Goal: Task Accomplishment & Management: Use online tool/utility

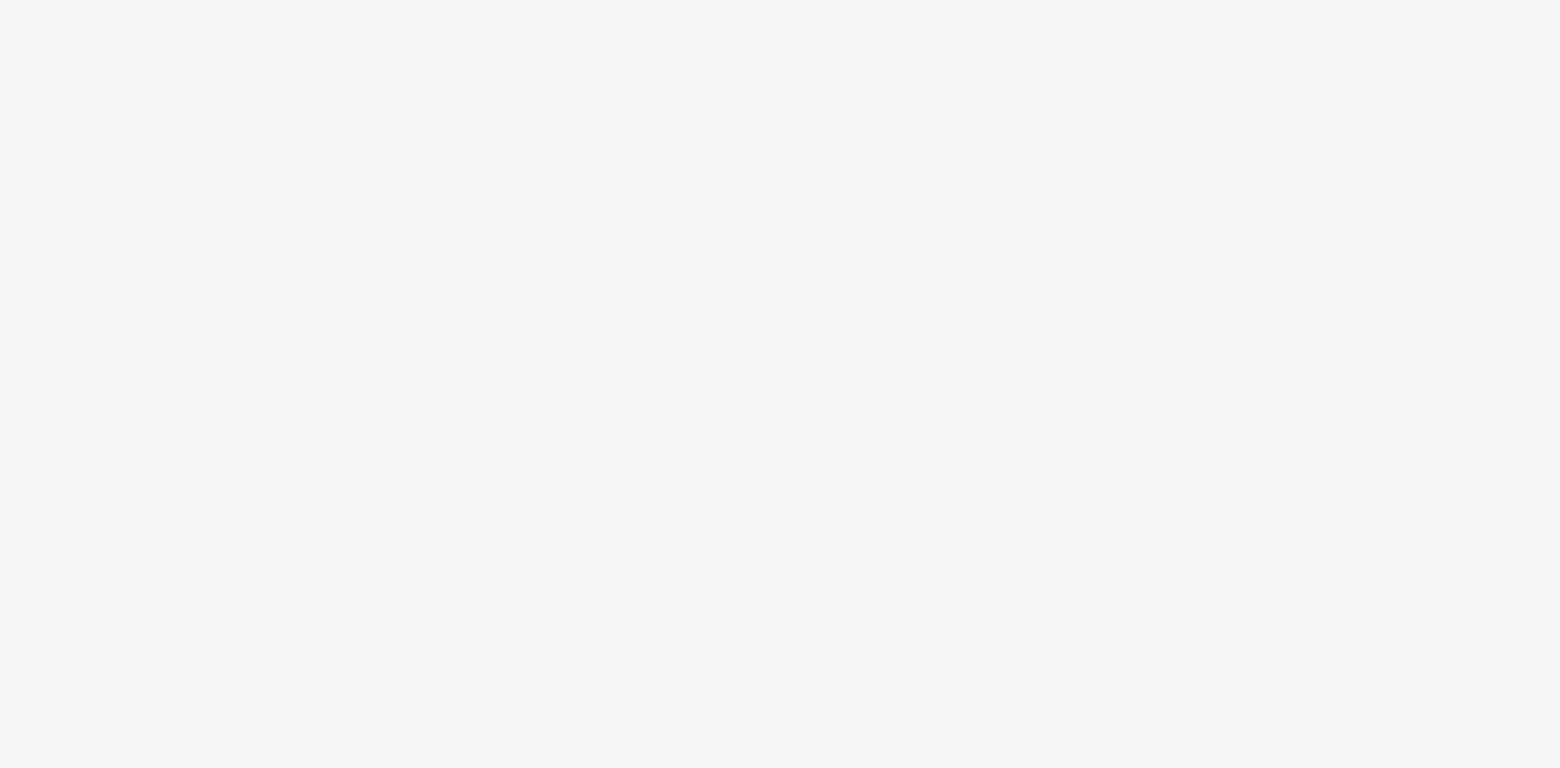
select select "08a58170-7f08-4922-abc8-b2d1eb407230"
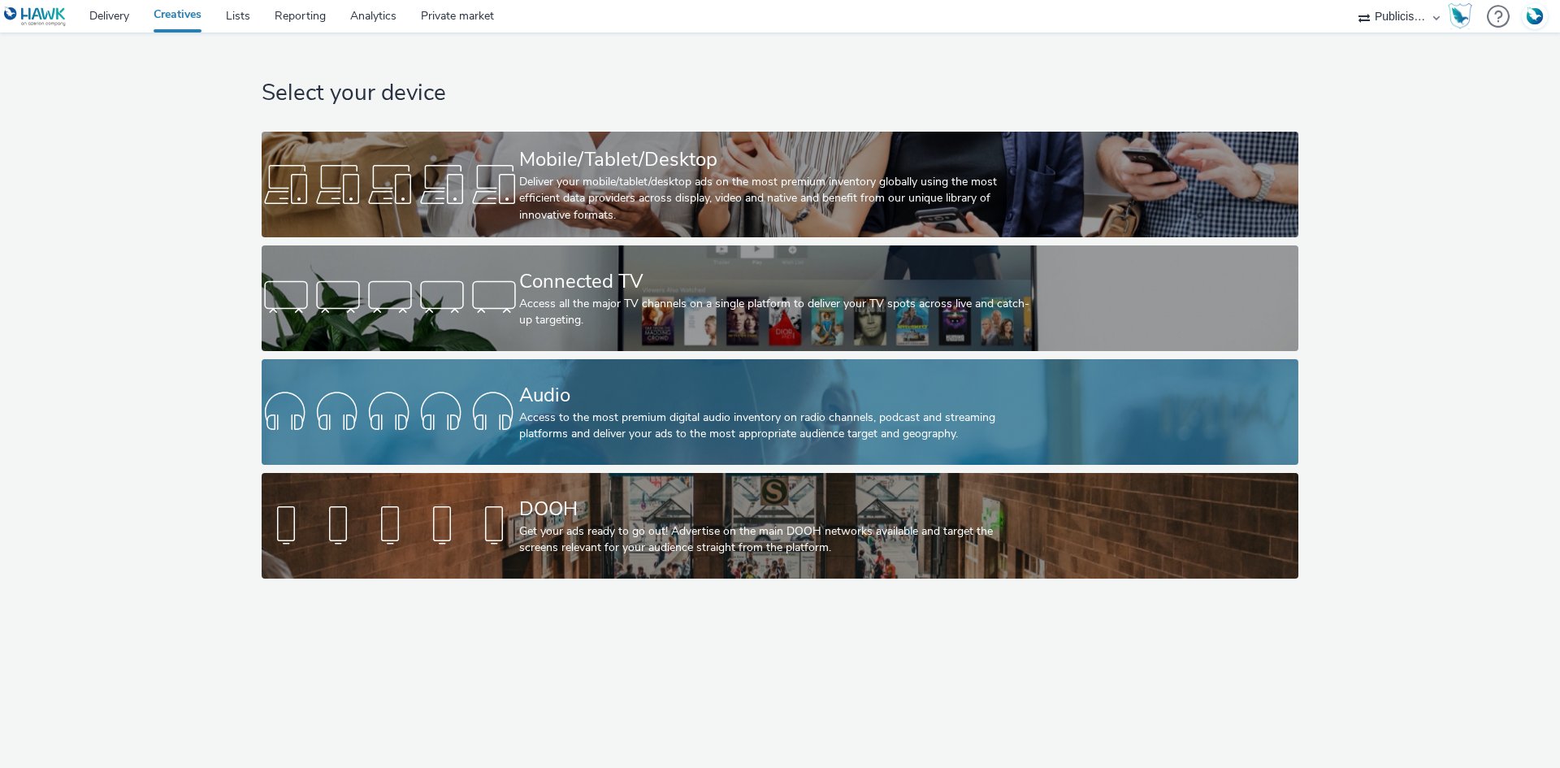
click at [610, 390] on div "Audio" at bounding box center [776, 395] width 515 height 28
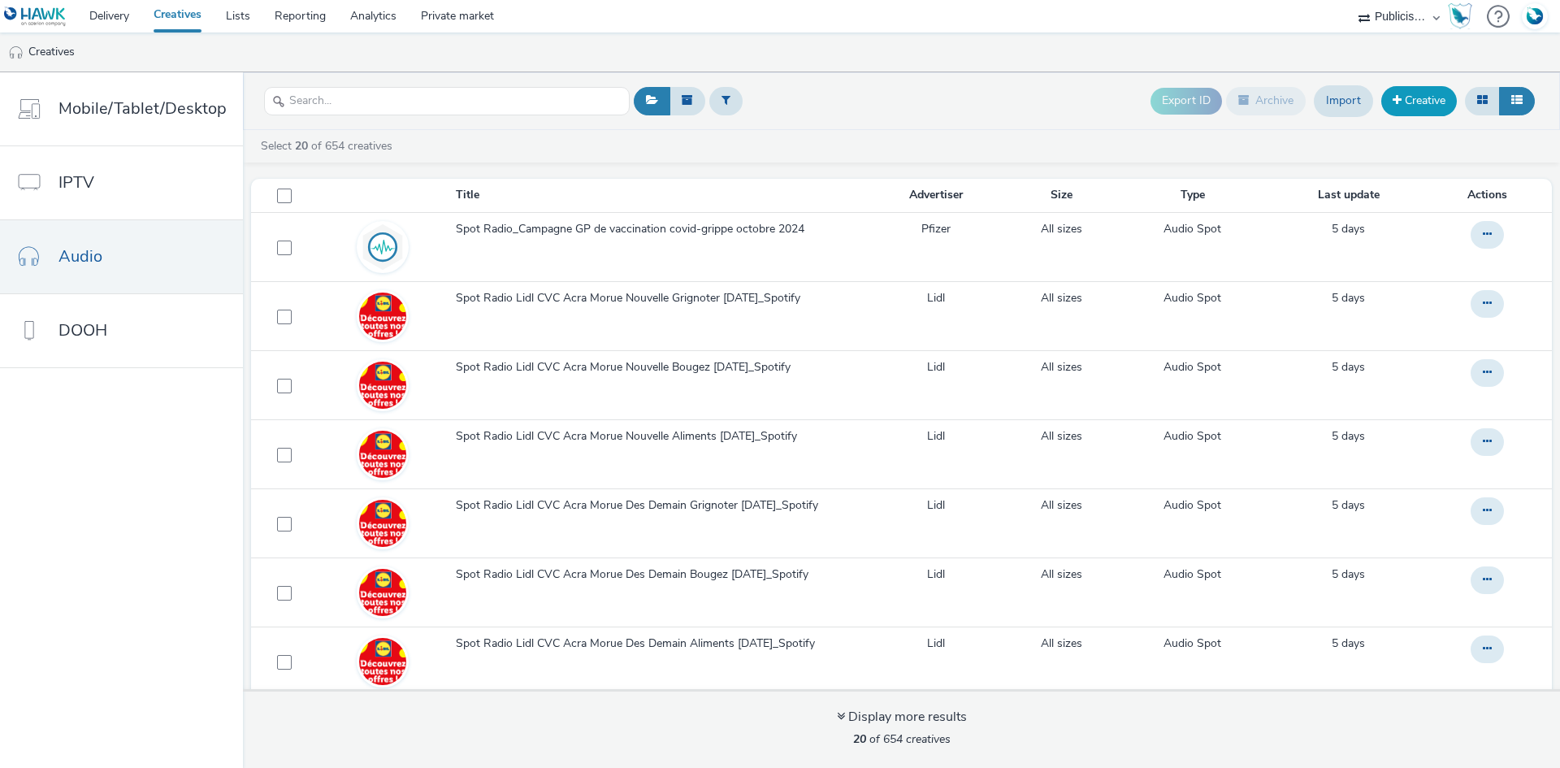
click at [1421, 109] on link "Creative" at bounding box center [1419, 100] width 76 height 29
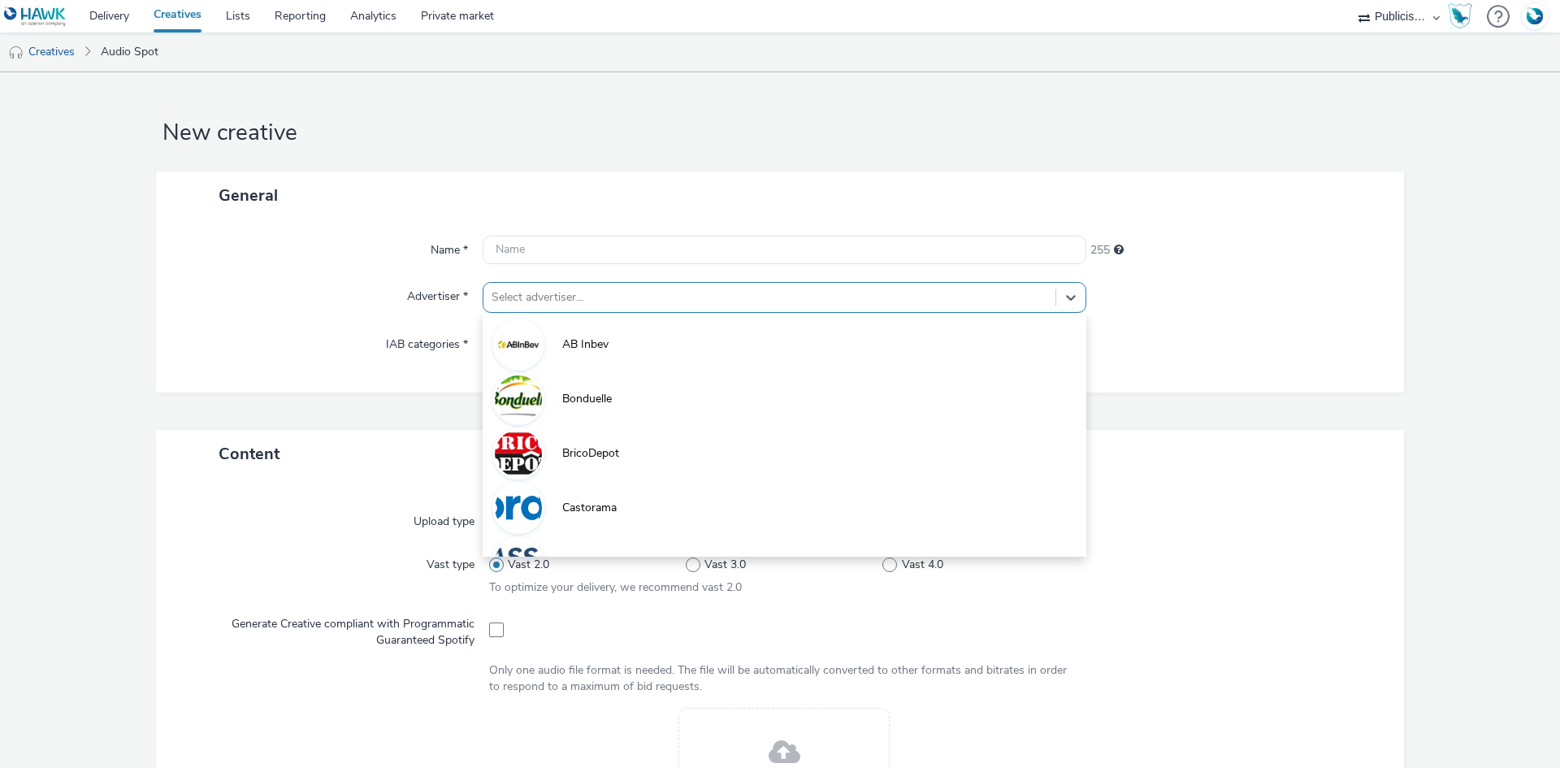
click at [591, 289] on div at bounding box center [769, 297] width 556 height 19
click at [675, 501] on li "Castorama" at bounding box center [785, 506] width 604 height 54
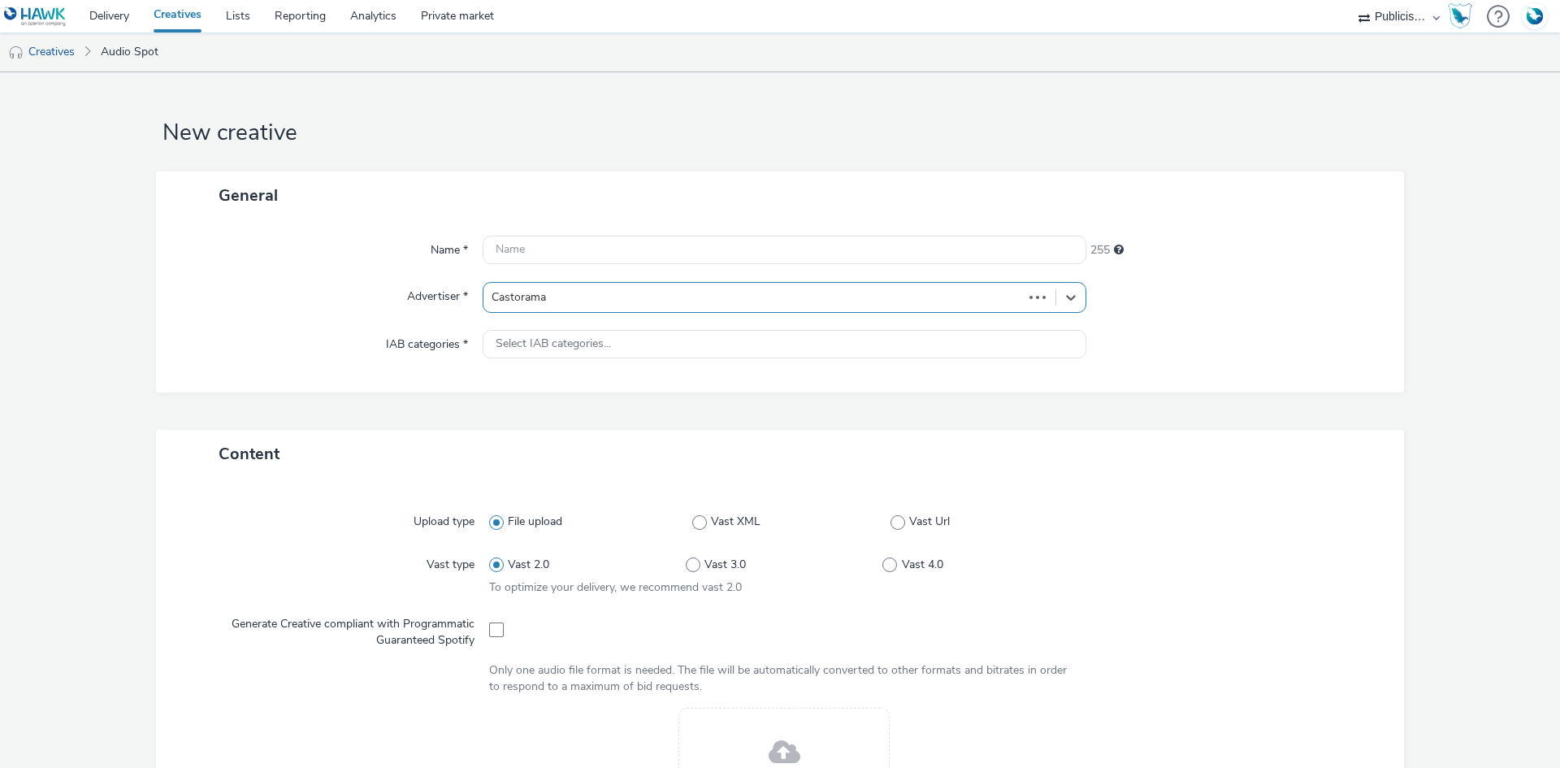
type input "[URL][DOMAIN_NAME]"
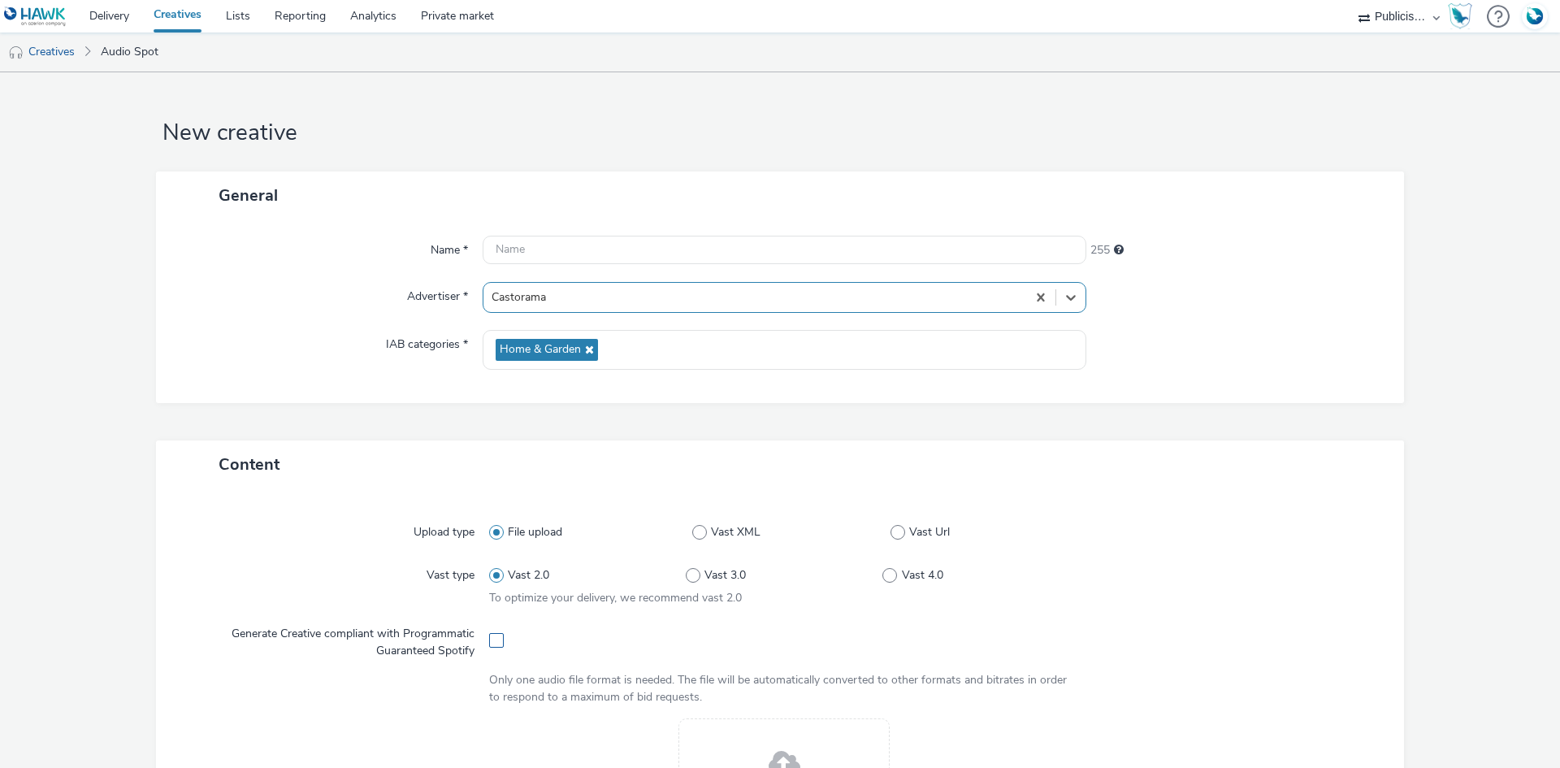
click at [498, 640] on span at bounding box center [496, 640] width 15 height 15
click at [496, 640] on span at bounding box center [496, 640] width 15 height 15
checkbox input "false"
click at [647, 239] on input "text" at bounding box center [785, 250] width 604 height 28
paste input "251010 - CASTORAMA - OP 14 - SPOT PERCEUSE V2"
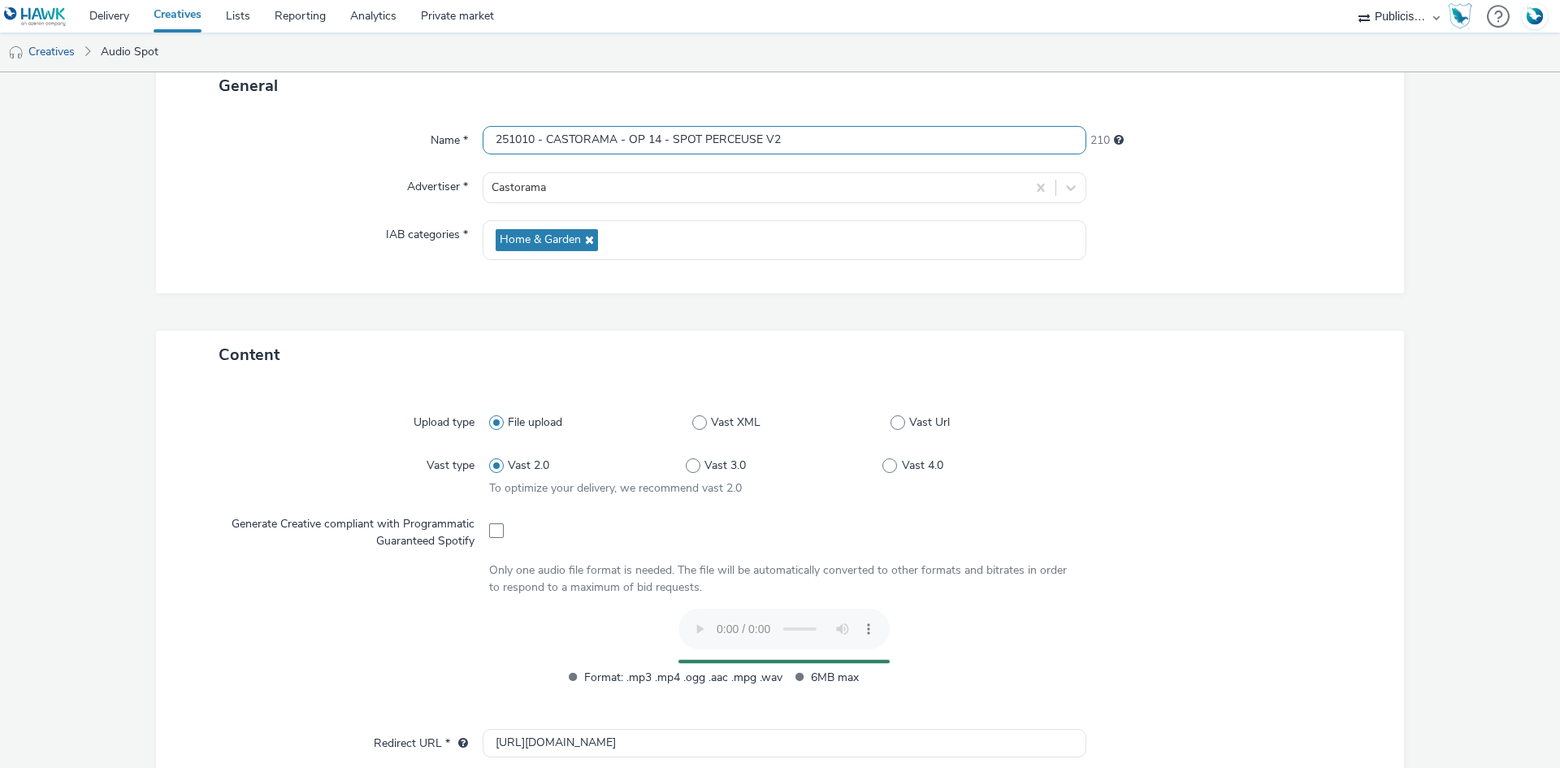
scroll to position [481, 0]
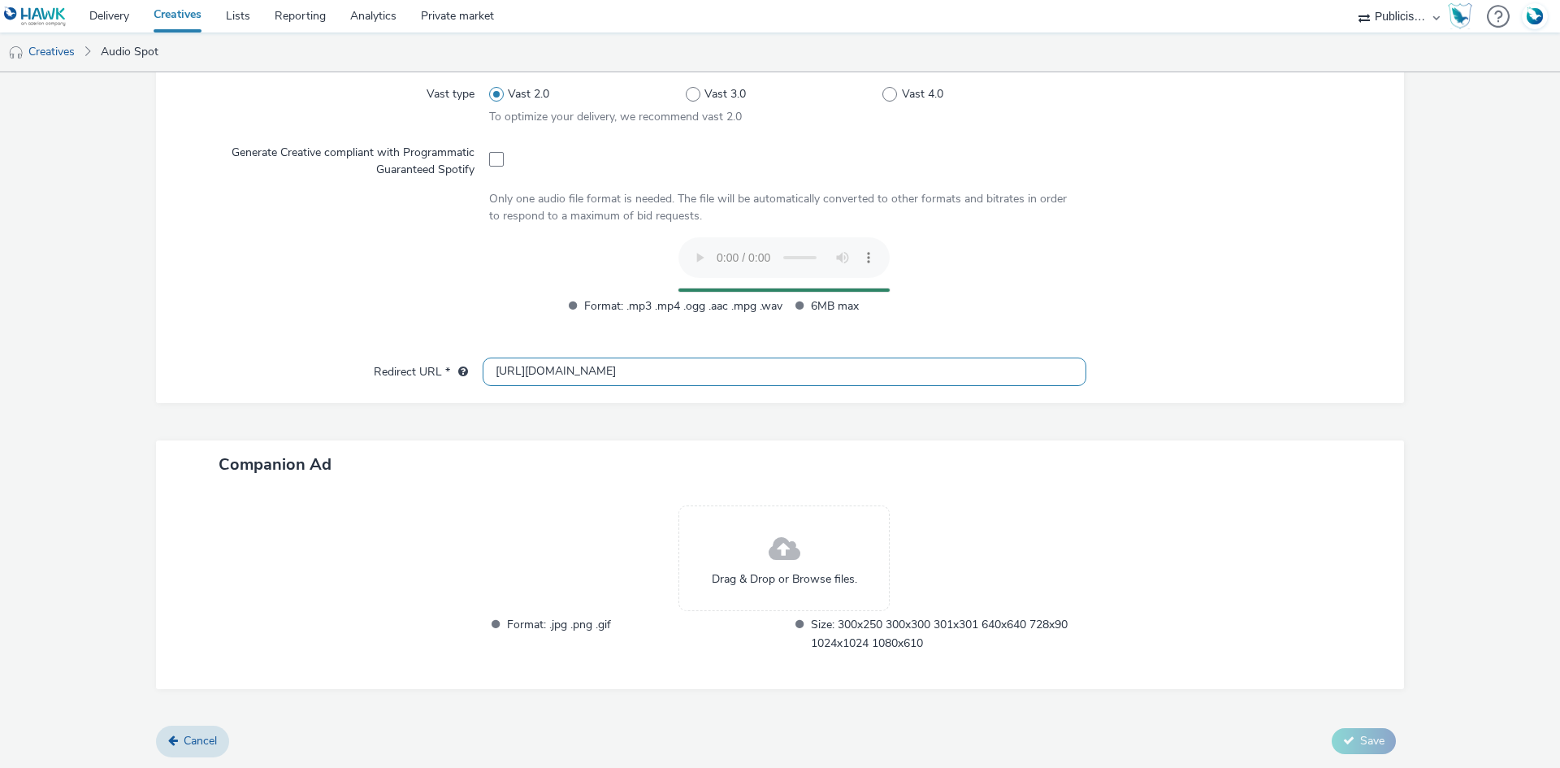
type input "251010 - CASTORAMA - OP 14 - SPOT PERCEUSE V2"
drag, startPoint x: 512, startPoint y: 368, endPoint x: 529, endPoint y: 375, distance: 18.6
click at [512, 368] on input "[URL][DOMAIN_NAME]" at bounding box center [785, 371] width 604 height 28
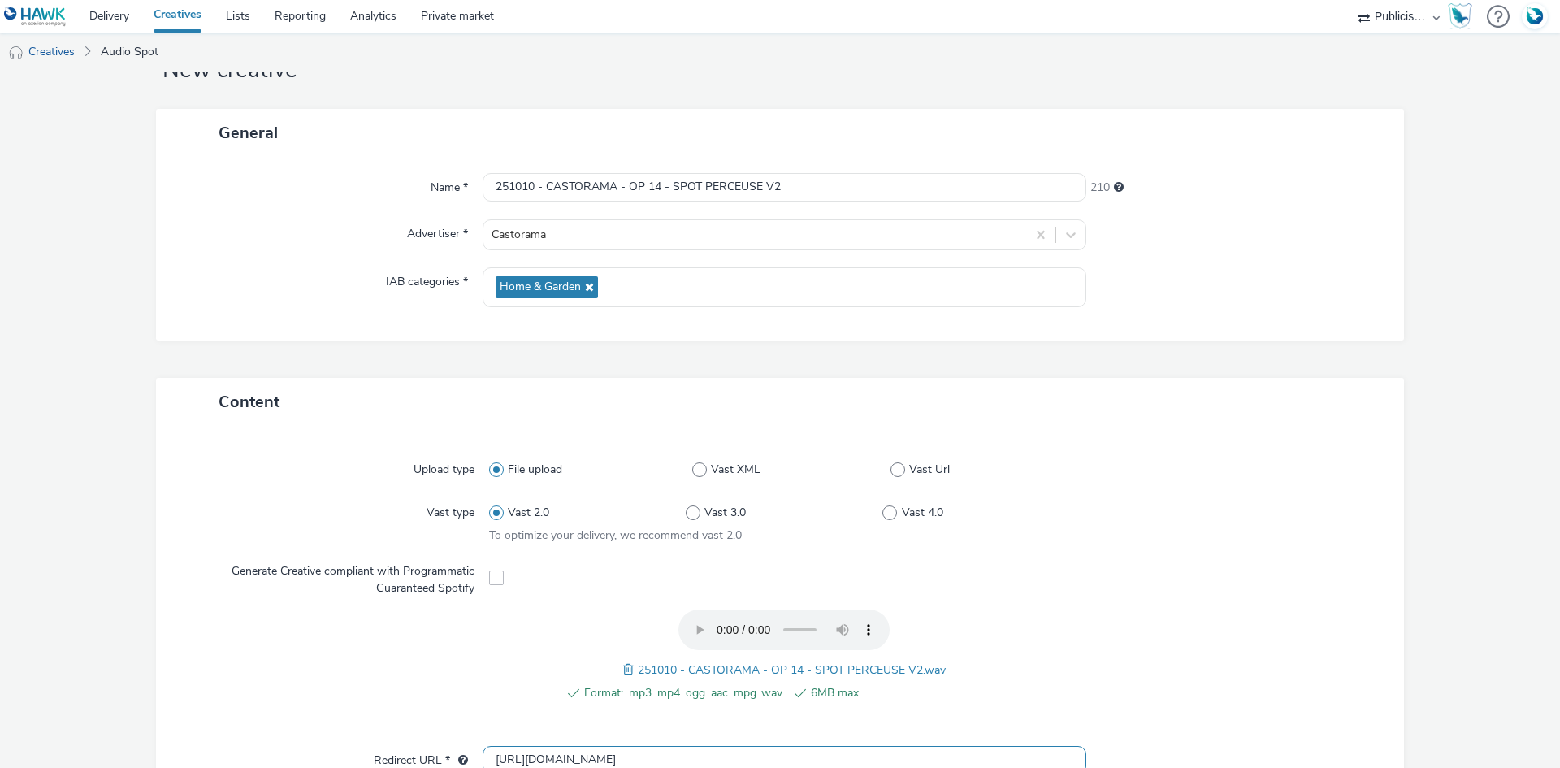
scroll to position [451, 0]
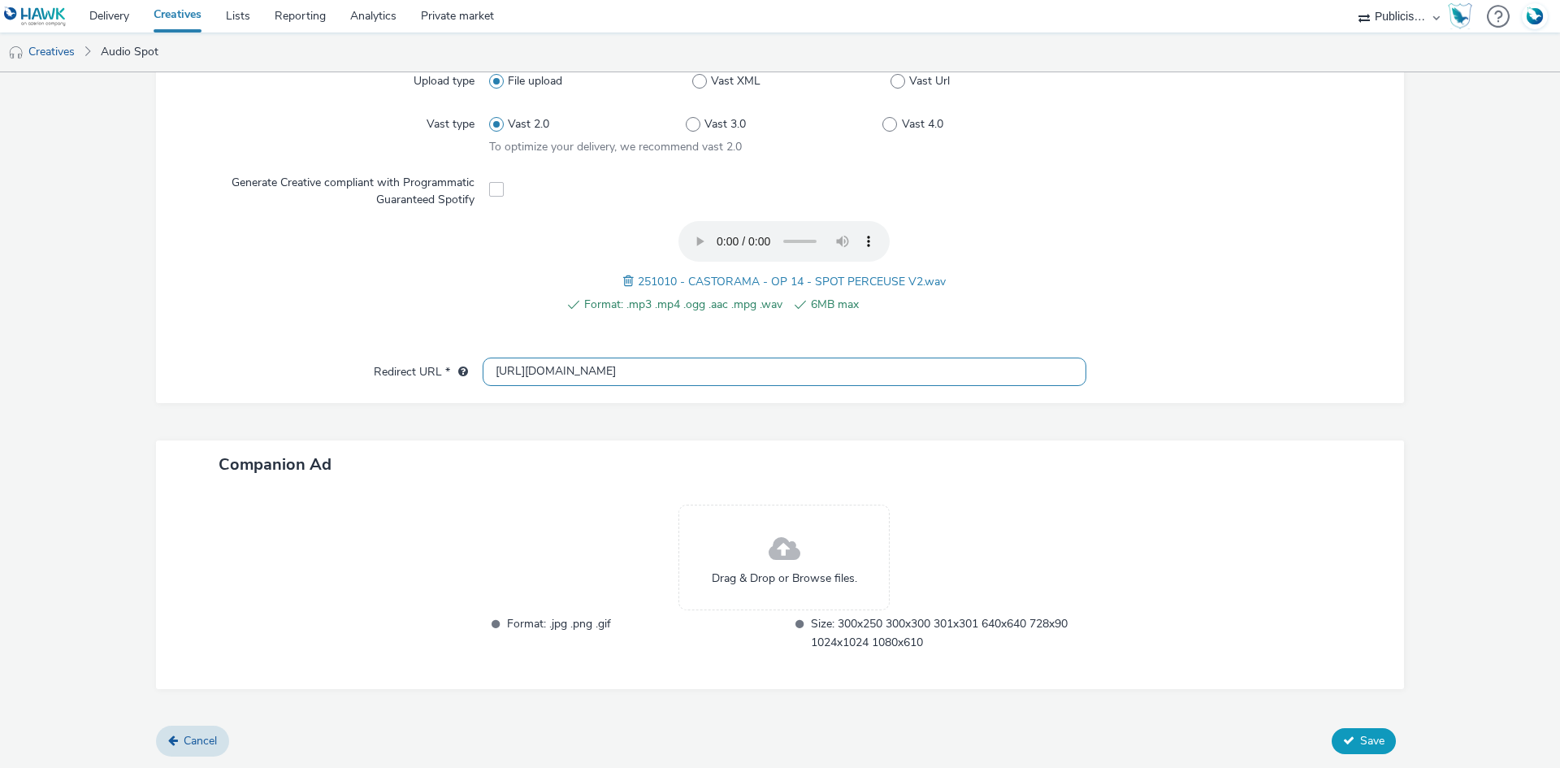
type input "https://castorama.fr"
click at [1360, 745] on span "Save" at bounding box center [1372, 740] width 24 height 15
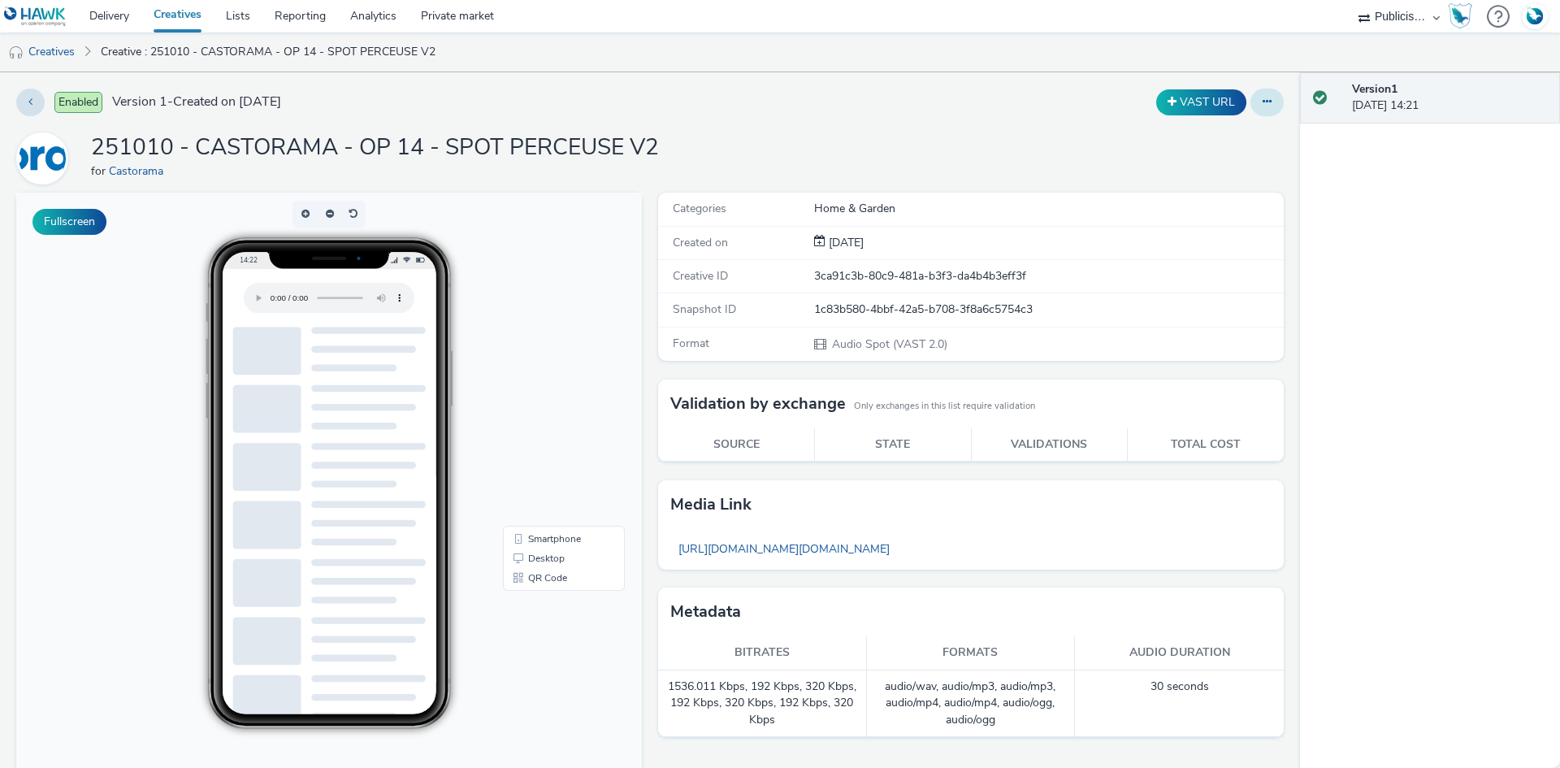
click at [1260, 104] on button at bounding box center [1266, 103] width 33 height 28
click at [1184, 167] on link "Duplicate" at bounding box center [1223, 167] width 122 height 32
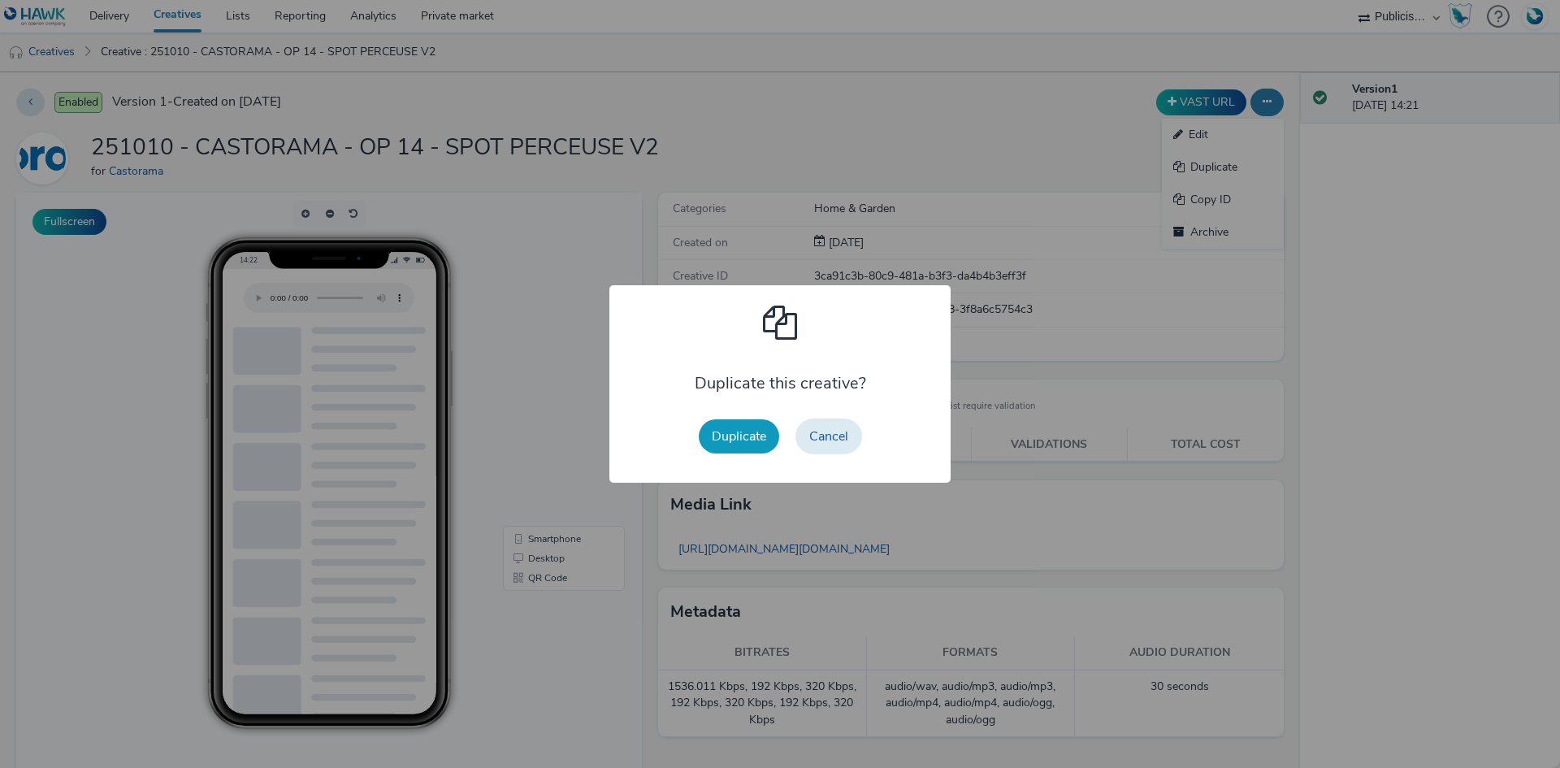
click at [726, 428] on button "Duplicate" at bounding box center [739, 436] width 80 height 34
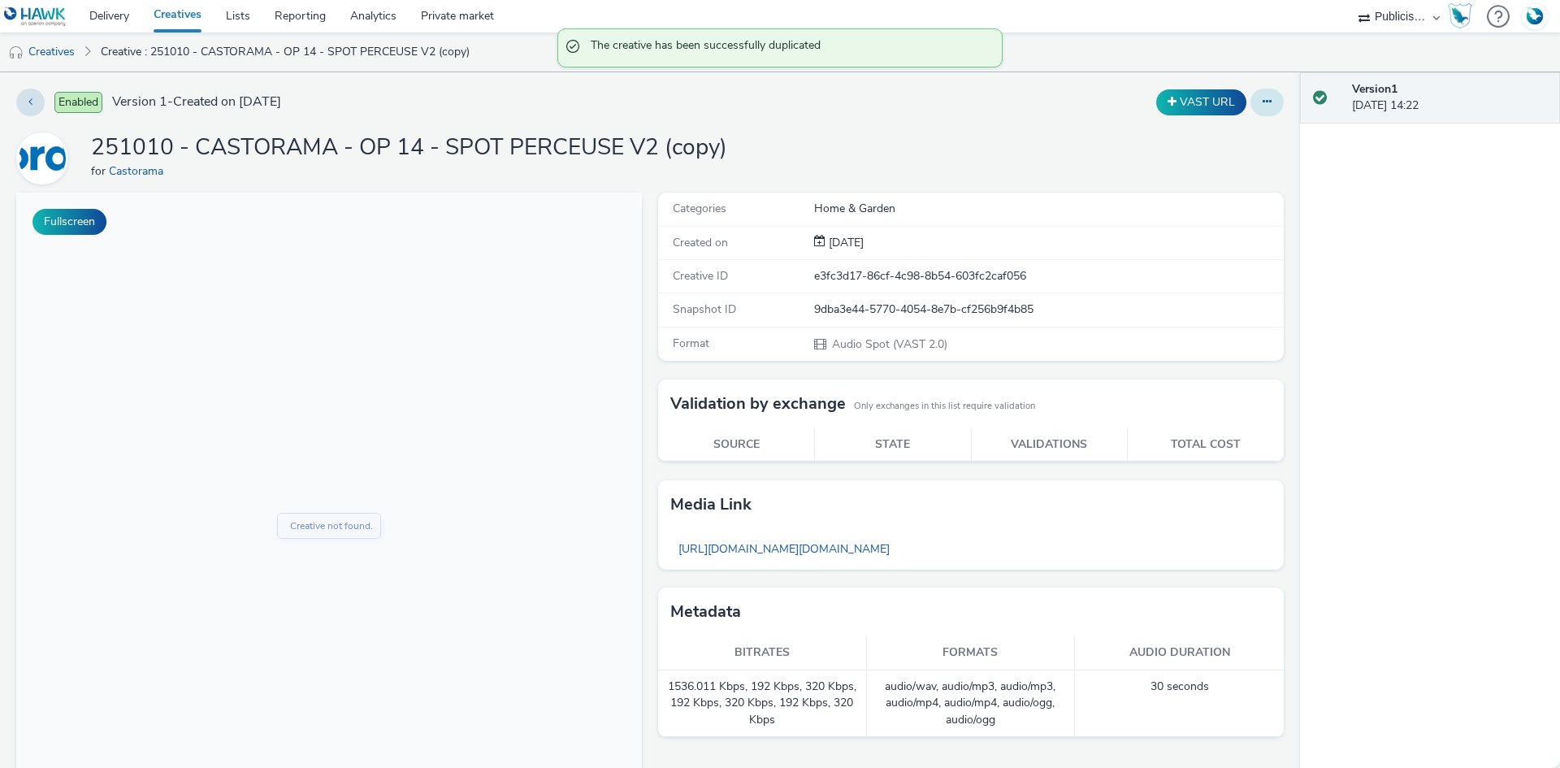
click at [1262, 102] on icon at bounding box center [1266, 101] width 9 height 11
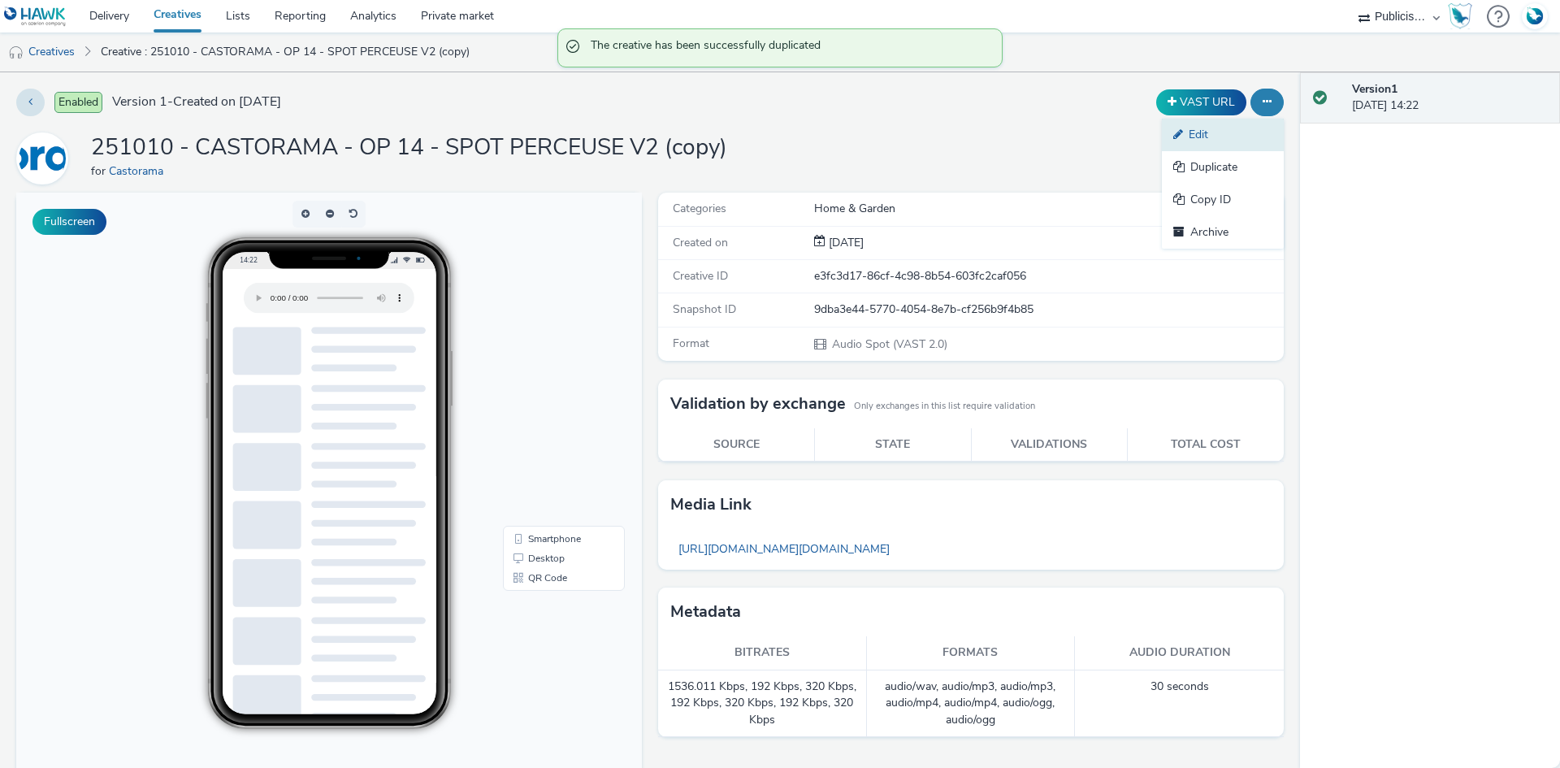
click at [1201, 127] on link "Edit" at bounding box center [1223, 135] width 122 height 32
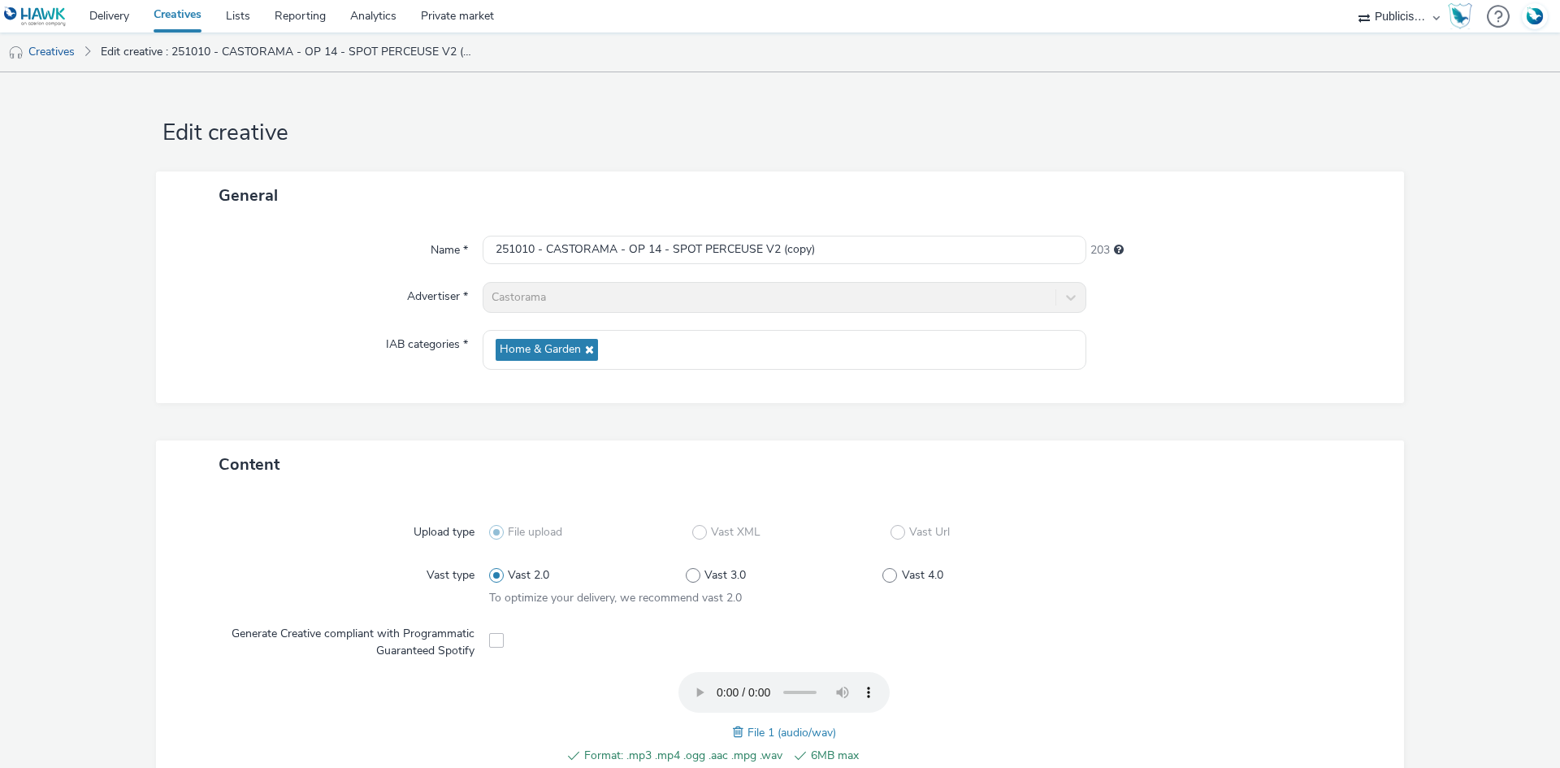
click at [734, 730] on span at bounding box center [740, 732] width 15 height 18
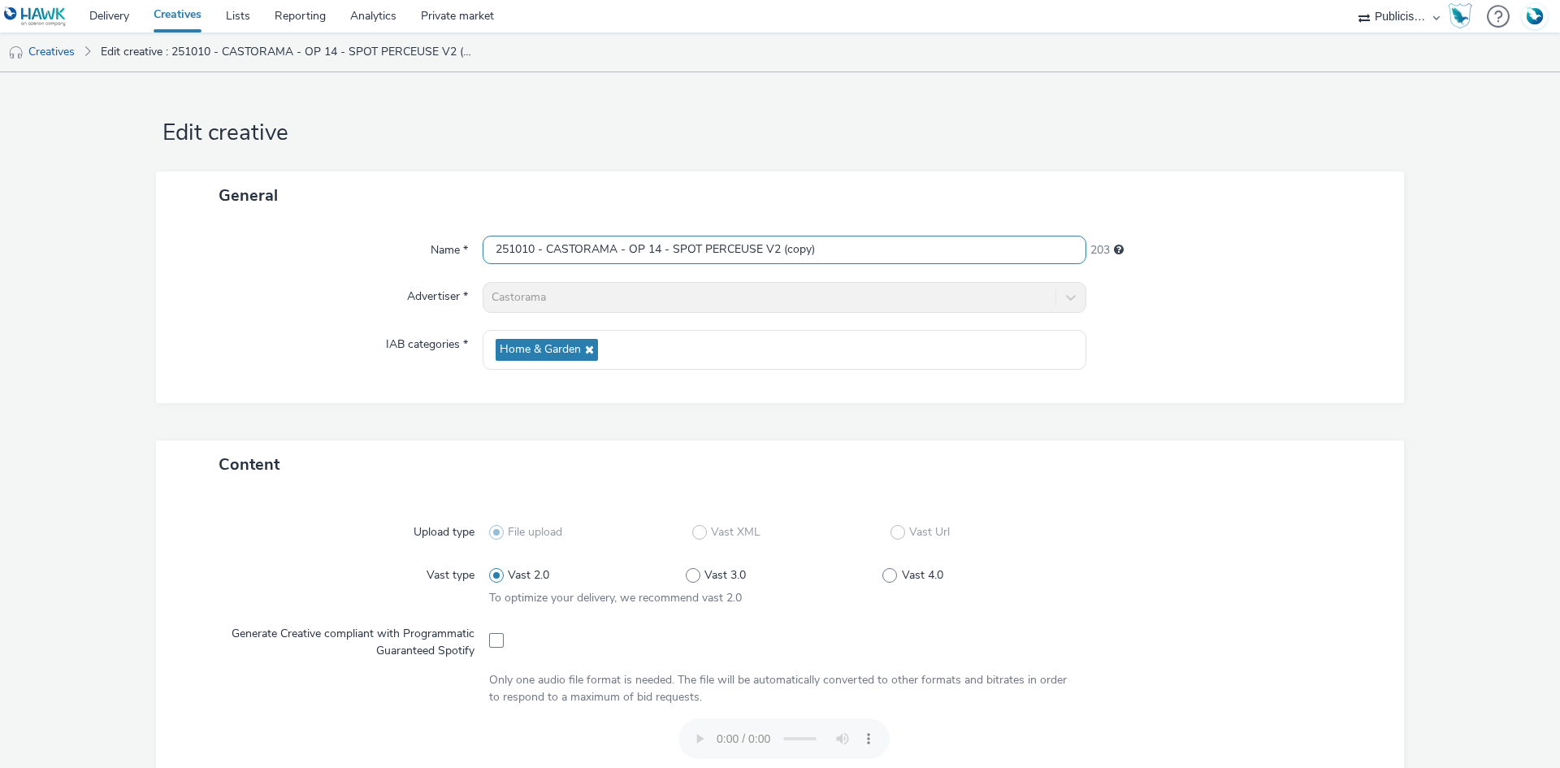
click at [687, 251] on input "251010 - CASTORAMA - OP 14 - SPOT PERCEUSE V2 (copy)" at bounding box center [785, 250] width 604 height 28
paste input "GENERIQUE + JEU - V1"
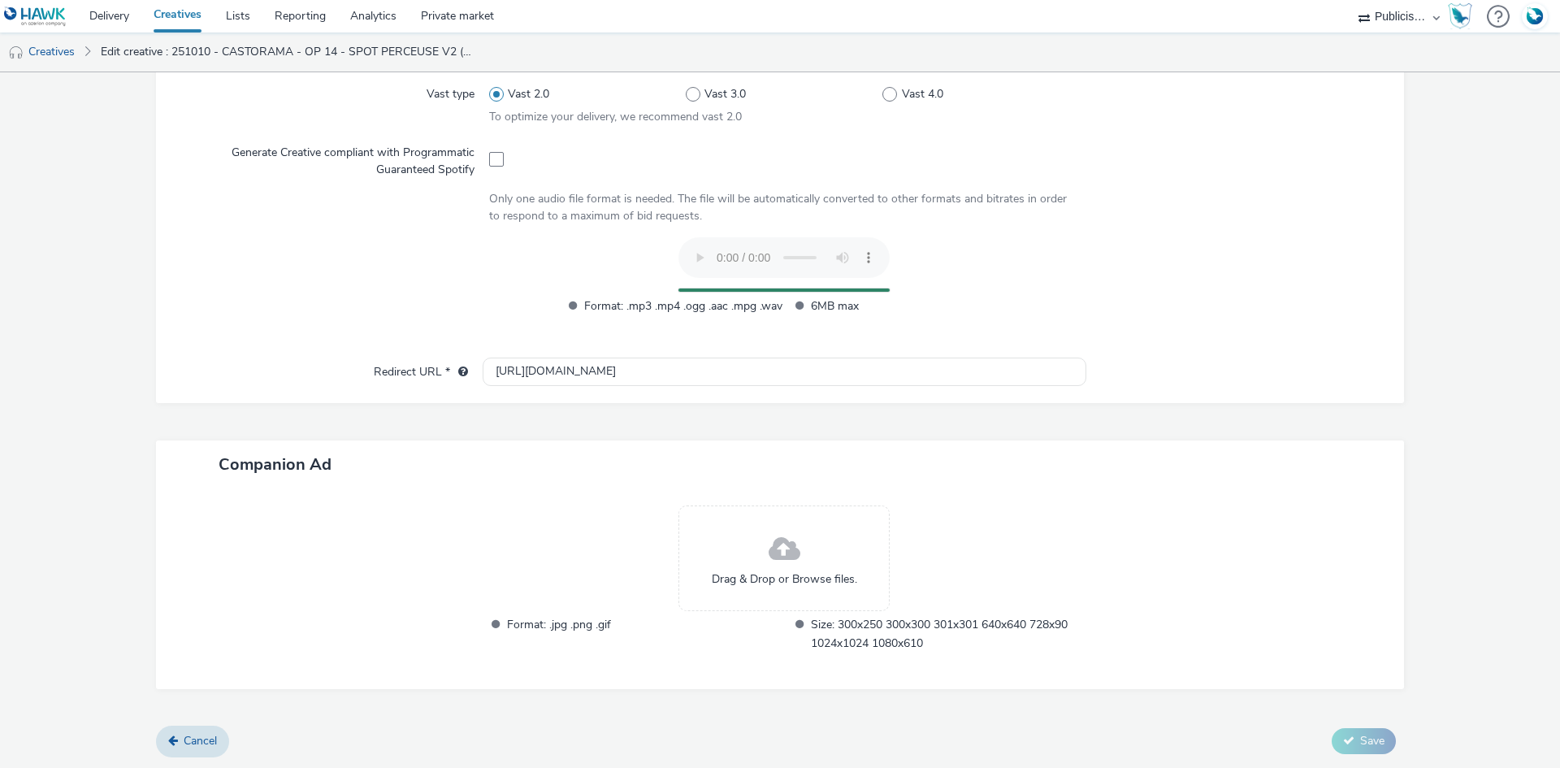
scroll to position [451, 0]
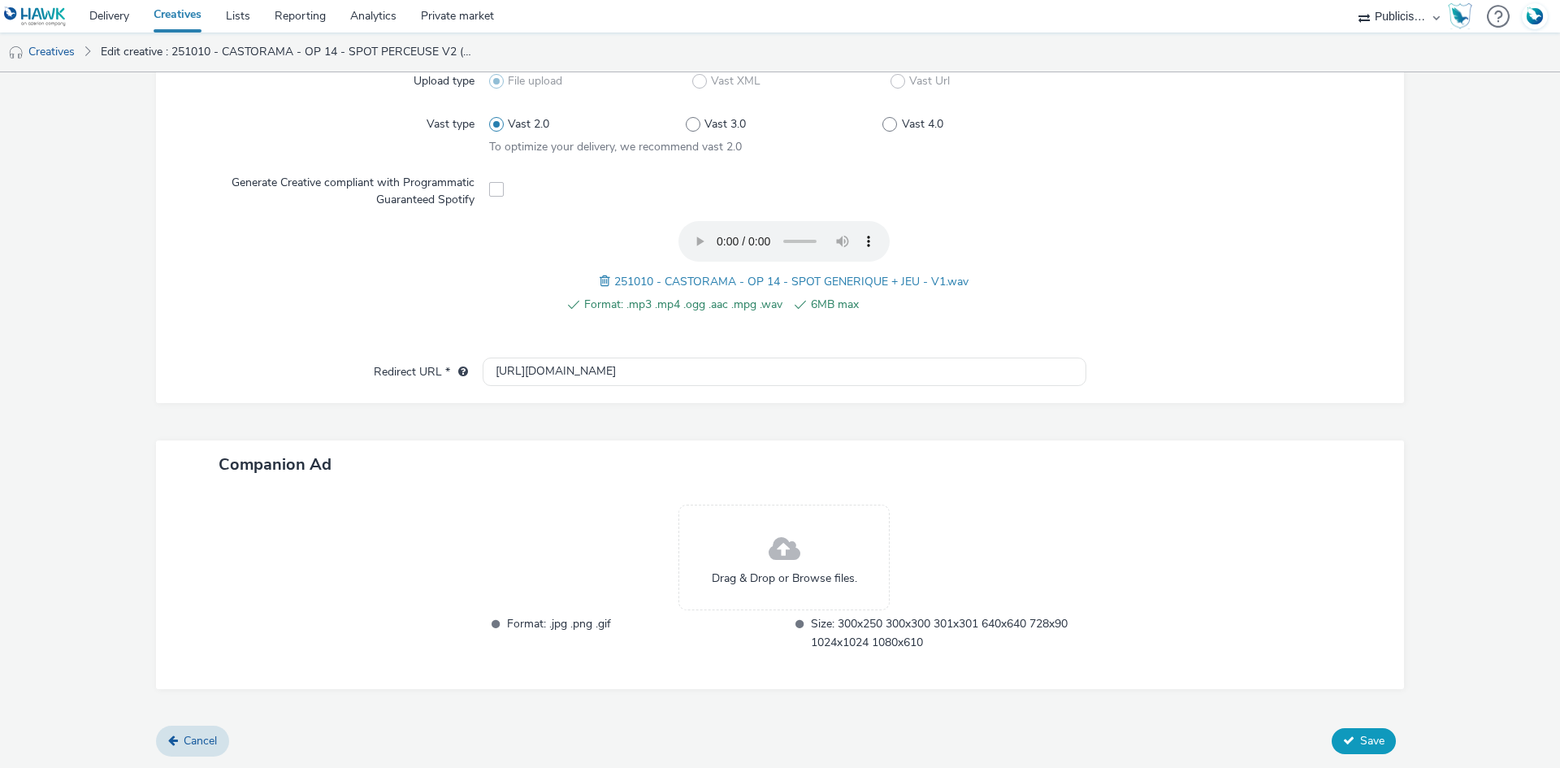
type input "251010 - CASTORAMA - OP 14 - SPOT GENERIQUE + JEU - V1"
click at [1362, 738] on span "Save" at bounding box center [1372, 740] width 24 height 15
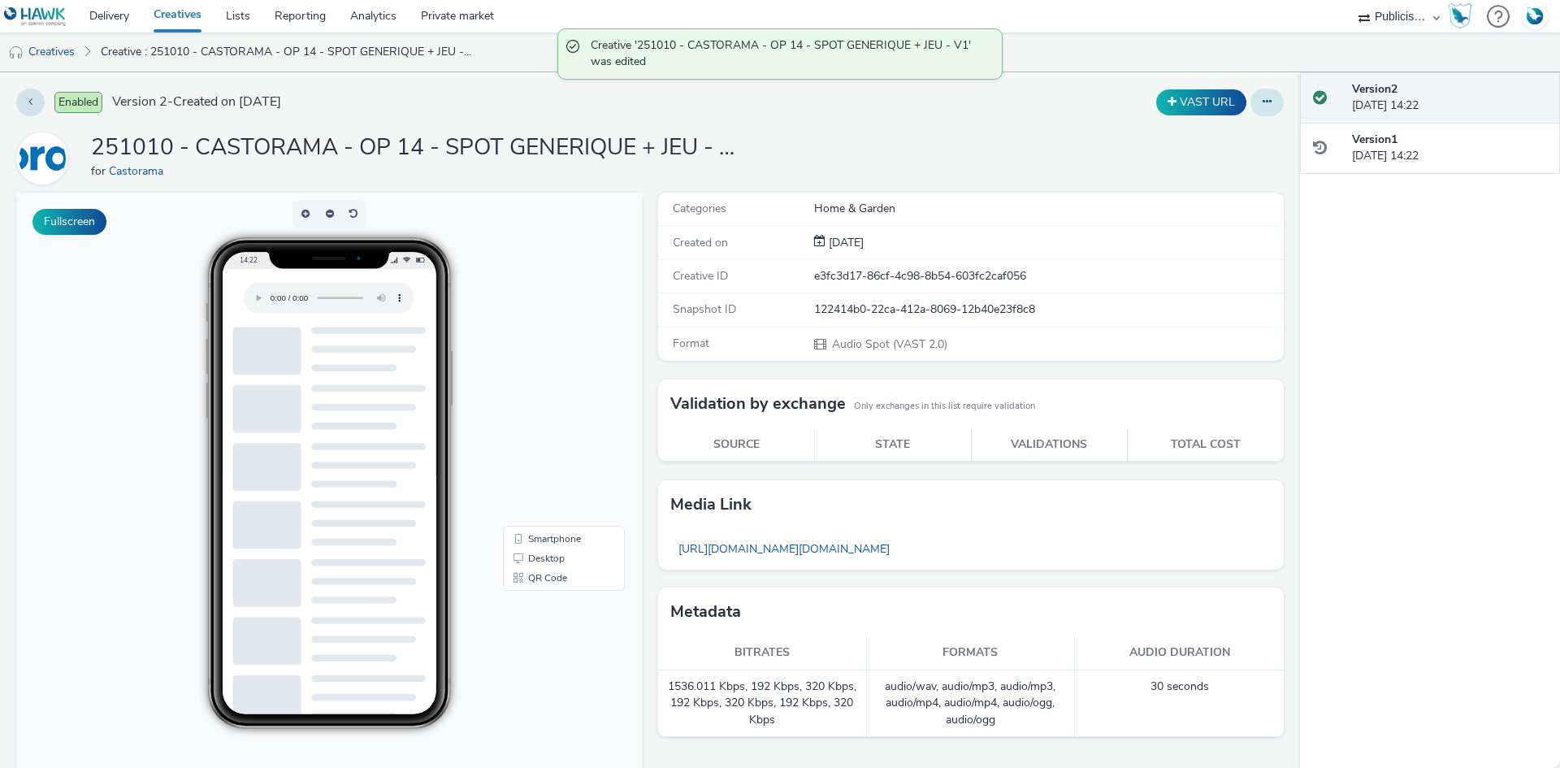
click at [1262, 103] on icon at bounding box center [1266, 101] width 9 height 11
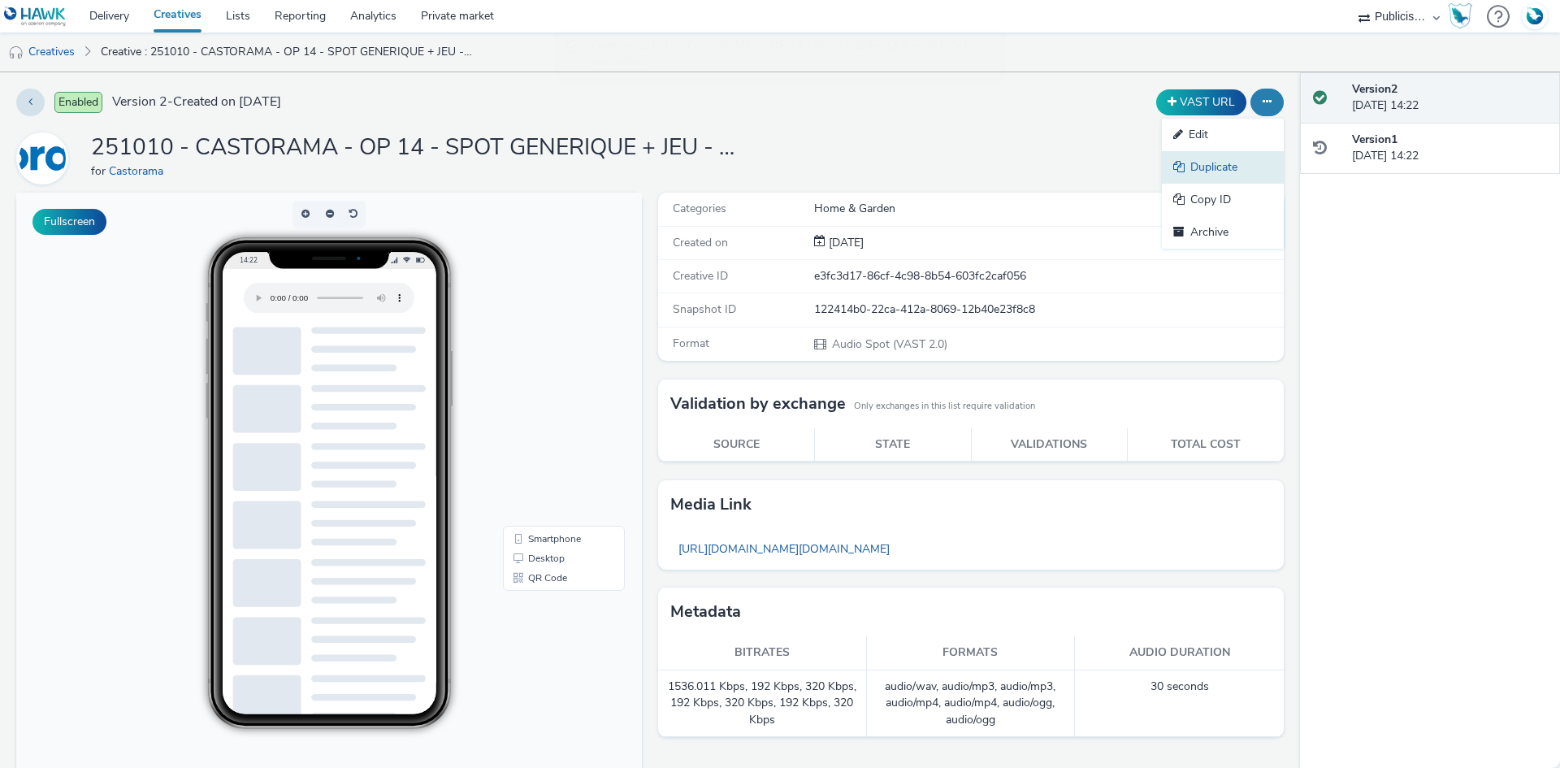
click at [1189, 167] on link "Duplicate" at bounding box center [1223, 167] width 122 height 32
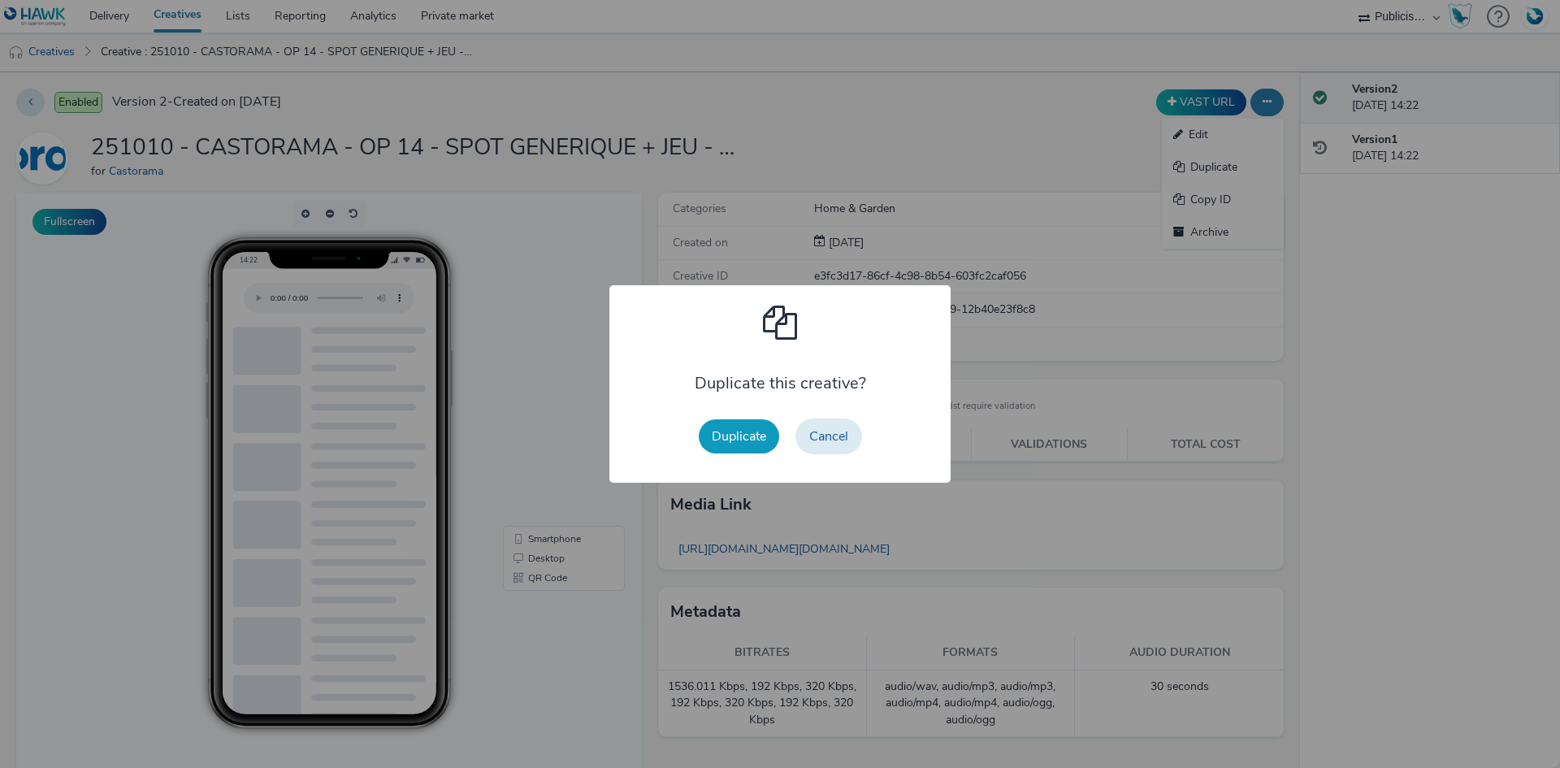
click at [735, 441] on button "Duplicate" at bounding box center [739, 436] width 80 height 34
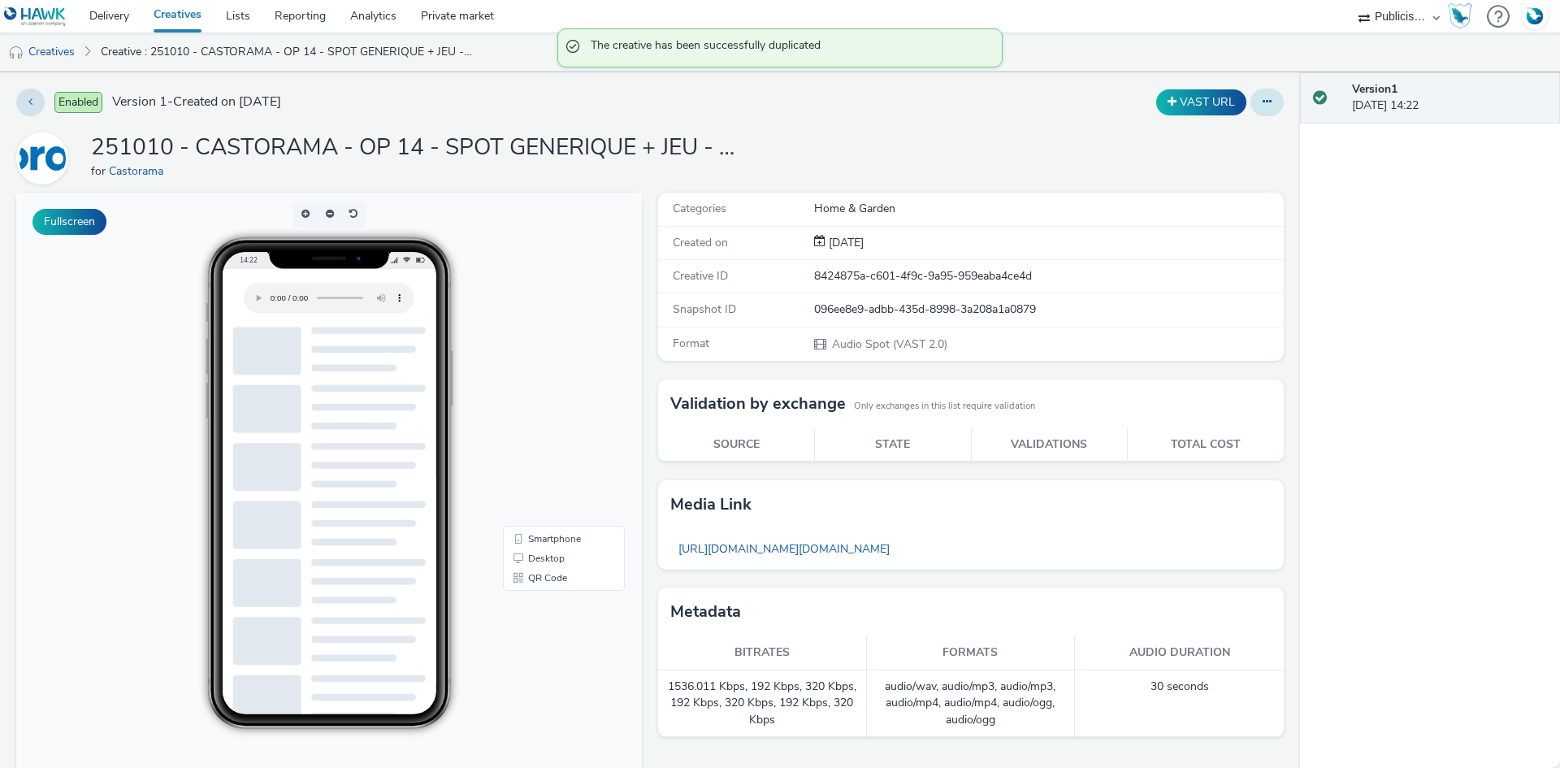
click at [1260, 106] on button at bounding box center [1266, 103] width 33 height 28
drag, startPoint x: 1201, startPoint y: 128, endPoint x: 1162, endPoint y: 164, distance: 53.4
click at [1200, 128] on link "Edit" at bounding box center [1223, 135] width 122 height 32
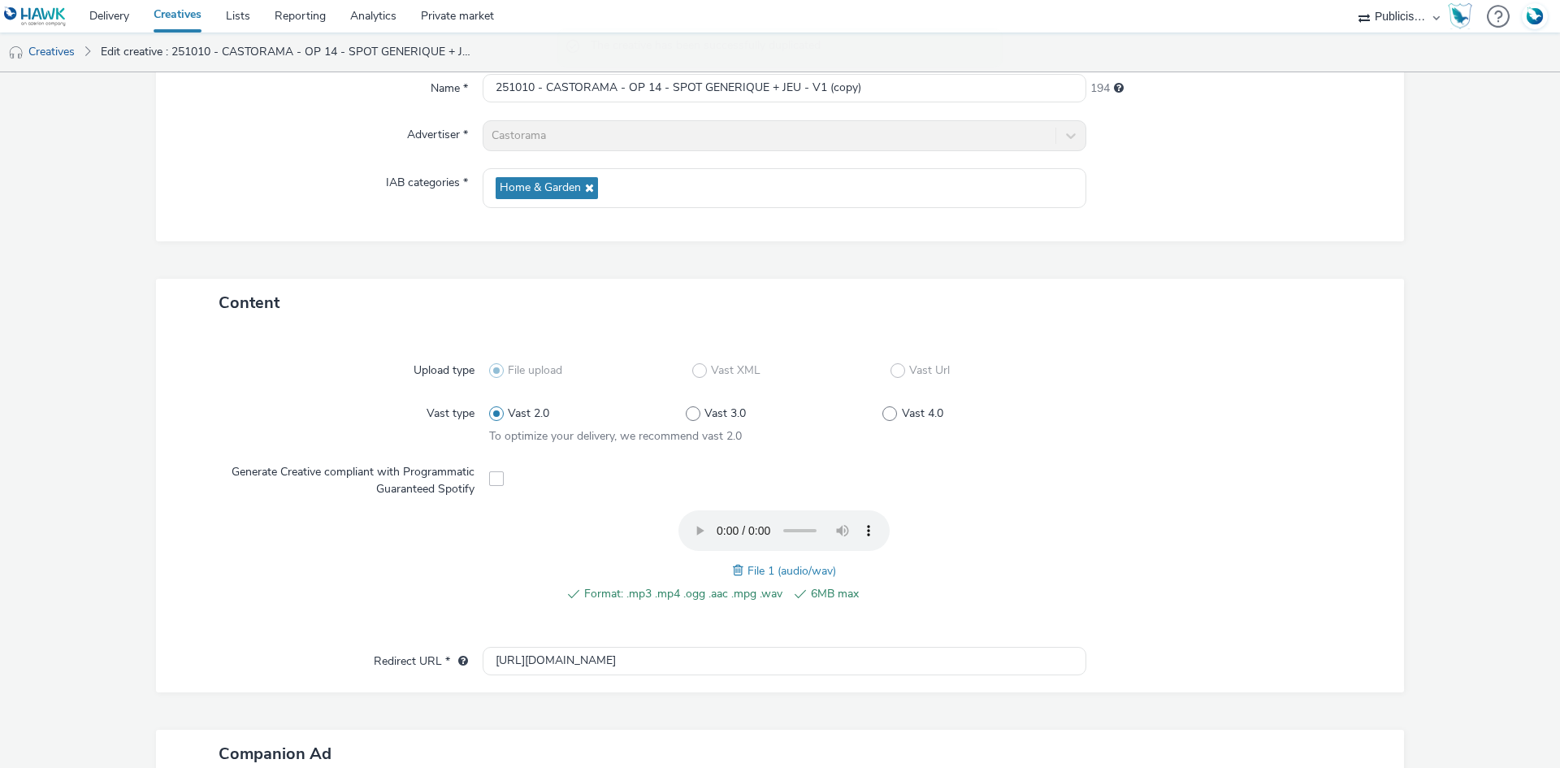
scroll to position [162, 0]
click at [733, 567] on span at bounding box center [740, 569] width 15 height 18
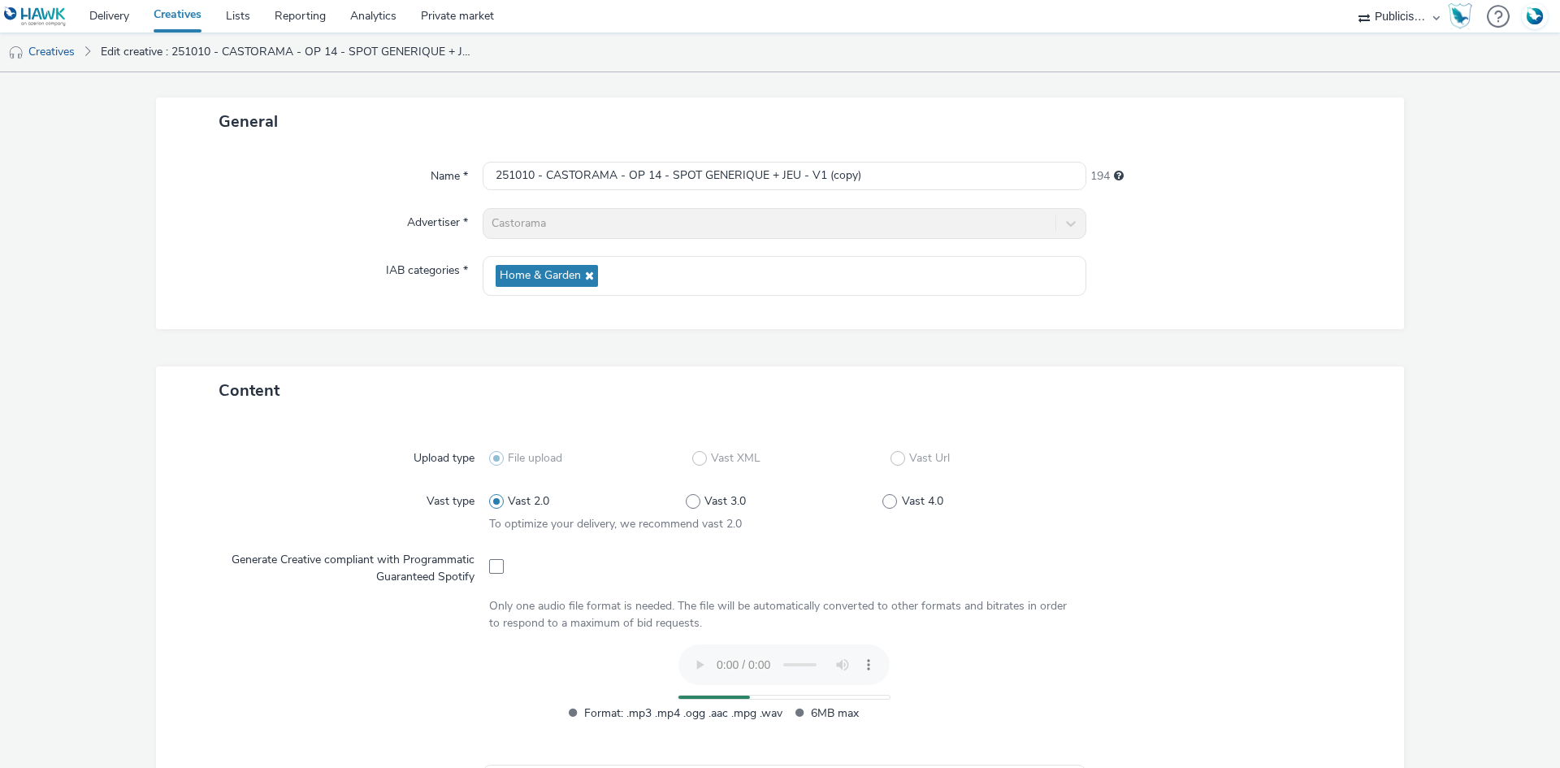
scroll to position [0, 0]
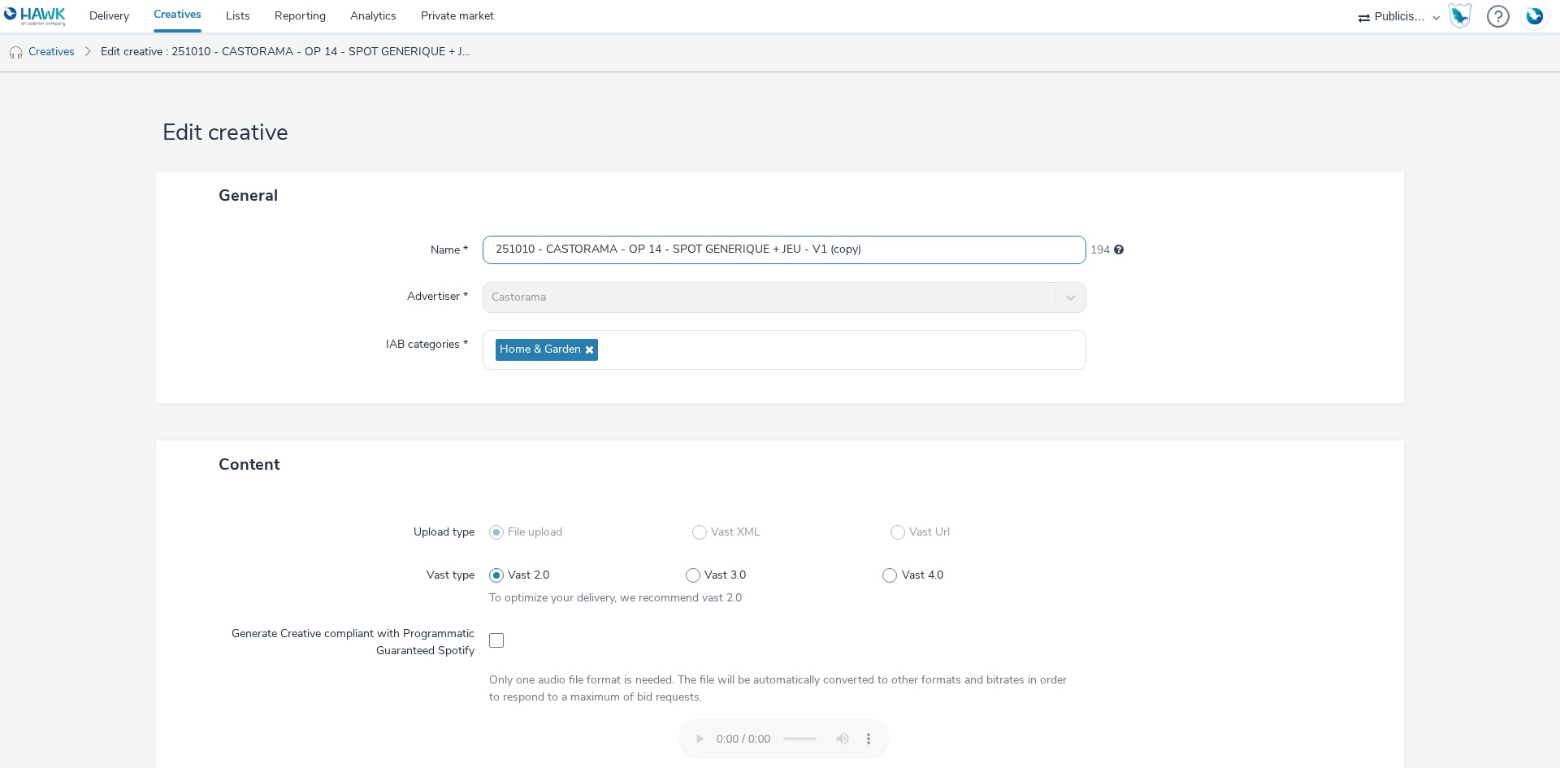
click at [673, 247] on input "251010 - CASTORAMA - OP 14 - SPOT GENERIQUE + JEU - V1 (copy)" at bounding box center [785, 250] width 604 height 28
paste input "text"
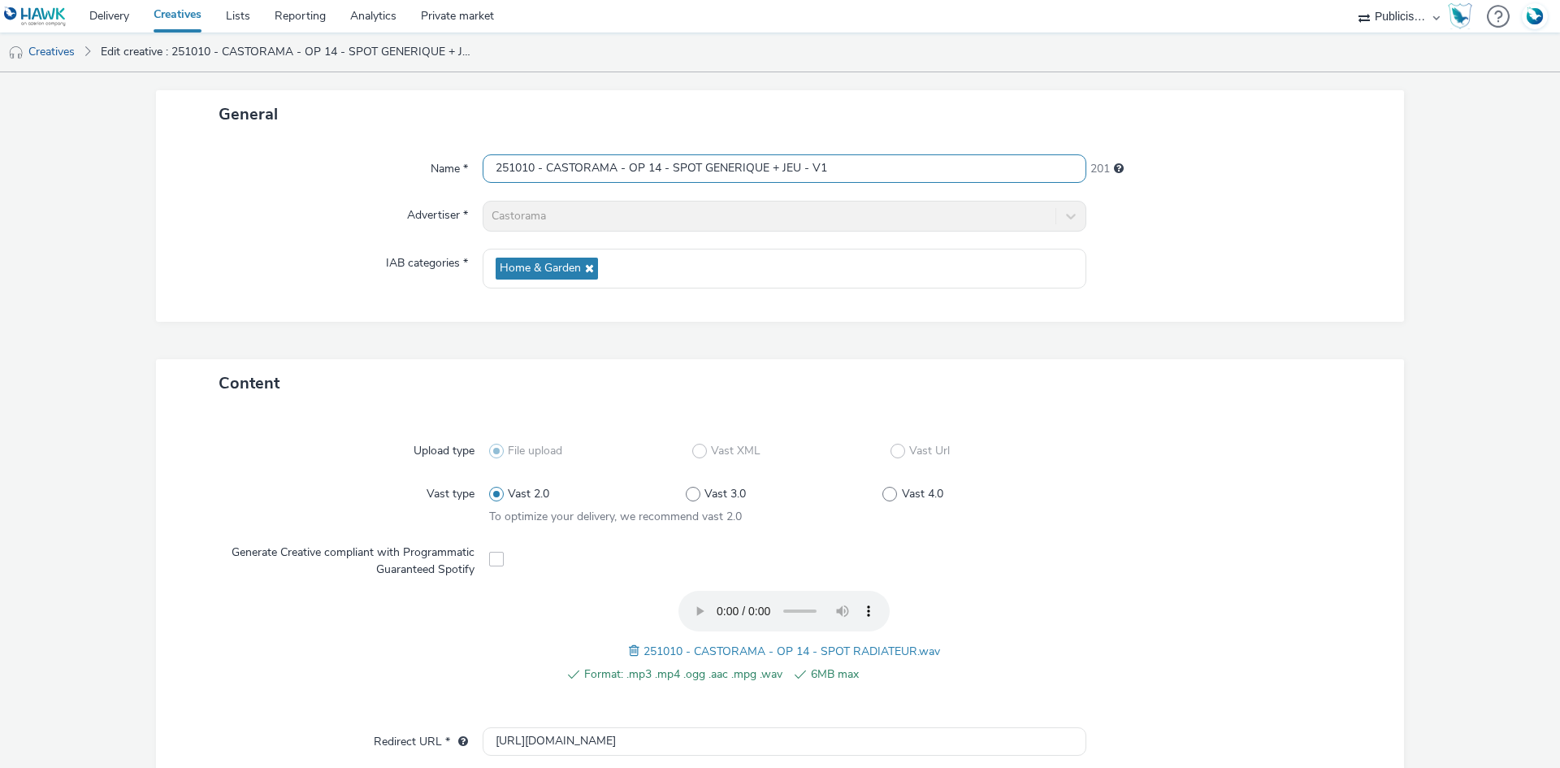
click at [716, 168] on input "251010 - CASTORAMA - OP 14 - SPOT GENERIQUE + JEU - V1" at bounding box center [785, 168] width 604 height 28
click at [712, 165] on input "251010 - CASTORAMA - OP 14 - SPOT GENERIQUE + JEU - V1" at bounding box center [785, 168] width 604 height 28
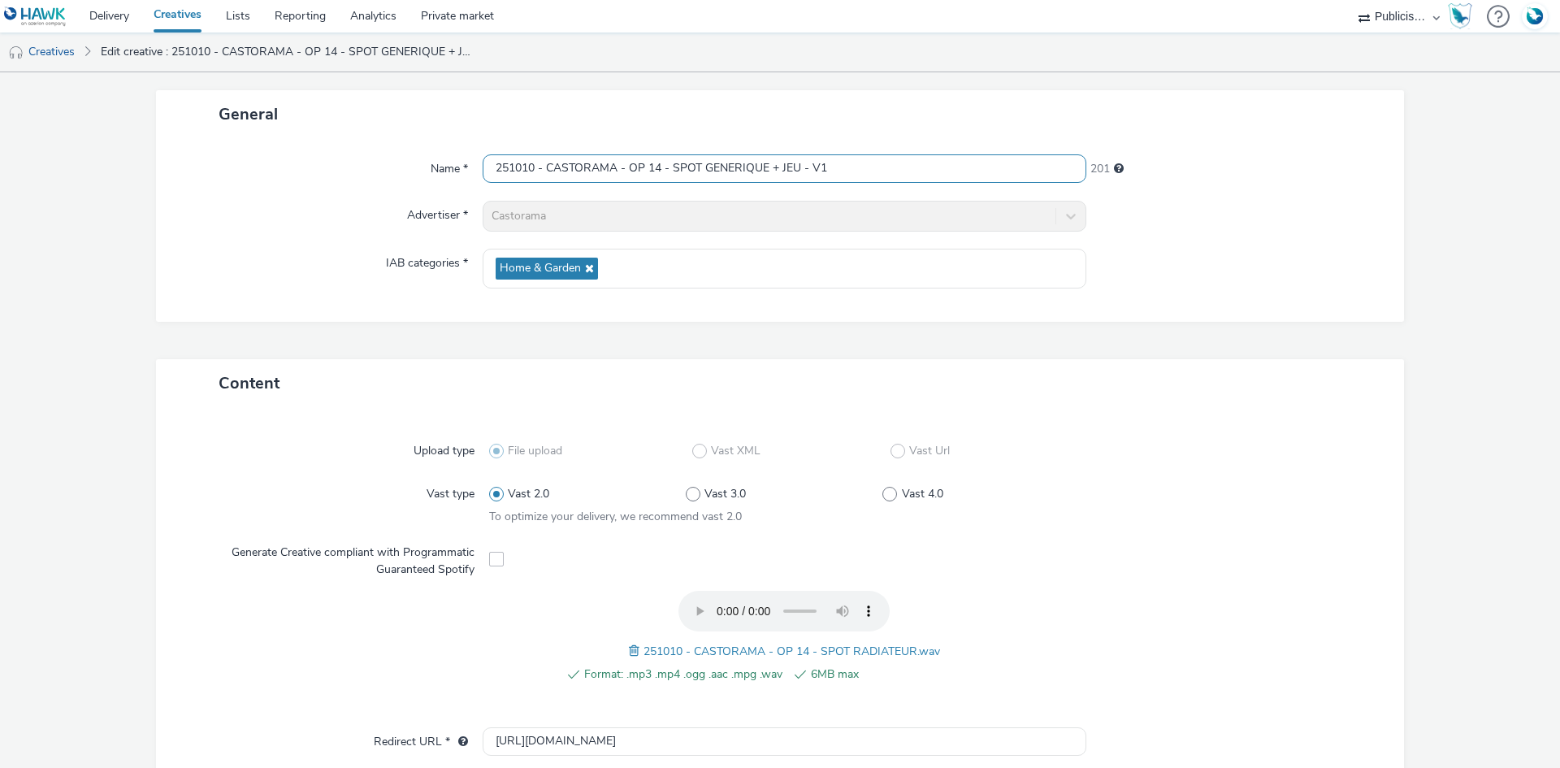
click at [712, 165] on input "251010 - CASTORAMA - OP 14 - SPOT GENERIQUE + JEU - V1" at bounding box center [785, 168] width 604 height 28
paste input "RADIATEUR"
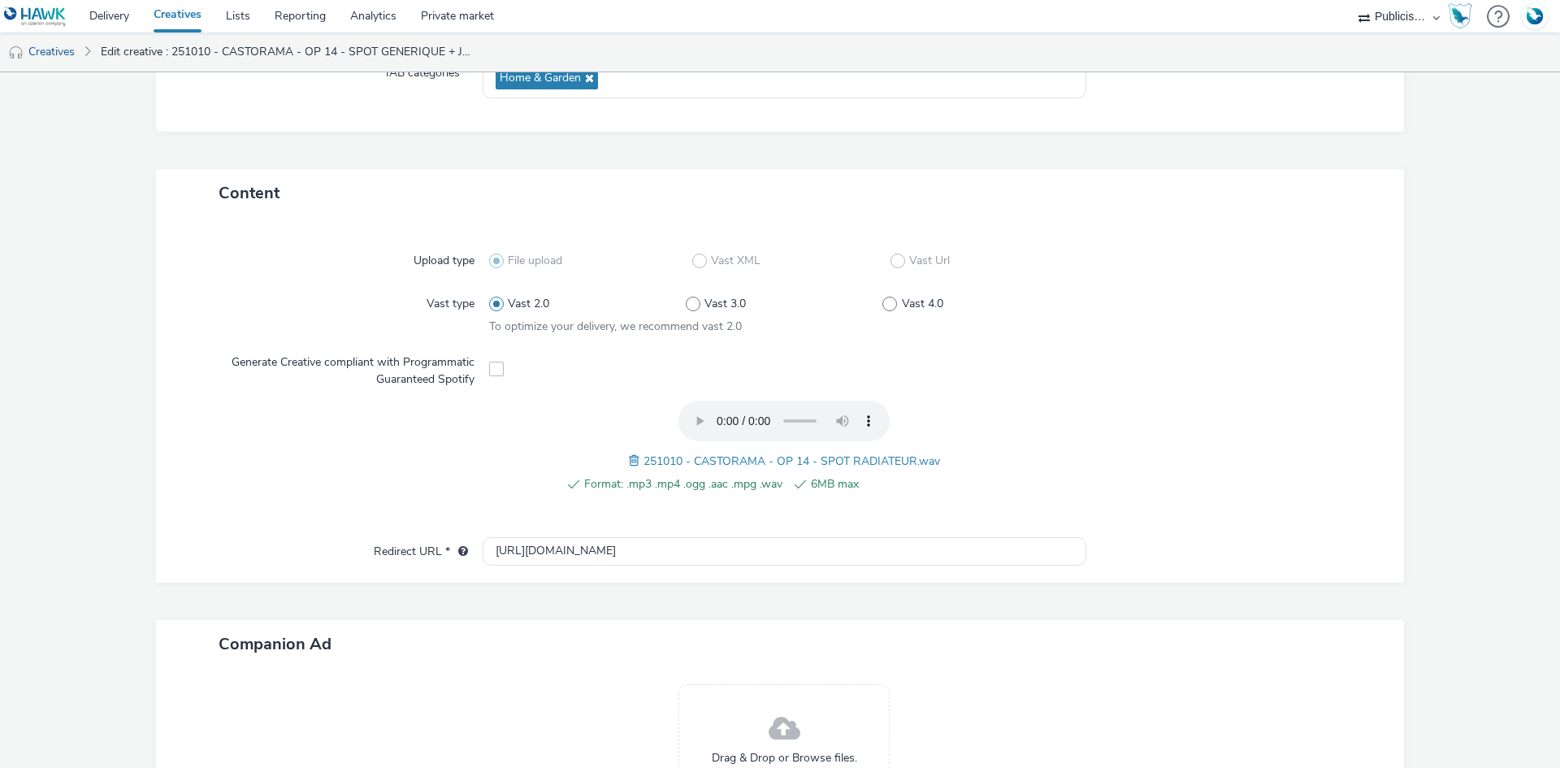
scroll to position [451, 0]
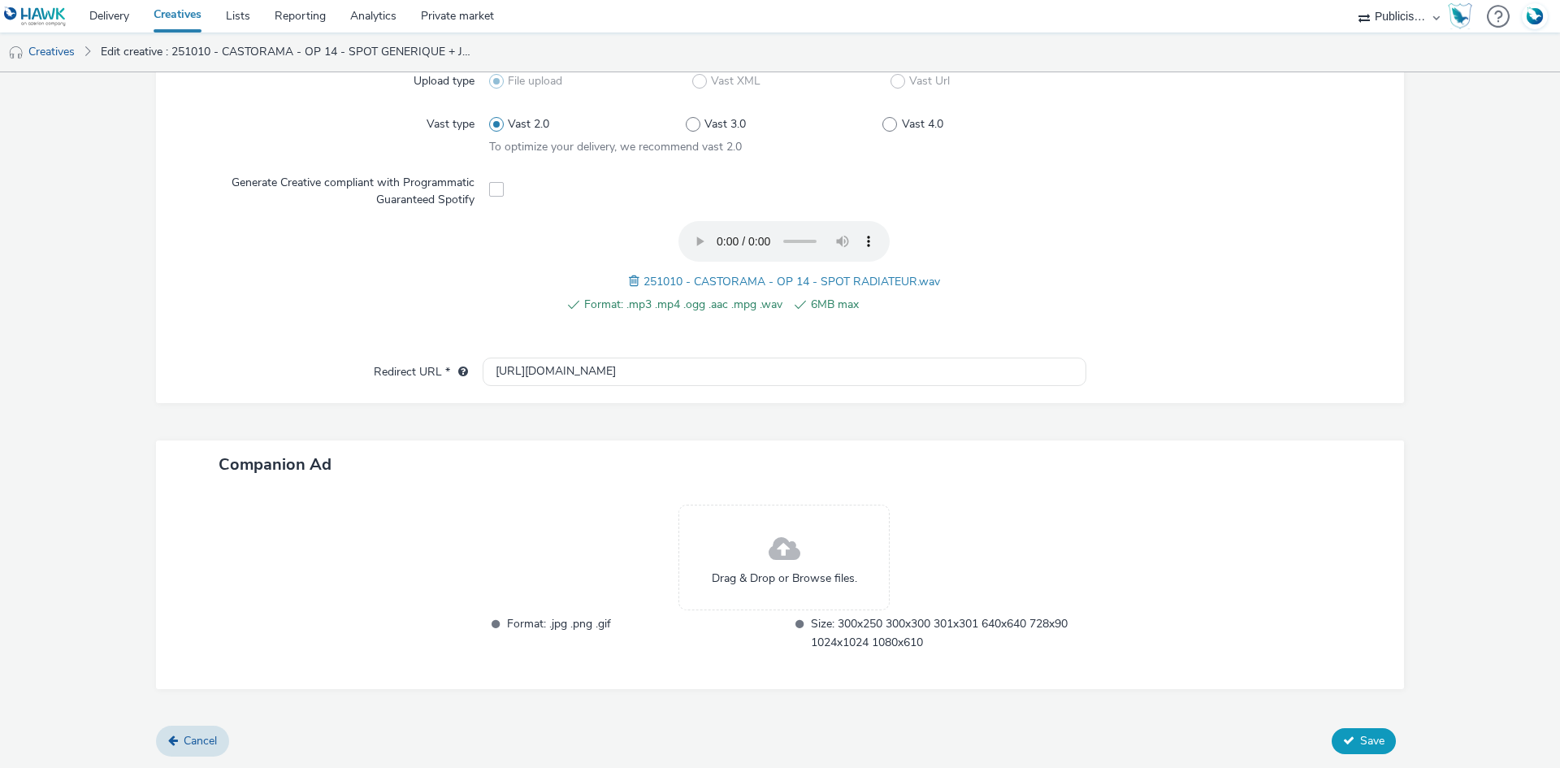
type input "251010 - CASTORAMA - OP 14 - SPOT RADIATEUR"
click at [1351, 747] on button "Save" at bounding box center [1363, 741] width 64 height 26
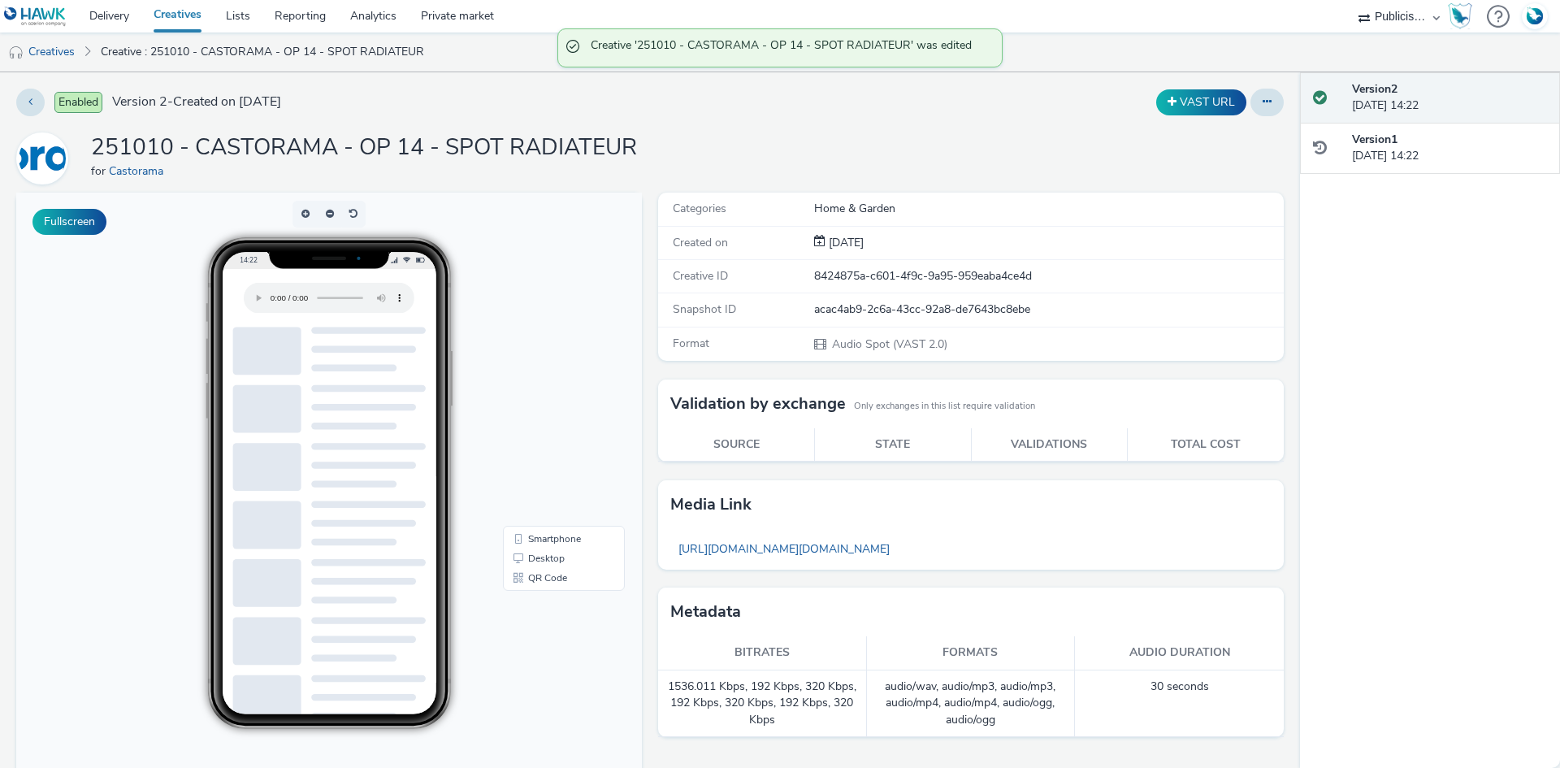
click at [172, 2] on link "Creatives" at bounding box center [177, 16] width 72 height 32
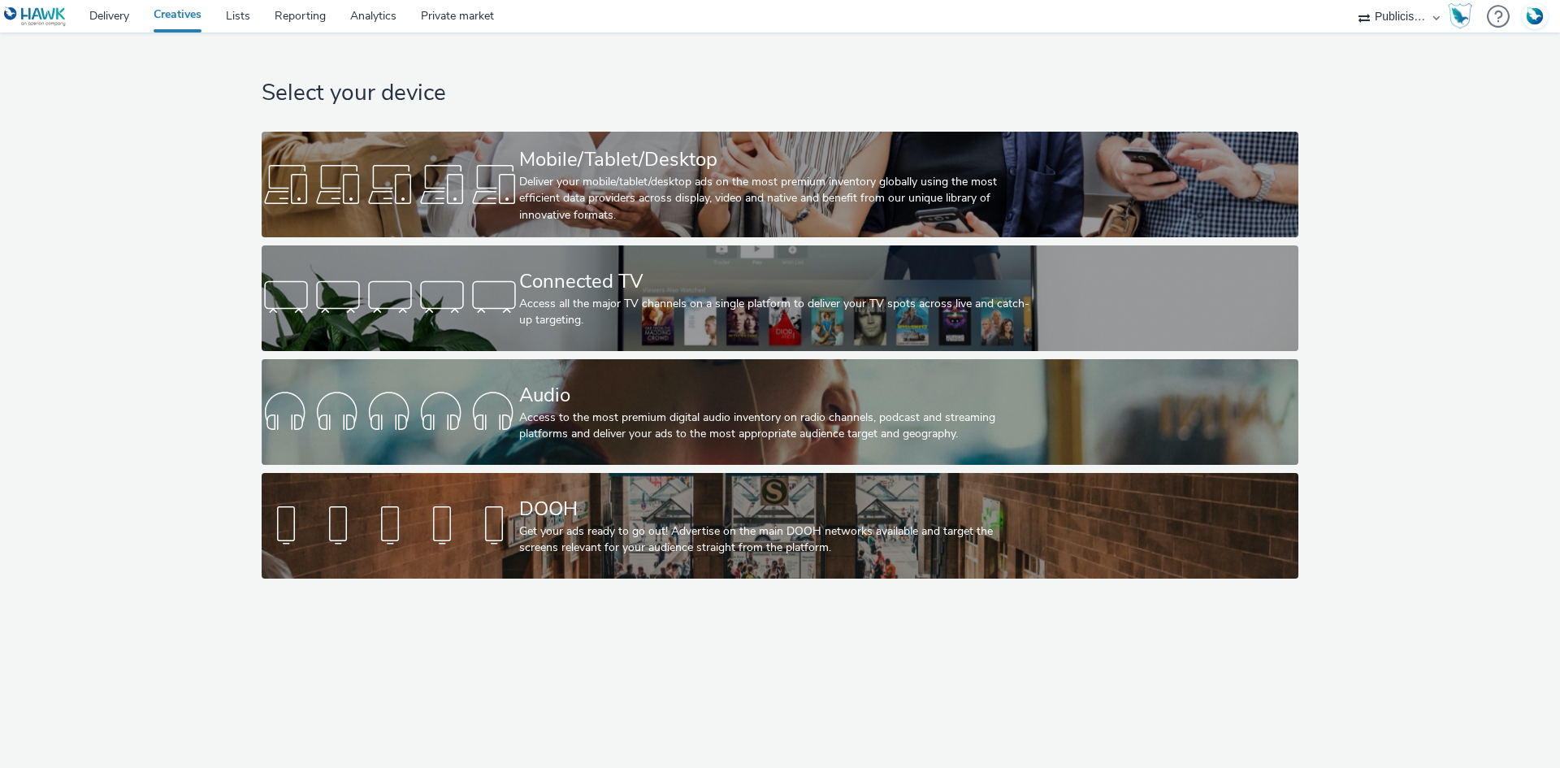
select select "08a58170-7f08-4922-abc8-b2d1eb407230"
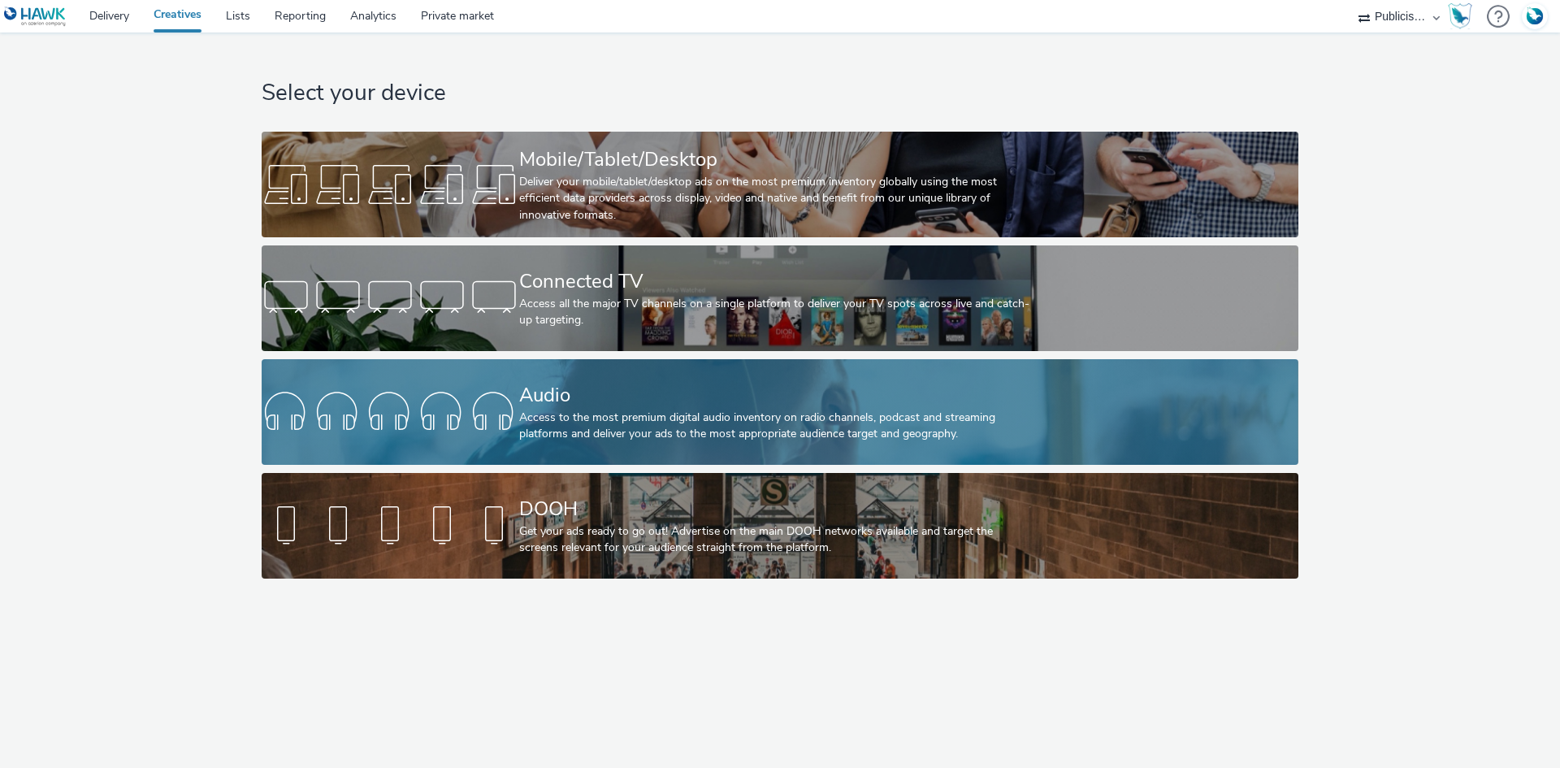
click at [601, 404] on div "Audio" at bounding box center [776, 395] width 515 height 28
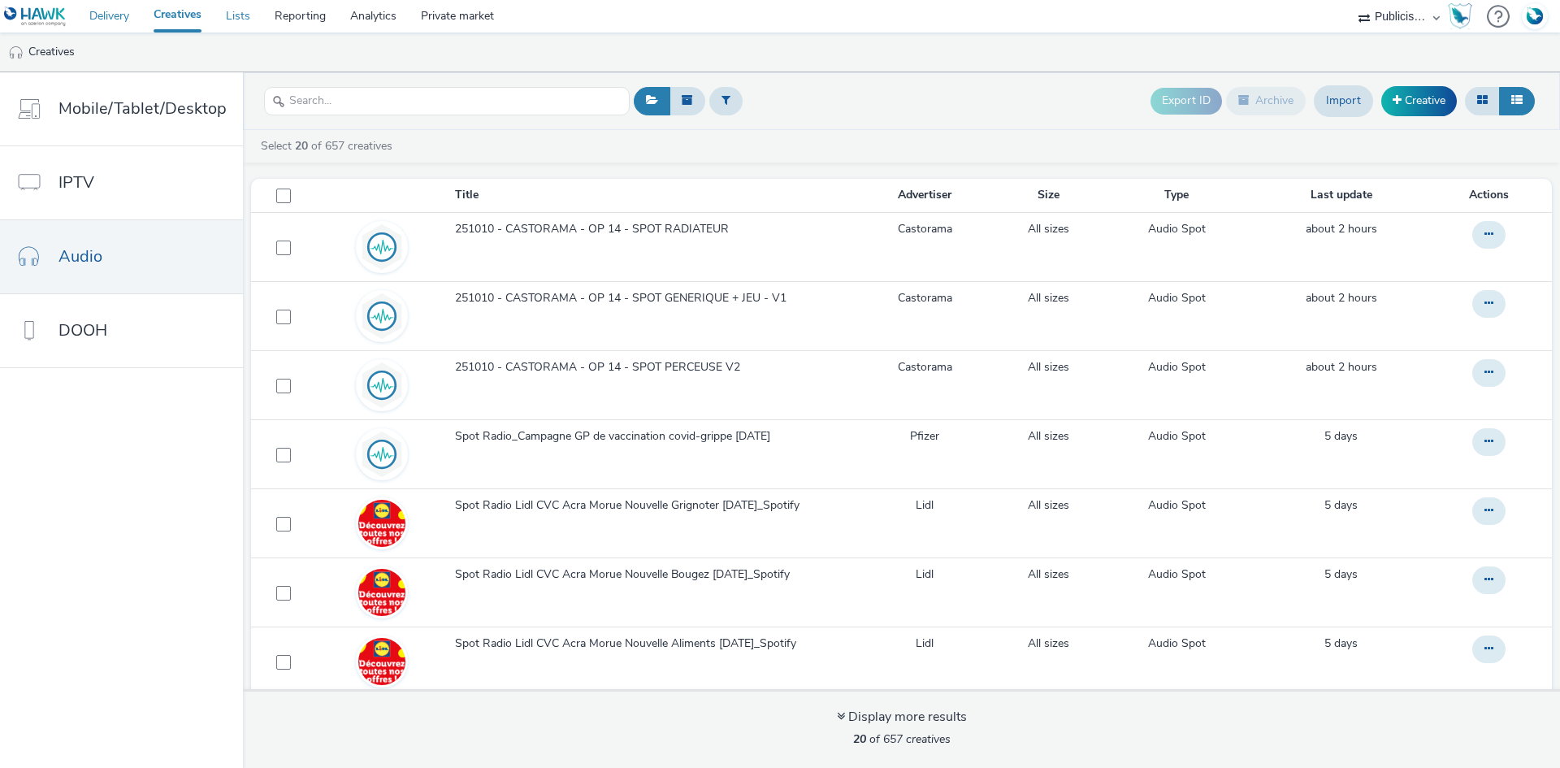
drag, startPoint x: 119, startPoint y: 13, endPoint x: 229, endPoint y: 2, distance: 111.0
click at [119, 13] on link "Delivery" at bounding box center [109, 16] width 64 height 32
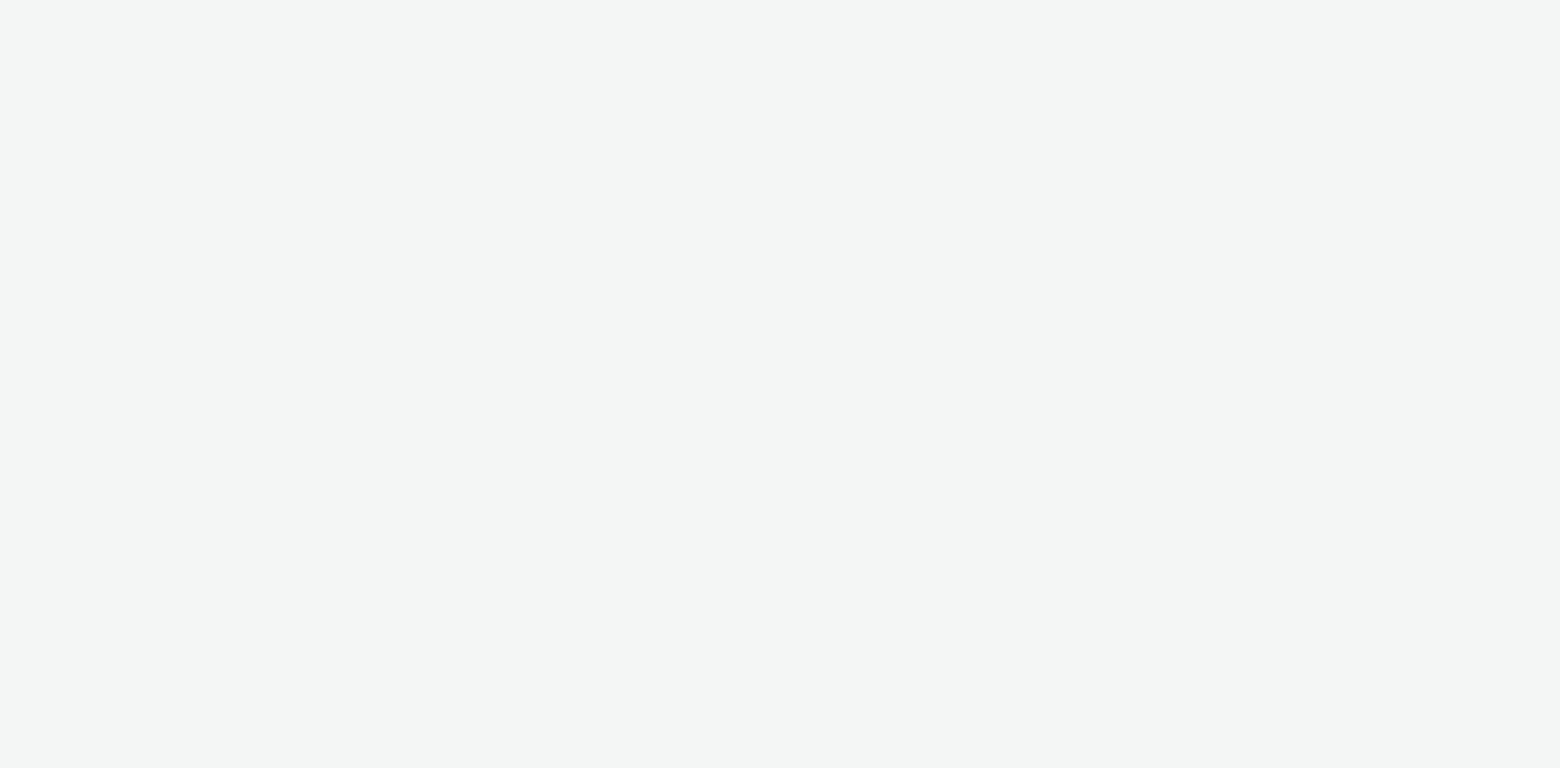
select select "08a58170-7f08-4922-abc8-b2d1eb407230"
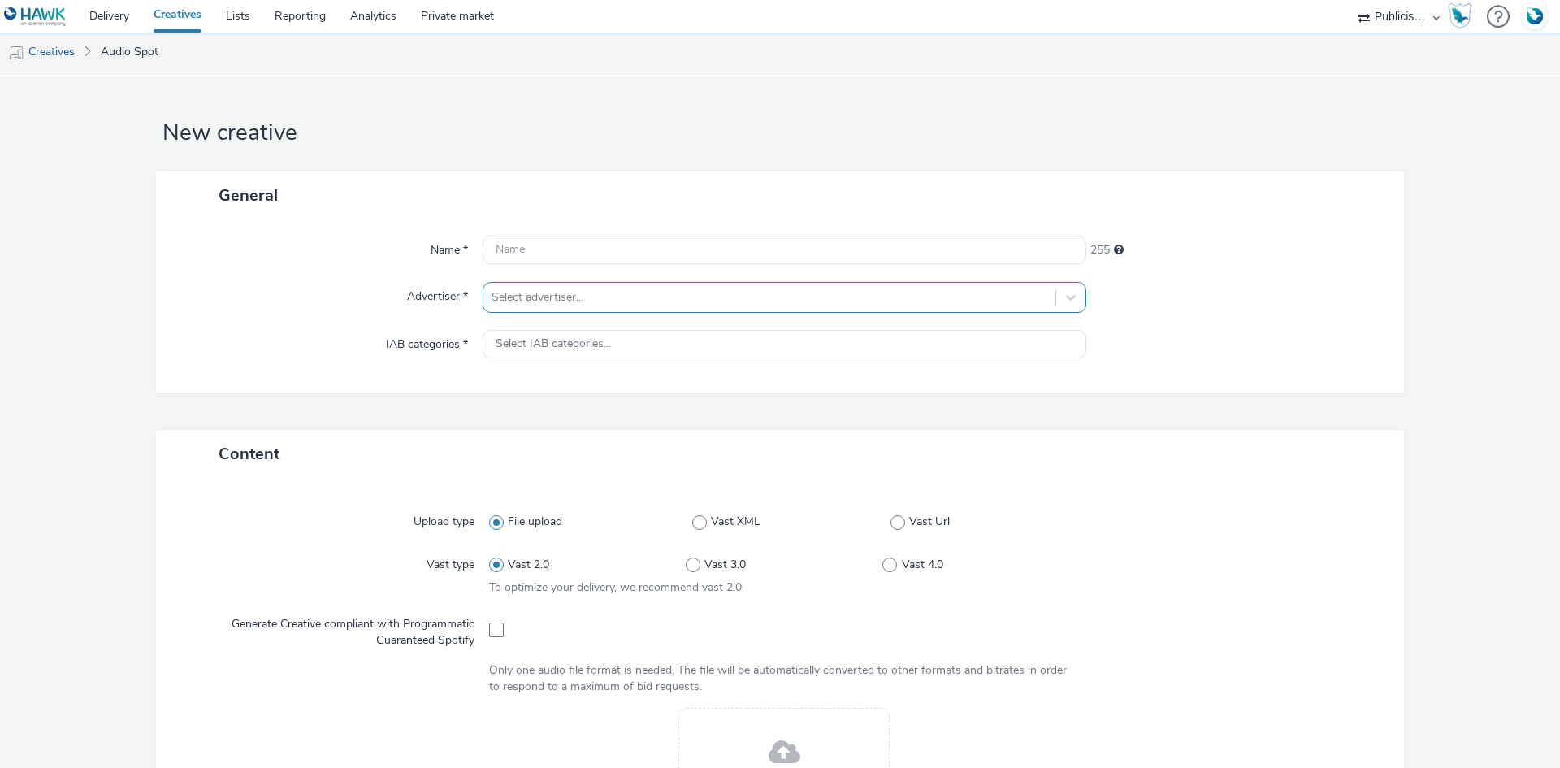
click at [611, 296] on div at bounding box center [769, 297] width 556 height 19
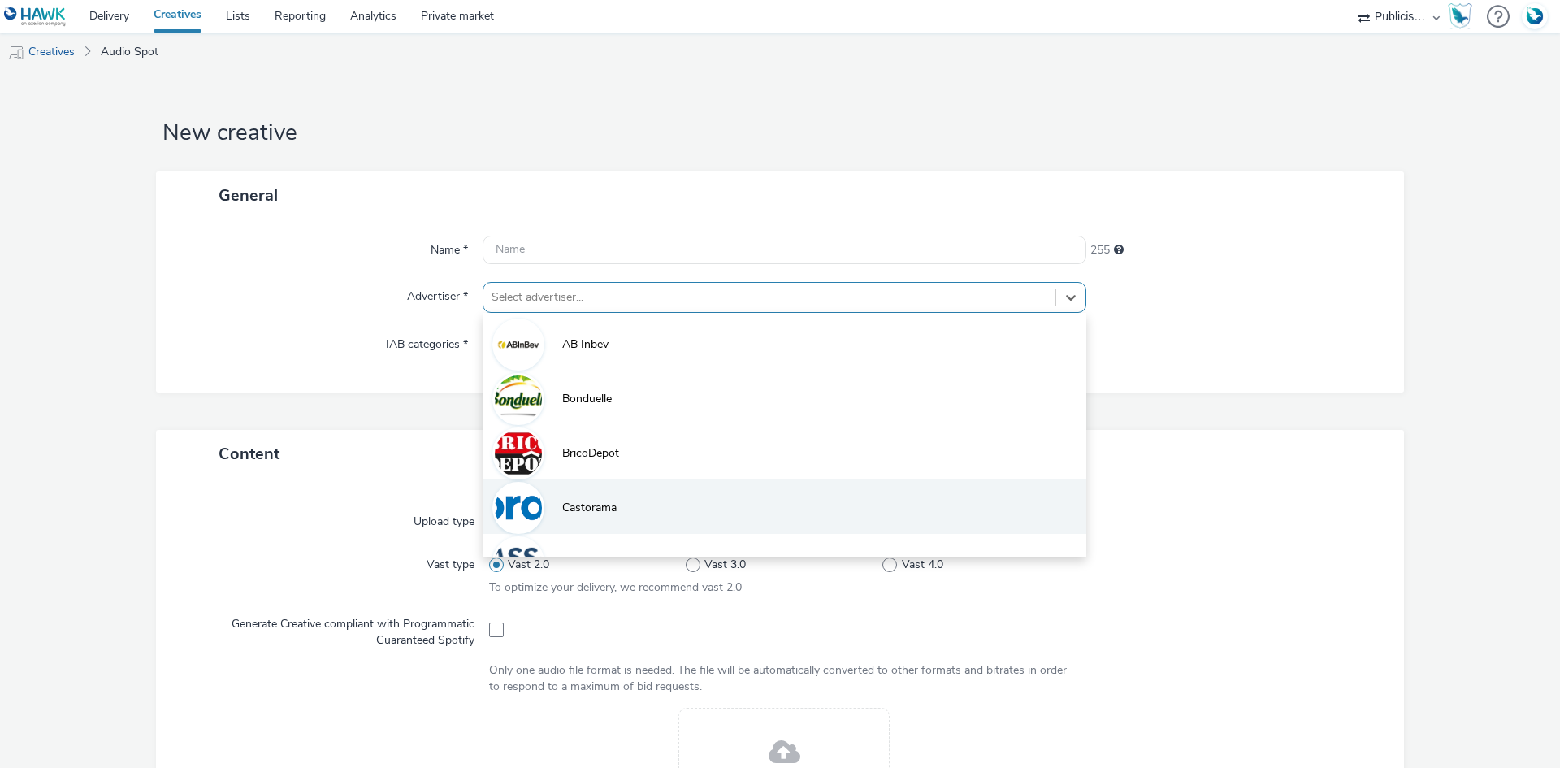
click at [586, 511] on span "Castorama" at bounding box center [589, 508] width 54 height 16
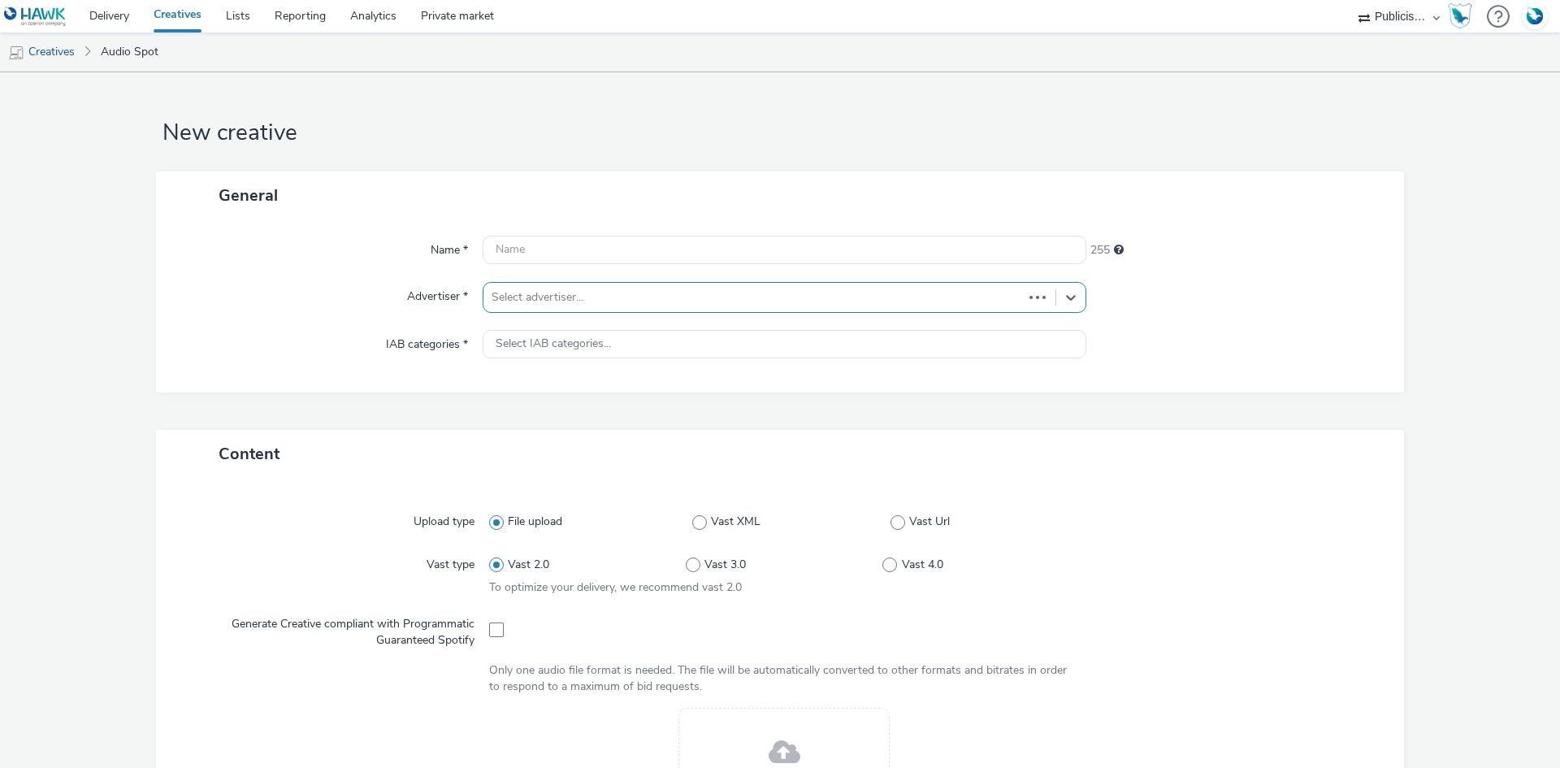
type input "[URL][DOMAIN_NAME]"
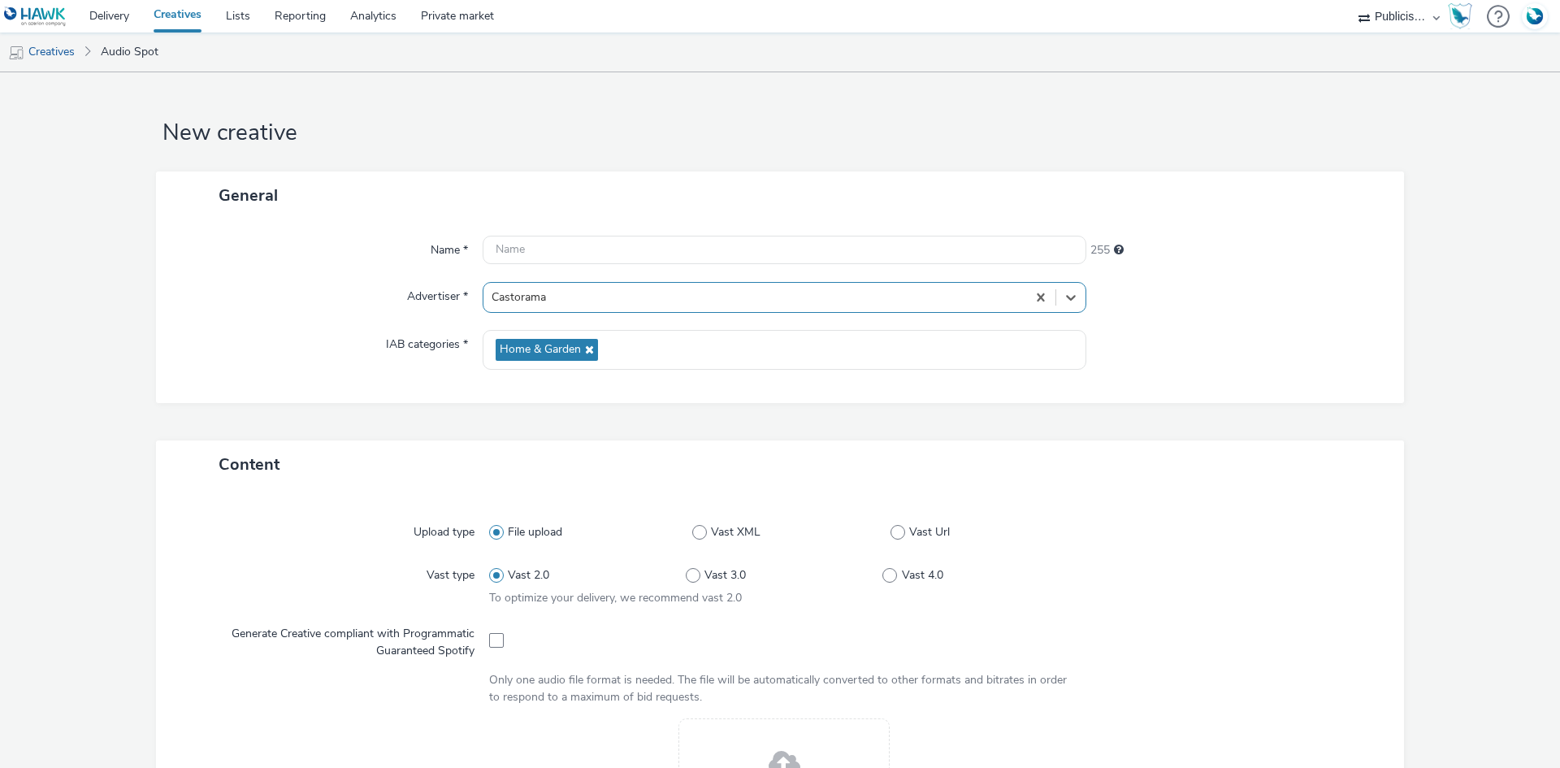
drag, startPoint x: 495, startPoint y: 638, endPoint x: 491, endPoint y: 626, distance: 11.8
click at [495, 638] on span at bounding box center [496, 640] width 15 height 15
checkbox input "true"
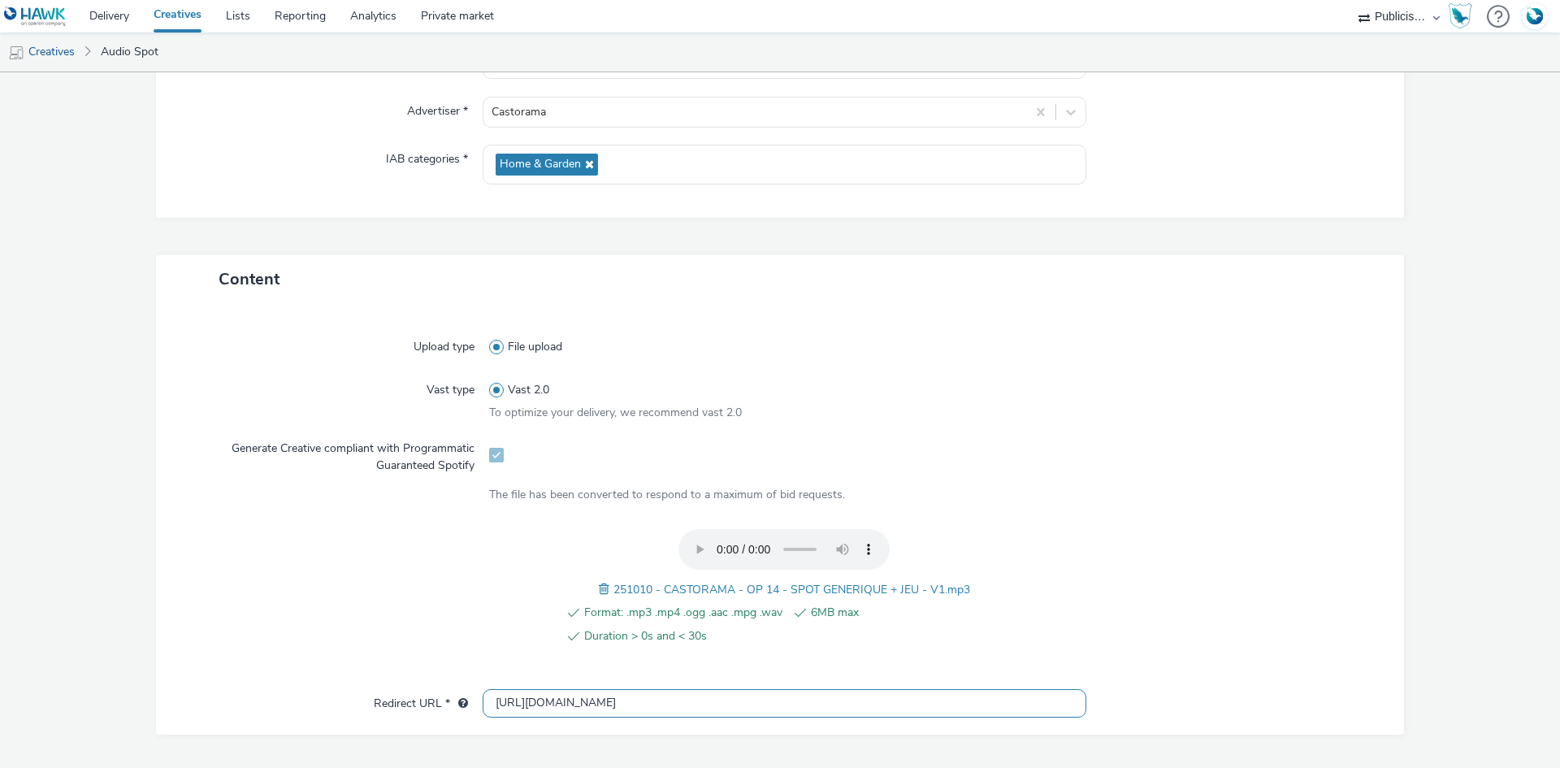
scroll to position [498, 0]
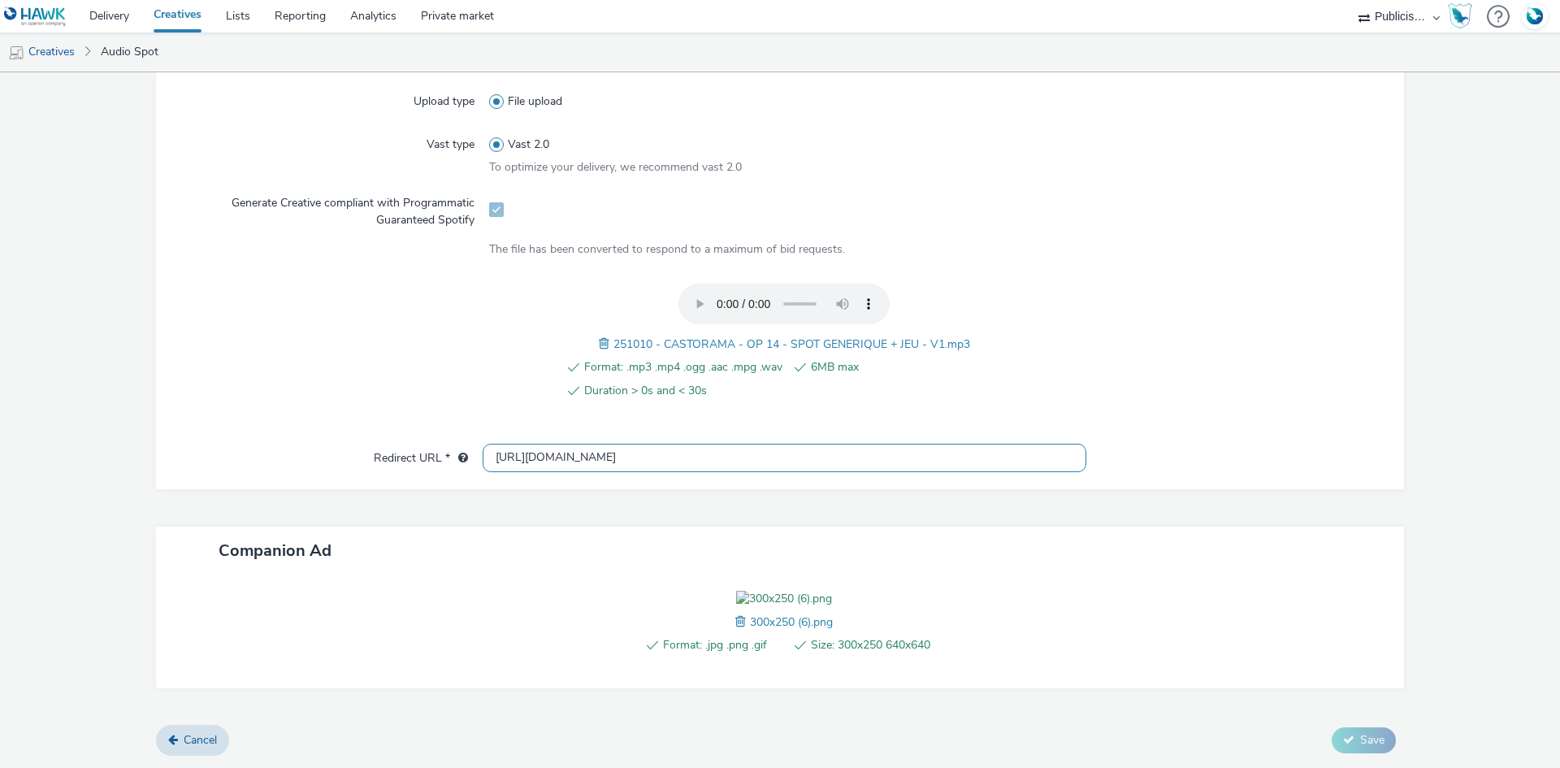
click at [514, 444] on input "[URL][DOMAIN_NAME]" at bounding box center [785, 458] width 604 height 28
paste input "s://[DOMAIN_NAME][URL][DOMAIN_NAME][DATE]"
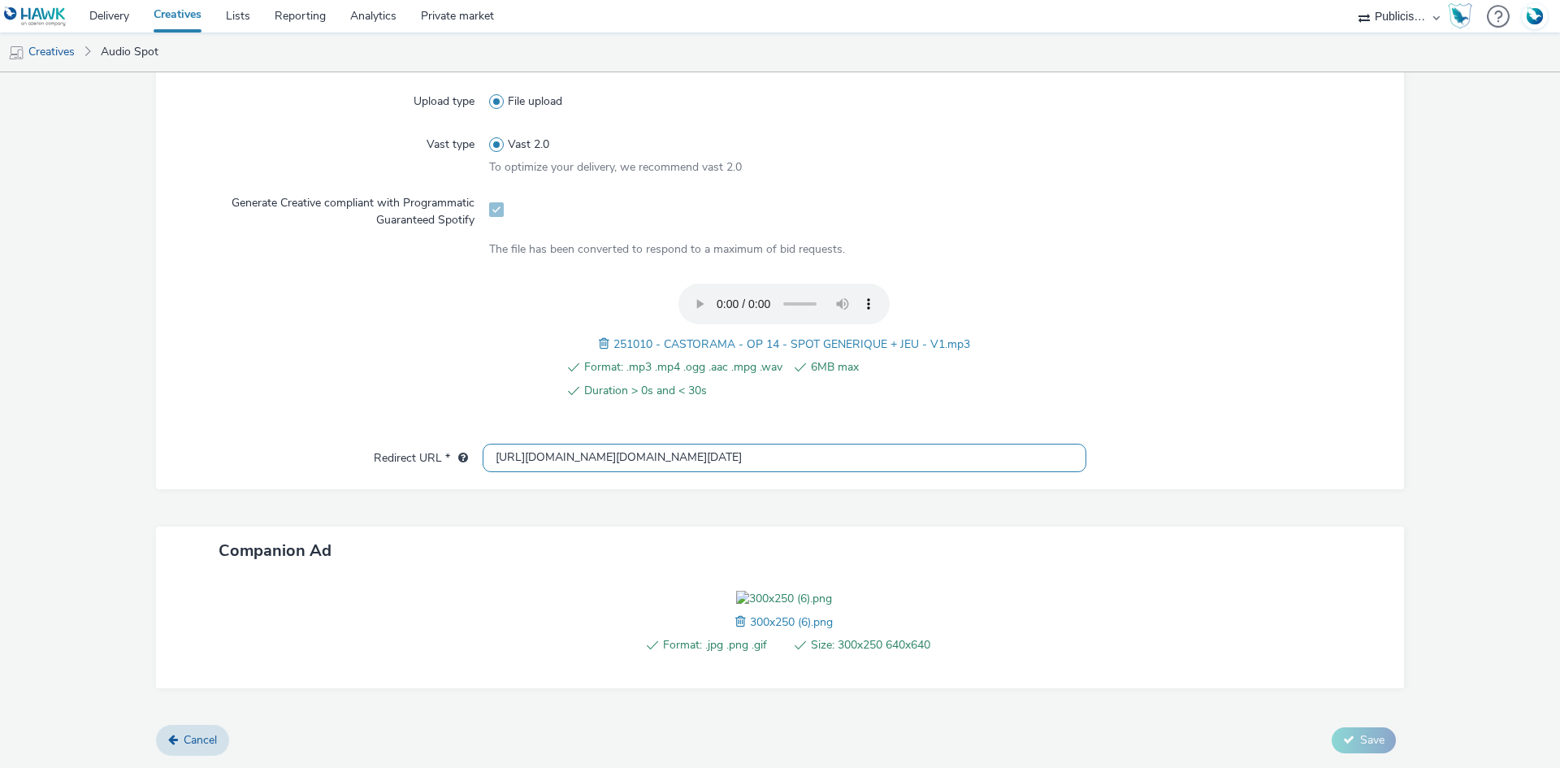
type input "[URL][DOMAIN_NAME][DOMAIN_NAME][DATE]"
click at [733, 334] on div "251010 - CASTORAMA - OP 14 - SPOT GENERIQUE + JEU - V1.mp3" at bounding box center [784, 343] width 371 height 19
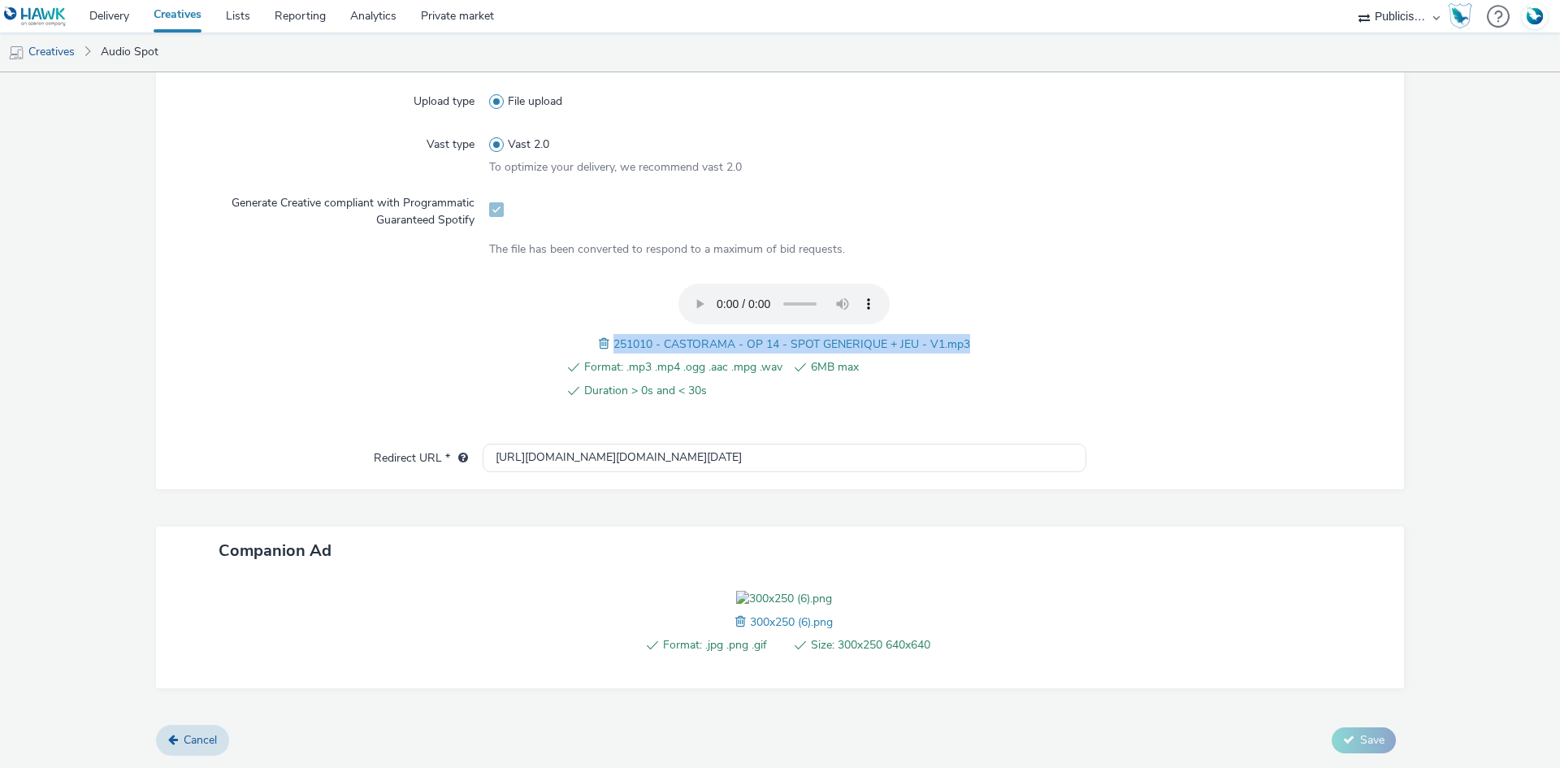
copy span "251010 - CASTORAMA - OP 14 - SPOT GENERIQUE + JEU - V1.mp3"
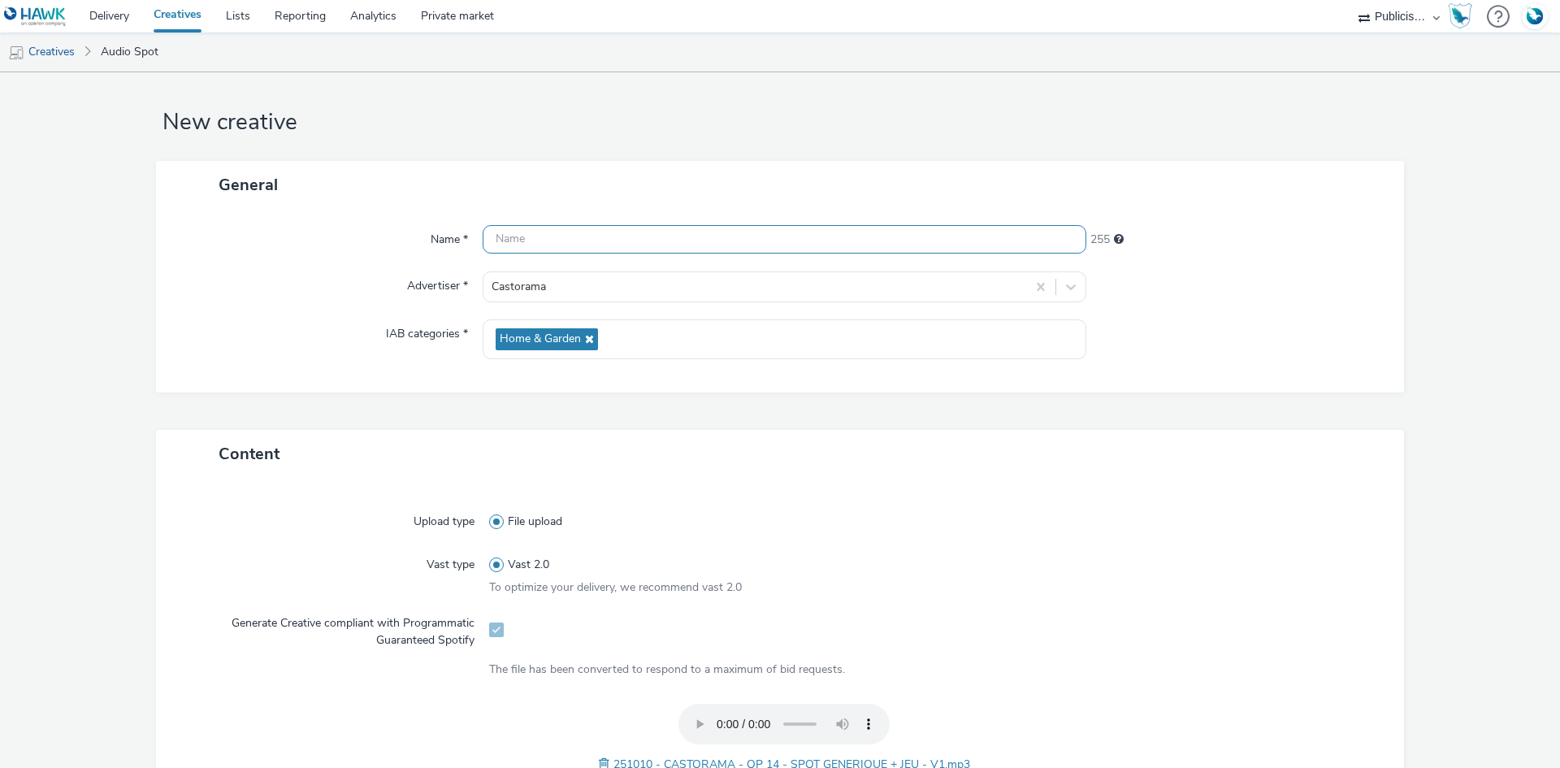
click at [638, 231] on input "text" at bounding box center [785, 239] width 604 height 28
paste input "251010 - CASTORAMA - OP 14 - SPOT GENERIQUE + JEU - V1.mp3"
drag, startPoint x: 822, startPoint y: 237, endPoint x: 905, endPoint y: 262, distance: 86.4
click at [905, 262] on div "Name * 251010 - CASTORAMA - OP 14 - SPOT GENERIQUE + JEU - V1.mp3 197 Advertise…" at bounding box center [780, 301] width 1248 height 184
drag, startPoint x: 823, startPoint y: 236, endPoint x: 884, endPoint y: 236, distance: 60.9
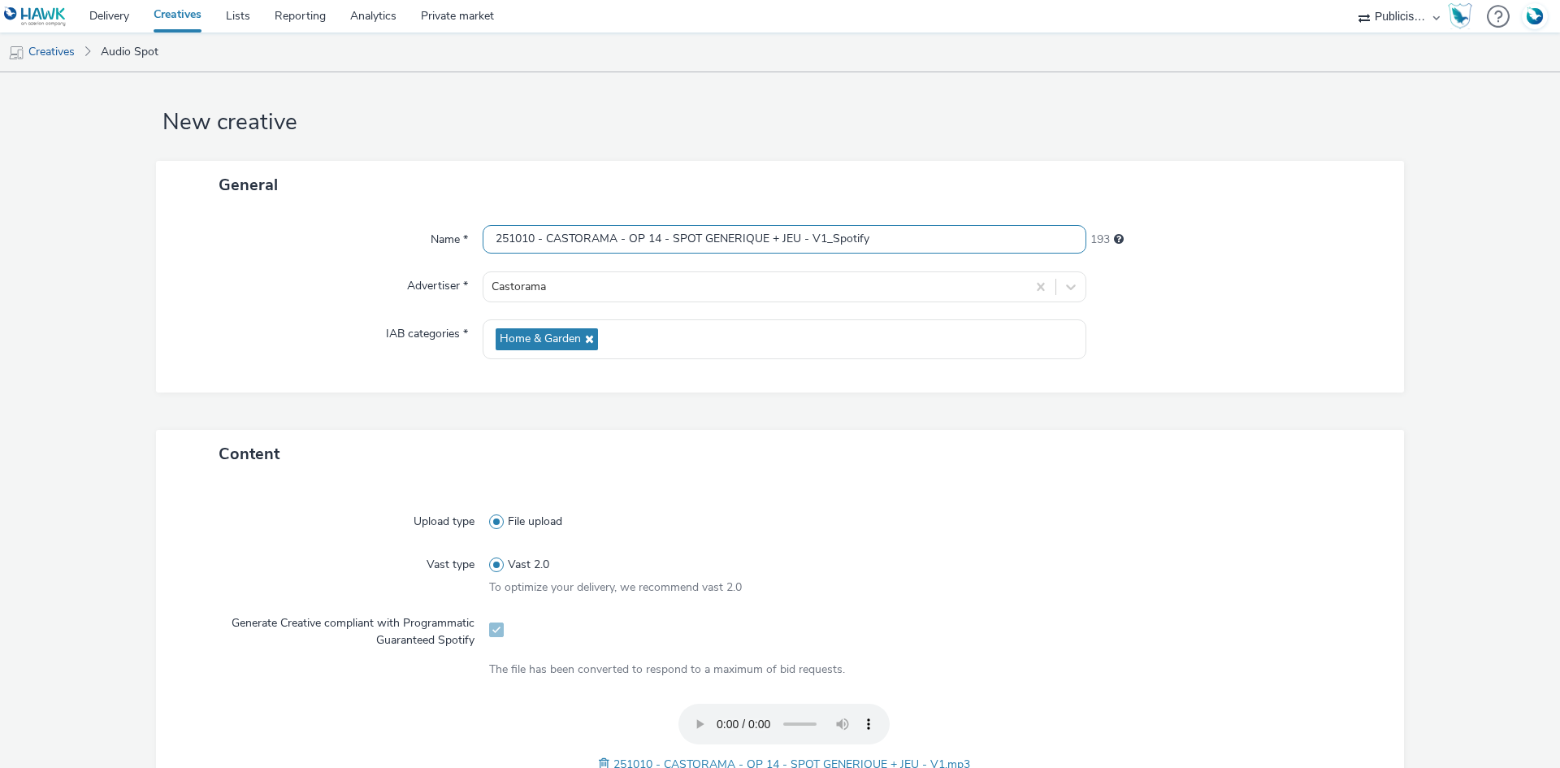
click at [884, 236] on input "251010 - CASTORAMA - OP 14 - SPOT GENERIQUE + JEU - V1_Spotify" at bounding box center [785, 239] width 604 height 28
type input "251010 - CASTORAMA - OP 14 - SPOT GENERIQUE + JEU - V1_Spotify"
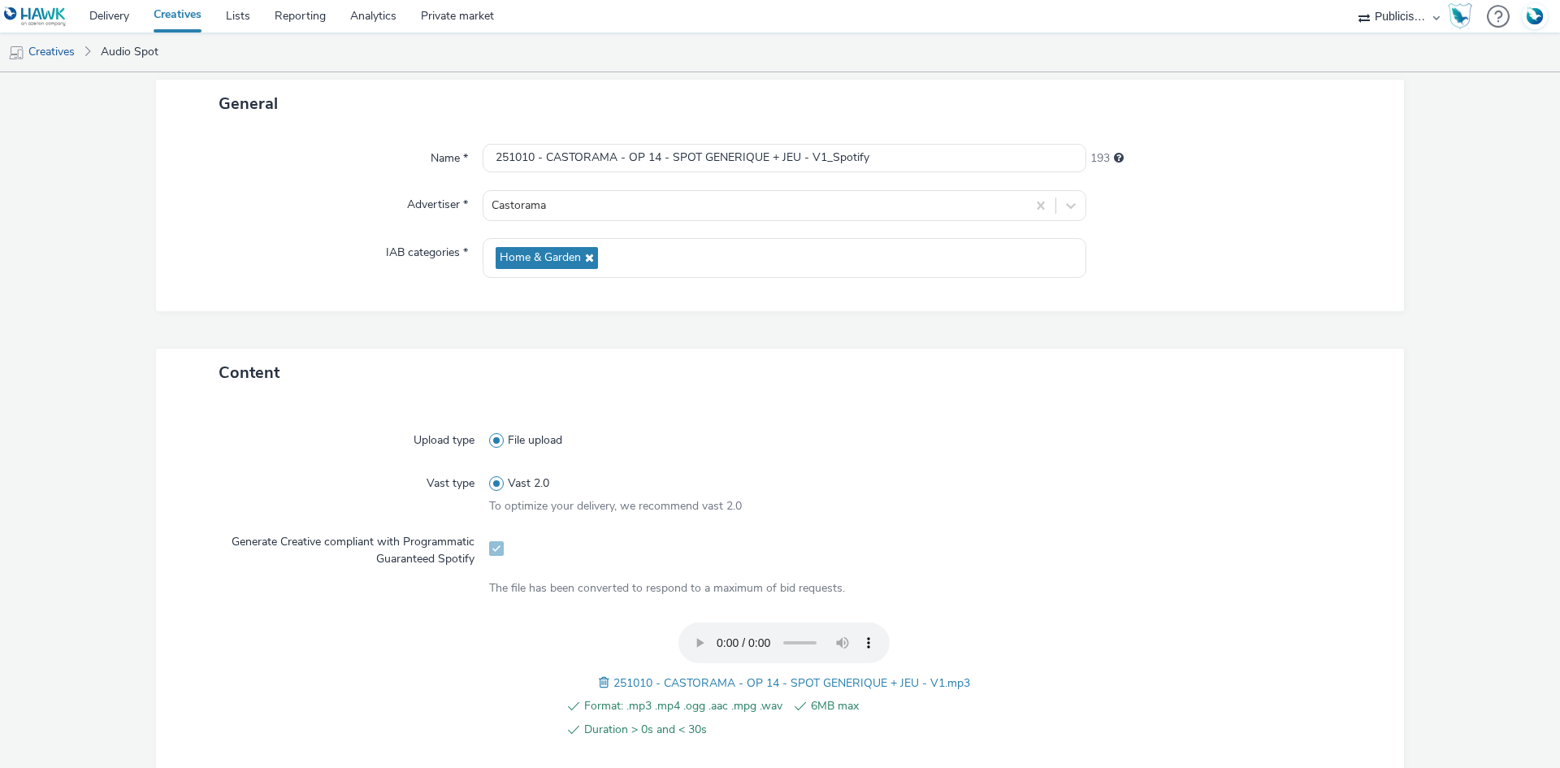
click at [1283, 245] on div at bounding box center [1237, 258] width 302 height 40
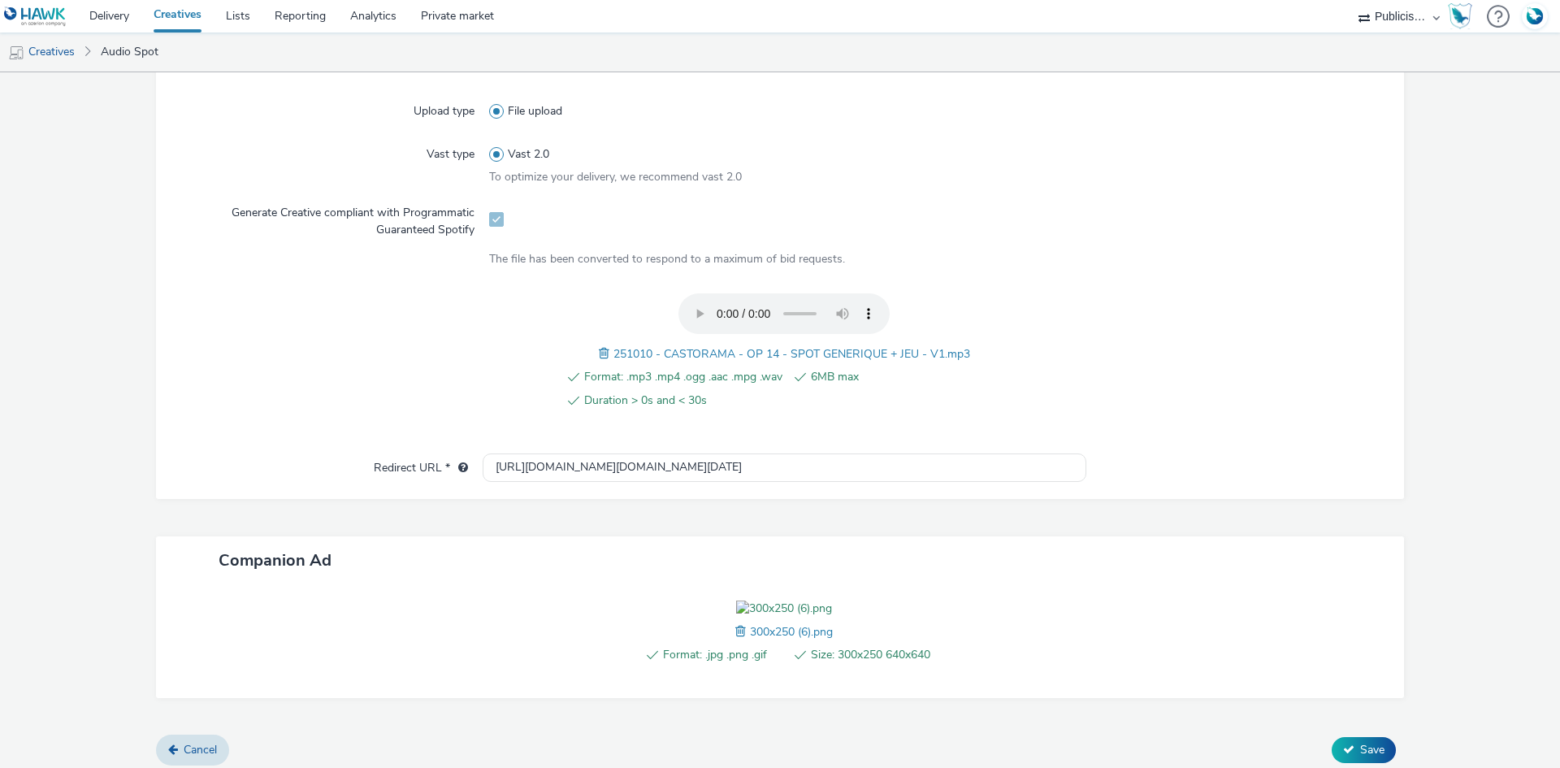
scroll to position [524, 0]
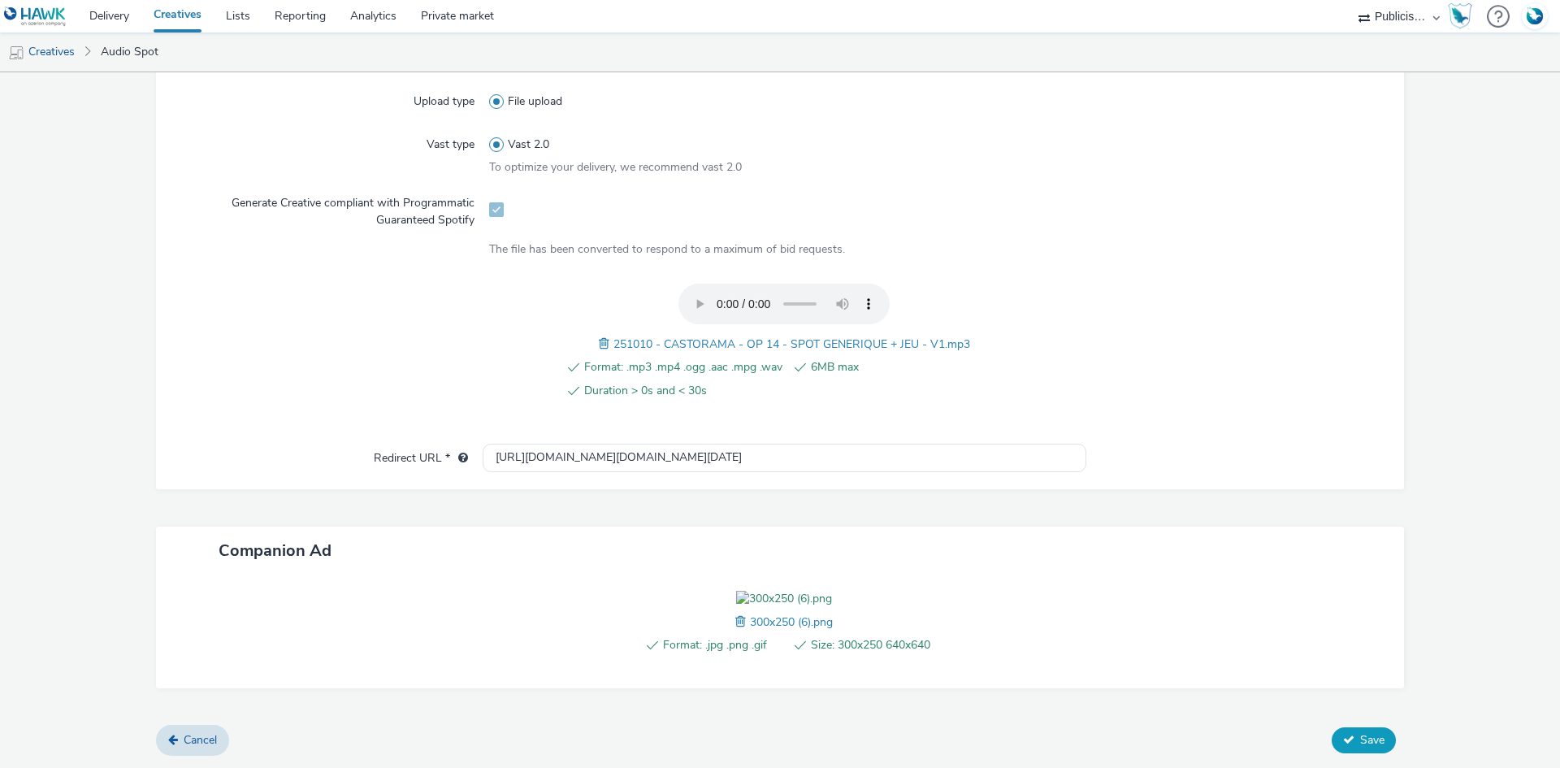
click at [1343, 742] on icon at bounding box center [1348, 739] width 11 height 11
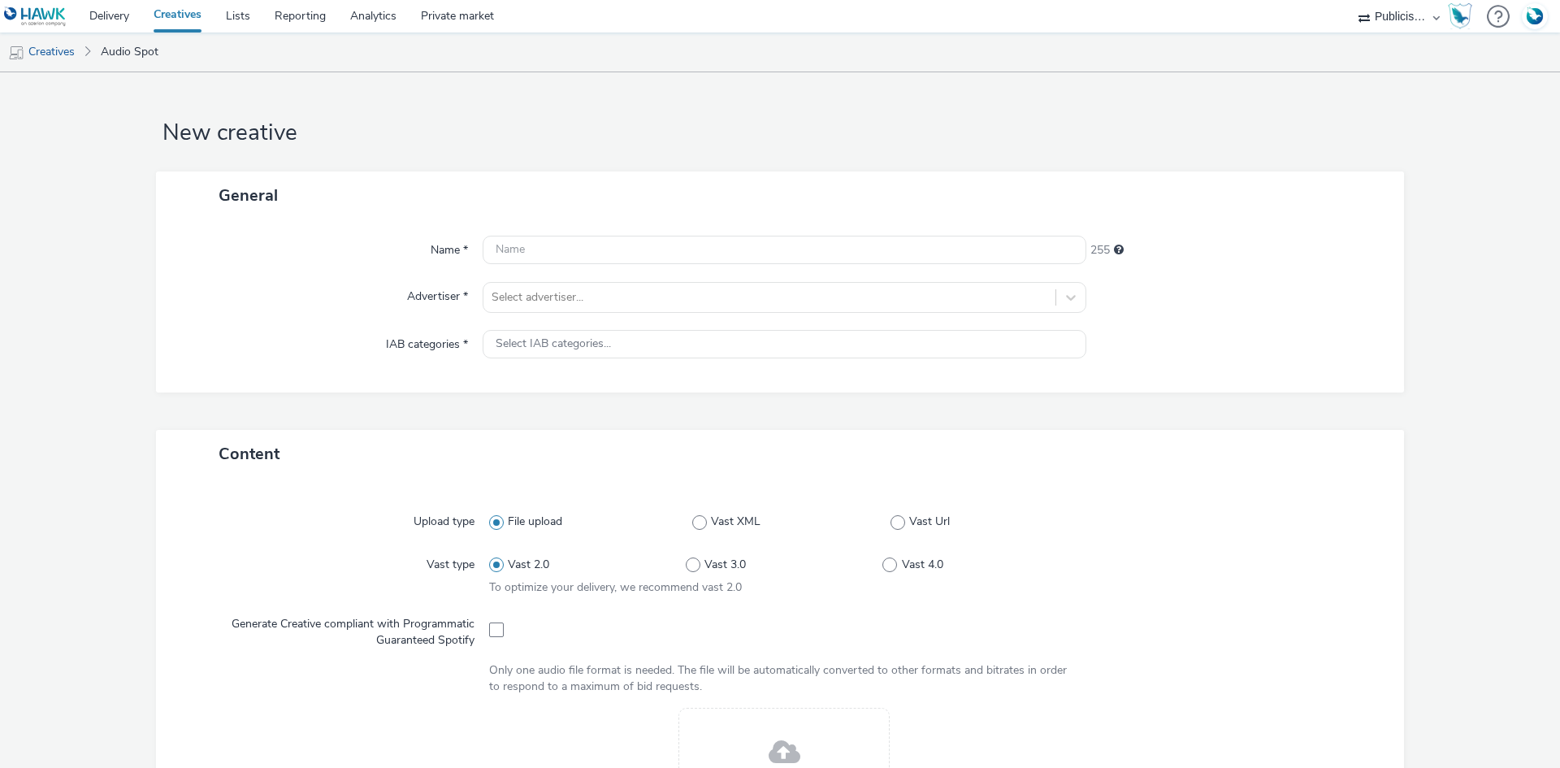
select select "08a58170-7f08-4922-abc8-b2d1eb407230"
click at [600, 301] on div at bounding box center [769, 297] width 556 height 19
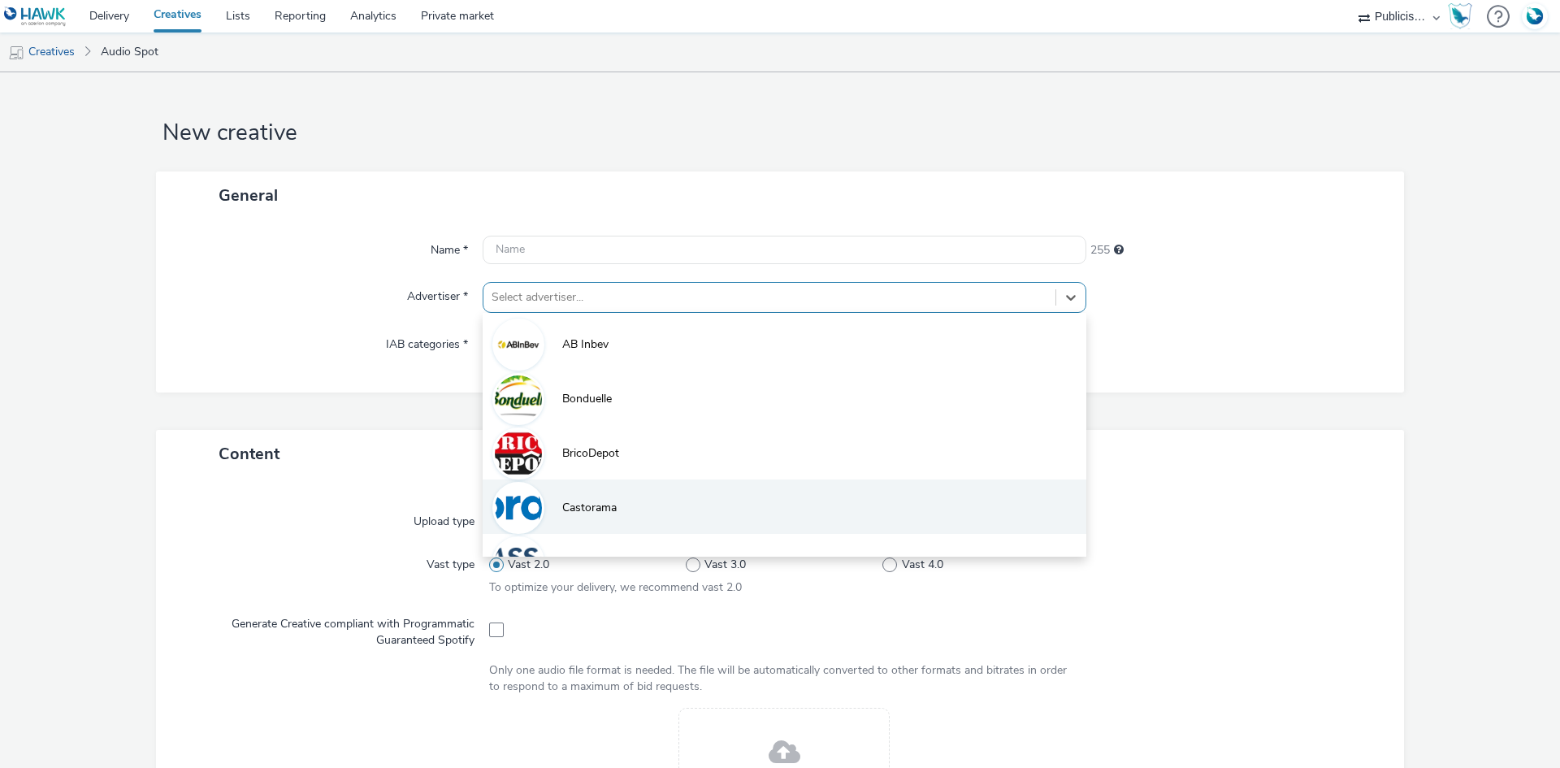
click at [538, 500] on div at bounding box center [518, 508] width 52 height 52
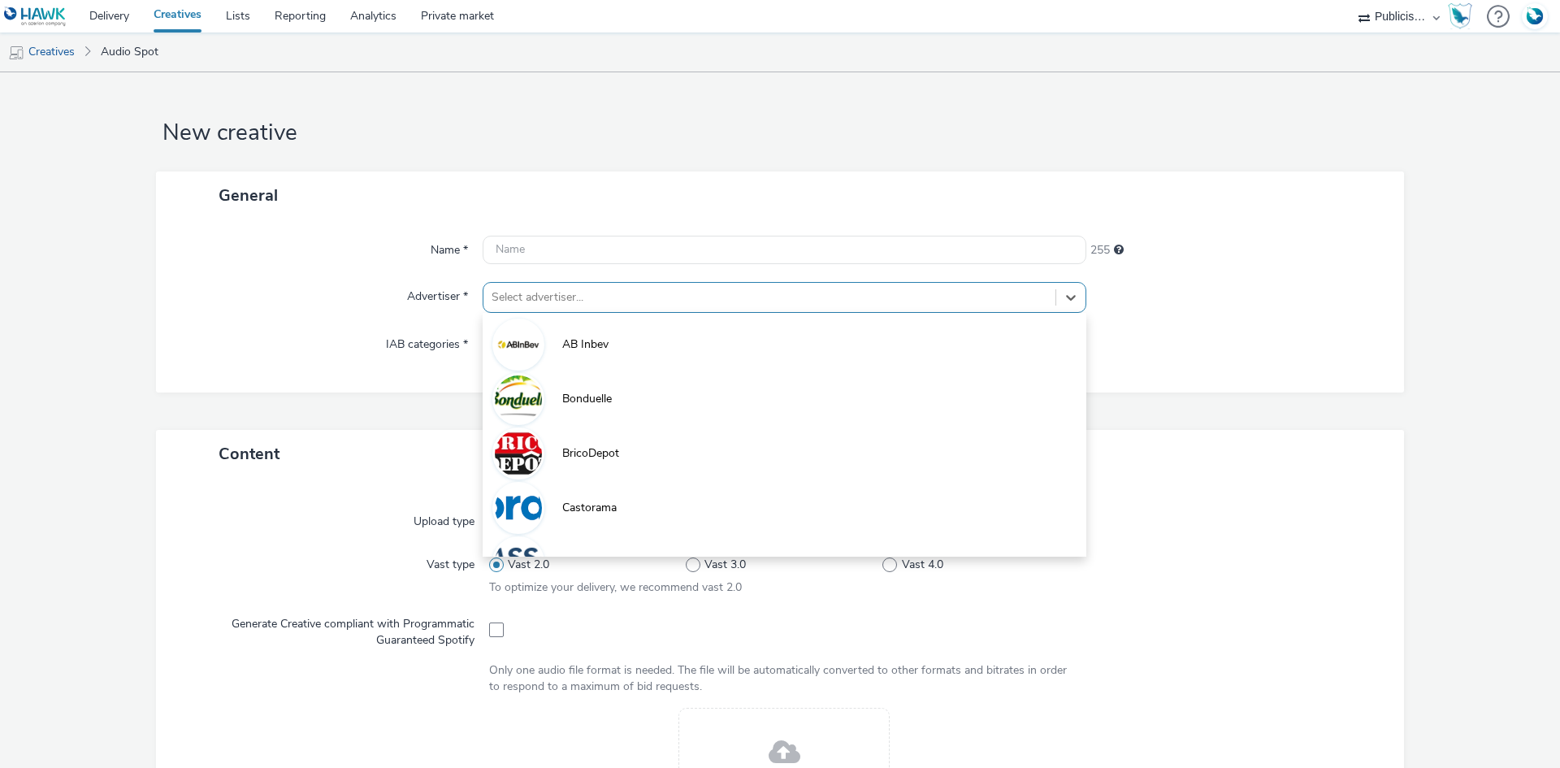
type input "[URL][DOMAIN_NAME]"
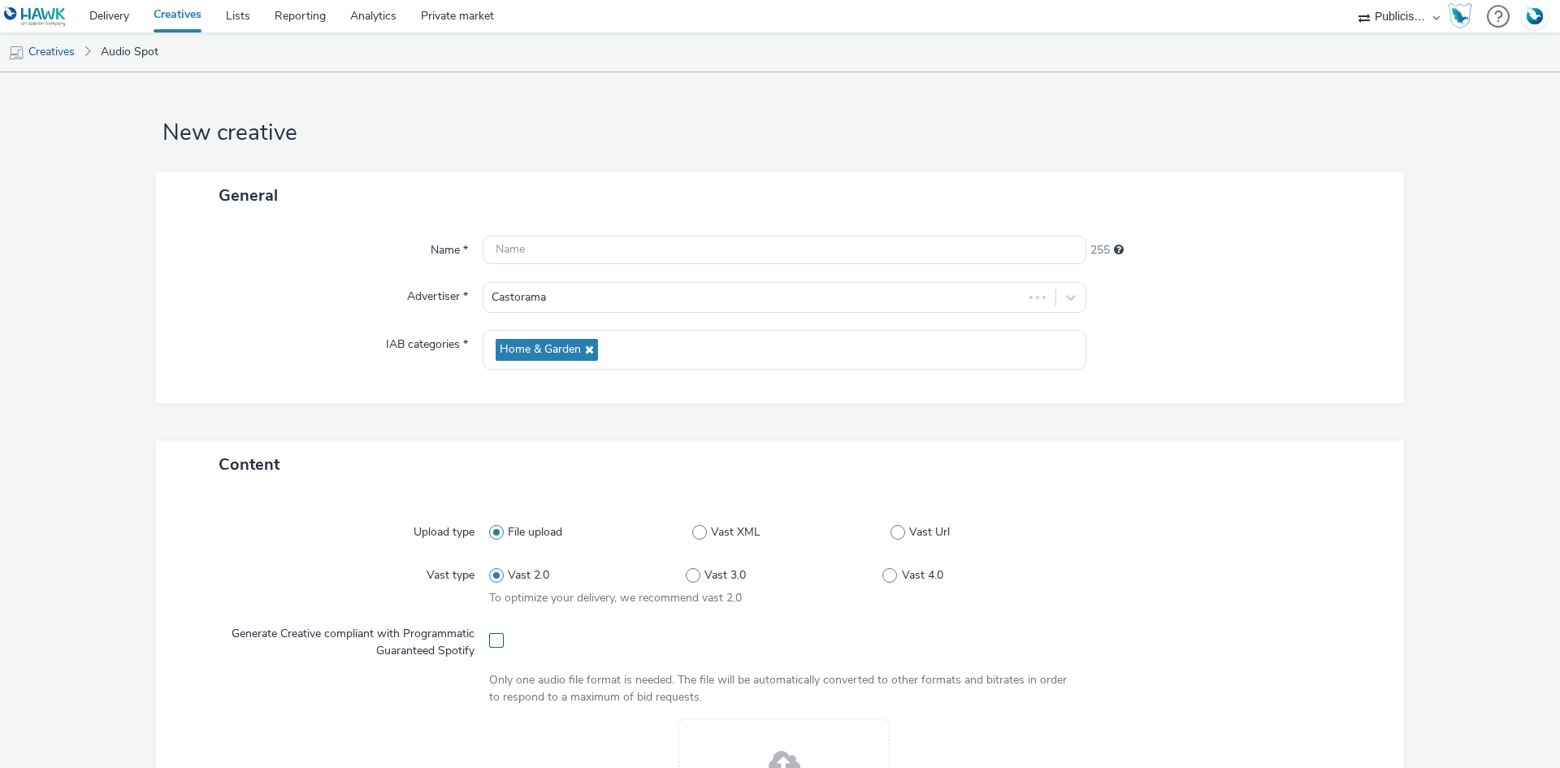
click at [494, 645] on span at bounding box center [496, 640] width 15 height 15
checkbox input "true"
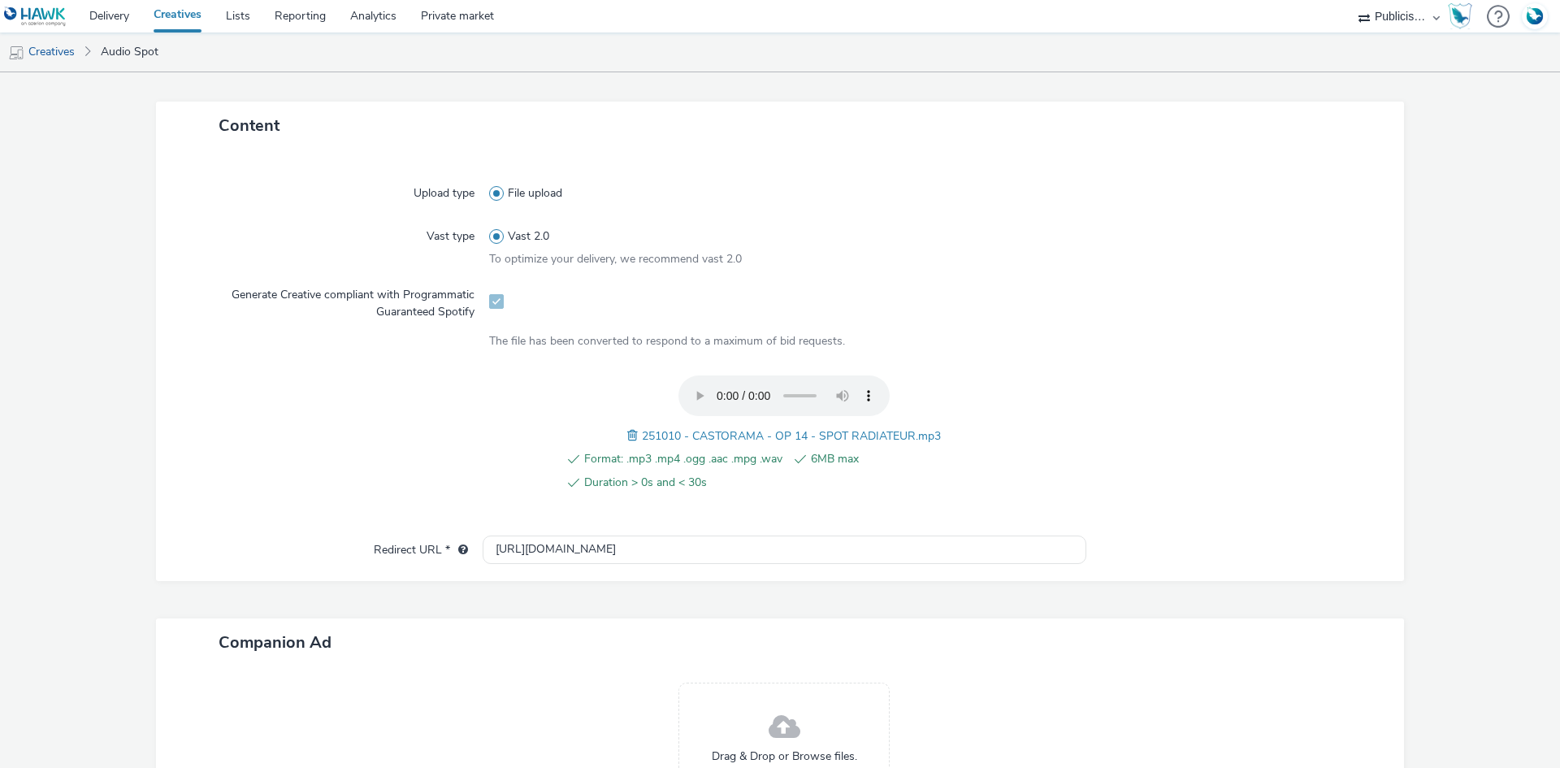
scroll to position [487, 0]
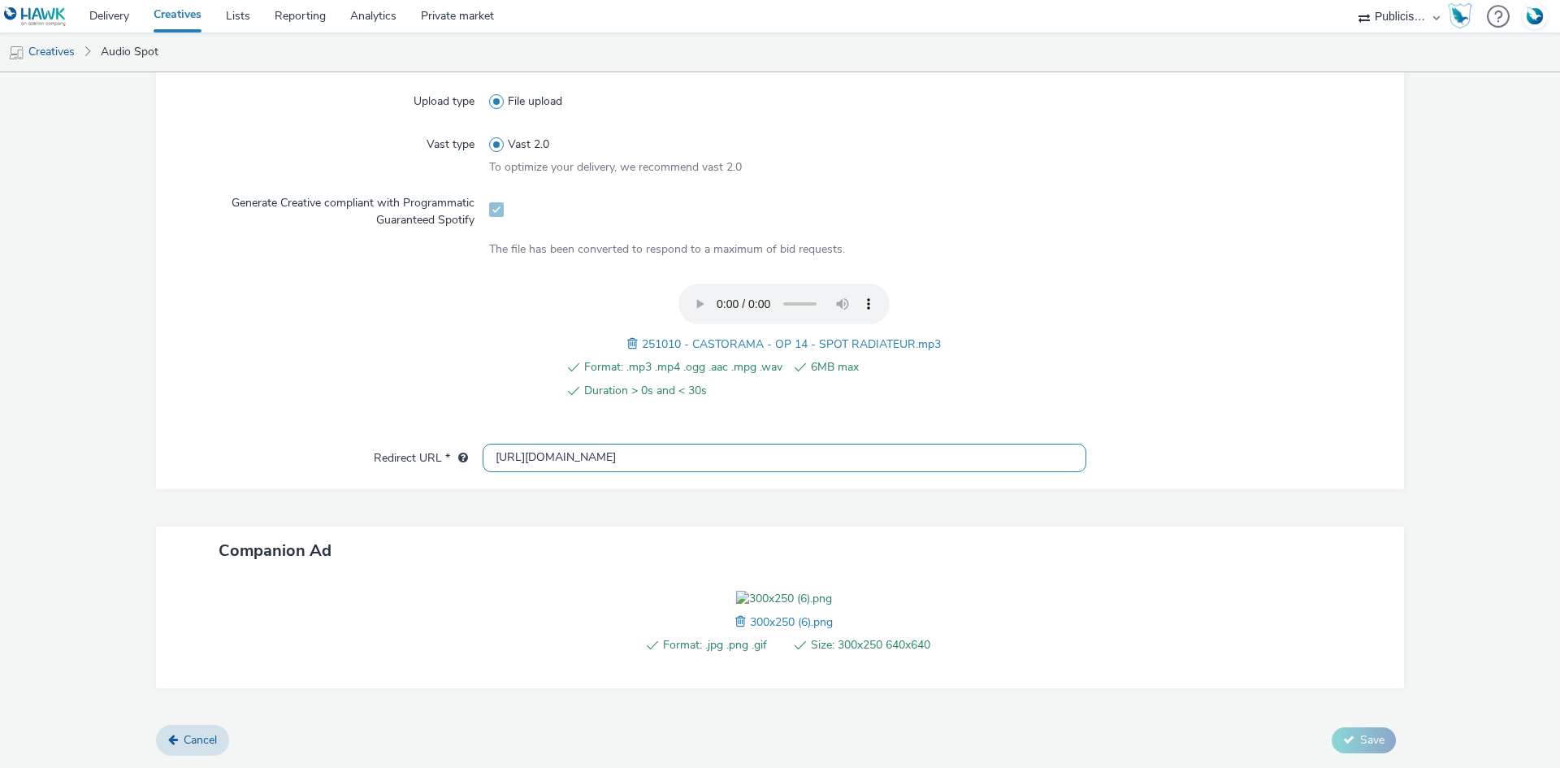
click at [547, 444] on input "[URL][DOMAIN_NAME]" at bounding box center [785, 458] width 604 height 28
paste input "s://www.castorama.fr/bonnes-affaires/castomania/cat_id_5362.cat?utm_medium=audi…"
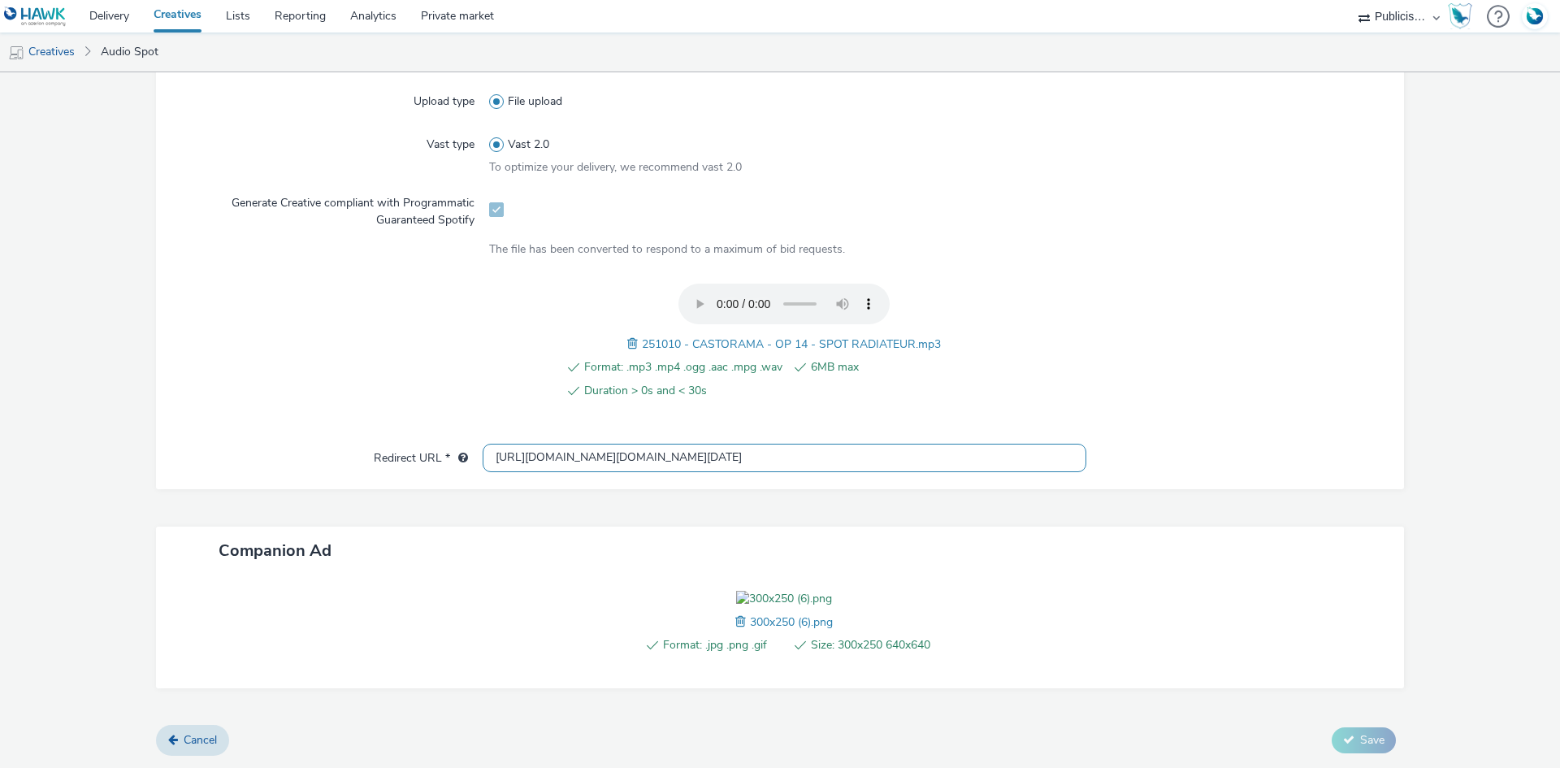
type input "https://www.castorama.fr/bonnes-affaires/castomania/cat_id_5362.cat?utm_medium=…"
click at [735, 334] on div "251010 - CASTORAMA - OP 14 - SPOT RADIATEUR.mp3" at bounding box center [784, 343] width 314 height 19
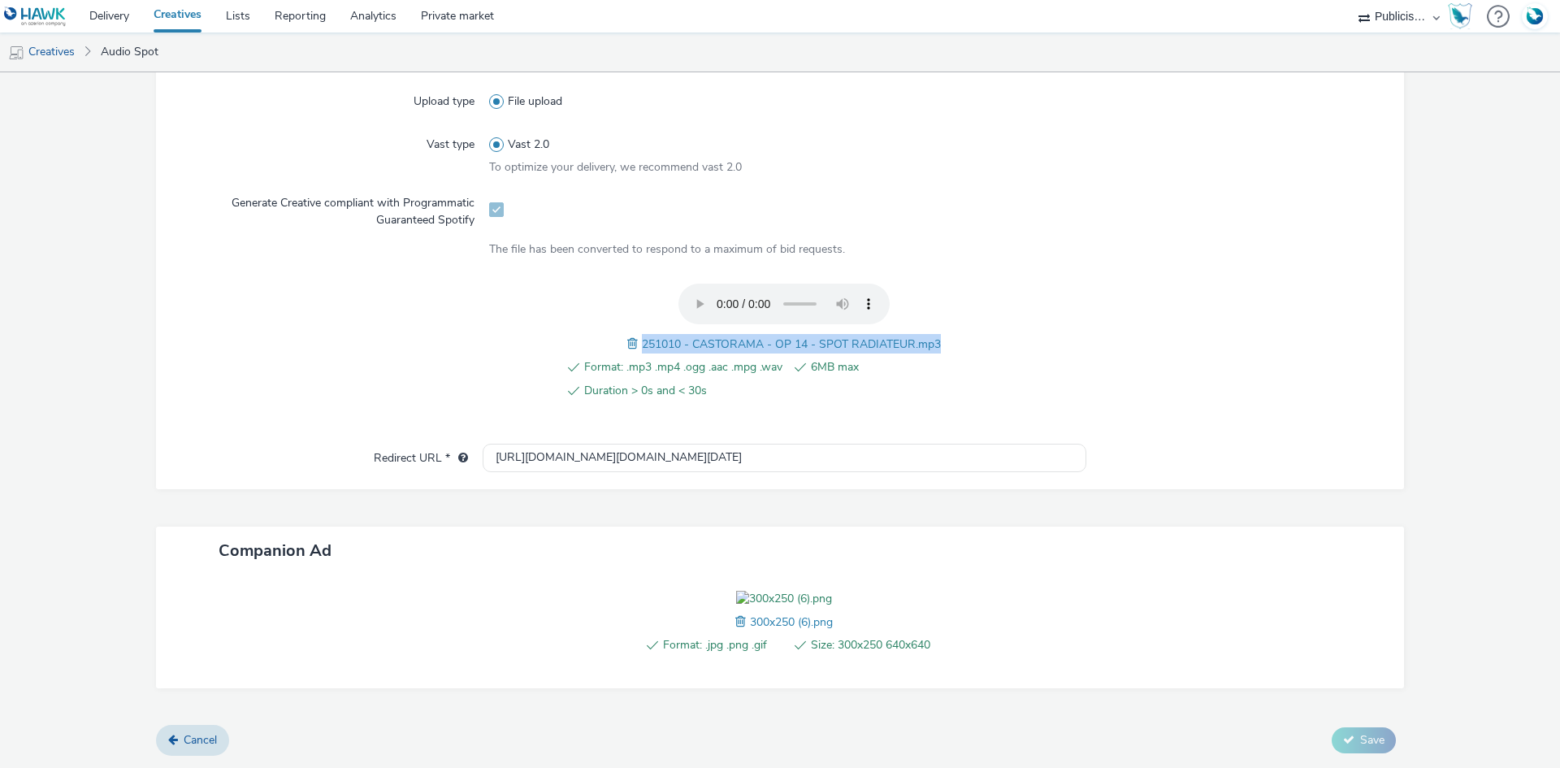
copy span "251010 - CASTORAMA - OP 14 - SPOT RADIATEUR.mp3"
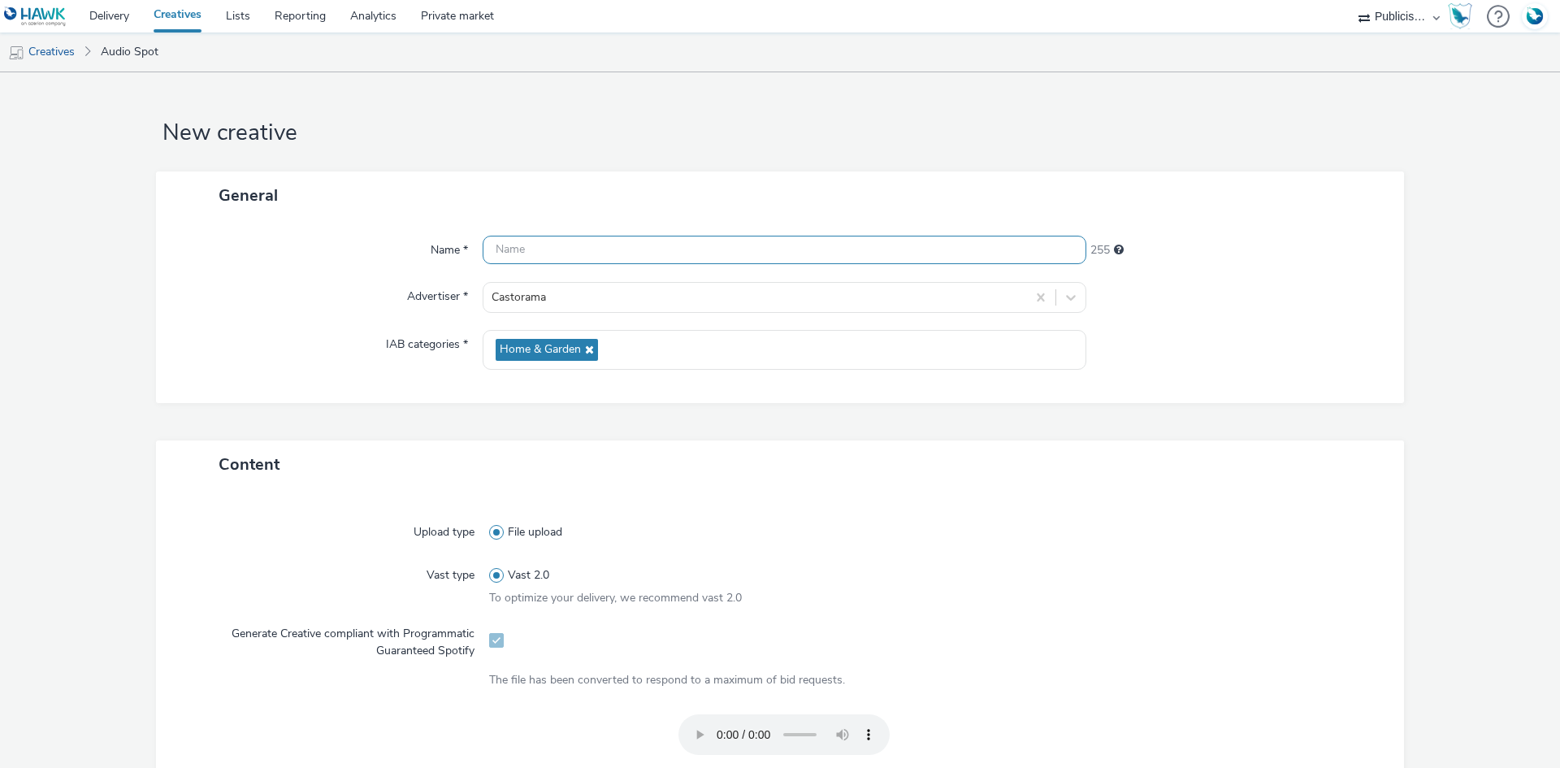
click at [633, 244] on input "text" at bounding box center [785, 250] width 604 height 28
paste input "251010 - CASTORAMA - OP 14 - SPOT RADIATEUR.mp3"
drag, startPoint x: 764, startPoint y: 254, endPoint x: 816, endPoint y: 253, distance: 52.0
click at [816, 253] on input "251010 - CASTORAMA - OP 14 - SPOT RADIATEUR.mp3" at bounding box center [785, 250] width 604 height 28
paste input "_Spotify"
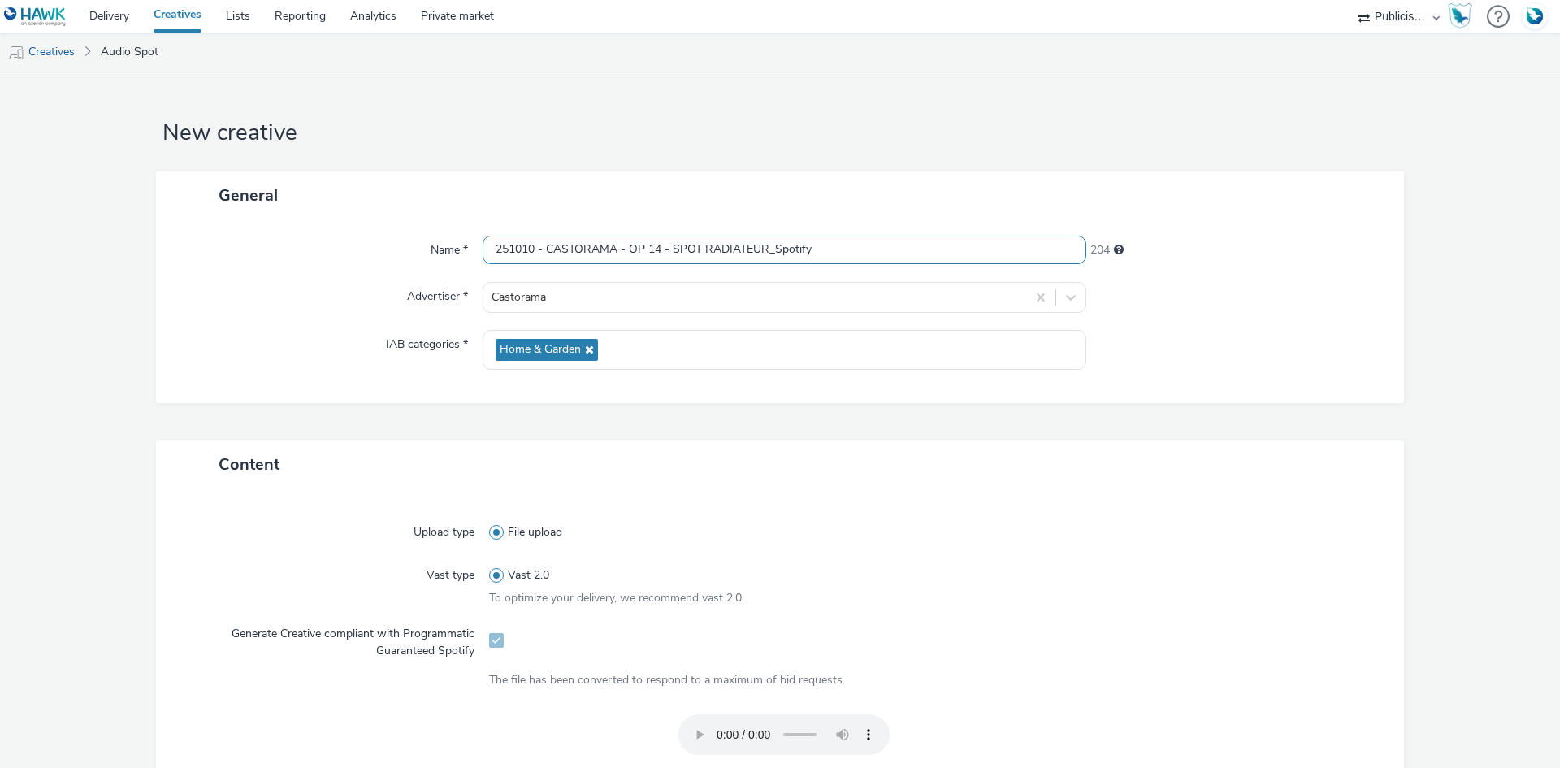
type input "251010 - CASTORAMA - OP 14 - SPOT RADIATEUR_Spotify"
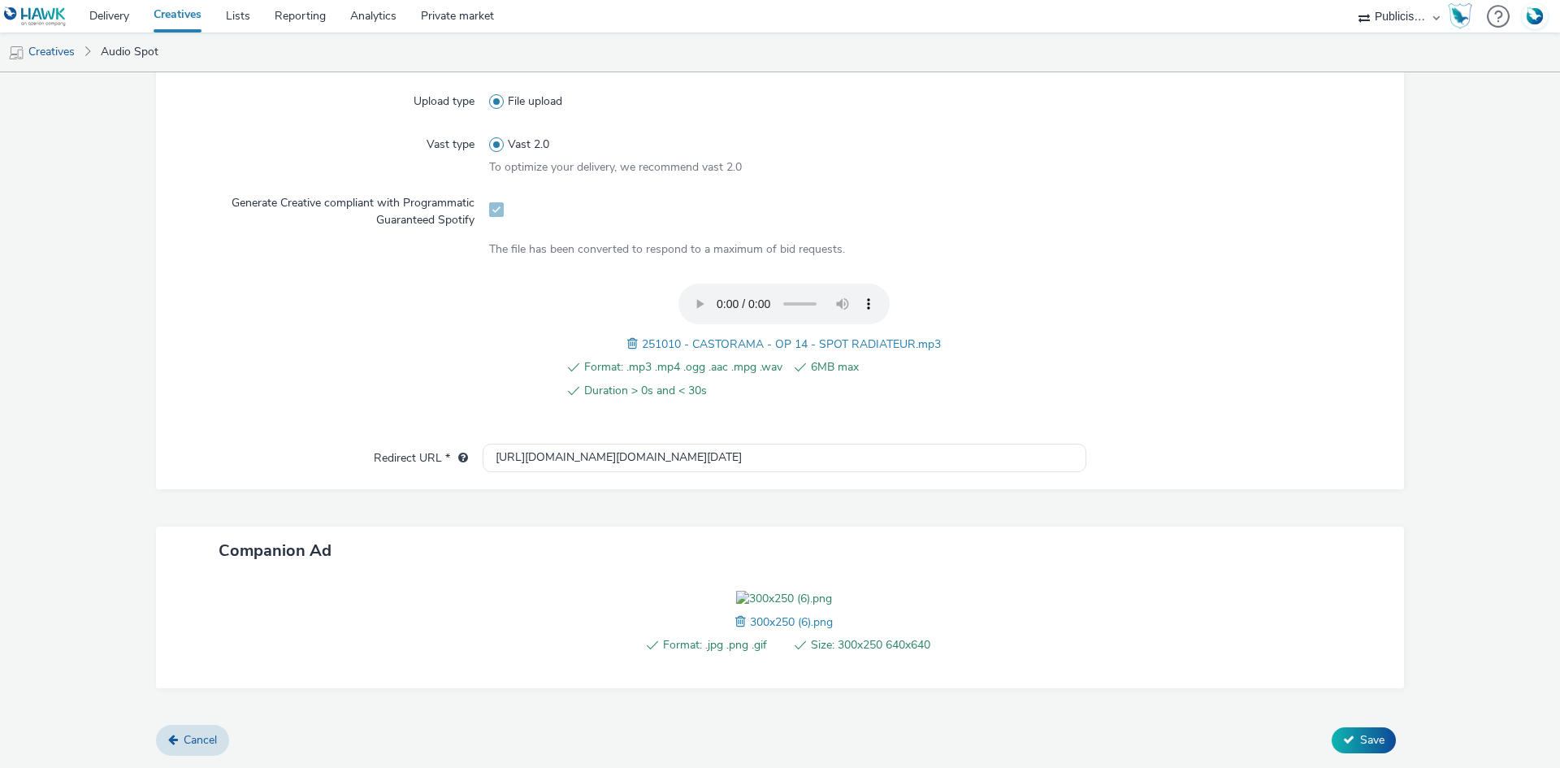
scroll to position [524, 0]
click at [1357, 752] on button "Save" at bounding box center [1363, 740] width 64 height 26
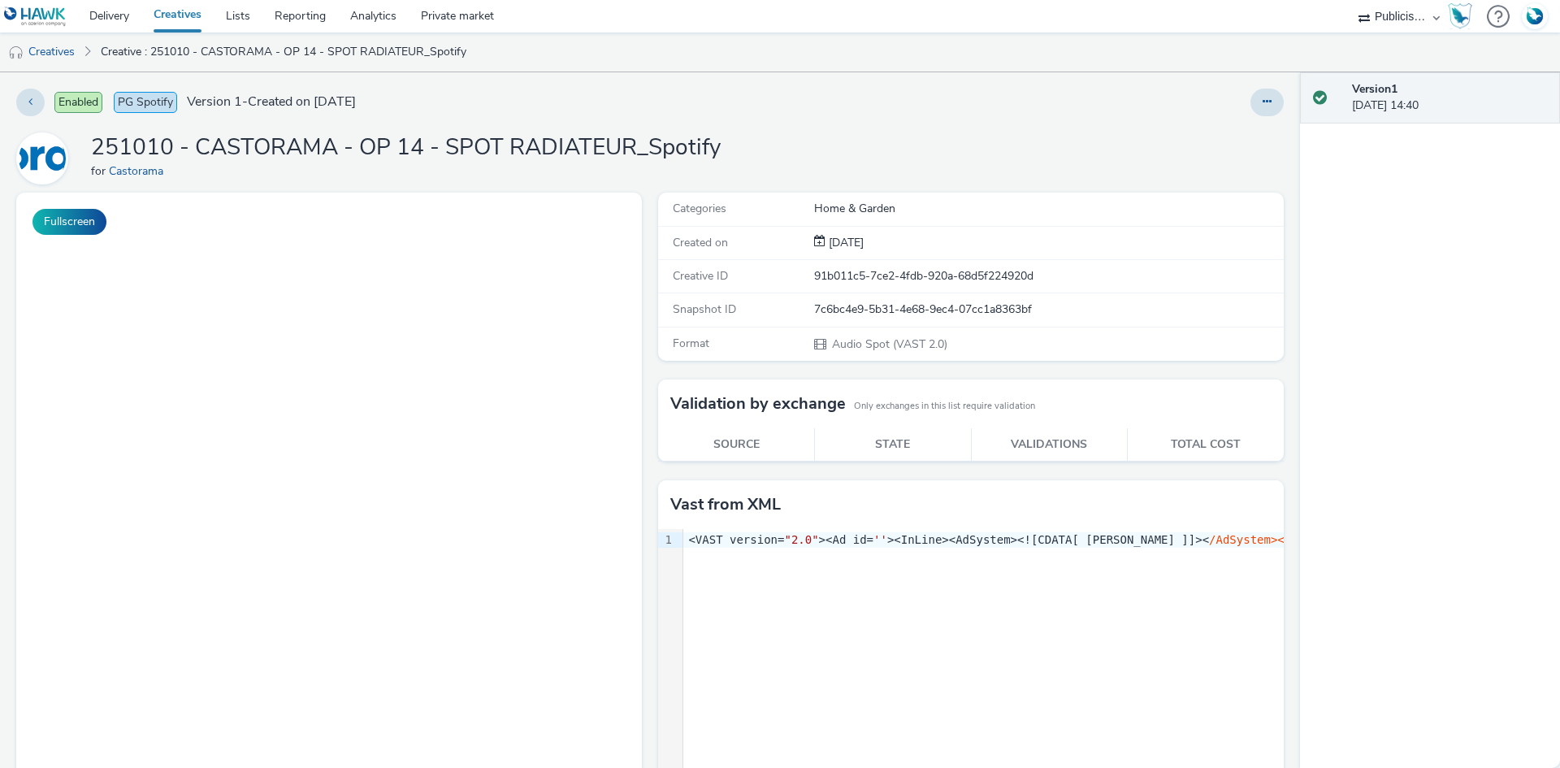
click at [175, 19] on link "Creatives" at bounding box center [177, 16] width 72 height 32
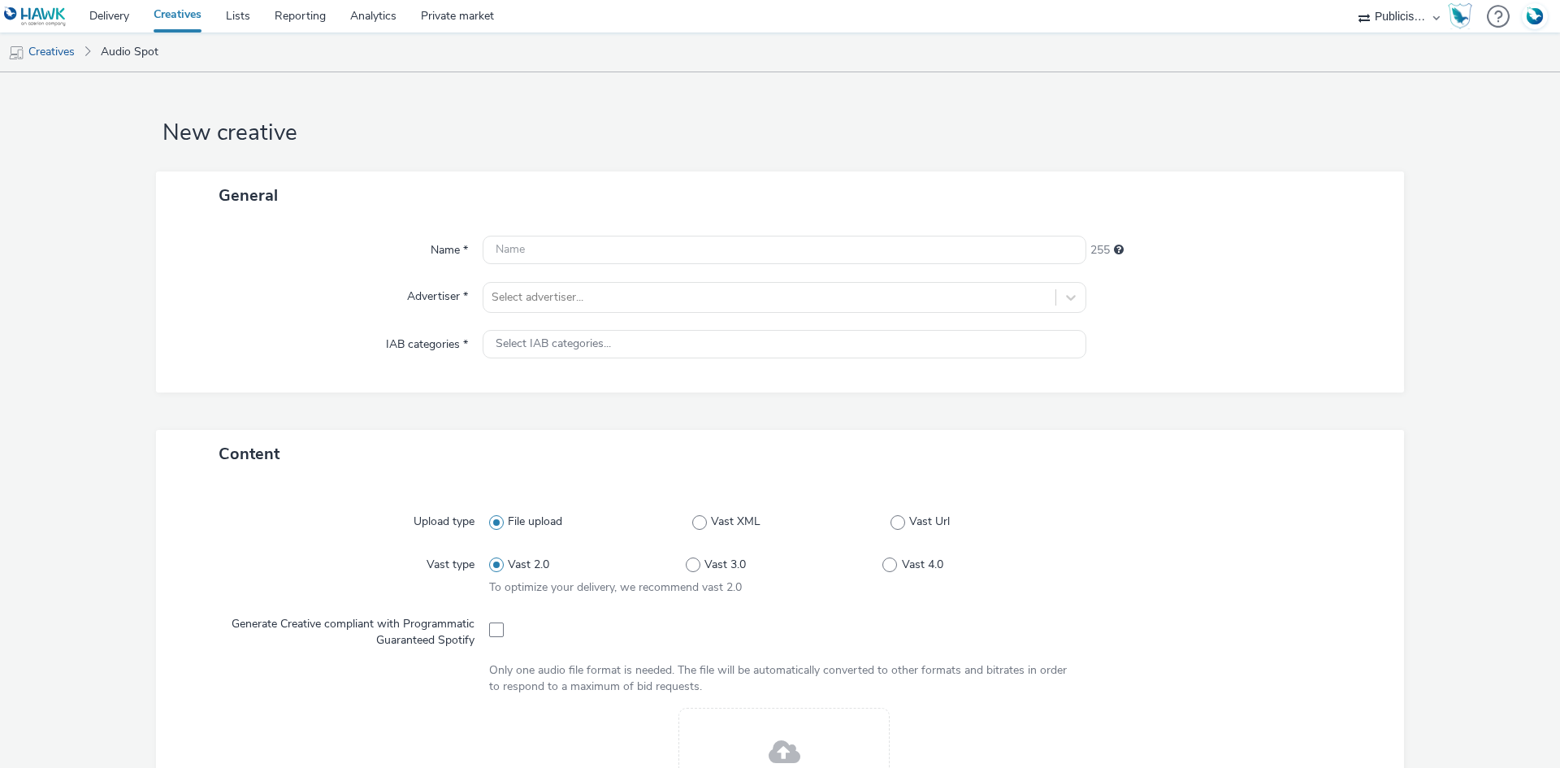
select select "08a58170-7f08-4922-abc8-b2d1eb407230"
click at [667, 307] on div at bounding box center [769, 297] width 556 height 19
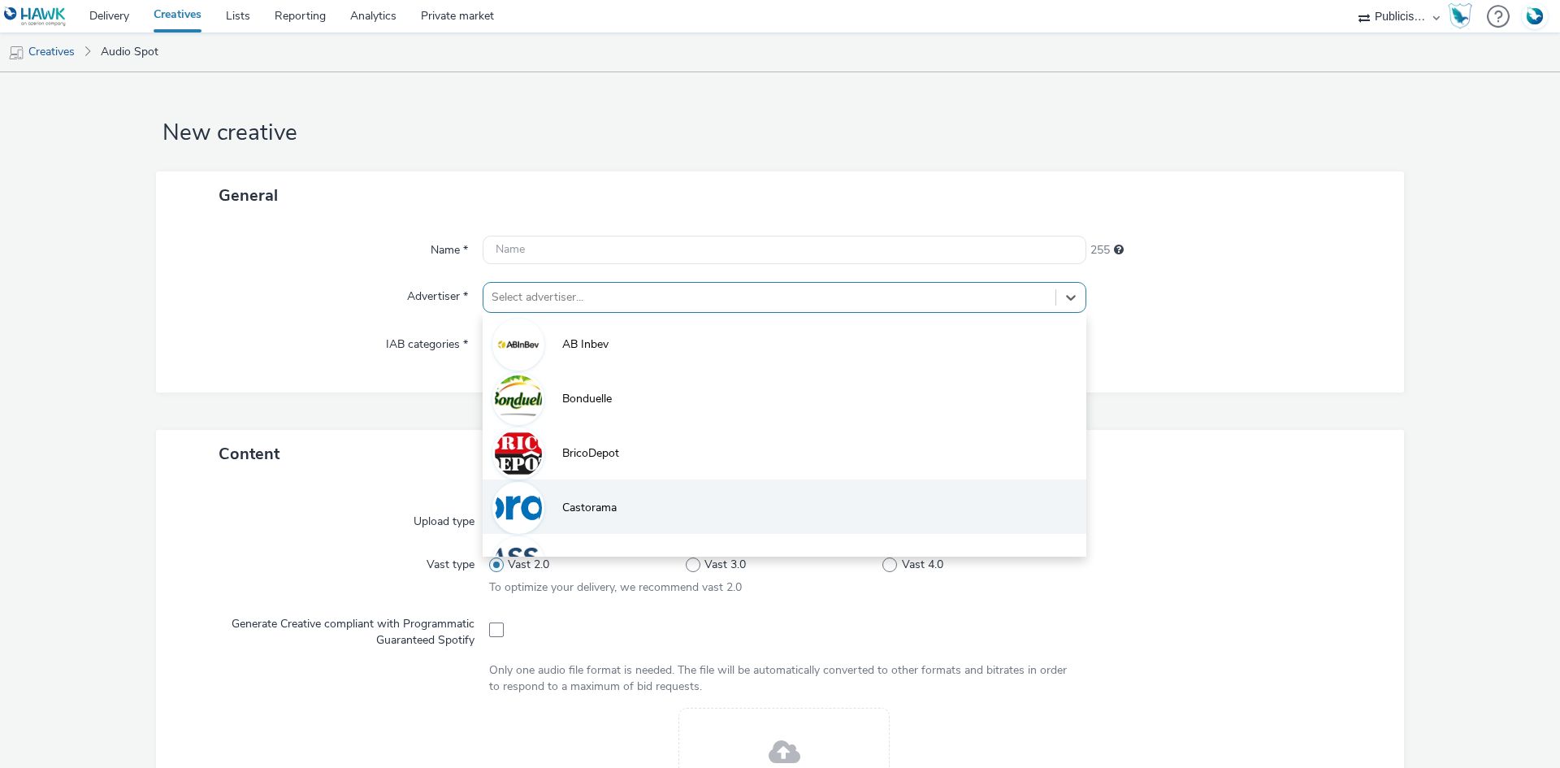
click at [603, 498] on li "Castorama" at bounding box center [785, 506] width 604 height 54
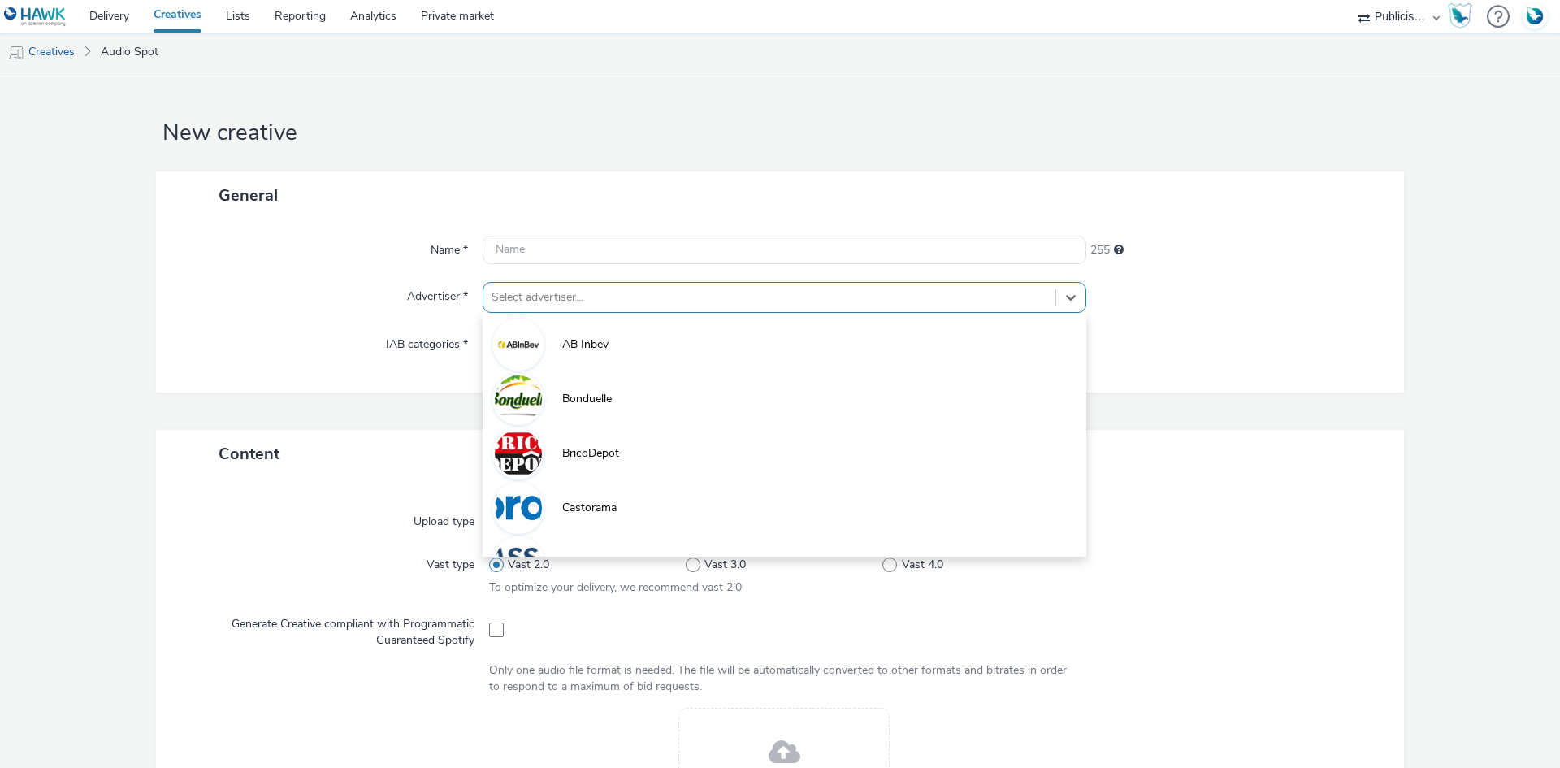
type input "[URL][DOMAIN_NAME]"
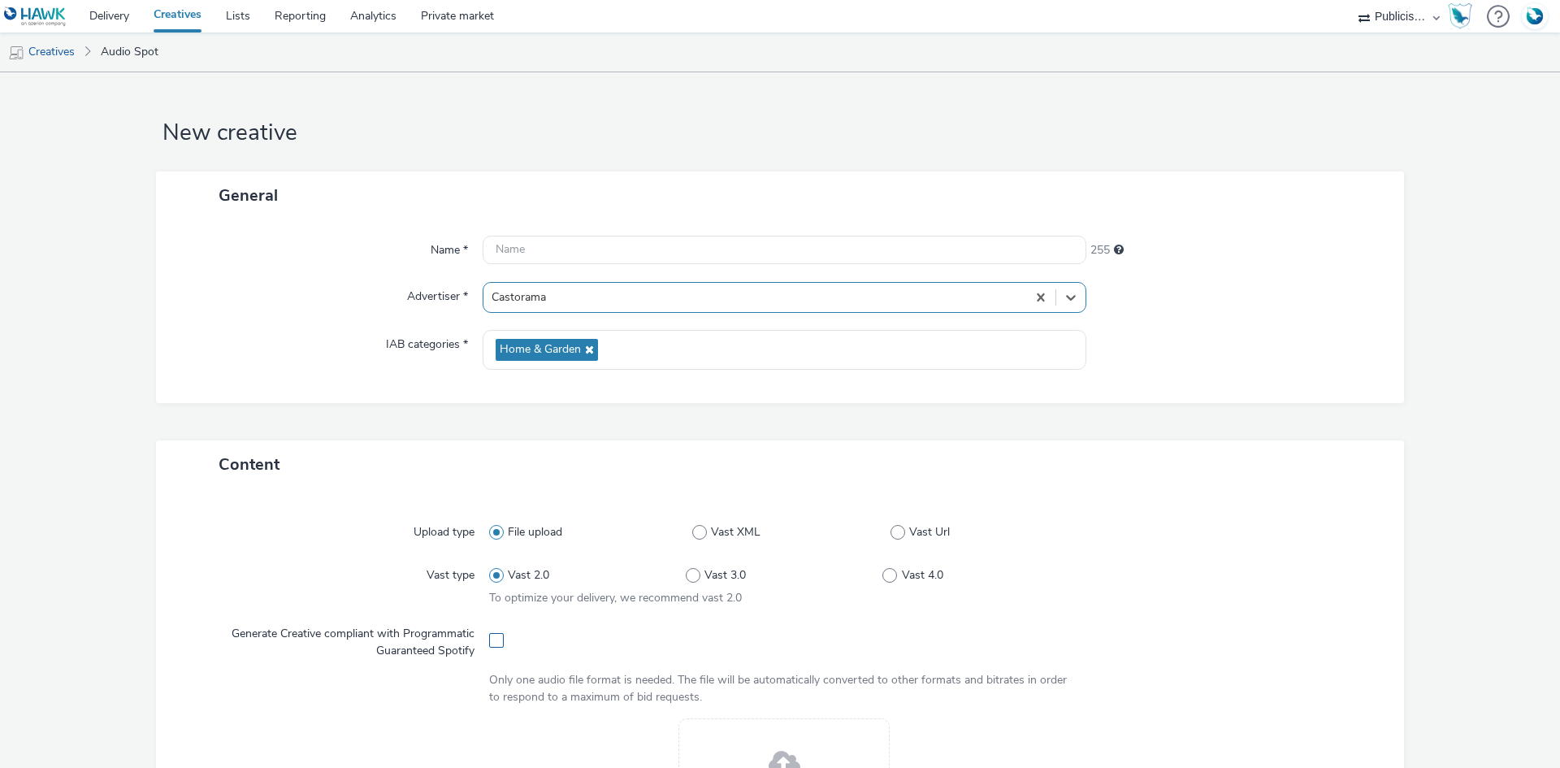
drag, startPoint x: 495, startPoint y: 638, endPoint x: 518, endPoint y: 608, distance: 38.8
click at [496, 638] on span at bounding box center [496, 640] width 15 height 15
checkbox input "true"
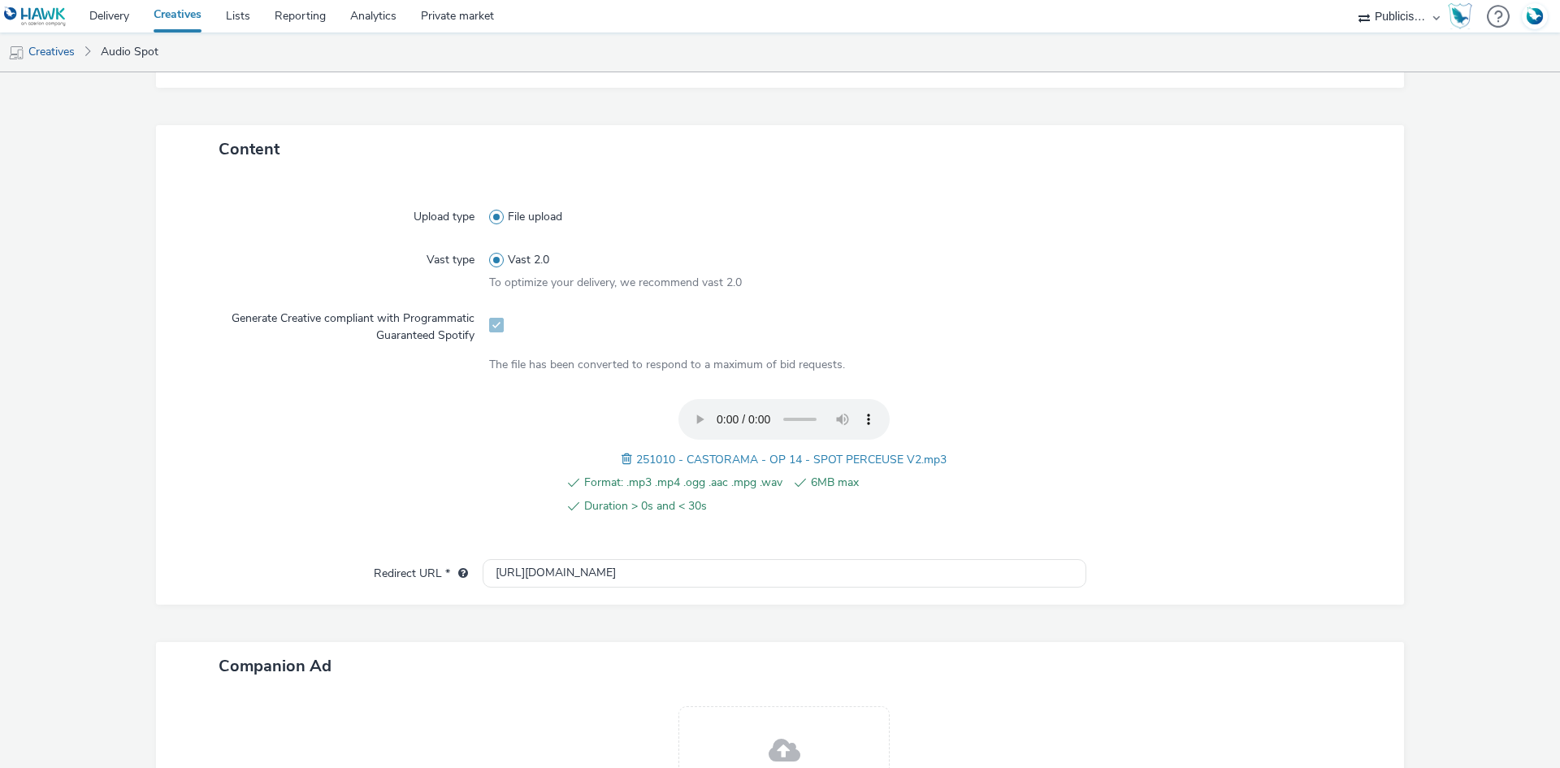
scroll to position [498, 0]
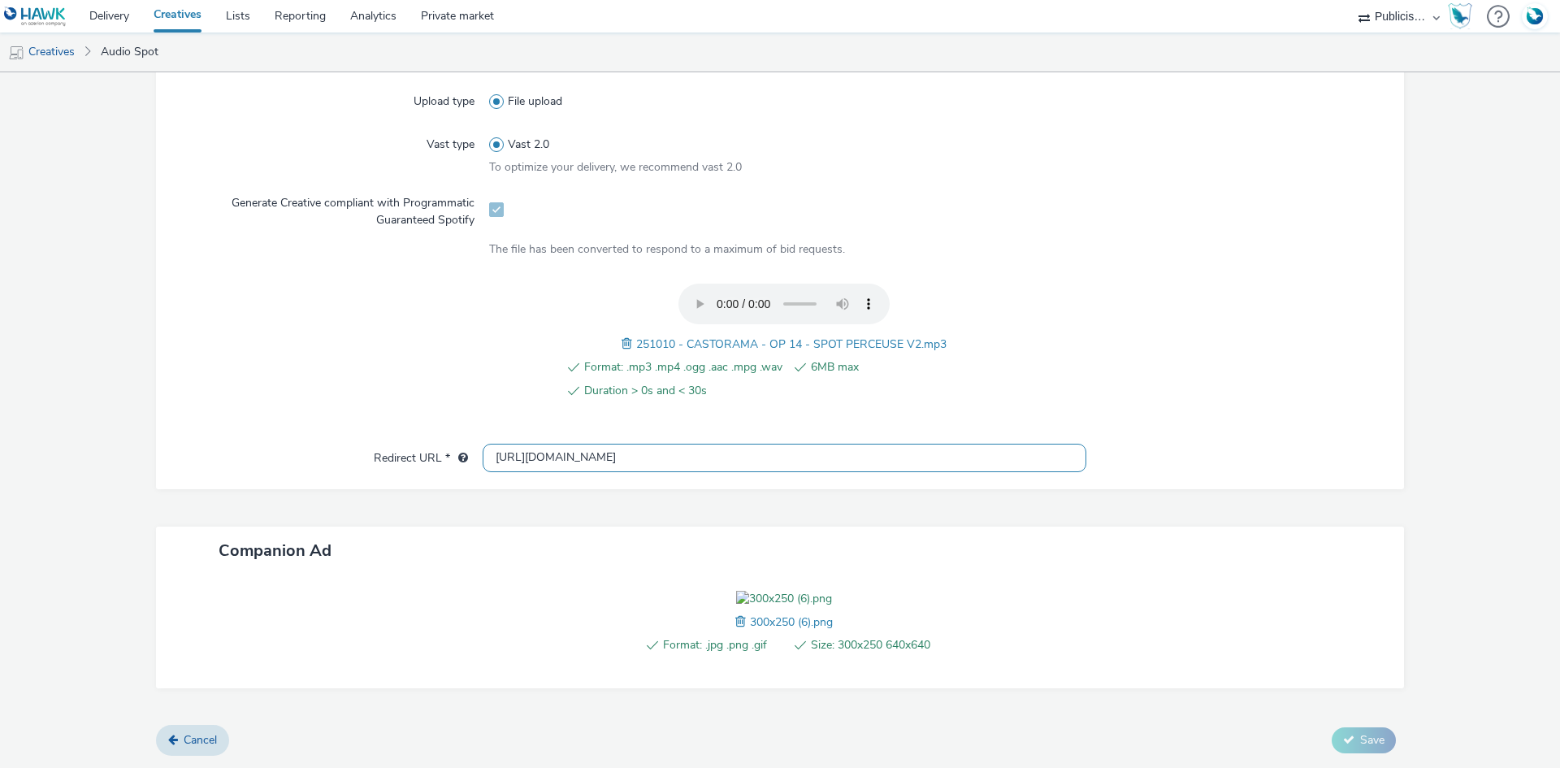
click at [527, 444] on input "[URL][DOMAIN_NAME]" at bounding box center [785, 458] width 604 height 28
paste input "s://[DOMAIN_NAME][URL][DOMAIN_NAME][DATE]"
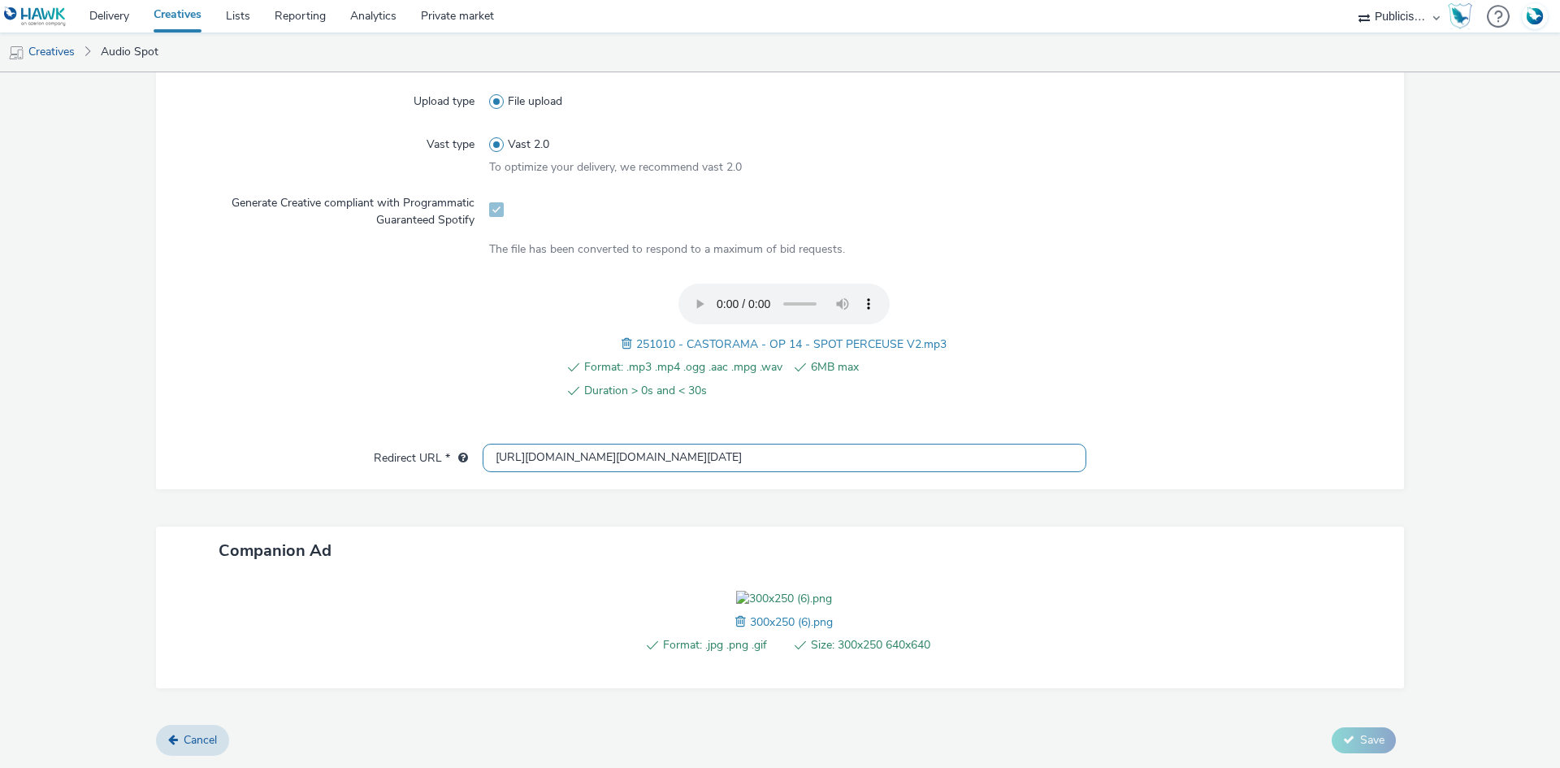
type input "[URL][DOMAIN_NAME][DOMAIN_NAME][DATE]"
click at [1229, 241] on div at bounding box center [1228, 255] width 296 height 29
click at [731, 336] on span "251010 - CASTORAMA - OP 14 - SPOT PERCEUSE V2.mp3" at bounding box center [791, 343] width 310 height 15
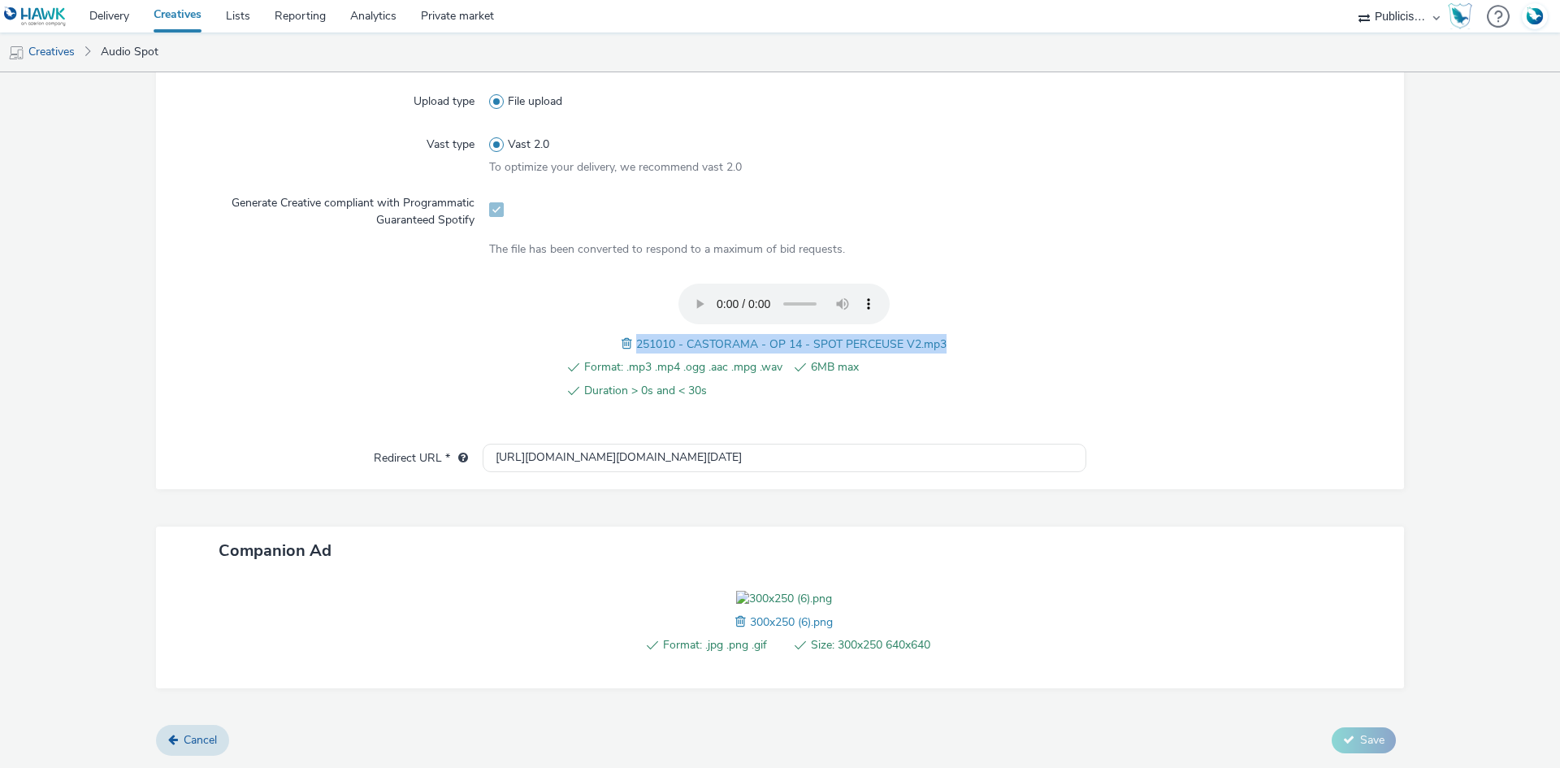
click at [731, 336] on span "251010 - CASTORAMA - OP 14 - SPOT PERCEUSE V2.mp3" at bounding box center [791, 343] width 310 height 15
copy span "251010 - CASTORAMA - OP 14 - SPOT PERCEUSE V2.mp3"
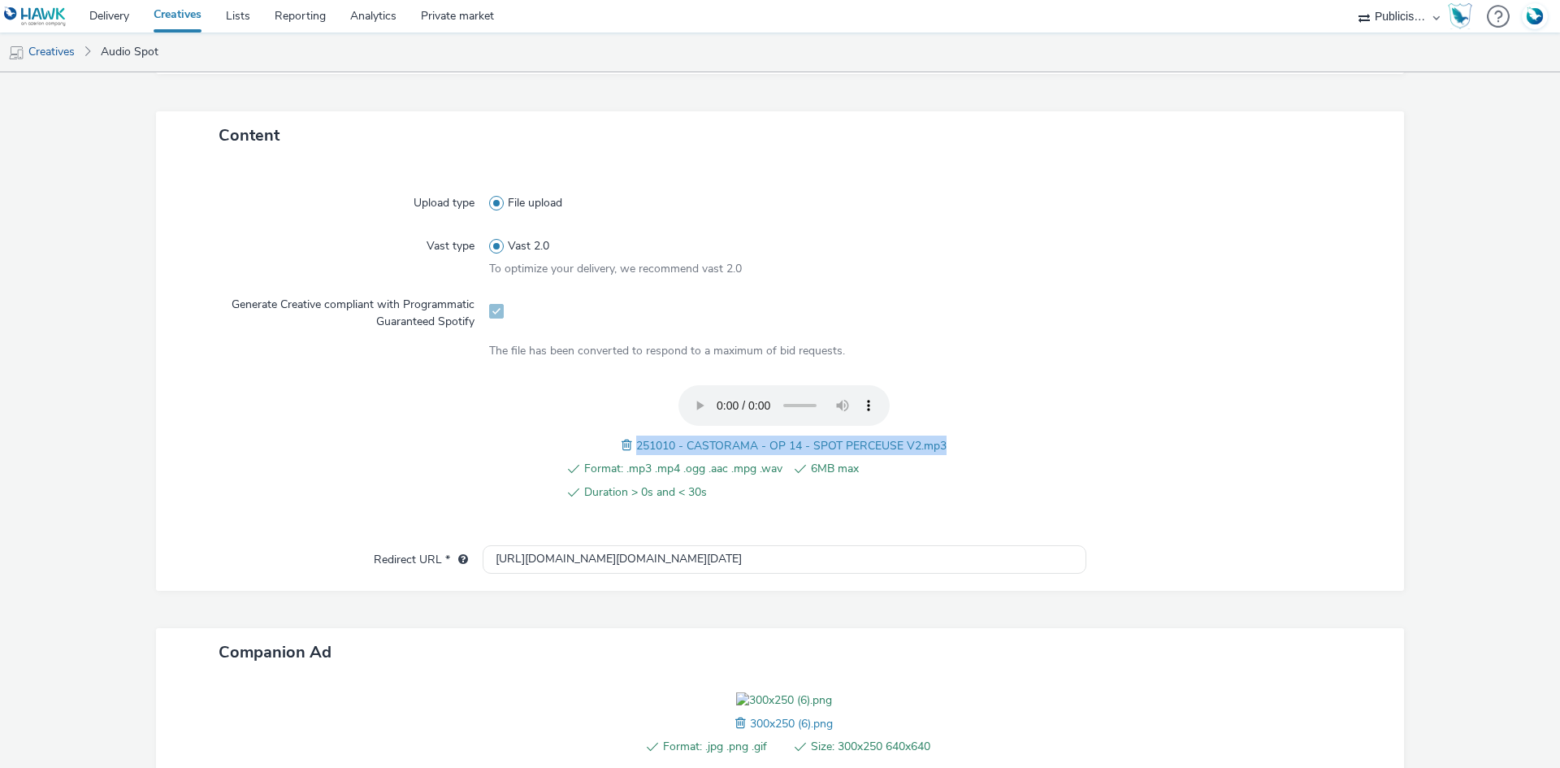
scroll to position [11, 0]
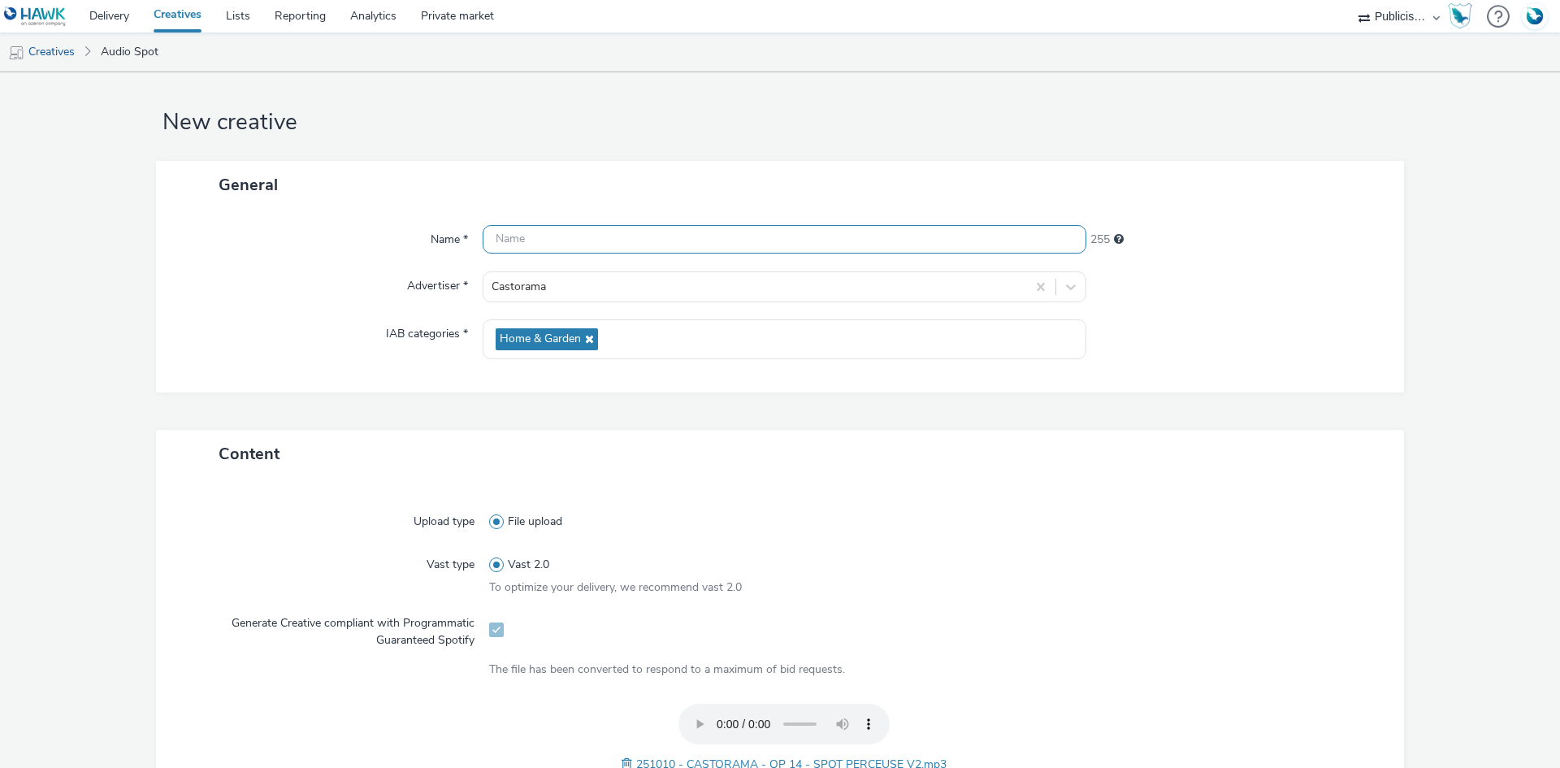
click at [673, 240] on input "text" at bounding box center [785, 239] width 604 height 28
paste input "251010 - CASTORAMA - OP 14 - SPOT PERCEUSE V2.mp3"
drag, startPoint x: 776, startPoint y: 238, endPoint x: 829, endPoint y: 240, distance: 53.6
click at [829, 240] on input "251010 - CASTORAMA - OP 14 - SPOT PERCEUSE V2.mp3" at bounding box center [785, 239] width 604 height 28
paste input "_Spotify"
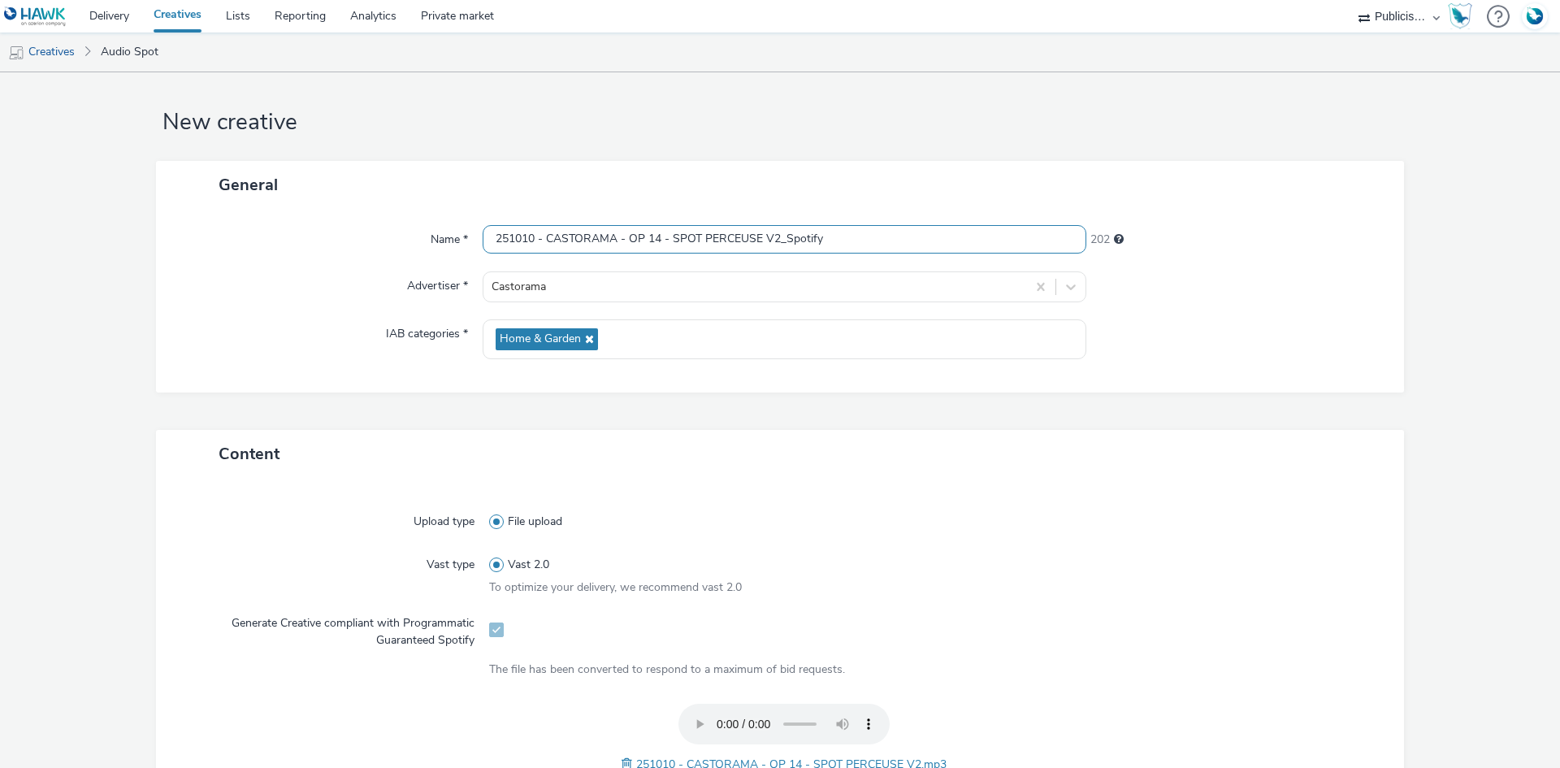
type input "251010 - CASTORAMA - OP 14 - SPOT PERCEUSE V2_Spotify"
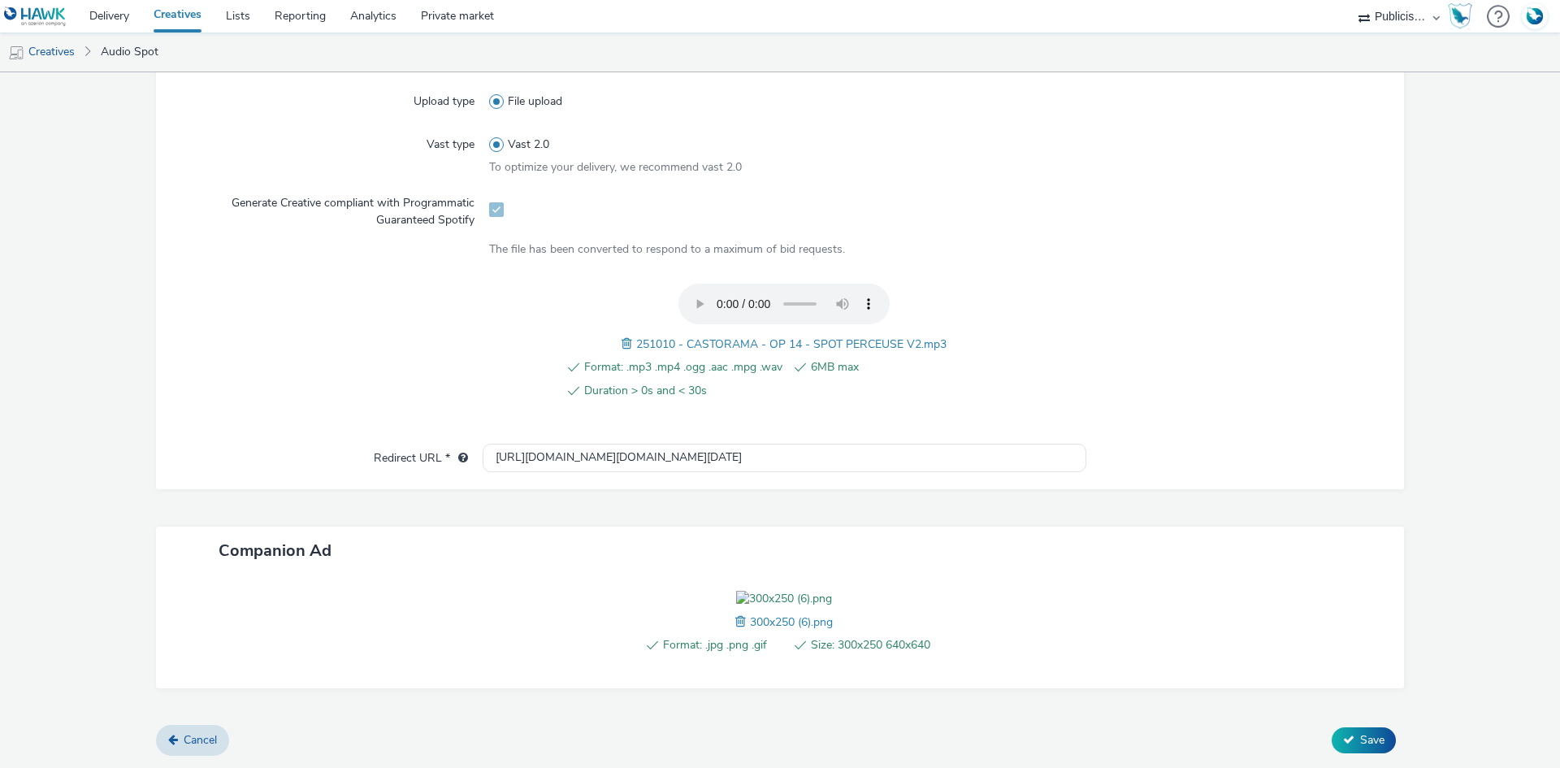
scroll to position [524, 0]
click at [1343, 735] on icon at bounding box center [1348, 739] width 11 height 11
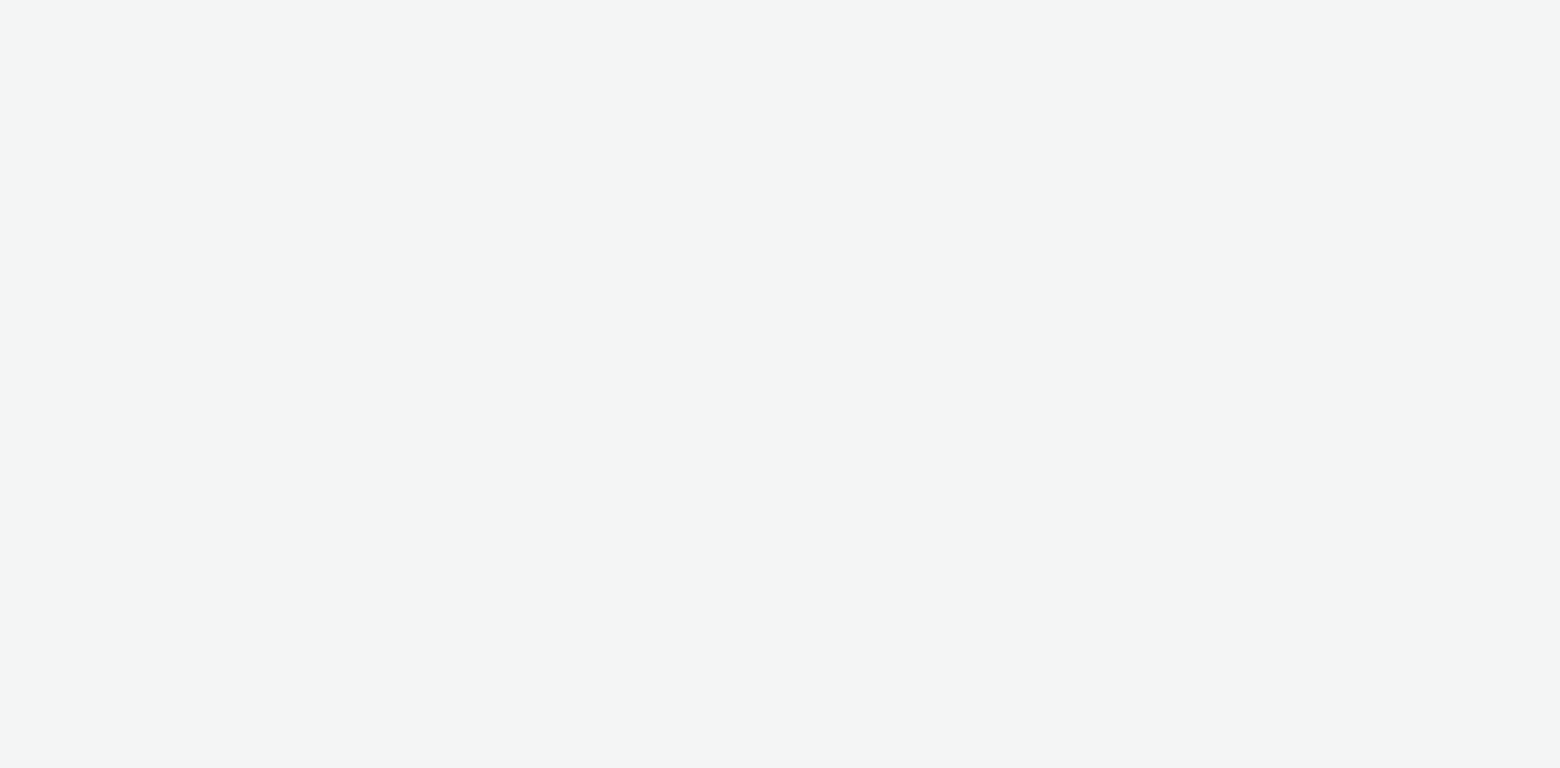
select select "08a58170-7f08-4922-abc8-b2d1eb407230"
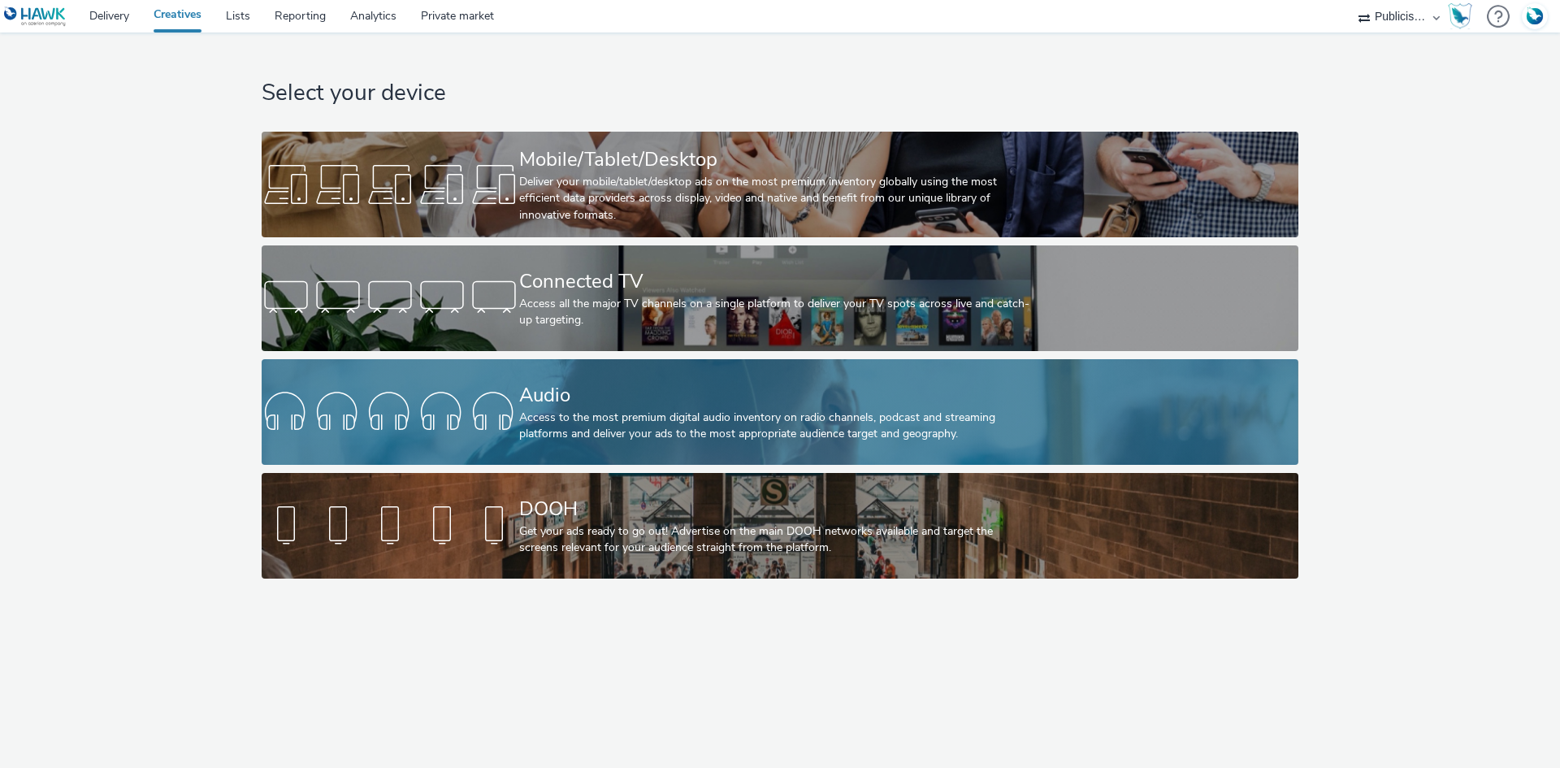
click at [651, 379] on div "Audio Access to the most premium digital audio inventory on radio channels, pod…" at bounding box center [776, 412] width 515 height 106
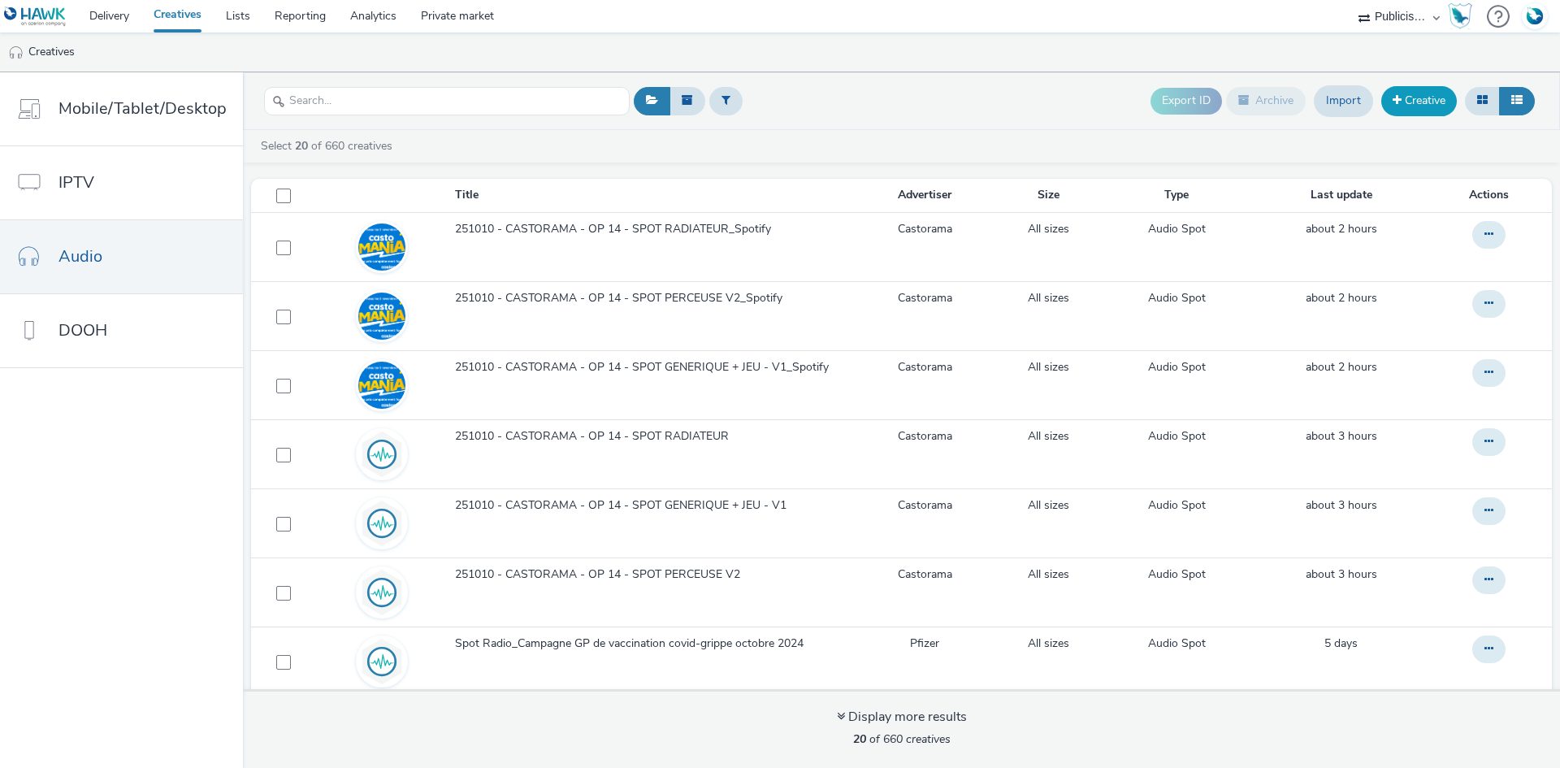
click at [1417, 105] on link "Creative" at bounding box center [1419, 100] width 76 height 29
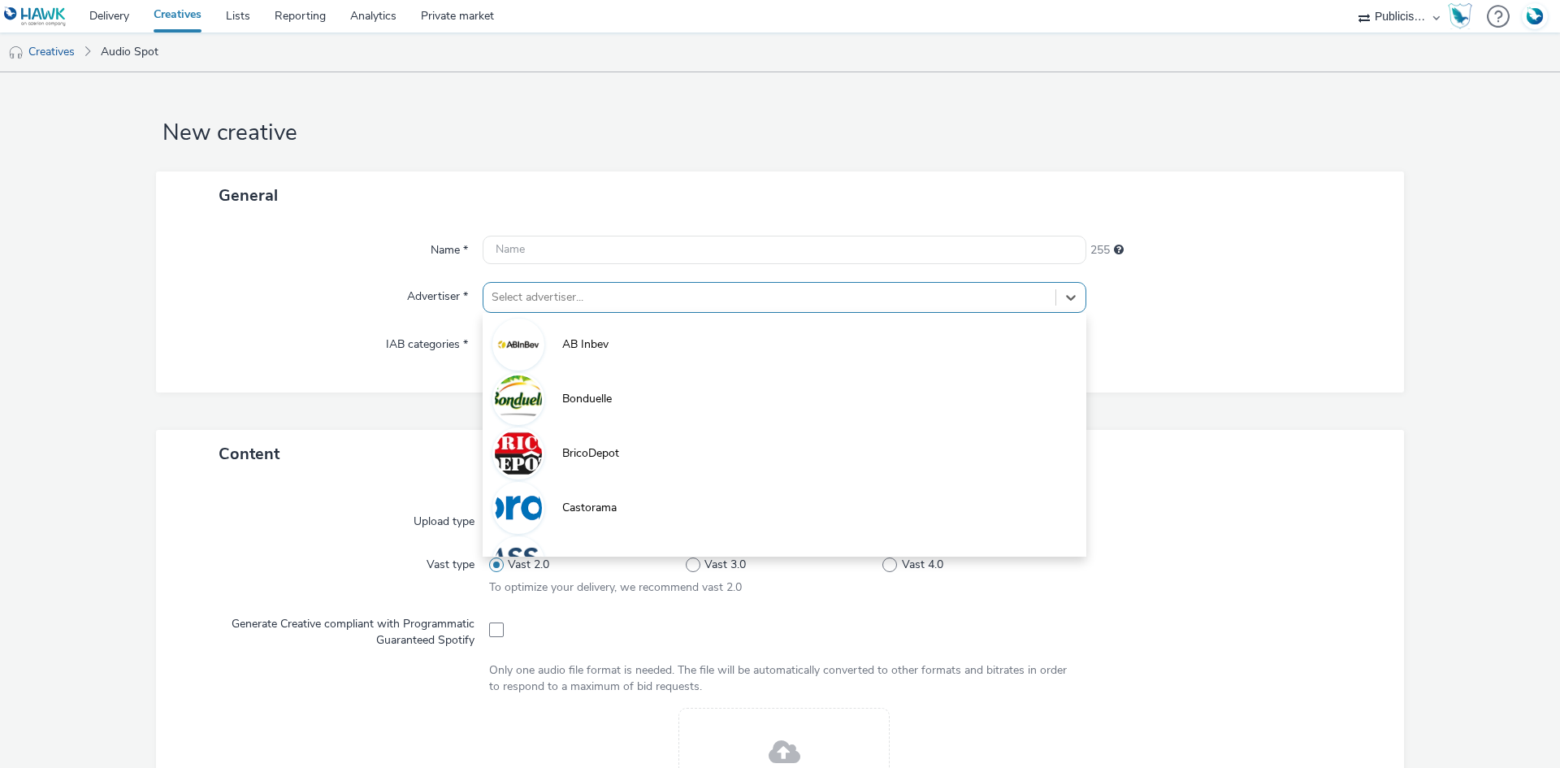
click at [507, 290] on div at bounding box center [769, 297] width 556 height 19
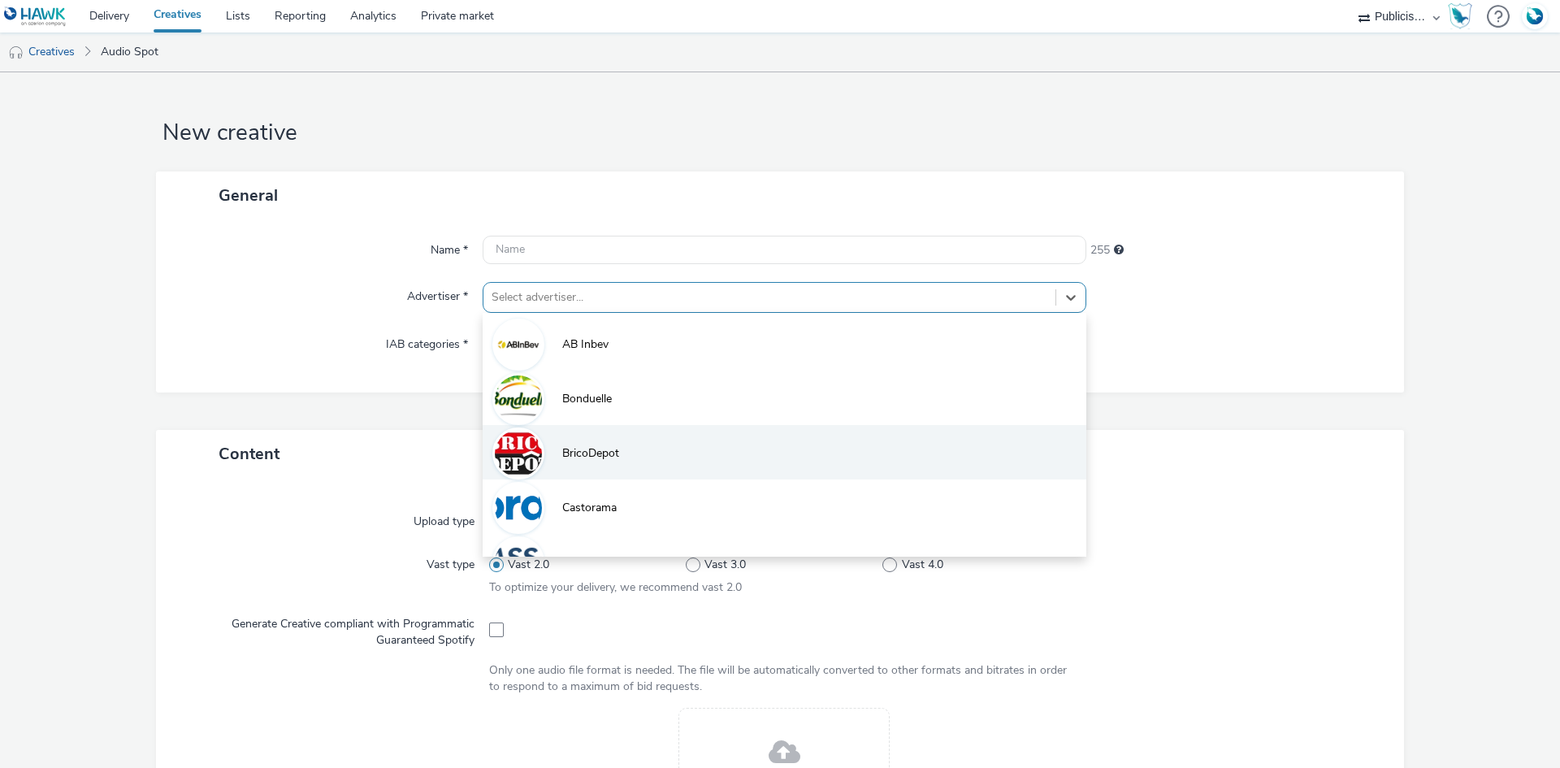
click at [616, 448] on li "BricoDepot" at bounding box center [785, 452] width 604 height 54
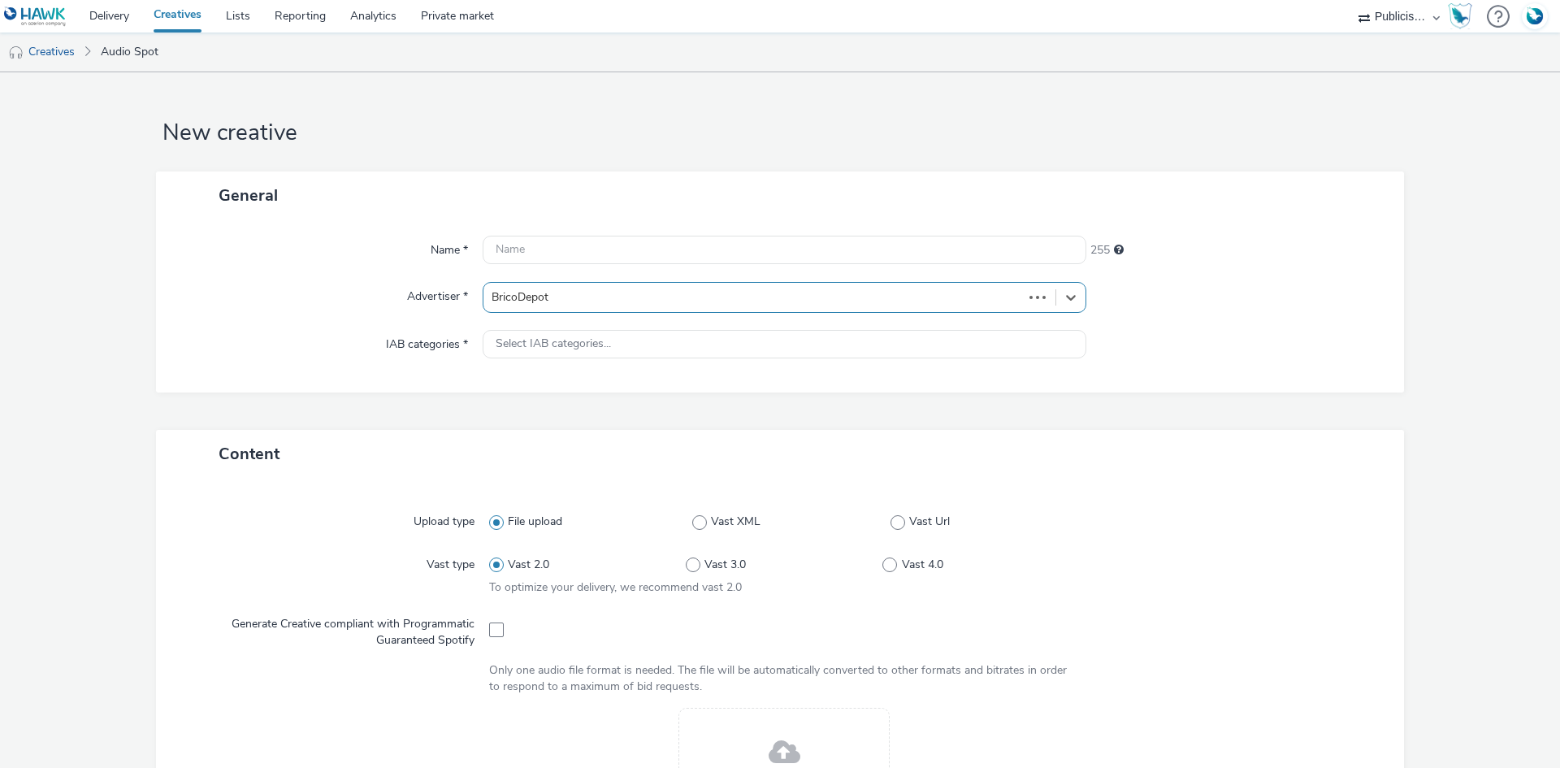
type input "[URL][DOMAIN_NAME]"
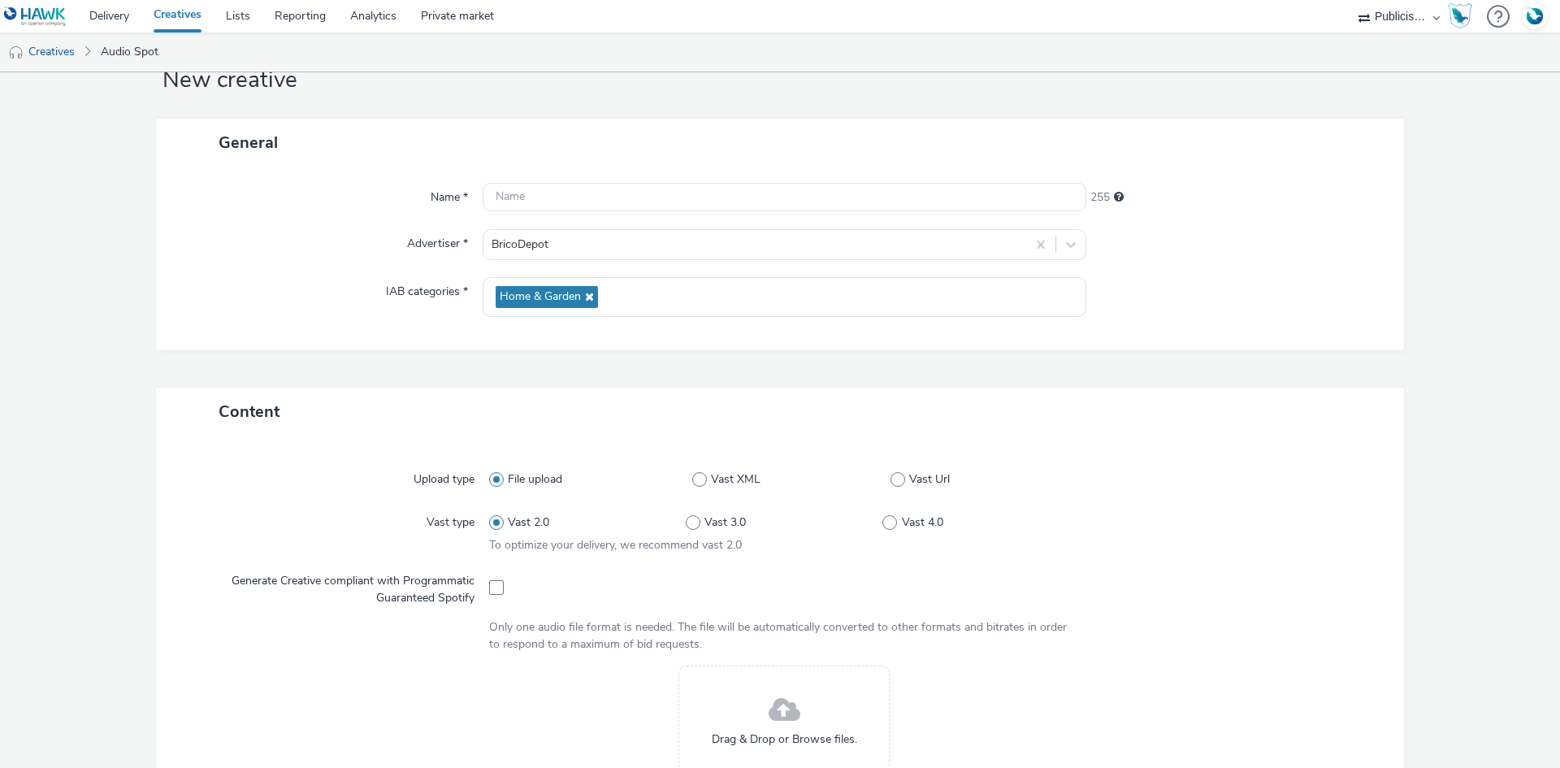
scroll to position [81, 0]
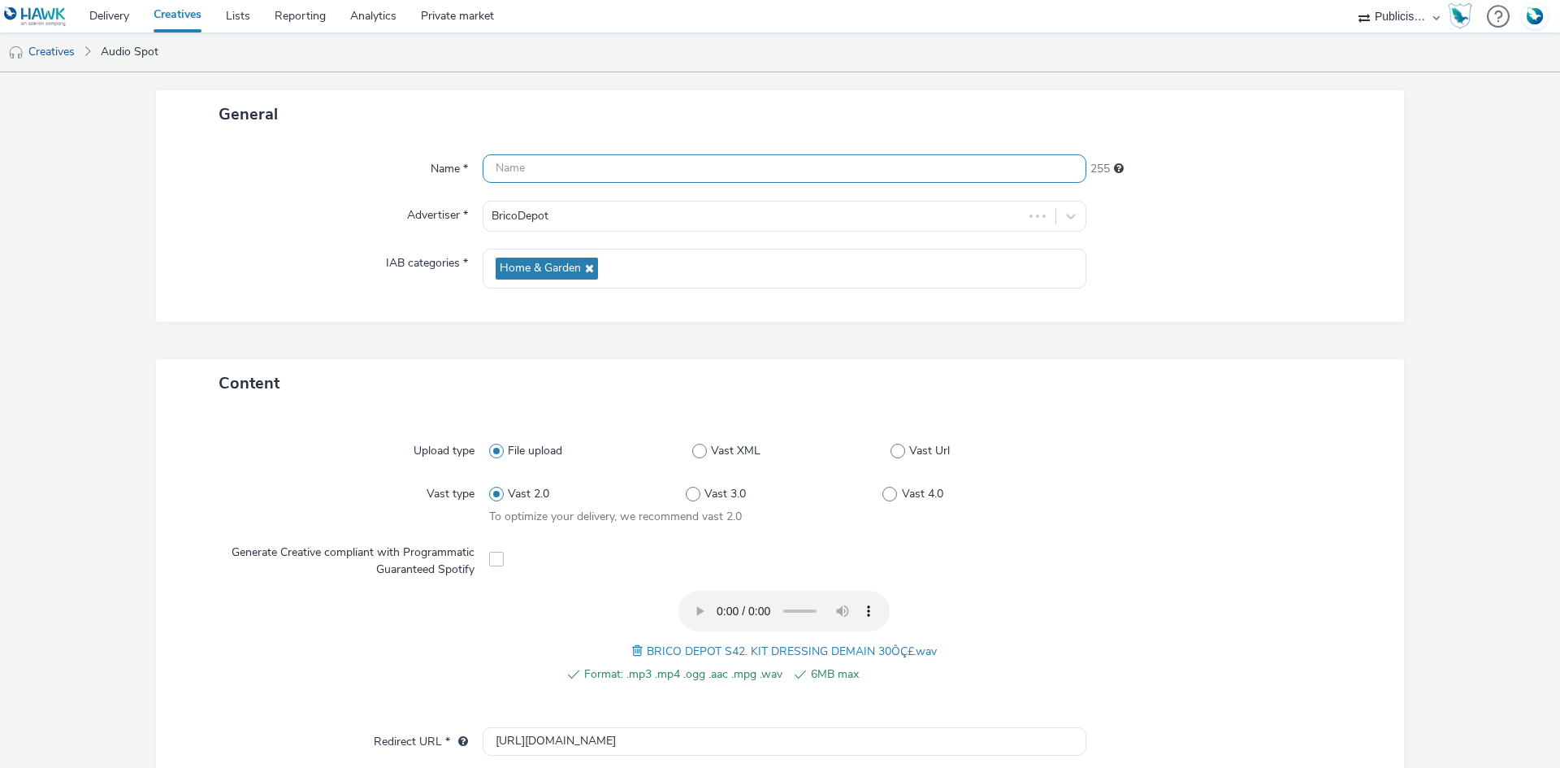
click at [558, 167] on input "text" at bounding box center [785, 168] width 604 height 28
paste input "BRICO DEPOT S42. KIT DRESSING DEMAIN 30ÔÇ£"
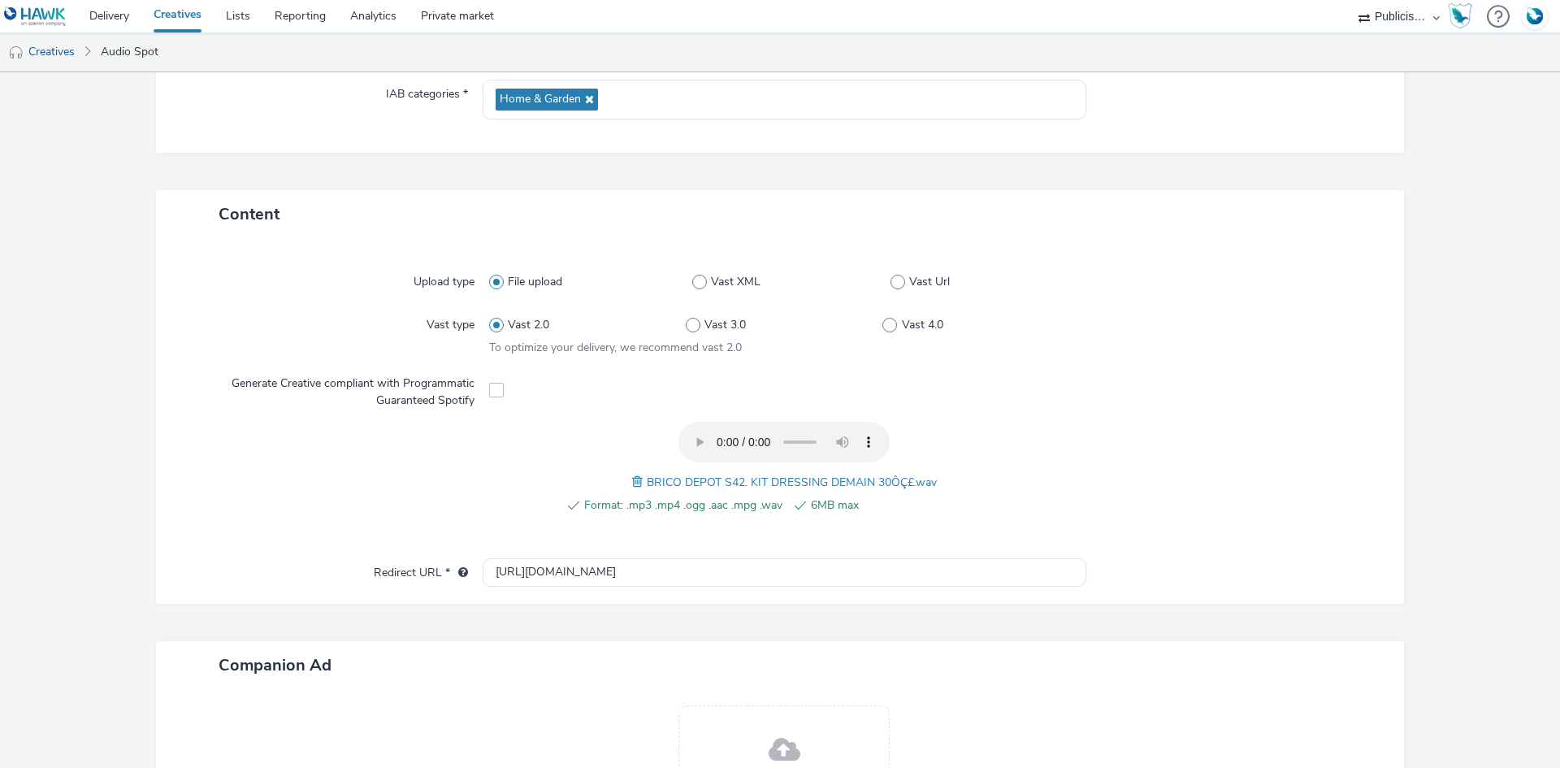
scroll to position [451, 0]
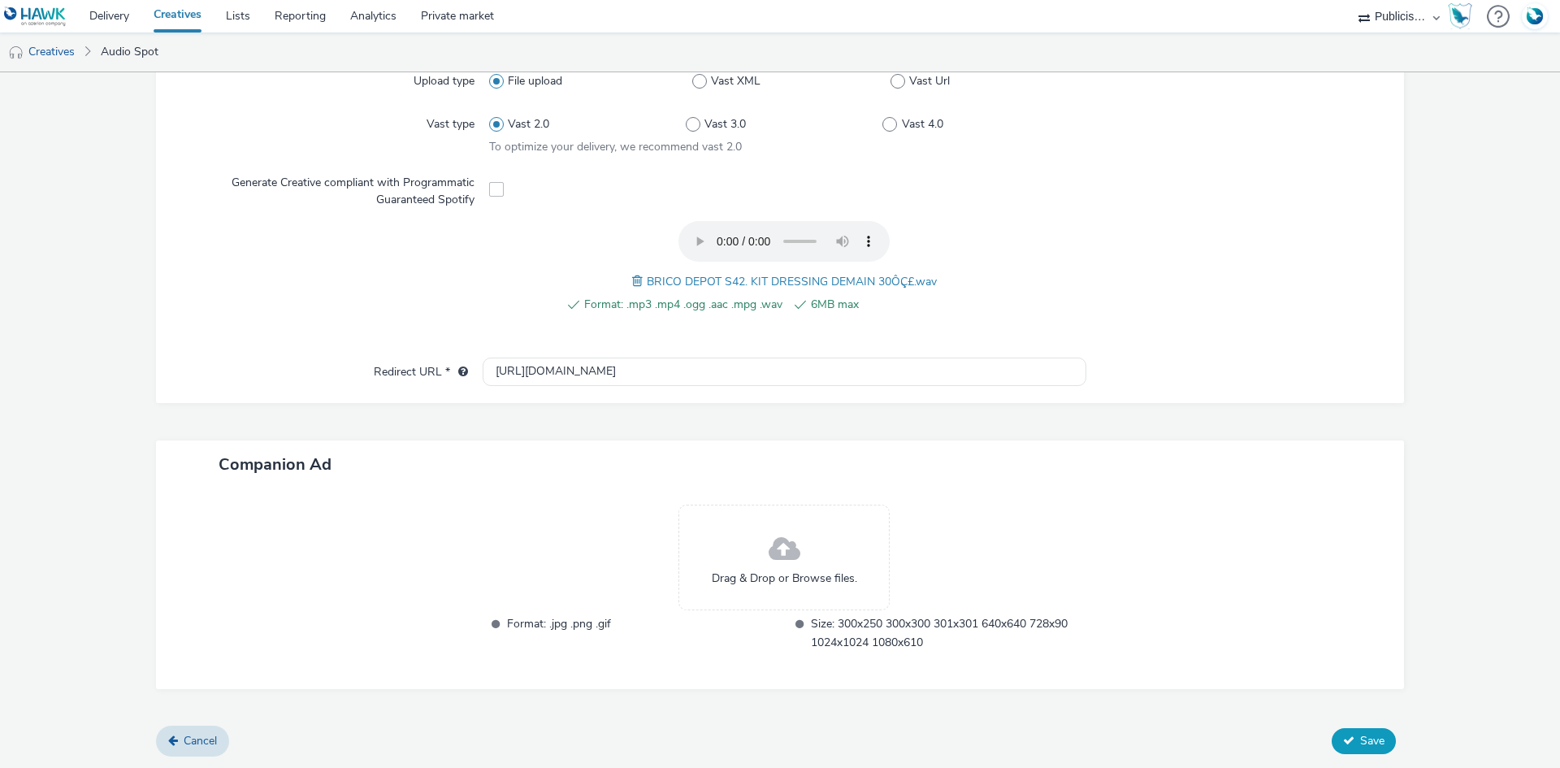
type input "BRICO DEPOT S42. KIT DRESSING DEMAIN"
click at [1354, 728] on button "Save" at bounding box center [1363, 741] width 64 height 26
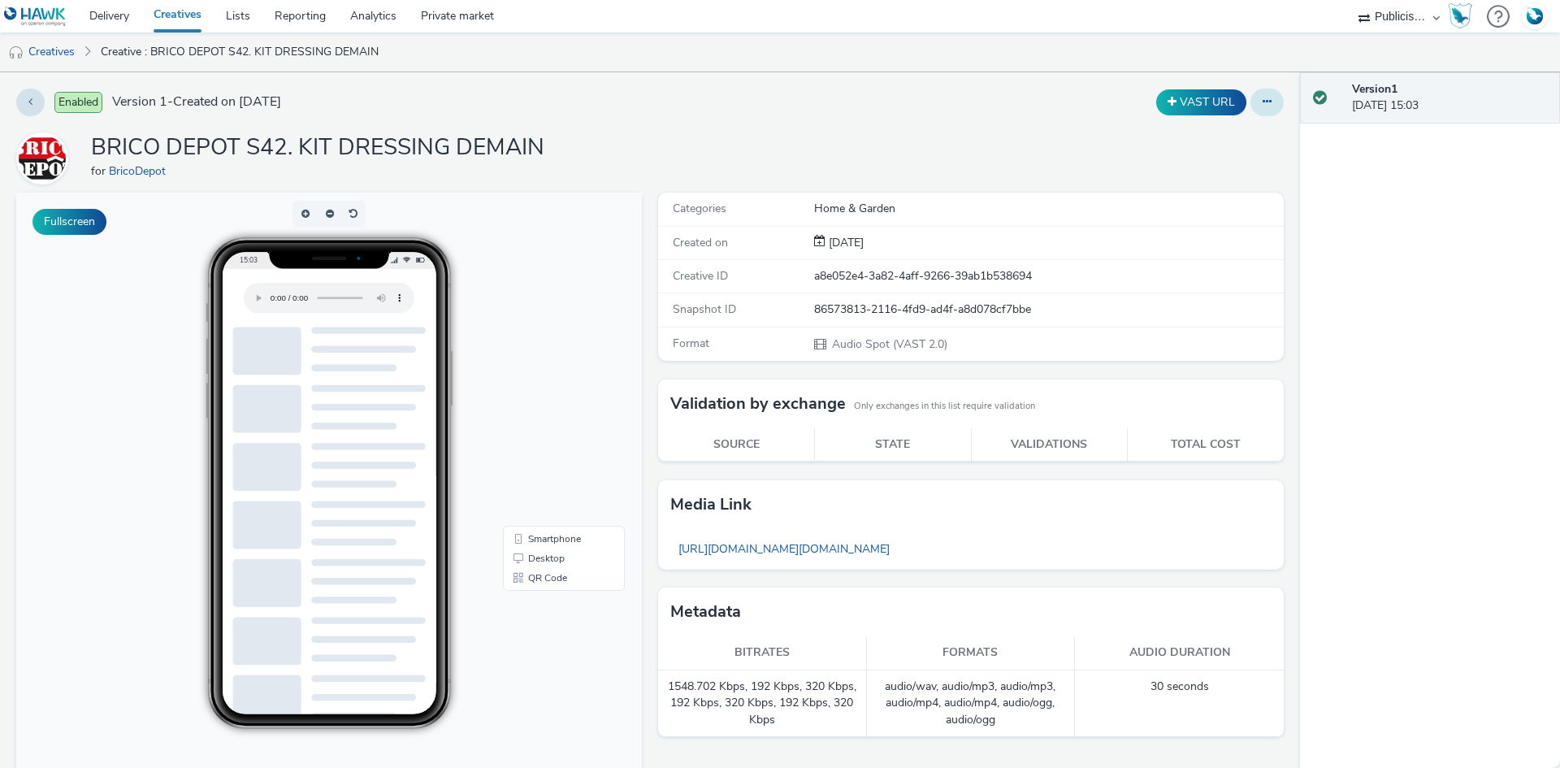
click at [1250, 104] on button at bounding box center [1266, 103] width 33 height 28
click at [1201, 169] on link "Duplicate" at bounding box center [1223, 167] width 122 height 32
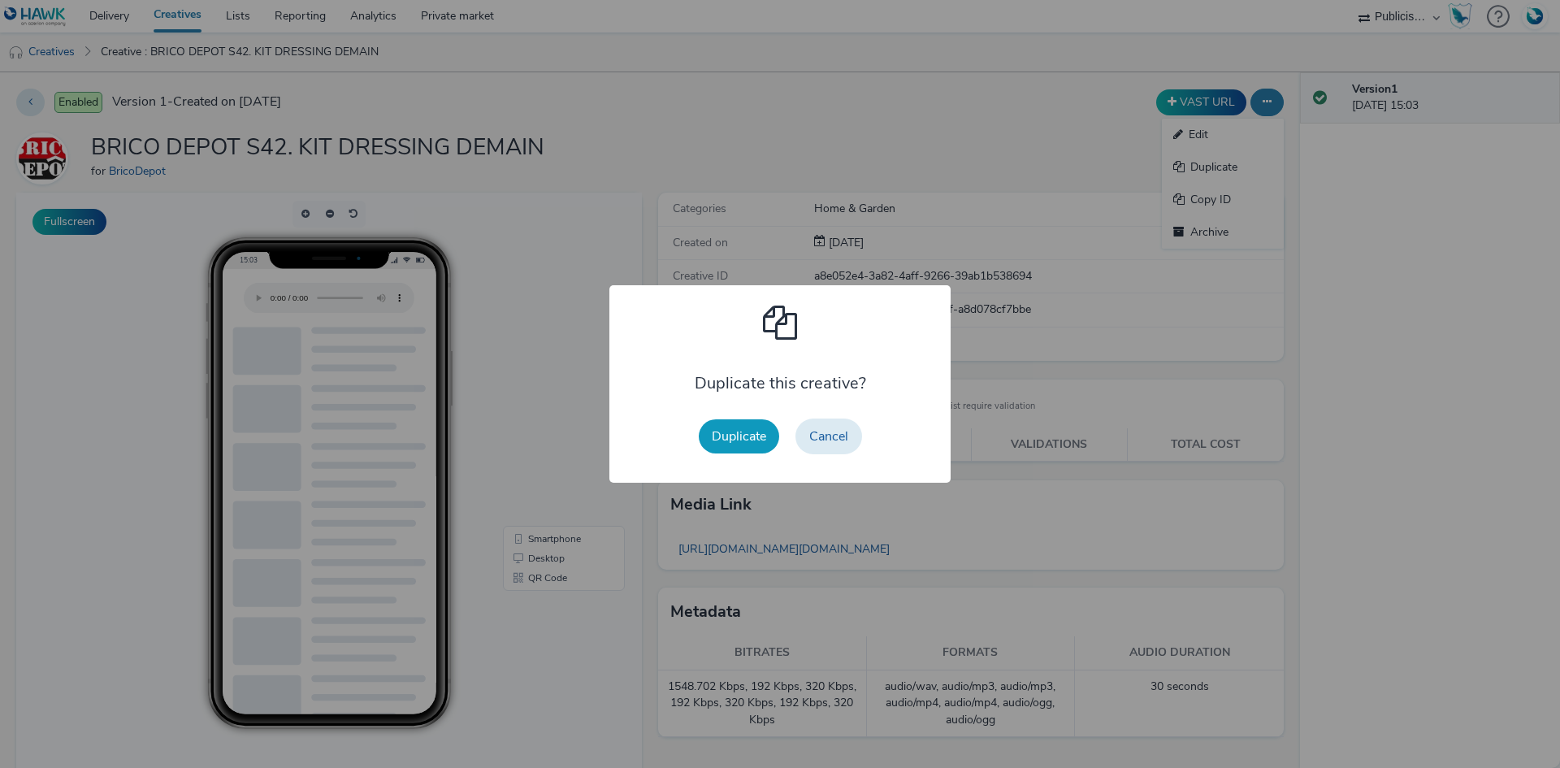
click at [725, 435] on button "Duplicate" at bounding box center [739, 436] width 80 height 34
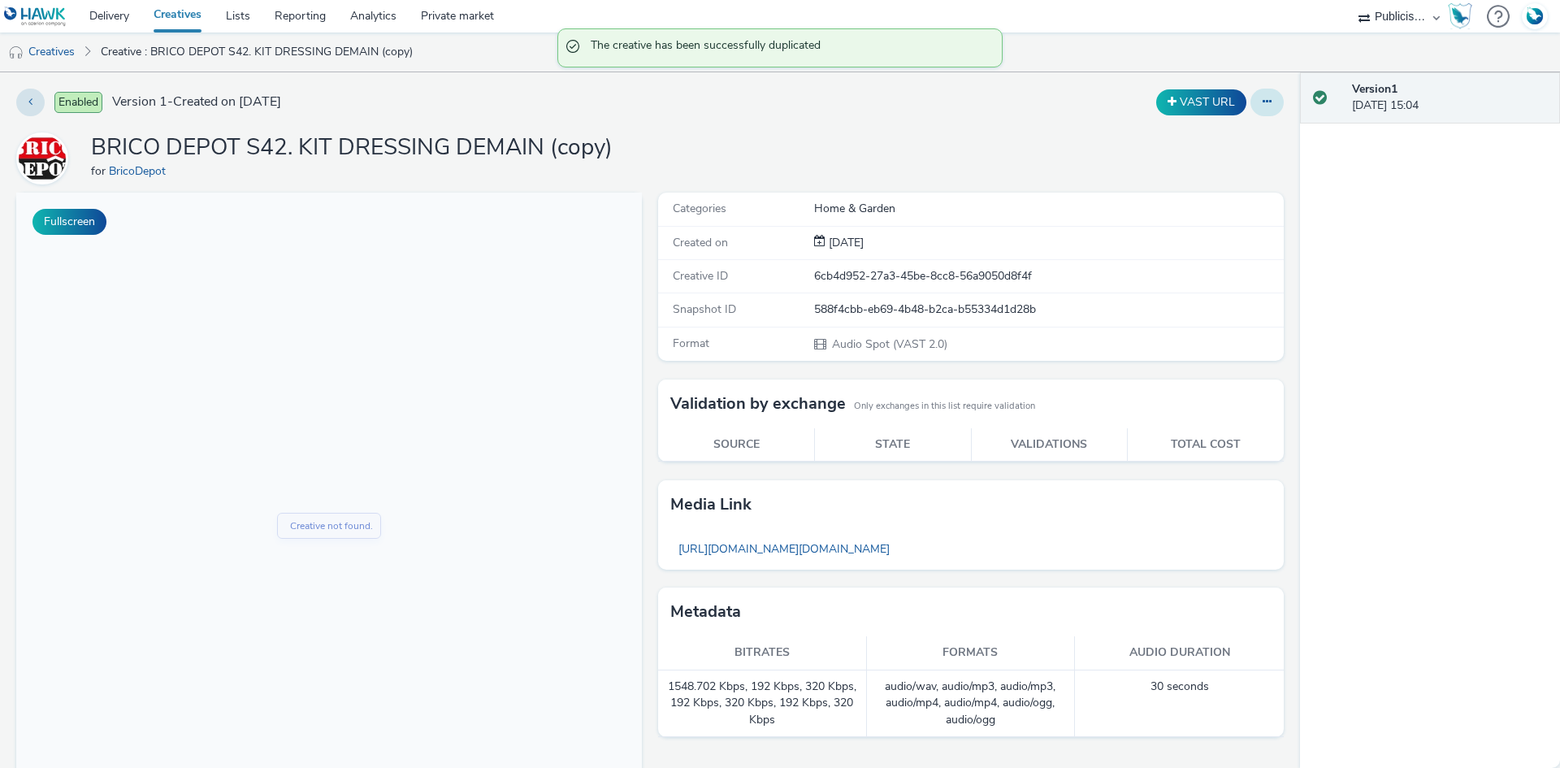
click at [1262, 109] on button at bounding box center [1266, 103] width 33 height 28
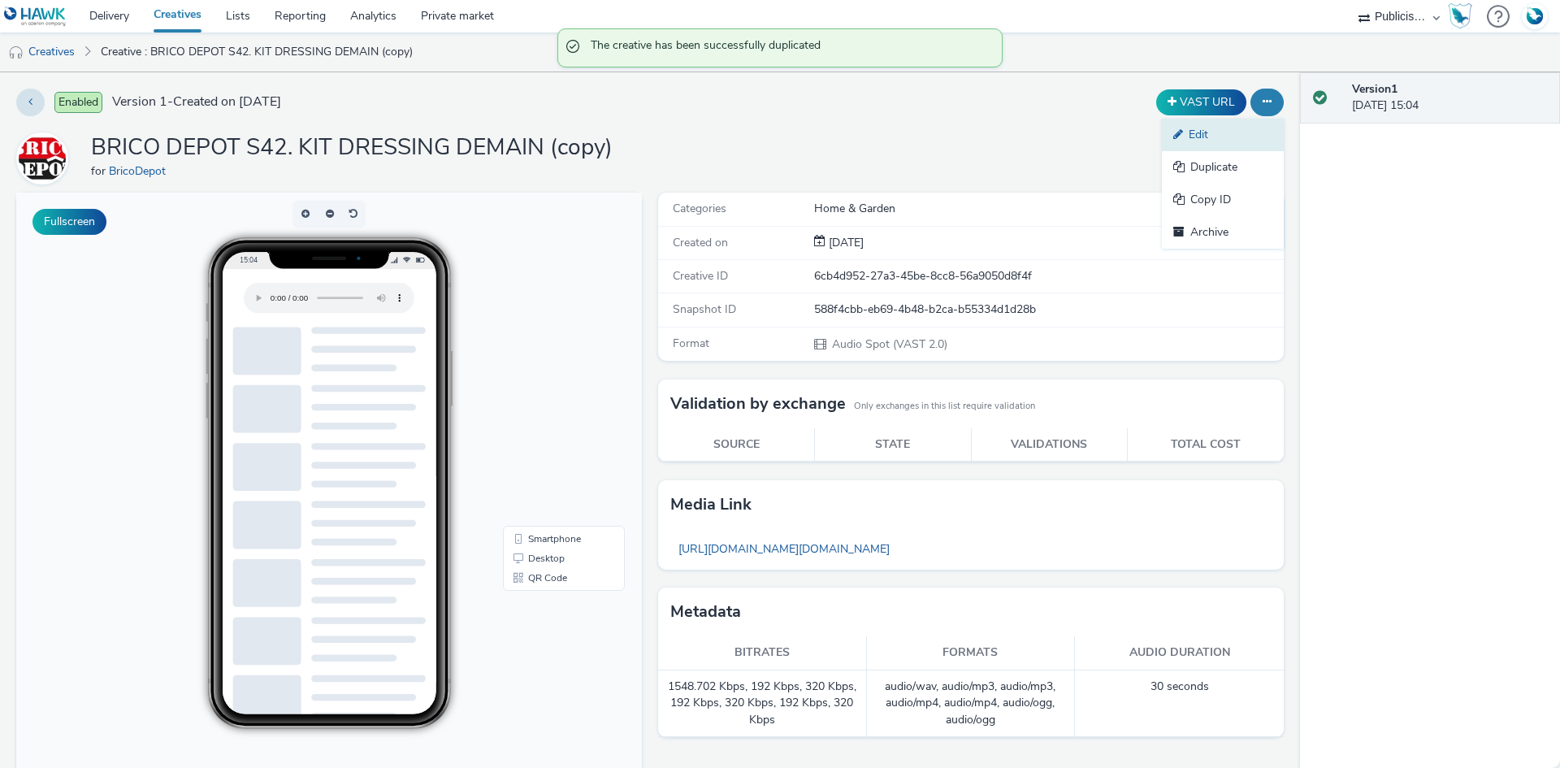
click at [1203, 129] on link "Edit" at bounding box center [1223, 135] width 122 height 32
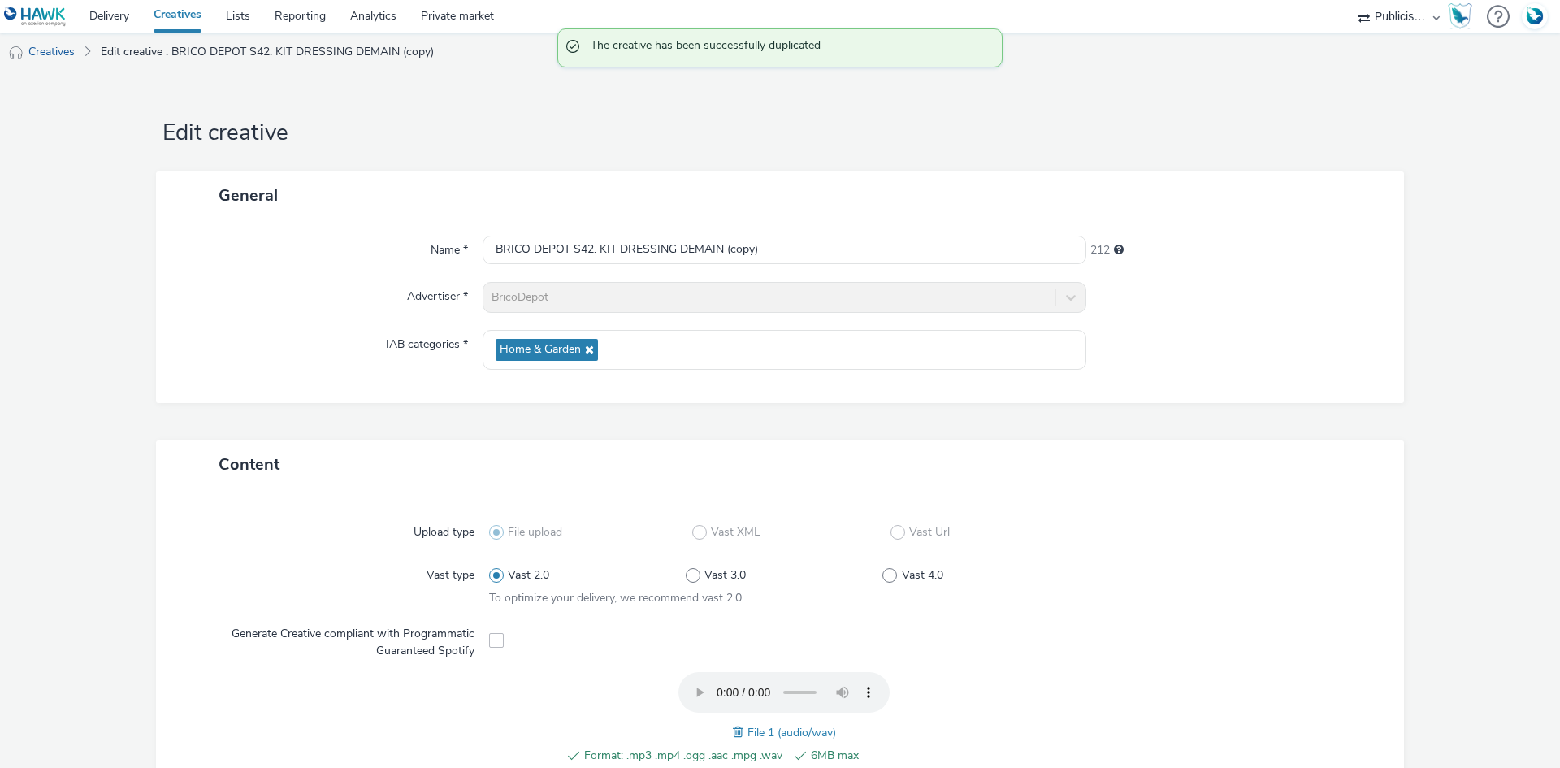
click at [733, 736] on span at bounding box center [740, 732] width 15 height 18
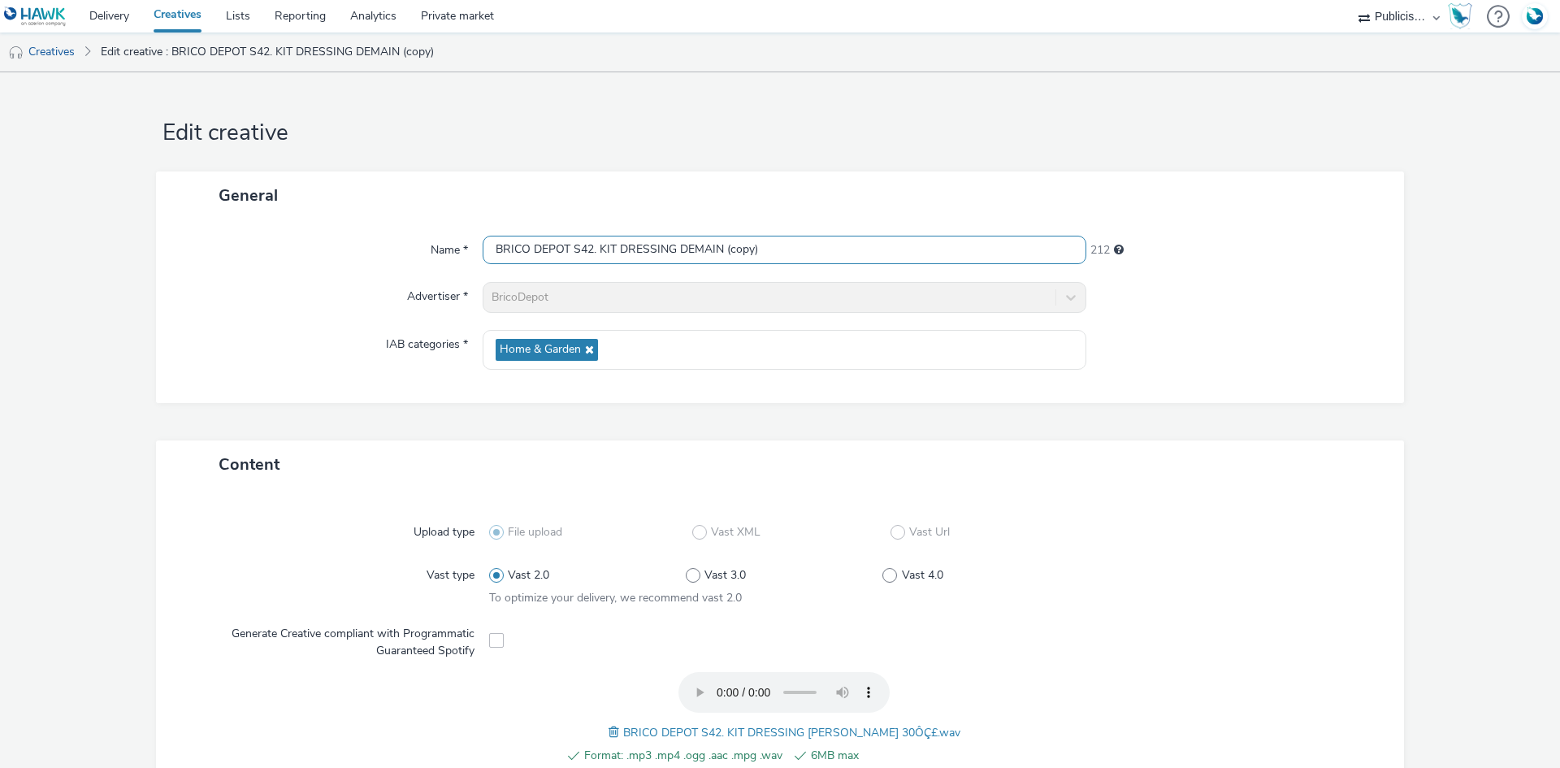
click at [781, 248] on input "BRICO DEPOT S42. KIT DRESSING DEMAIN (copy)" at bounding box center [785, 250] width 604 height 28
paste input "CE MATIN"
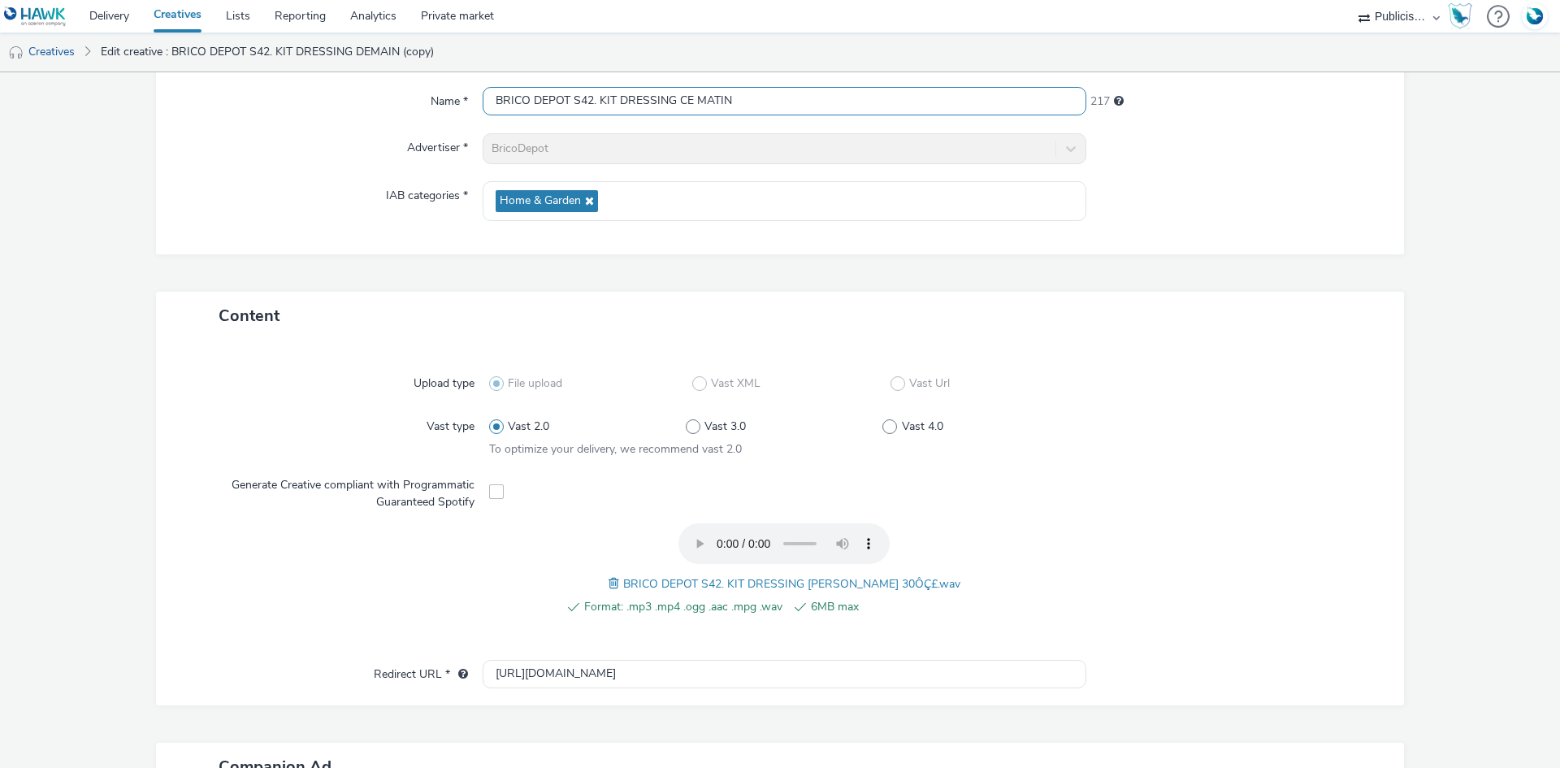
scroll to position [162, 0]
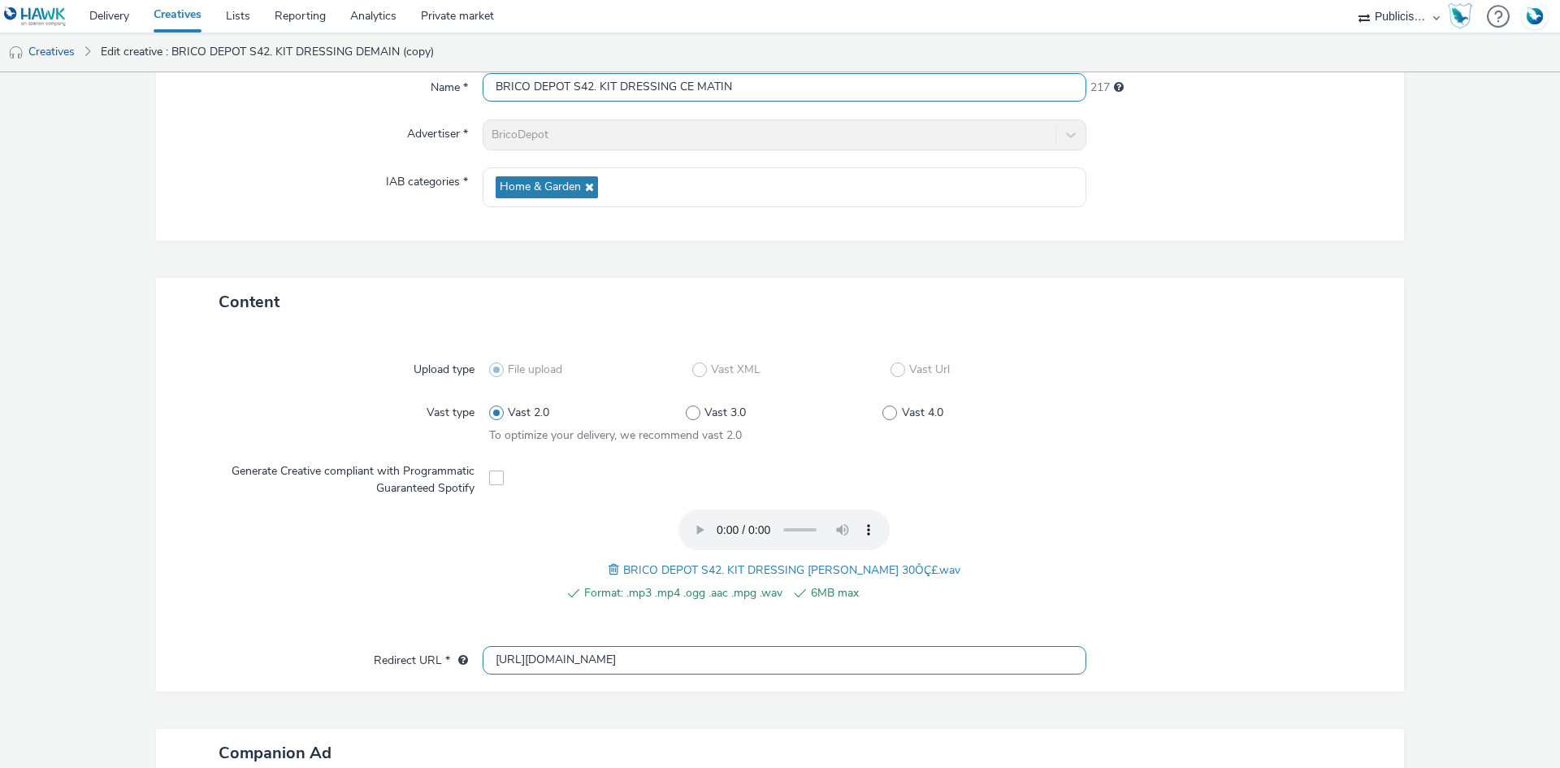
type input "BRICO DEPOT S42. KIT DRESSING CE MATIN"
click at [513, 660] on input "[URL][DOMAIN_NAME]" at bounding box center [785, 660] width 604 height 28
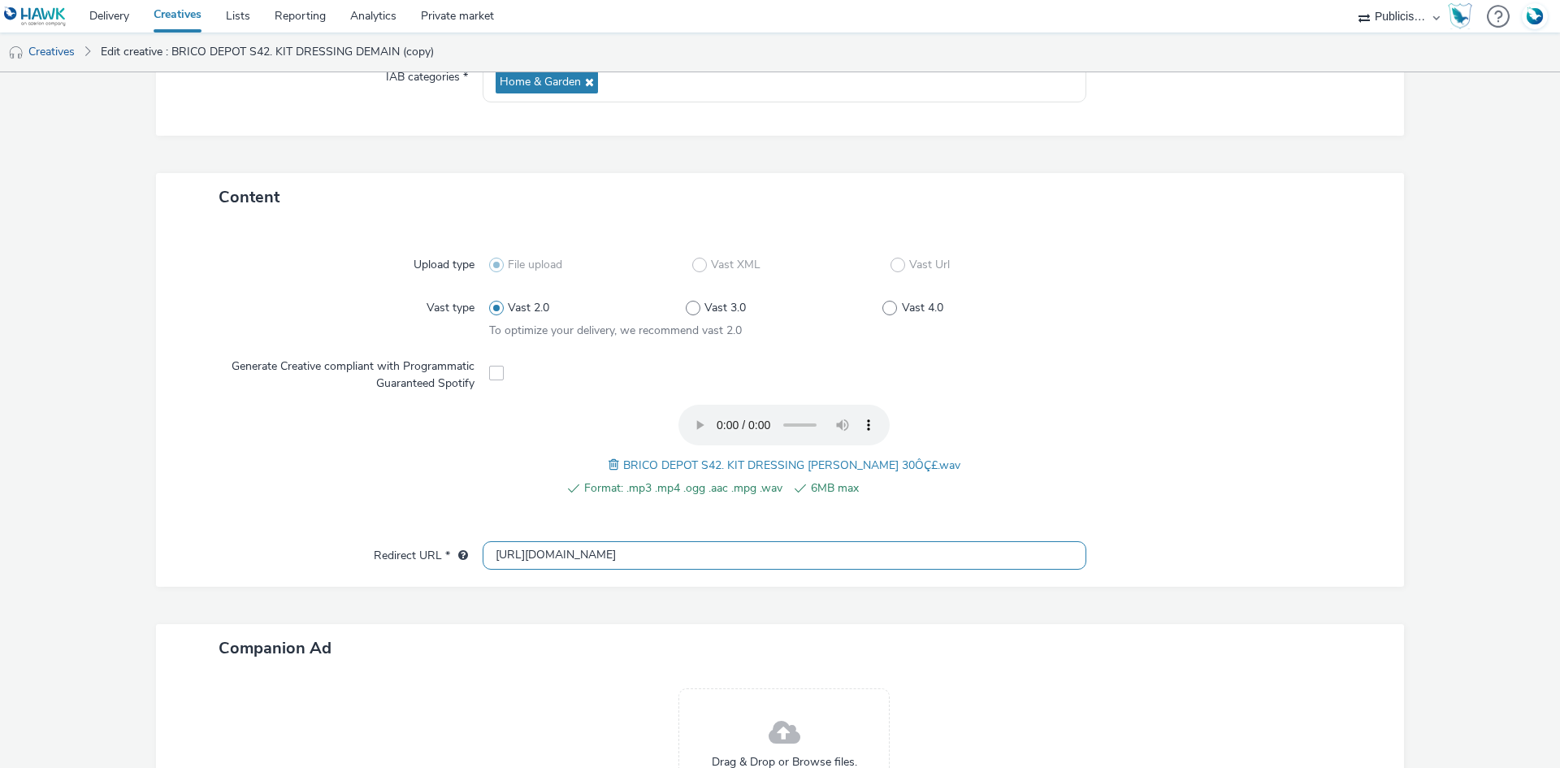
scroll to position [451, 0]
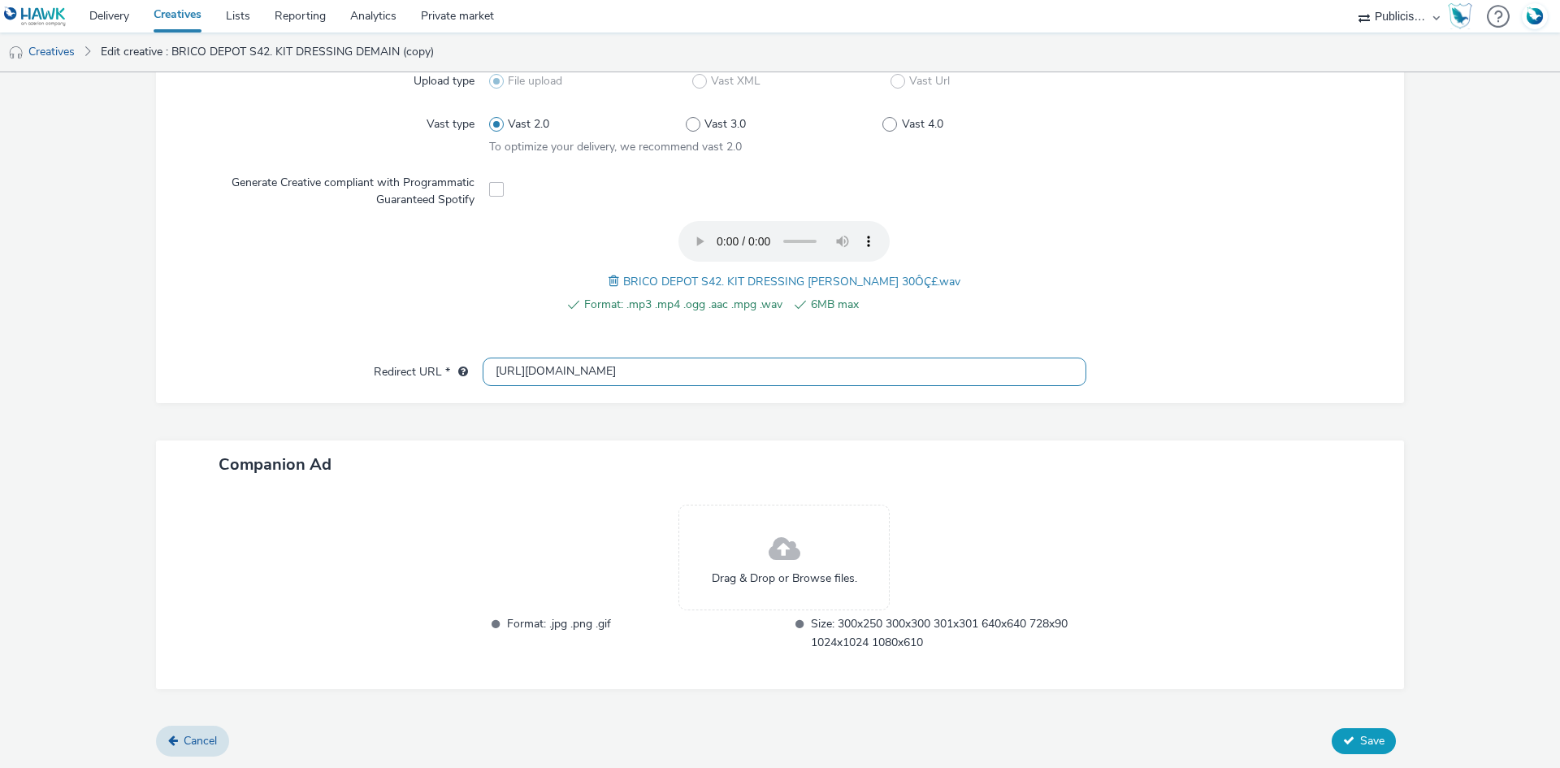
type input "https://bricodepot.fr"
click at [1355, 728] on button "Save" at bounding box center [1363, 741] width 64 height 26
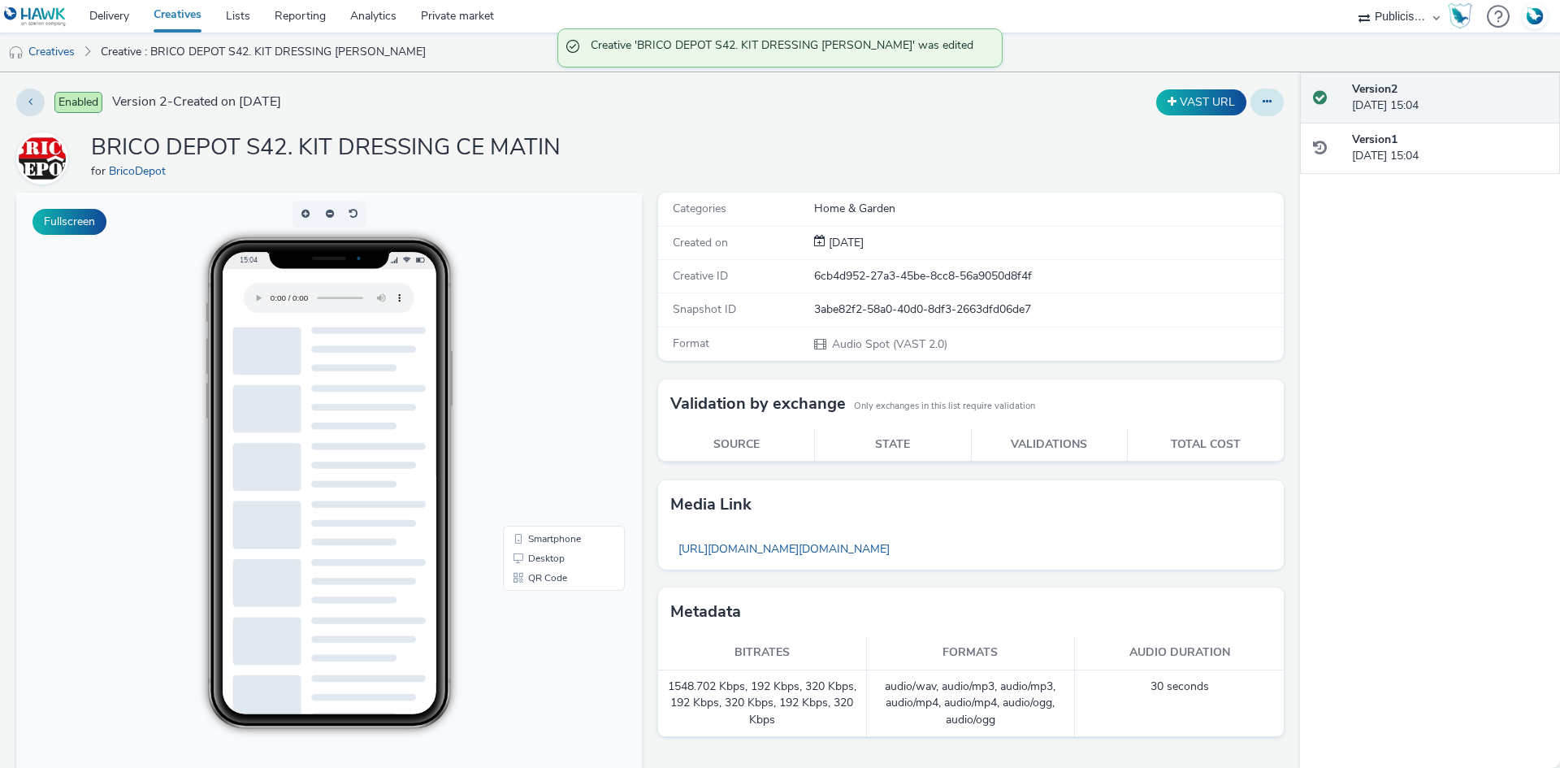
click at [1262, 106] on icon at bounding box center [1266, 101] width 9 height 11
click at [1201, 162] on link "Duplicate" at bounding box center [1223, 167] width 122 height 32
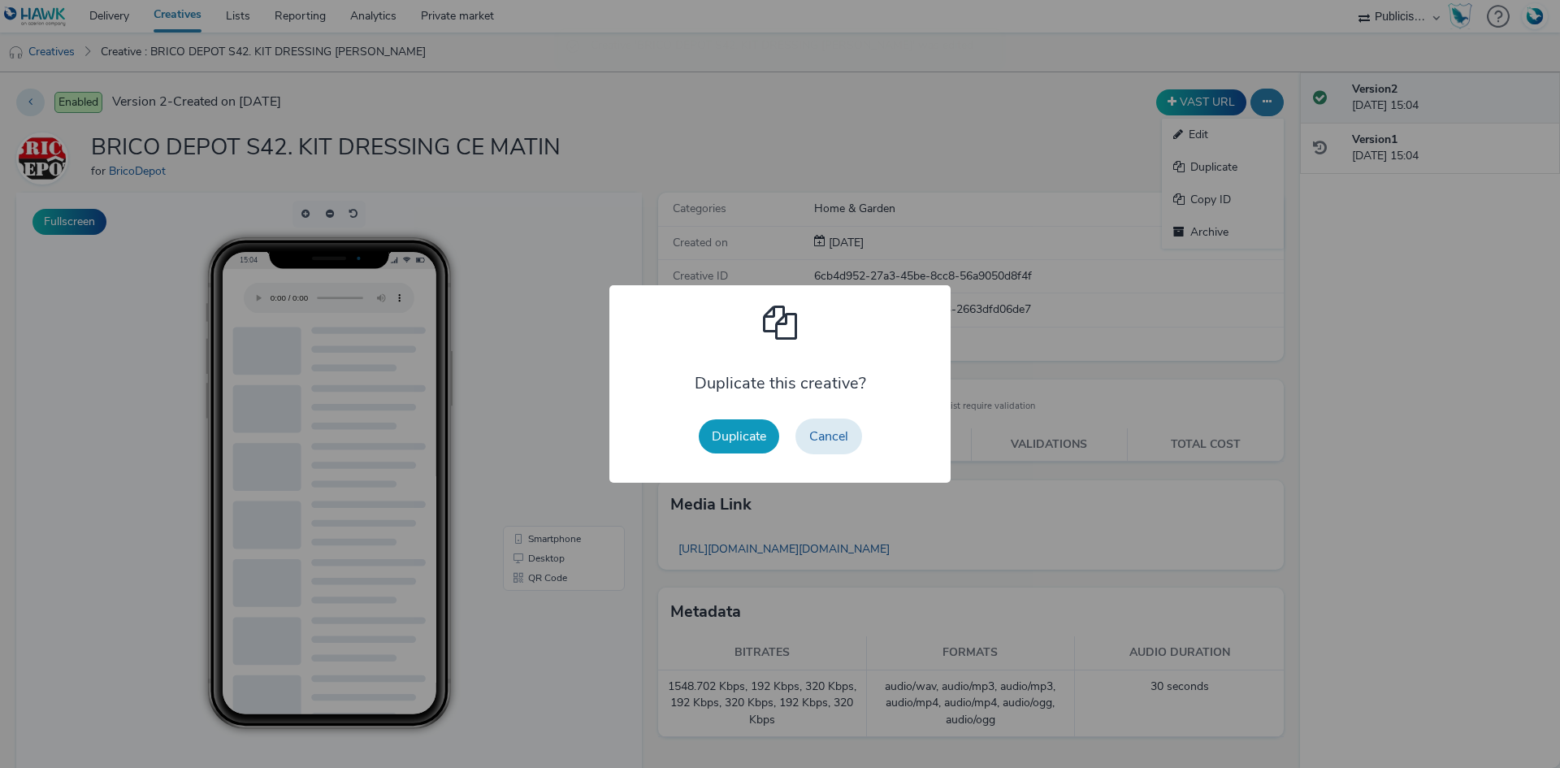
click at [750, 435] on button "Duplicate" at bounding box center [739, 436] width 80 height 34
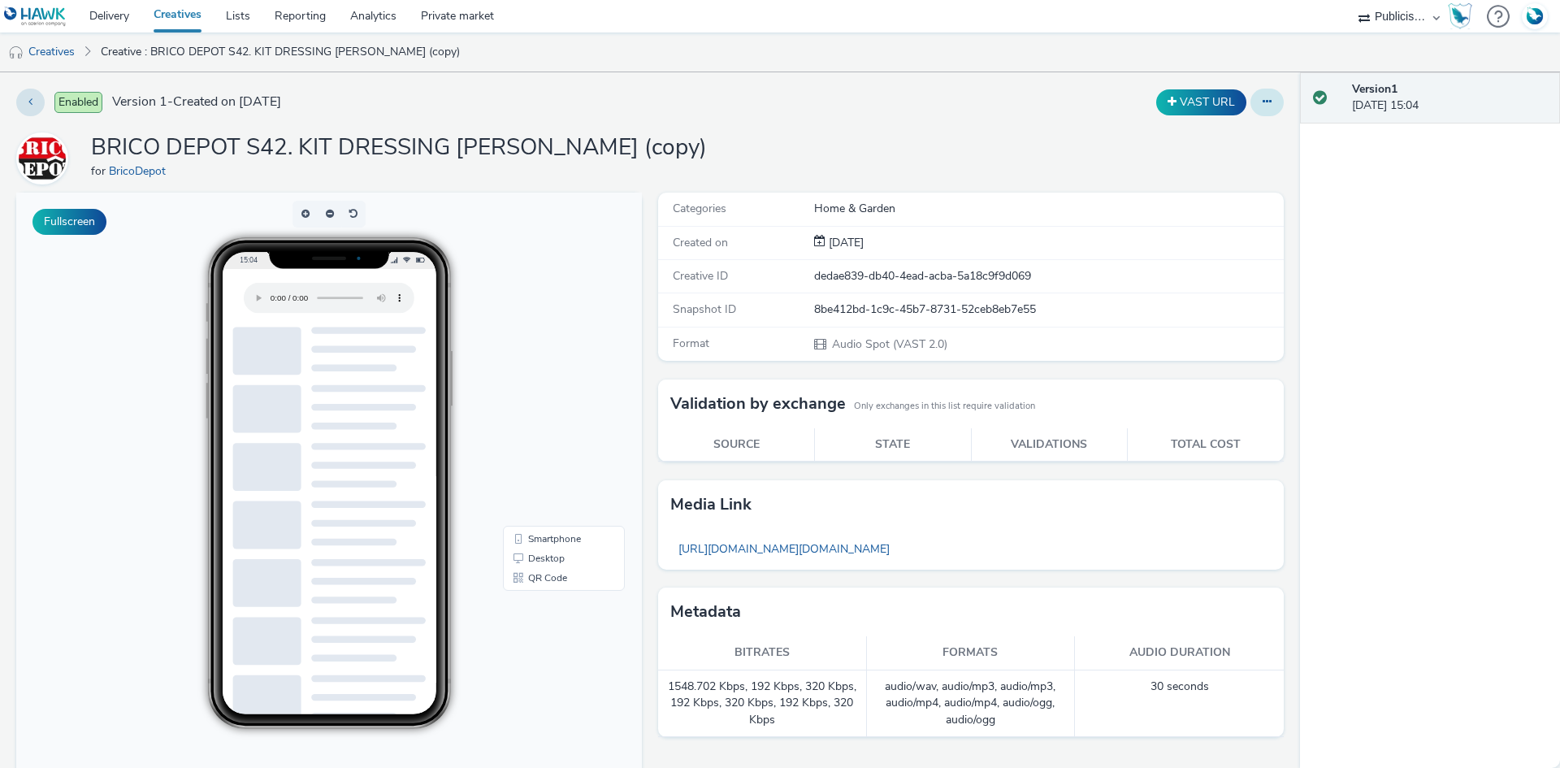
click at [1265, 110] on button at bounding box center [1266, 103] width 33 height 28
click at [1230, 139] on link "Edit" at bounding box center [1223, 135] width 122 height 32
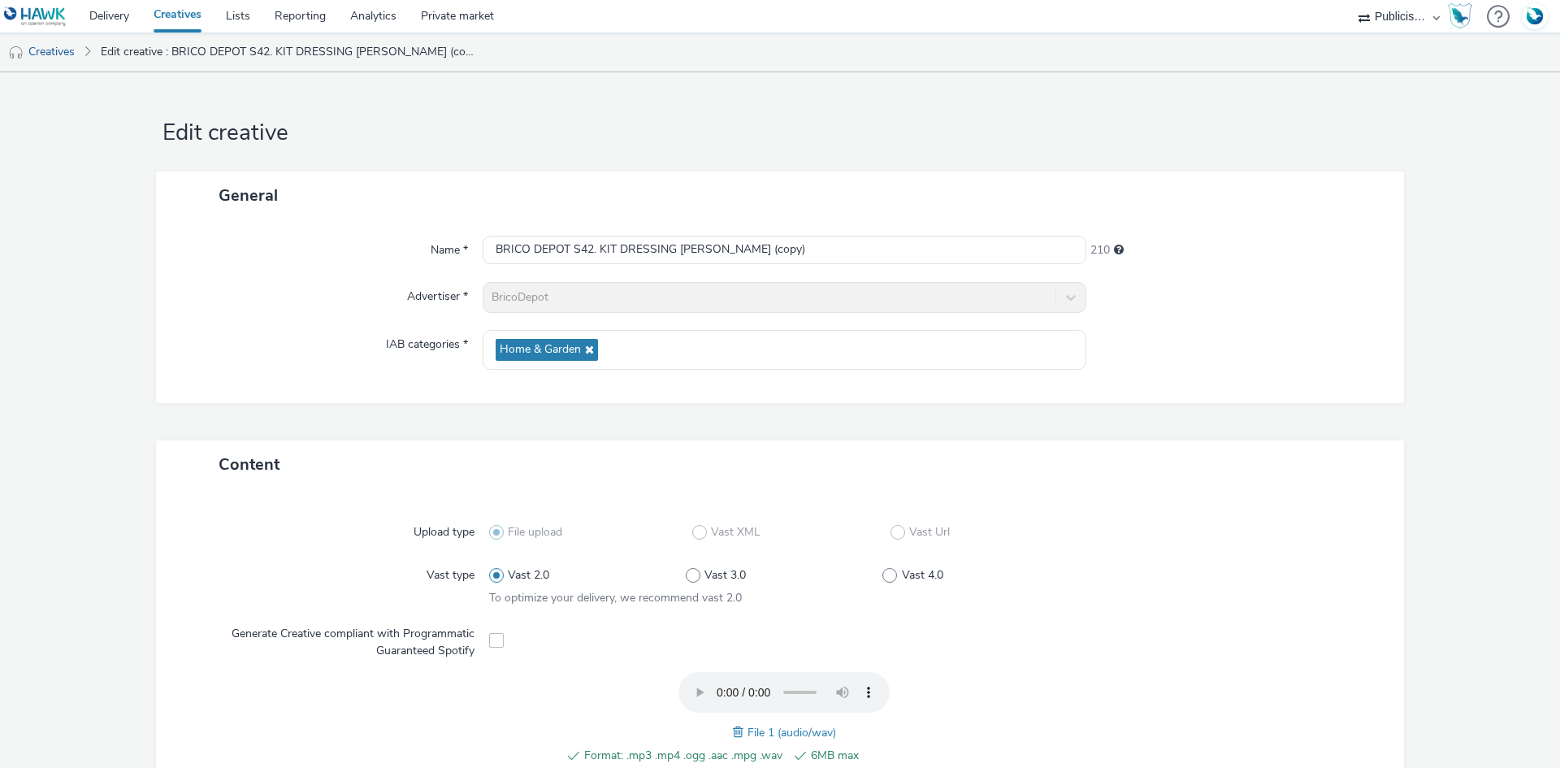
click at [733, 729] on span at bounding box center [740, 732] width 15 height 18
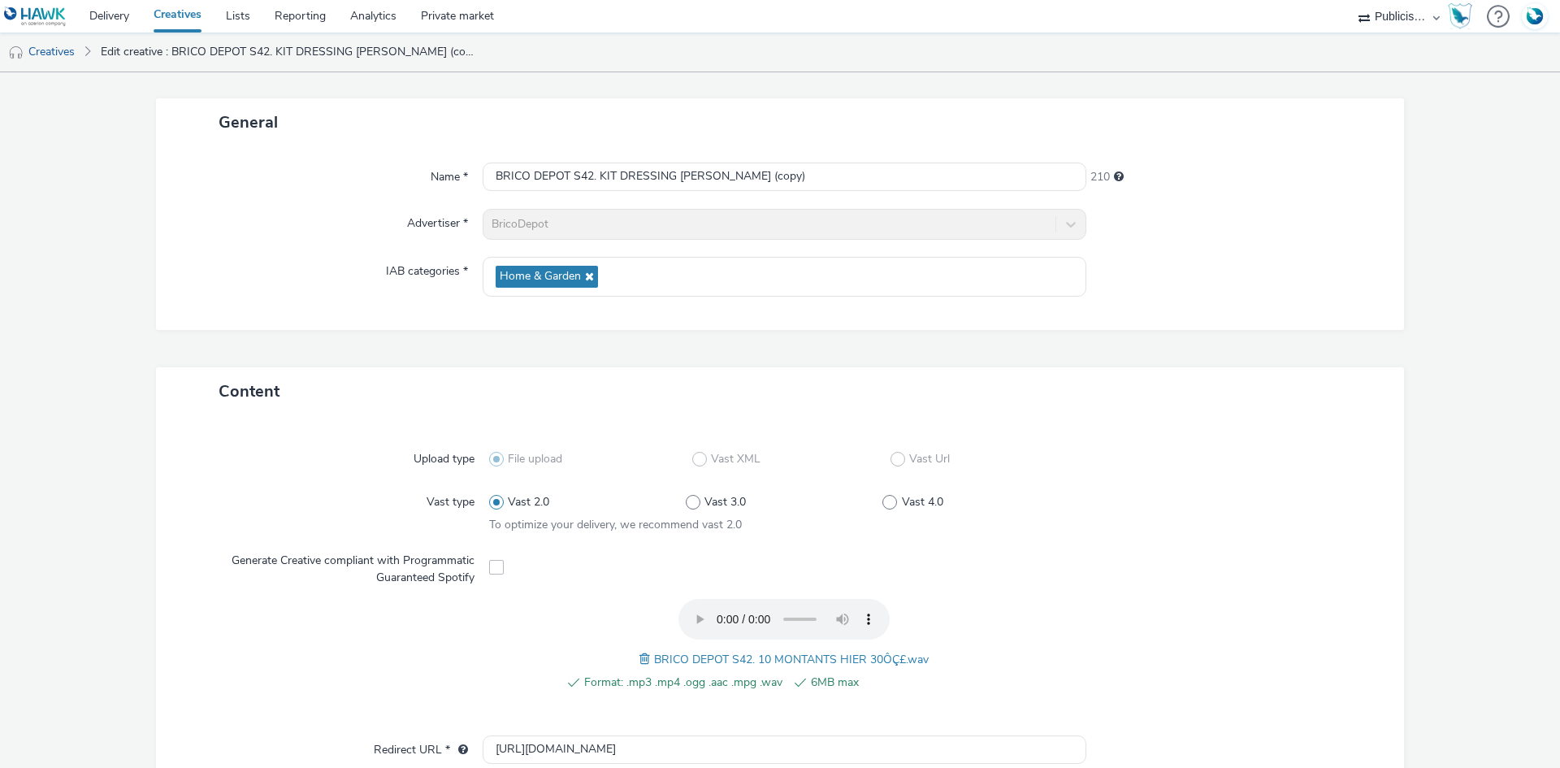
scroll to position [162, 0]
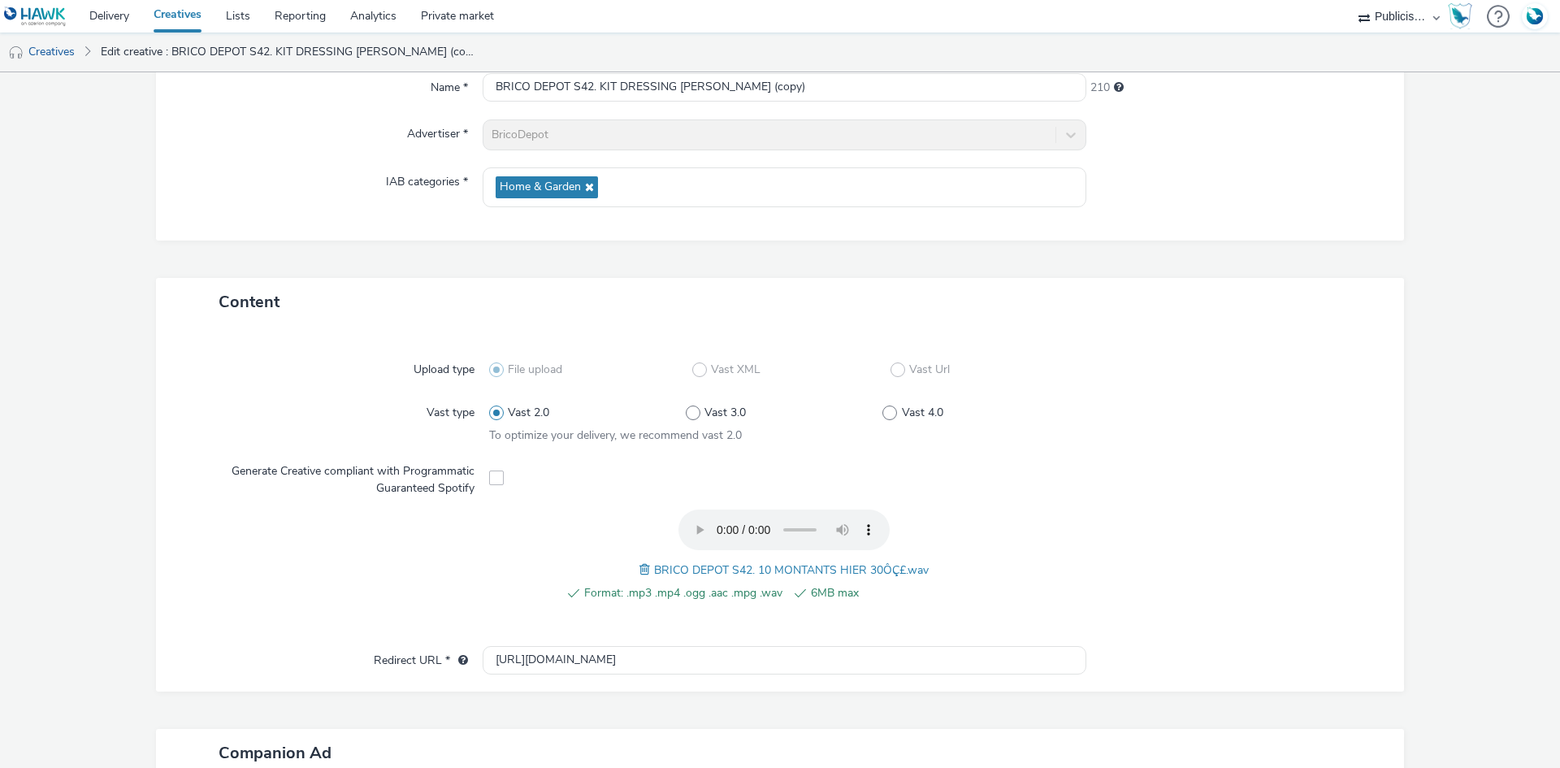
click at [693, 568] on span "BRICO DEPOT S42. 10 MONTANTS HIER 30ÔÇ£.wav" at bounding box center [791, 569] width 275 height 15
click at [694, 568] on span "BRICO DEPOT S42. 10 MONTANTS HIER 30ÔÇ£.wav" at bounding box center [791, 569] width 275 height 15
drag, startPoint x: 644, startPoint y: 569, endPoint x: 856, endPoint y: 571, distance: 212.0
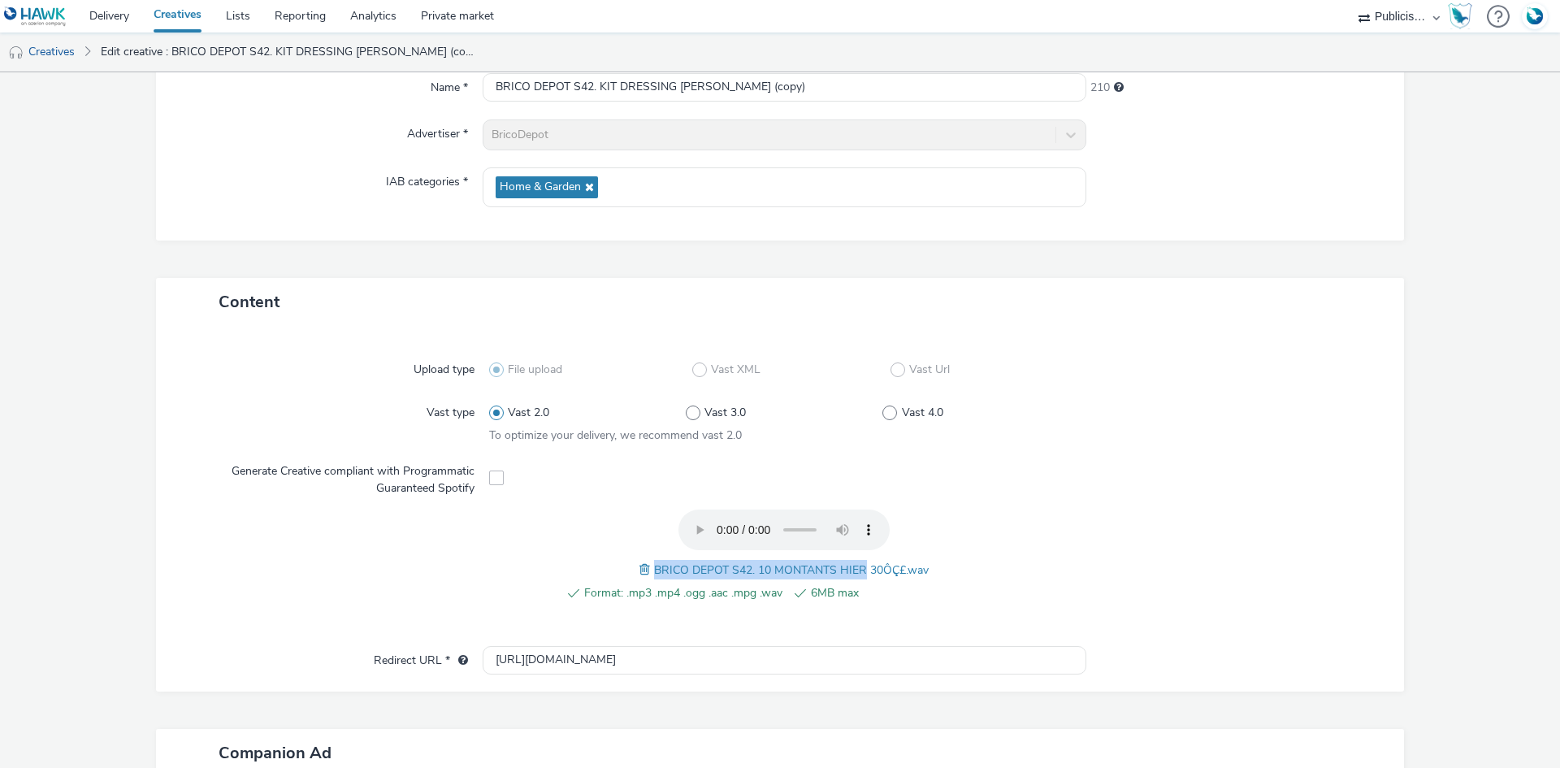
click at [859, 572] on div "BRICO DEPOT S42. 10 MONTANTS HIER 30ÔÇ£.wav" at bounding box center [783, 569] width 289 height 19
copy span "BRICO DEPOT S42. 10 MONTANTS HIER"
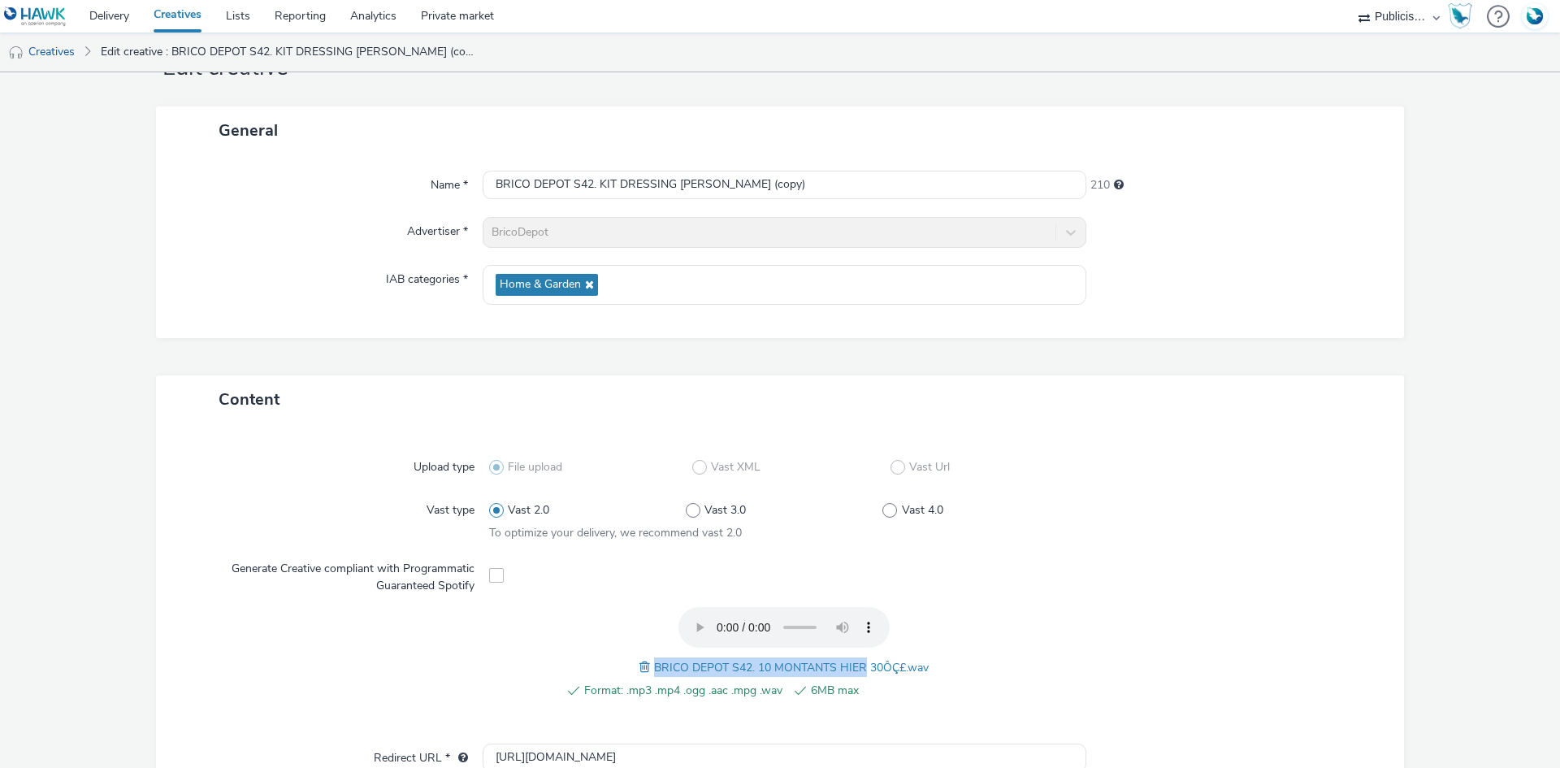
scroll to position [0, 0]
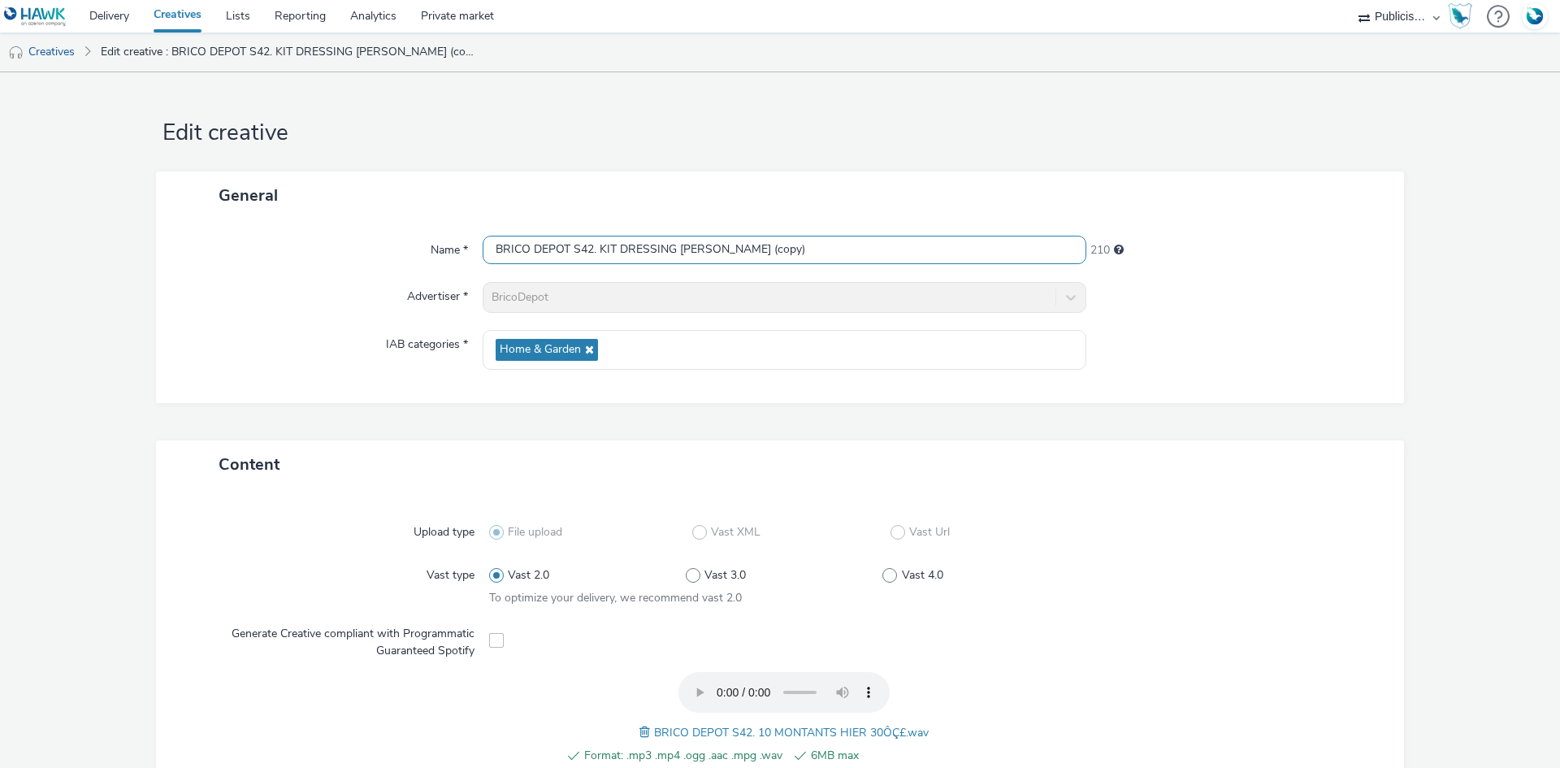
click at [610, 253] on input "BRICO DEPOT S42. KIT DRESSING CE MATIN (copy)" at bounding box center [785, 250] width 604 height 28
click at [609, 253] on input "BRICO DEPOT S42. KIT DRESSING CE MATIN (copy)" at bounding box center [785, 250] width 604 height 28
click at [608, 253] on input "BRICO DEPOT S42. KIT DRESSING CE MATIN (copy)" at bounding box center [785, 250] width 604 height 28
click at [609, 249] on input "BRICO DEPOT S42. KIT DRESSING CE MATIN (copy)" at bounding box center [785, 250] width 604 height 28
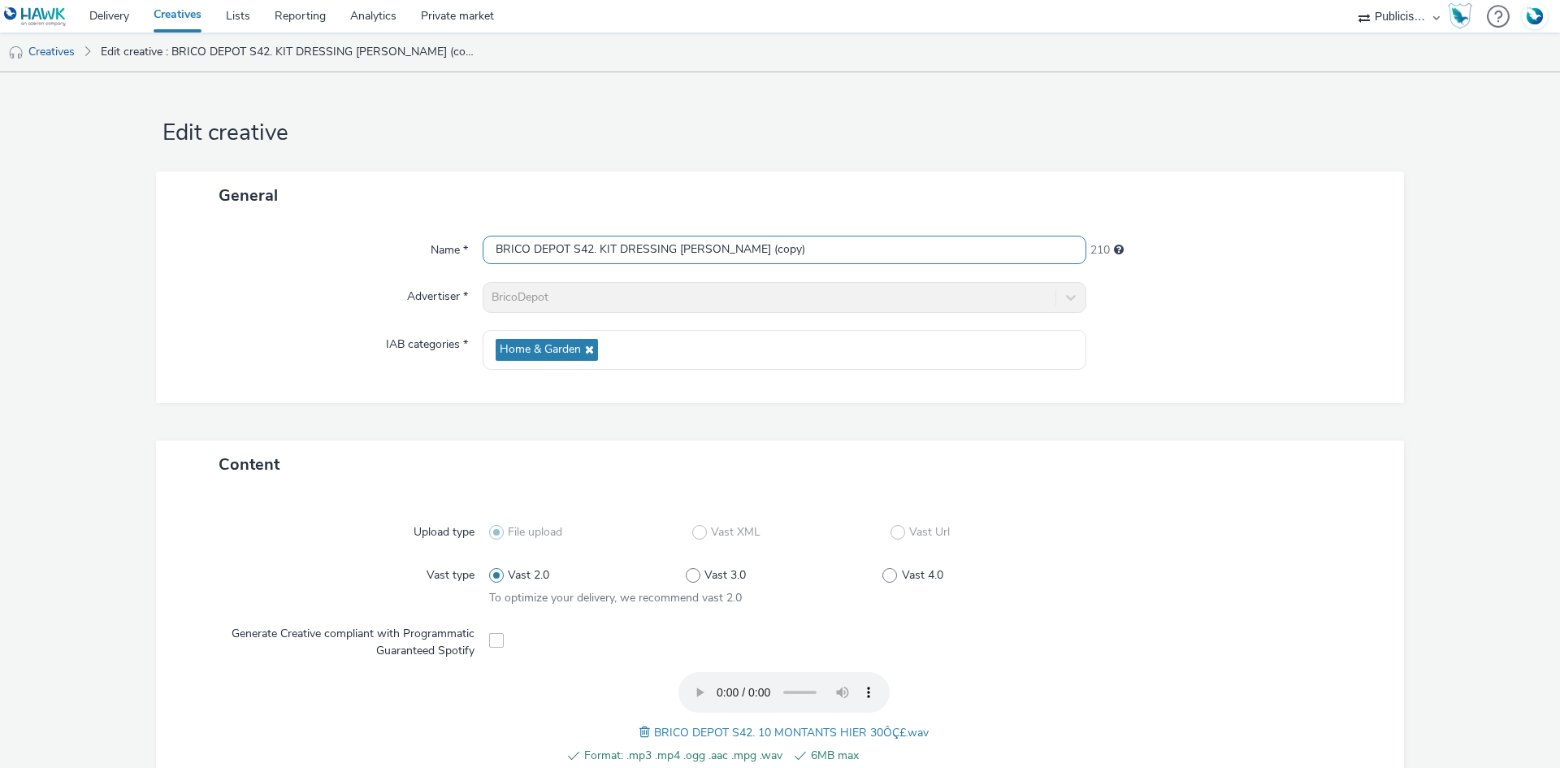
click at [609, 249] on input "BRICO DEPOT S42. KIT DRESSING CE MATIN (copy)" at bounding box center [785, 250] width 604 height 28
paste input "10 MONTANTS HIER"
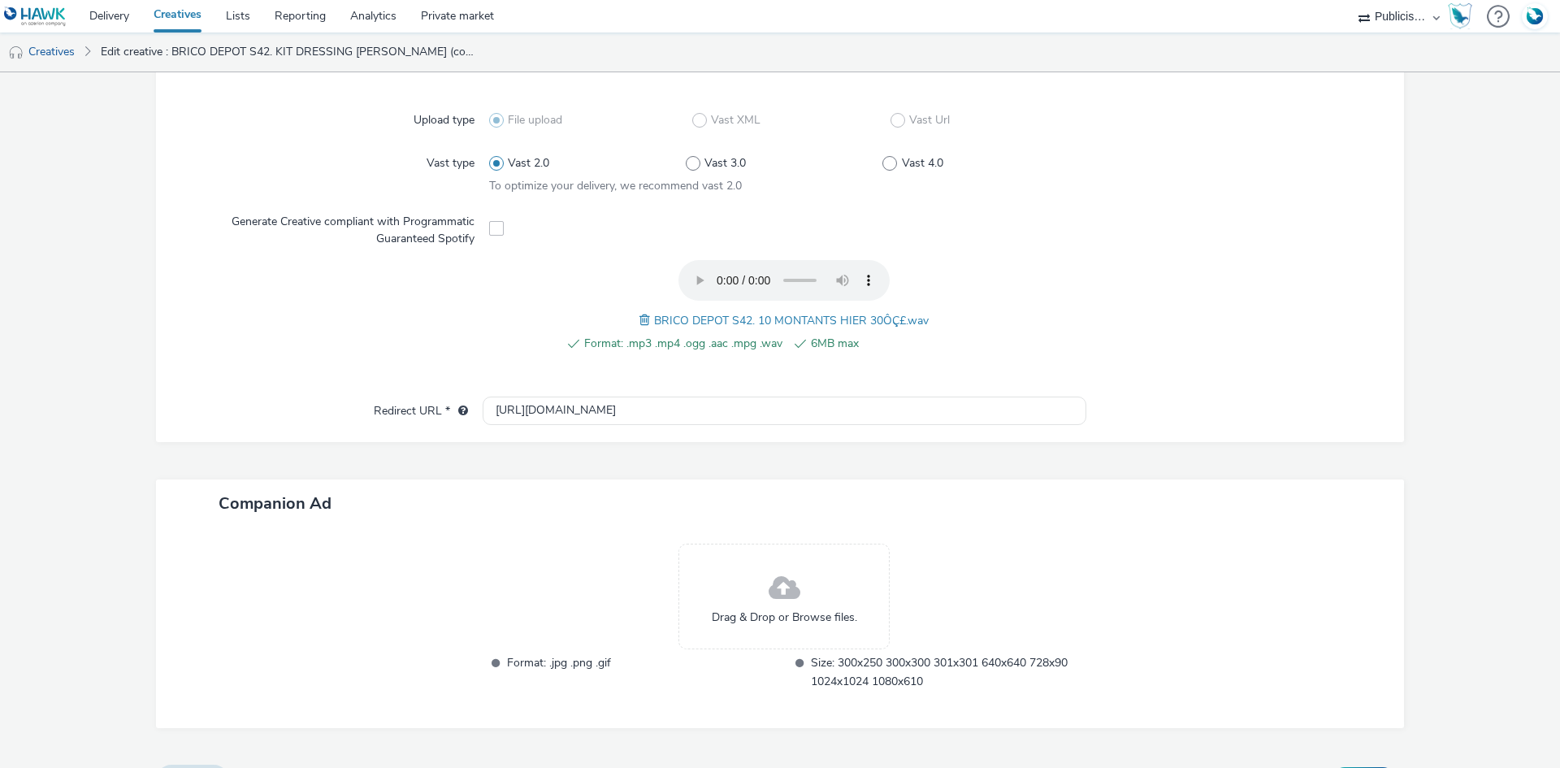
scroll to position [451, 0]
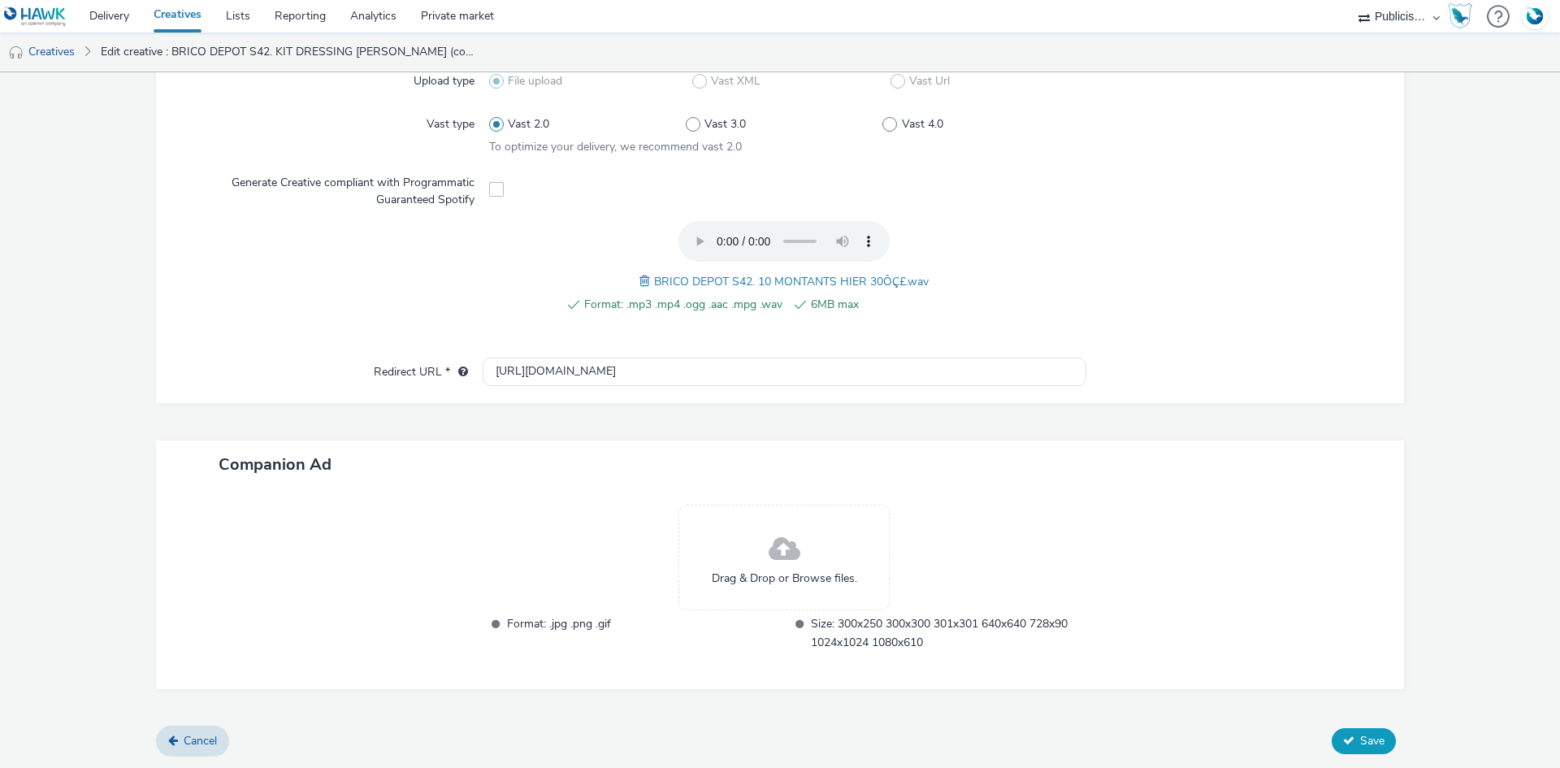
type input "BRICO DEPOT S42. 10 MONTANTS HIER"
click at [1360, 745] on span "Save" at bounding box center [1372, 740] width 24 height 15
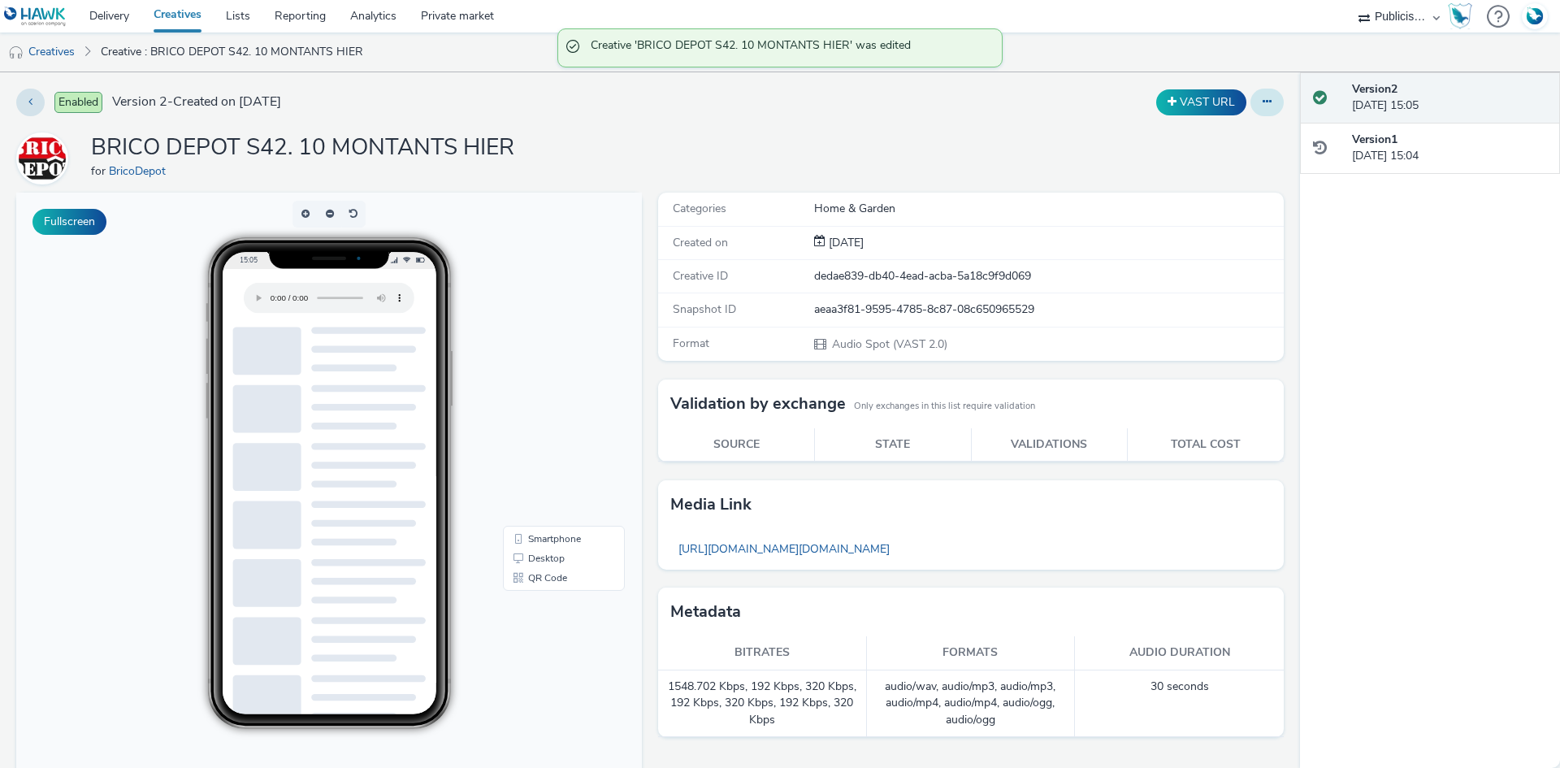
click at [1262, 96] on icon at bounding box center [1266, 101] width 9 height 11
click at [1205, 164] on link "Duplicate" at bounding box center [1223, 167] width 122 height 32
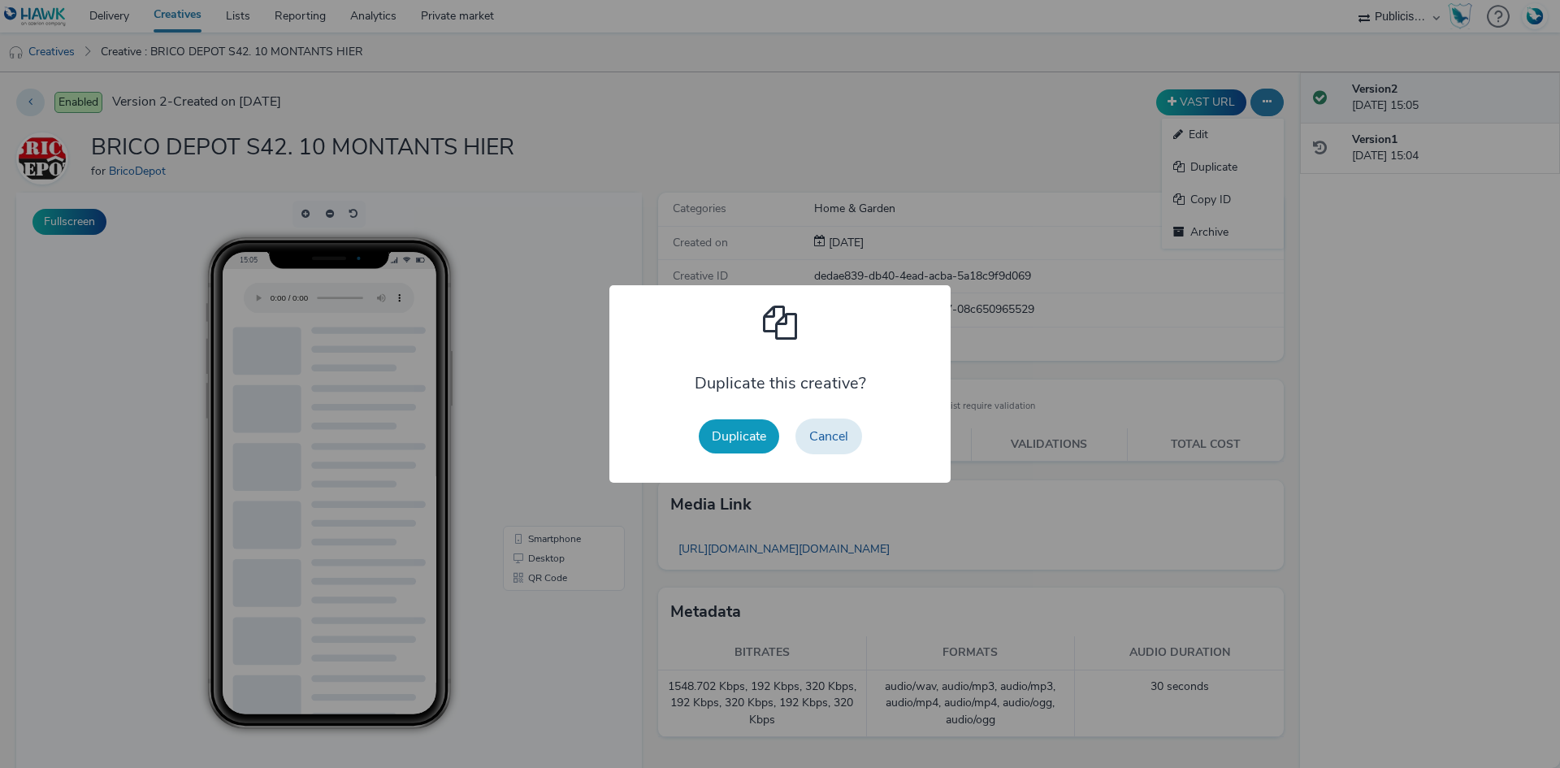
click at [757, 431] on button "Duplicate" at bounding box center [739, 436] width 80 height 34
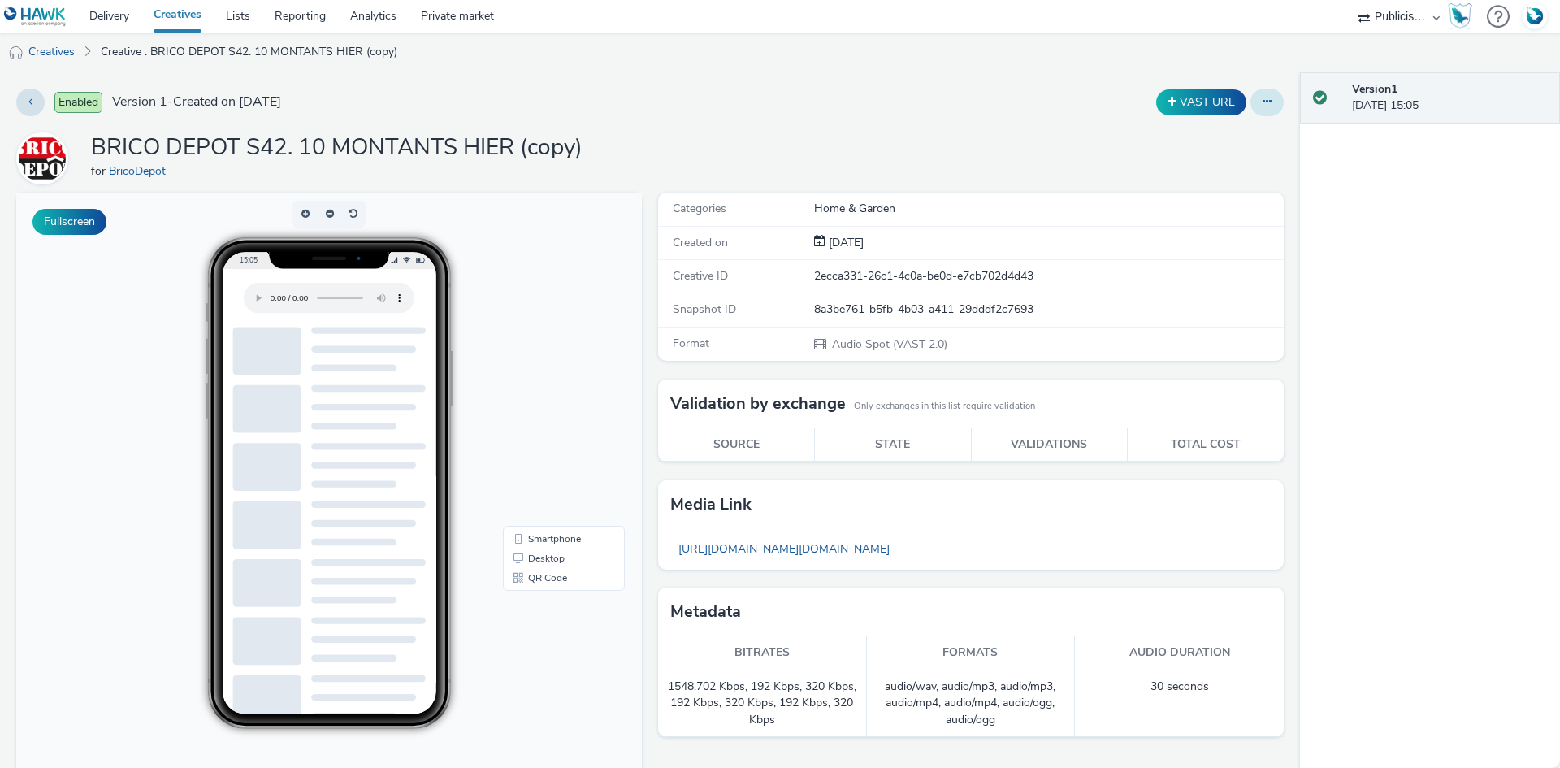
click at [1262, 106] on icon at bounding box center [1266, 101] width 9 height 11
click at [1229, 135] on link "Edit" at bounding box center [1223, 135] width 122 height 32
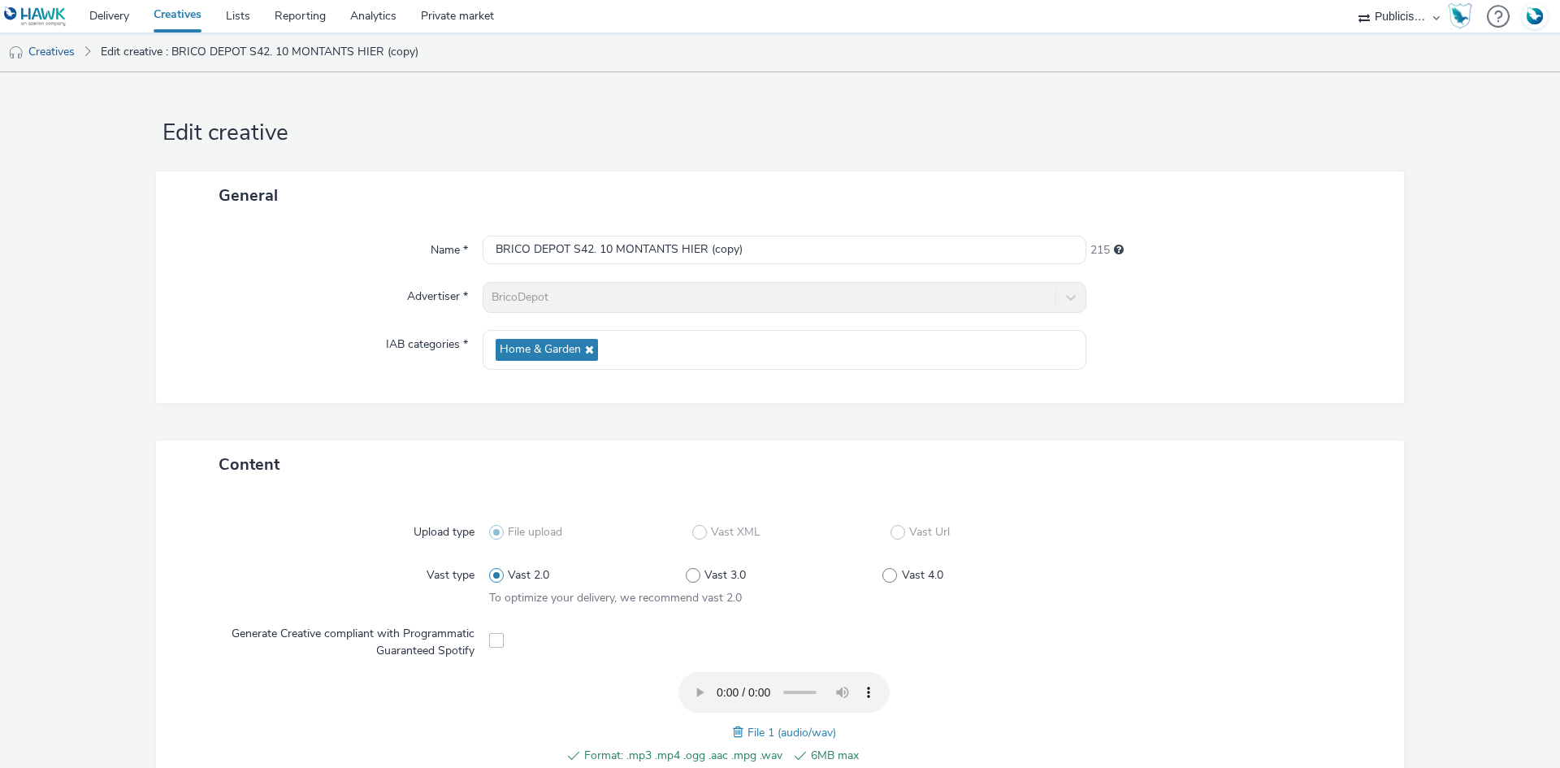
click at [738, 735] on span at bounding box center [740, 732] width 15 height 18
drag, startPoint x: 858, startPoint y: 733, endPoint x: 732, endPoint y: 721, distance: 126.4
click at [732, 722] on div "BRICO DEPOT S42. 10 MONTANTS DEMAIN 30ÔÇ£.wav" at bounding box center [784, 731] width 306 height 19
drag, startPoint x: 868, startPoint y: 727, endPoint x: 638, endPoint y: 732, distance: 230.7
click at [646, 732] on span "BRICO DEPOT S42. 10 MONTANTS DEMAIN 30ÔÇ£.wav" at bounding box center [792, 732] width 292 height 15
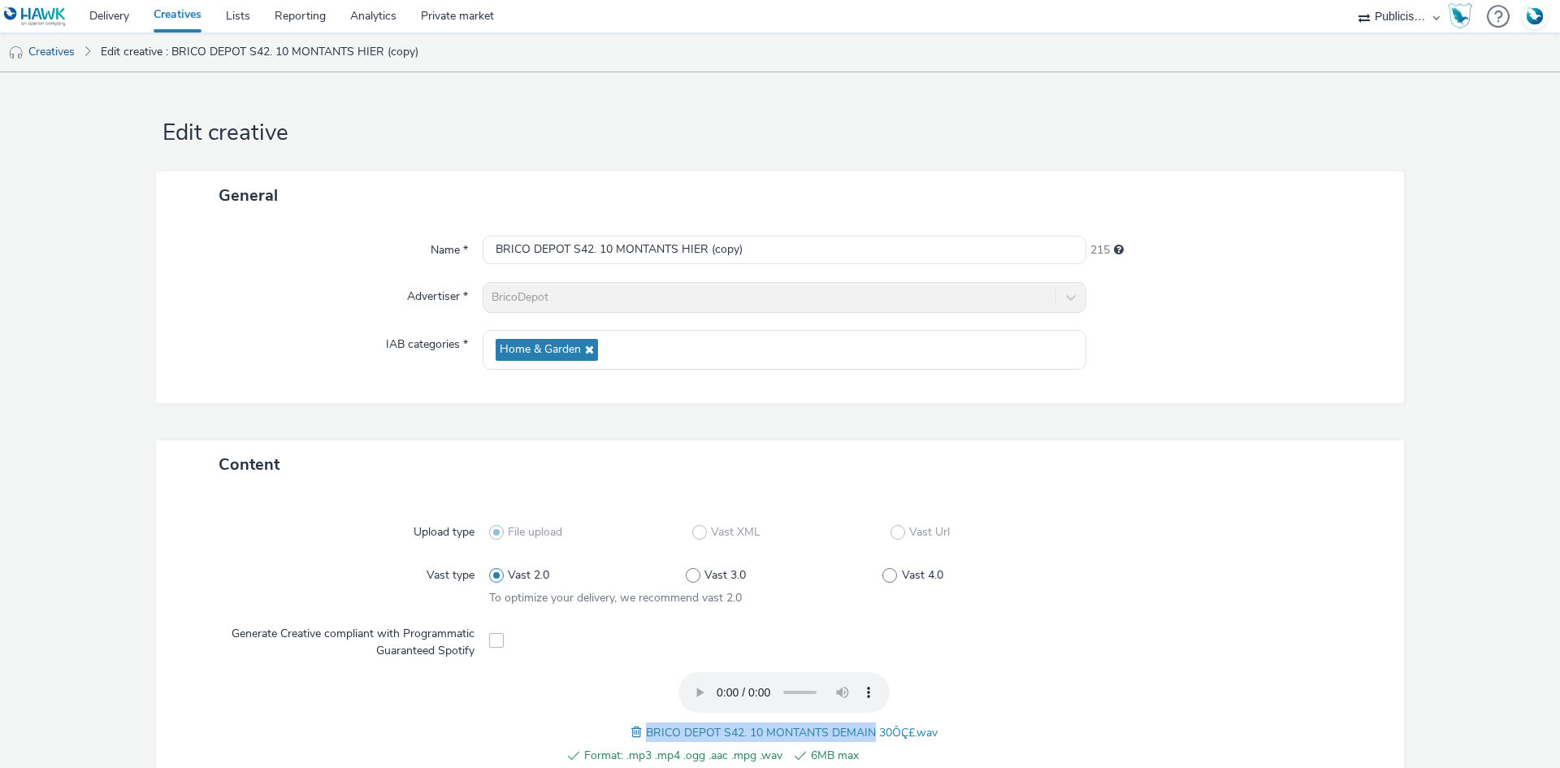
copy span "BRICO DEPOT S42. 10 MONTANTS DEMAIN"
click at [609, 253] on input "BRICO DEPOT S42. 10 MONTANTS HIER (copy)" at bounding box center [785, 250] width 604 height 28
paste input "DEMAIN"
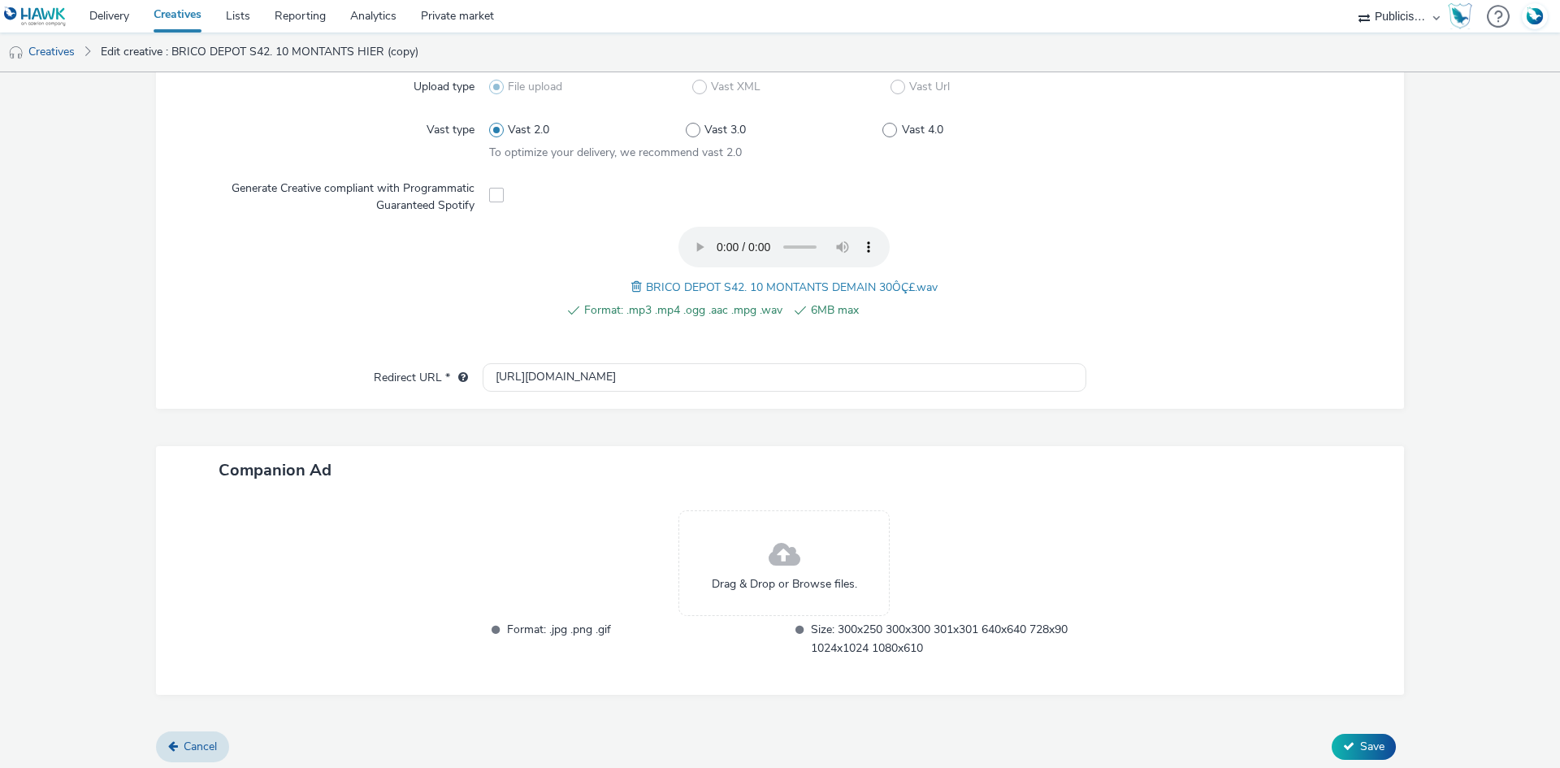
scroll to position [451, 0]
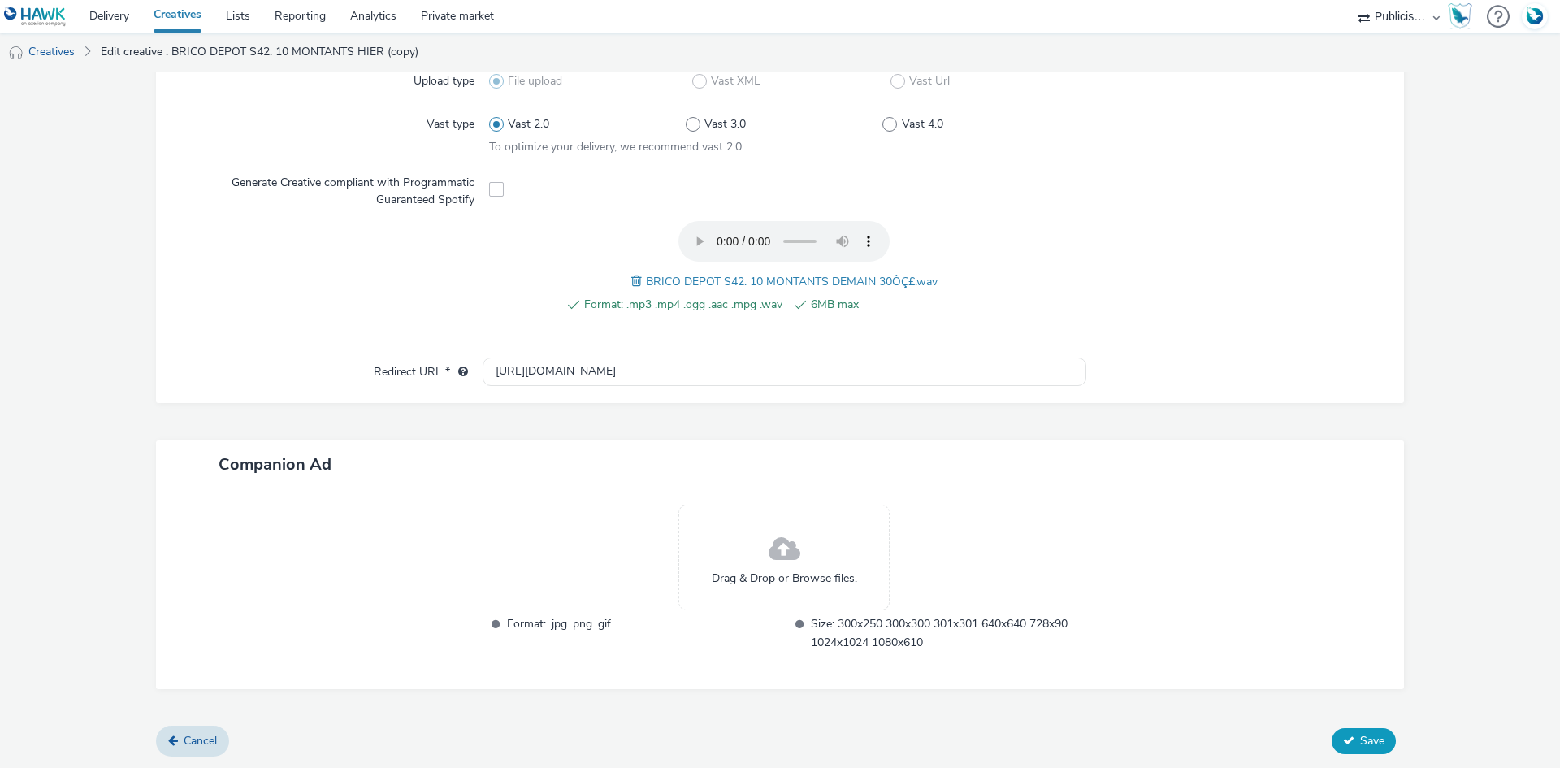
type input "BRICO DEPOT S42. 10 MONTANTS DEMAIN"
click at [1360, 740] on span "Save" at bounding box center [1372, 740] width 24 height 15
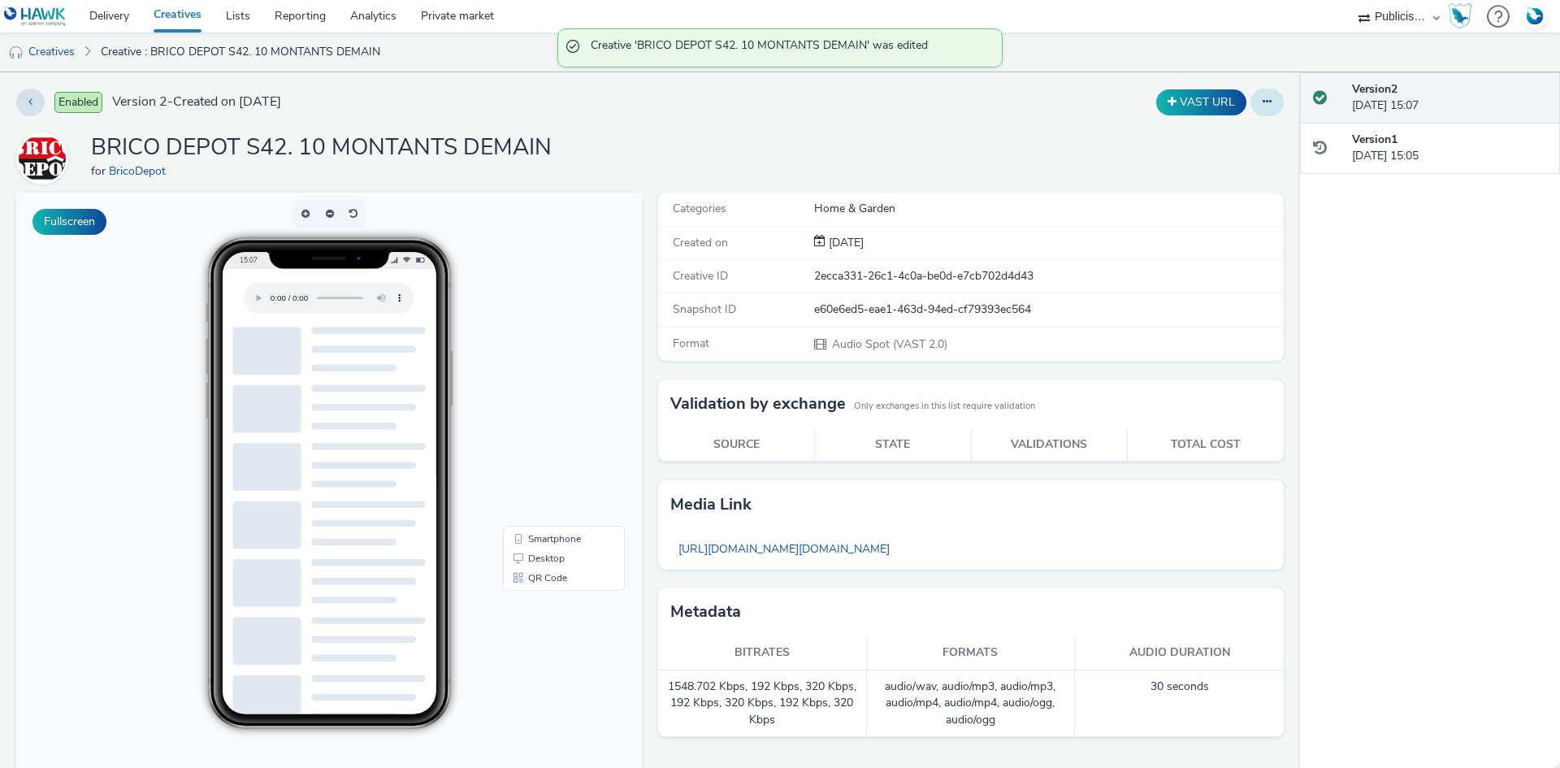
click at [1262, 101] on icon at bounding box center [1266, 101] width 9 height 11
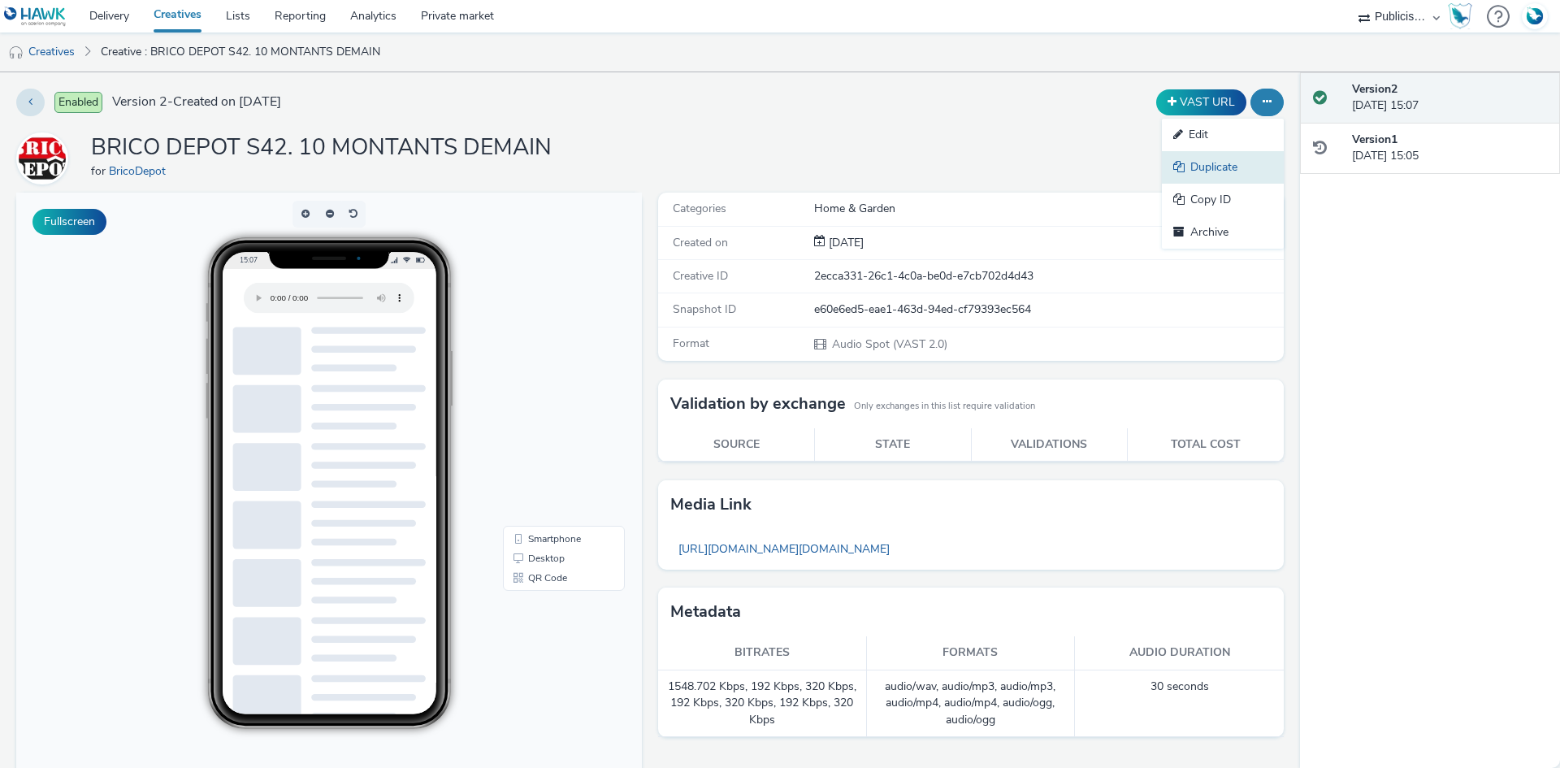
click at [1196, 167] on link "Duplicate" at bounding box center [1223, 167] width 122 height 32
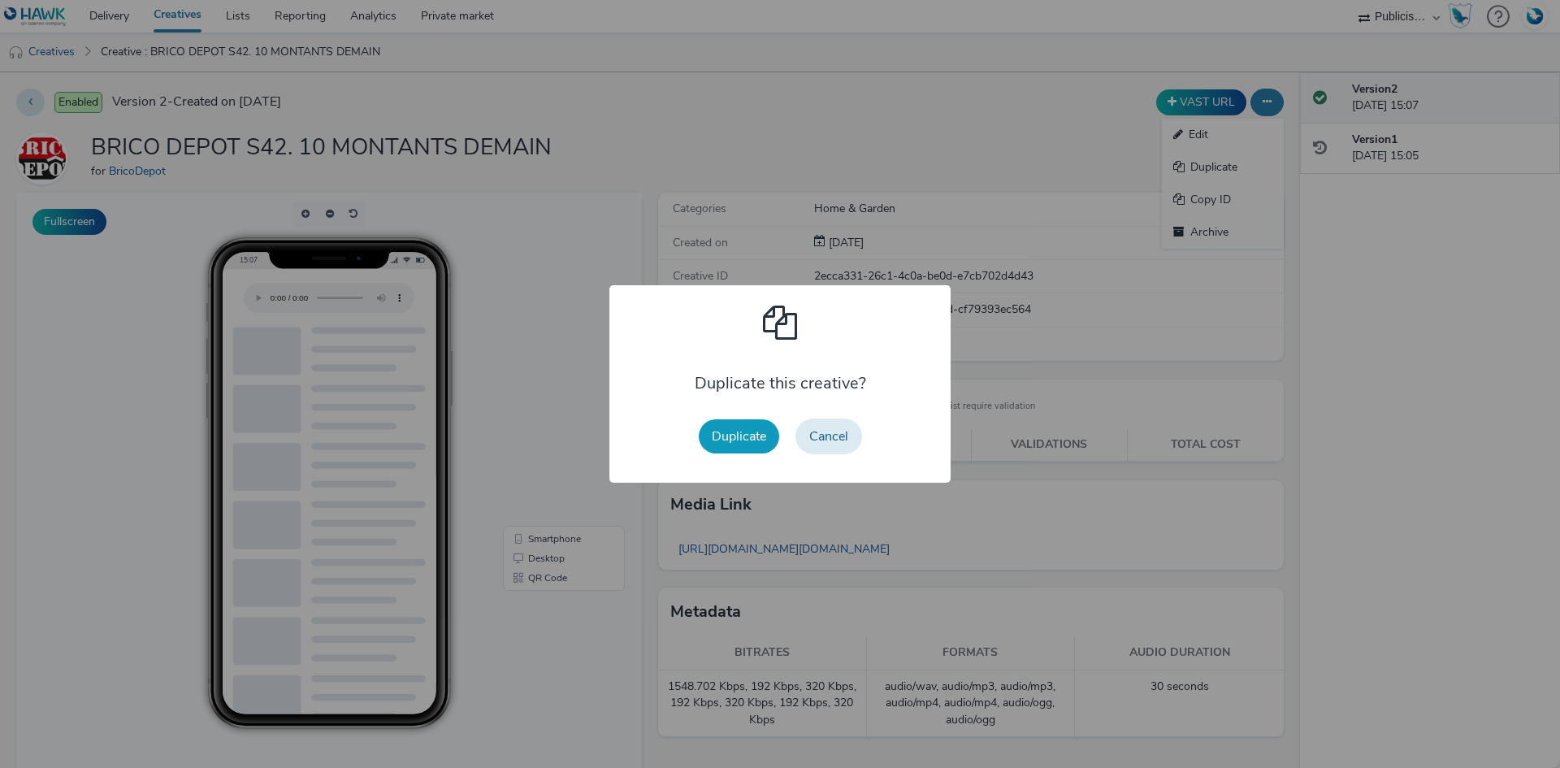
click at [741, 442] on button "Duplicate" at bounding box center [739, 436] width 80 height 34
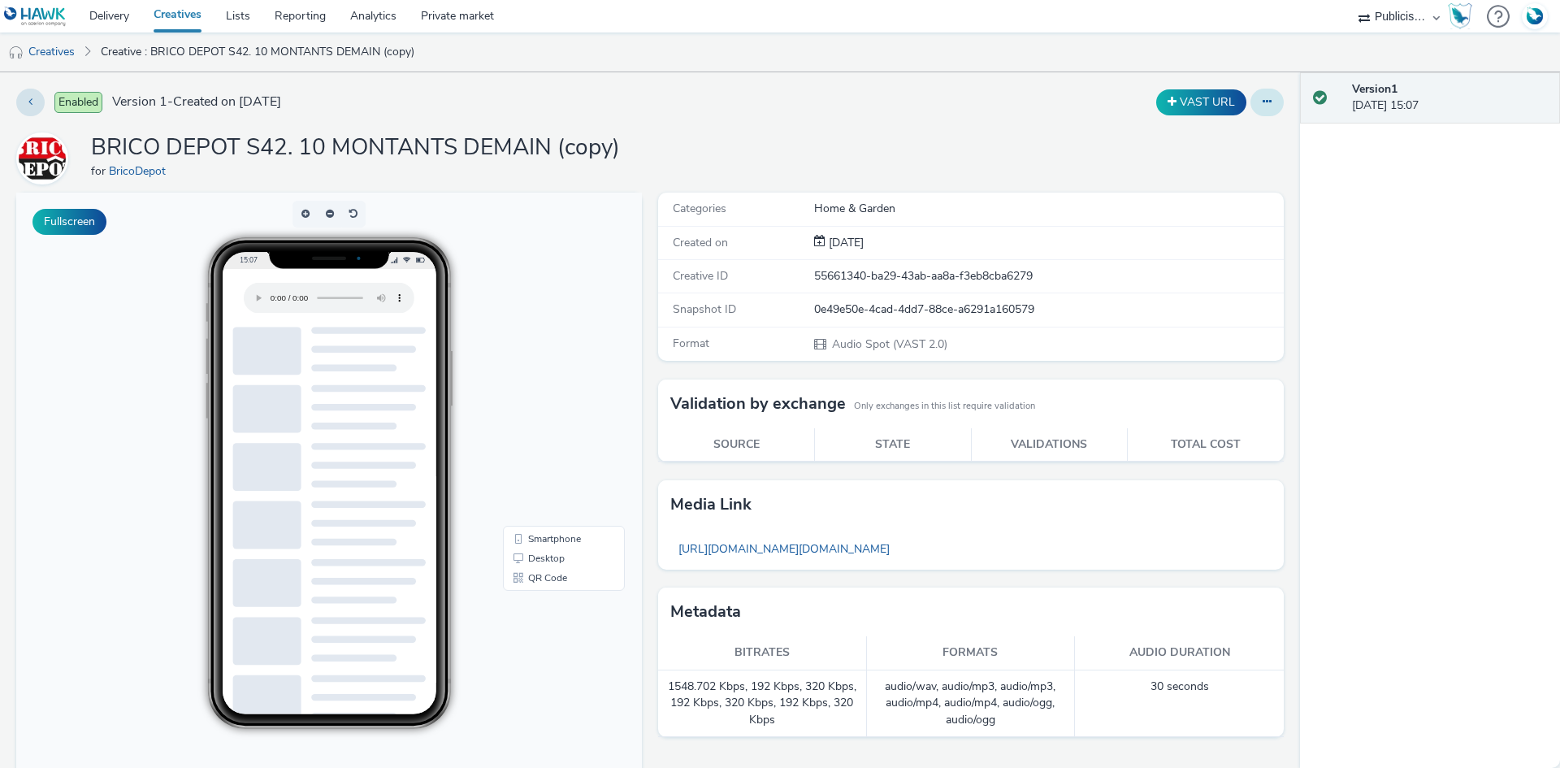
click at [1251, 107] on button at bounding box center [1266, 103] width 33 height 28
click at [1229, 132] on link "Edit" at bounding box center [1223, 135] width 122 height 32
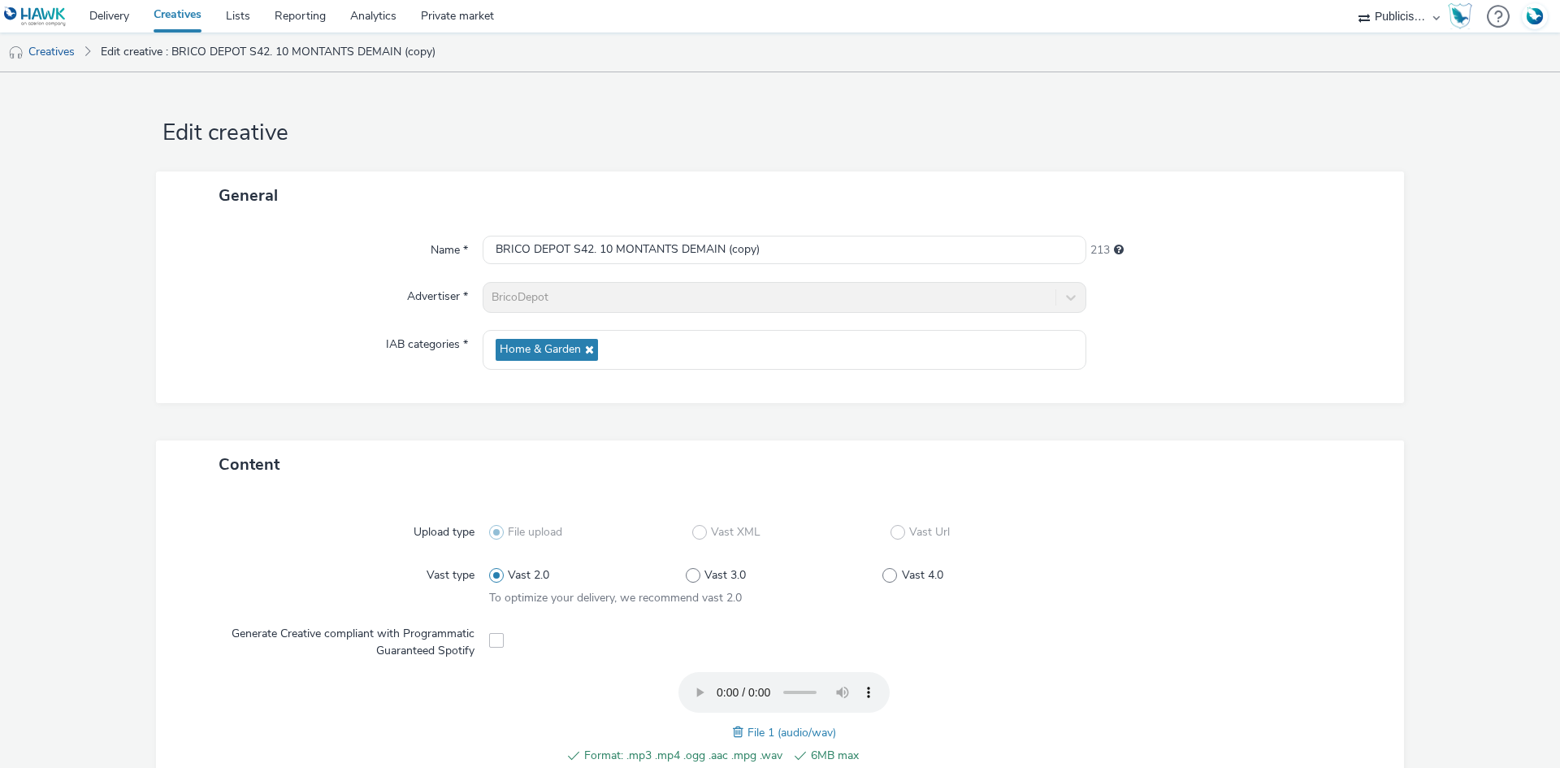
click at [747, 732] on span "File 1 (audio/wav)" at bounding box center [791, 732] width 89 height 15
click at [733, 732] on span at bounding box center [740, 732] width 15 height 18
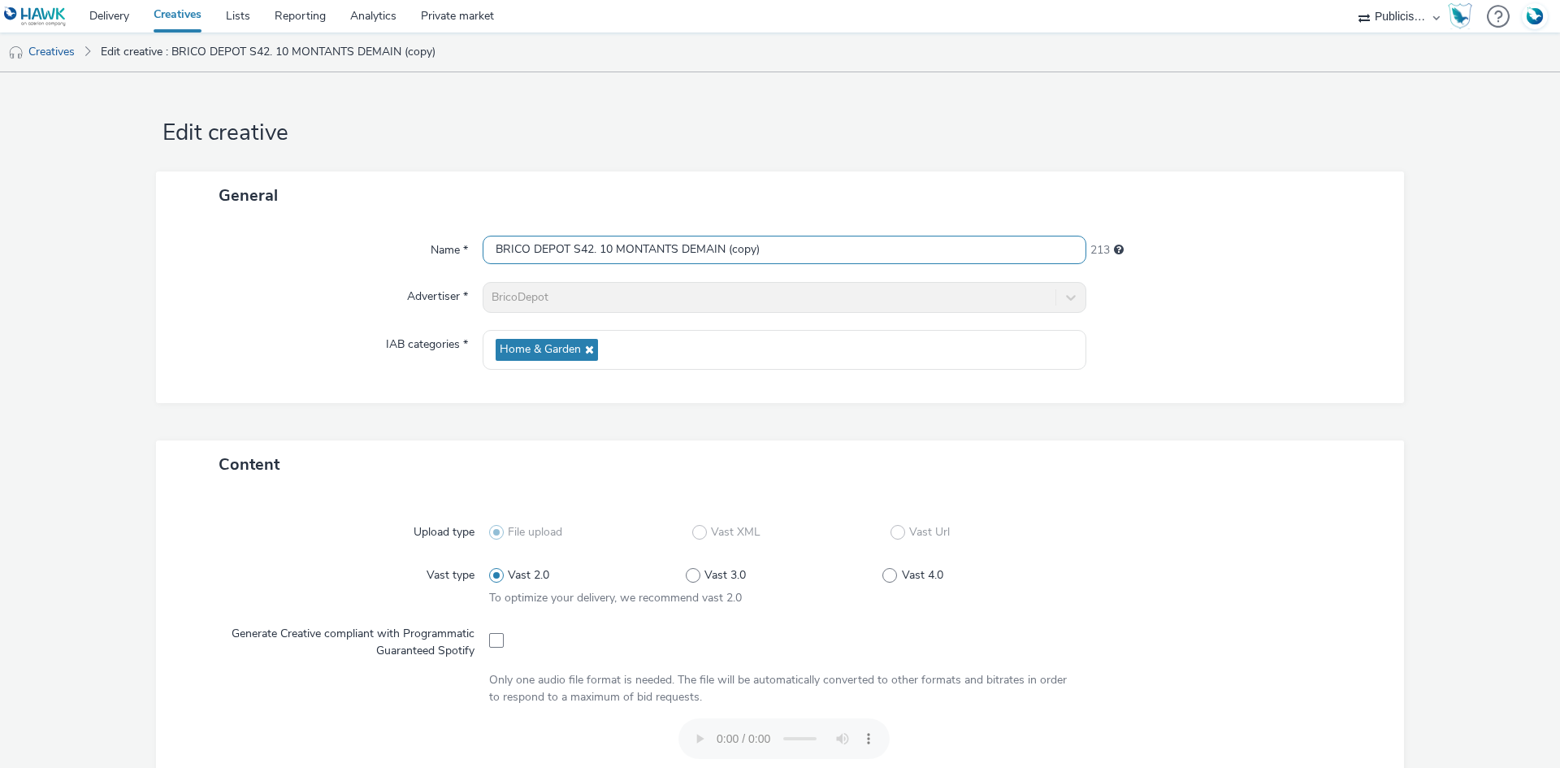
click at [598, 256] on input "BRICO DEPOT S42. 10 MONTANTS DEMAIN (copy)" at bounding box center [785, 250] width 604 height 28
paste input "CE MATIN 30ÔÇ£"
drag, startPoint x: 725, startPoint y: 250, endPoint x: 794, endPoint y: 270, distance: 72.0
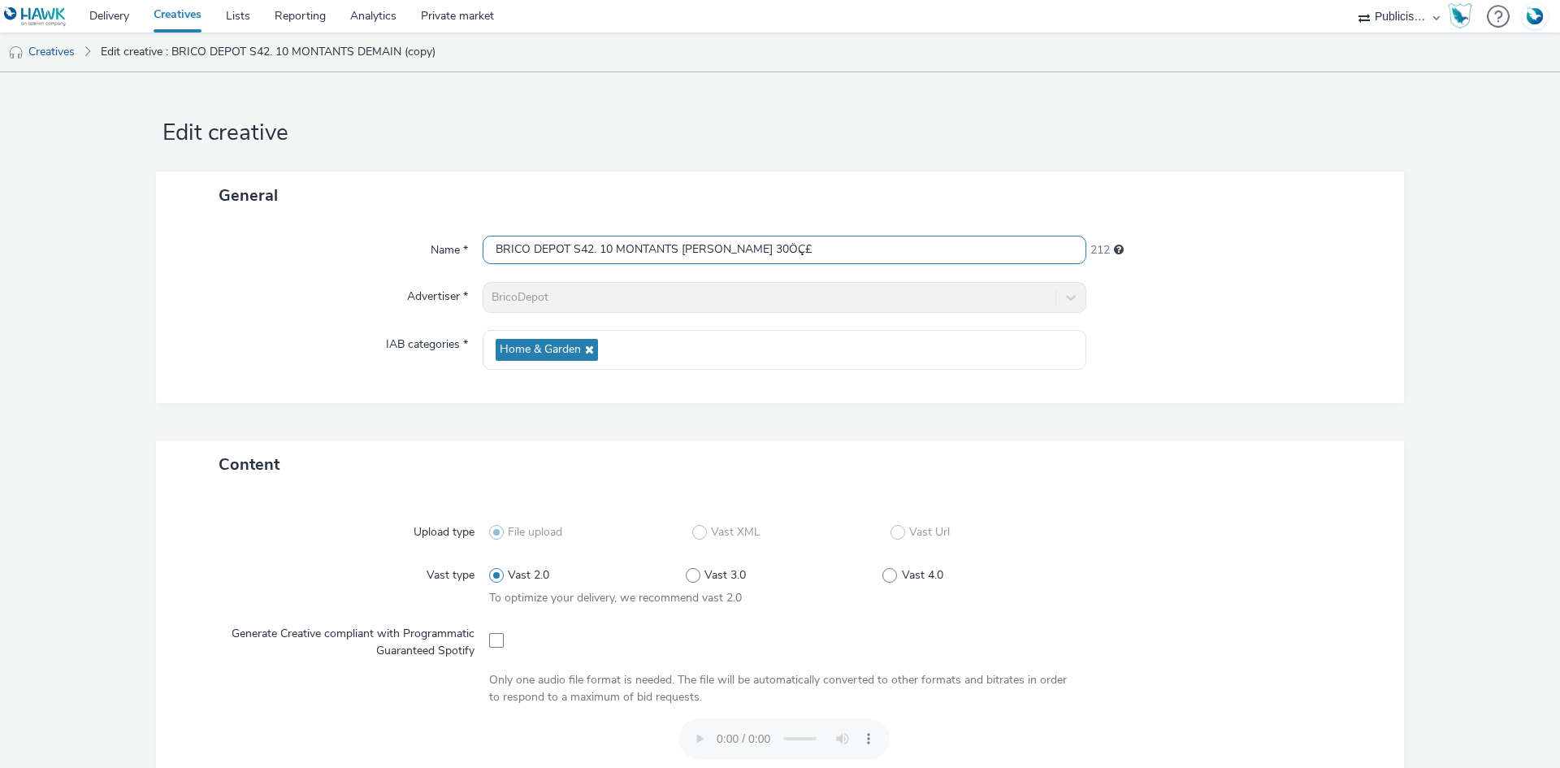
click at [793, 270] on div "Name * BRICO DEPOT S42. 10 MONTANTS CE MATIN 30ÔÇ£ 212 Advertiser * BricoDepot …" at bounding box center [780, 311] width 1248 height 184
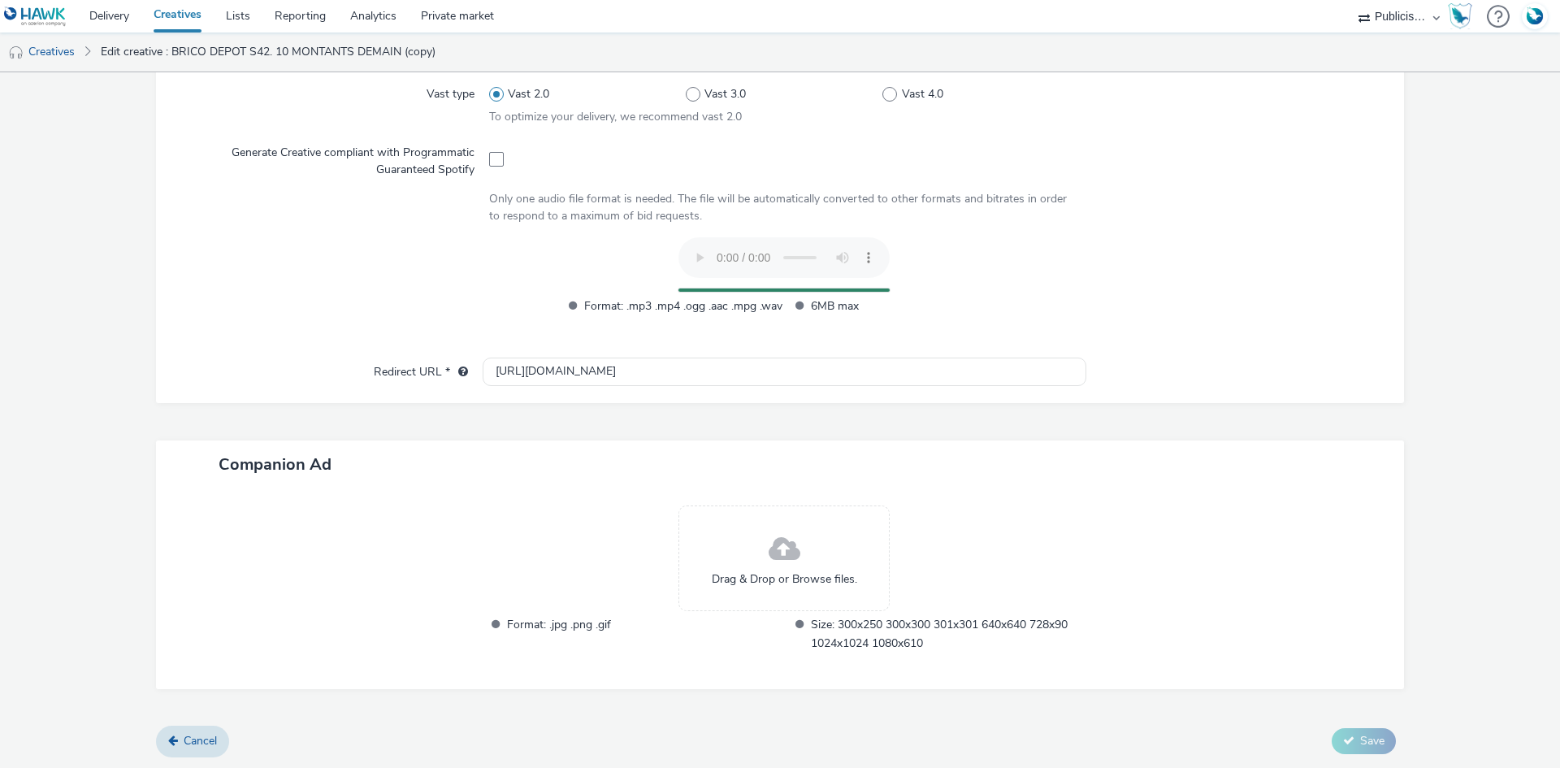
scroll to position [451, 0]
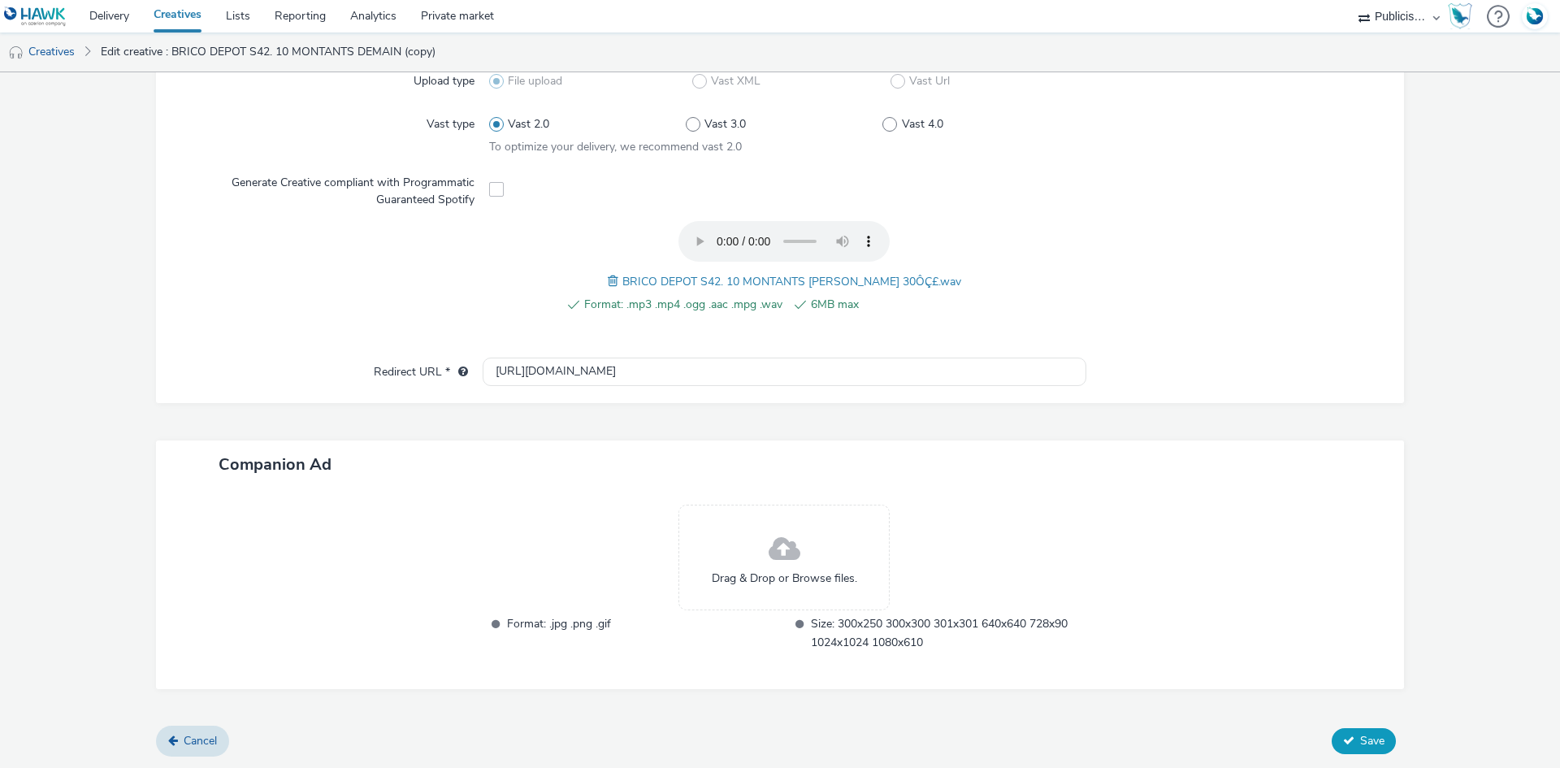
type input "BRICO DEPOT S42. 10 MONTANTS CE MATIN"
click at [1370, 739] on span "Save" at bounding box center [1372, 740] width 24 height 15
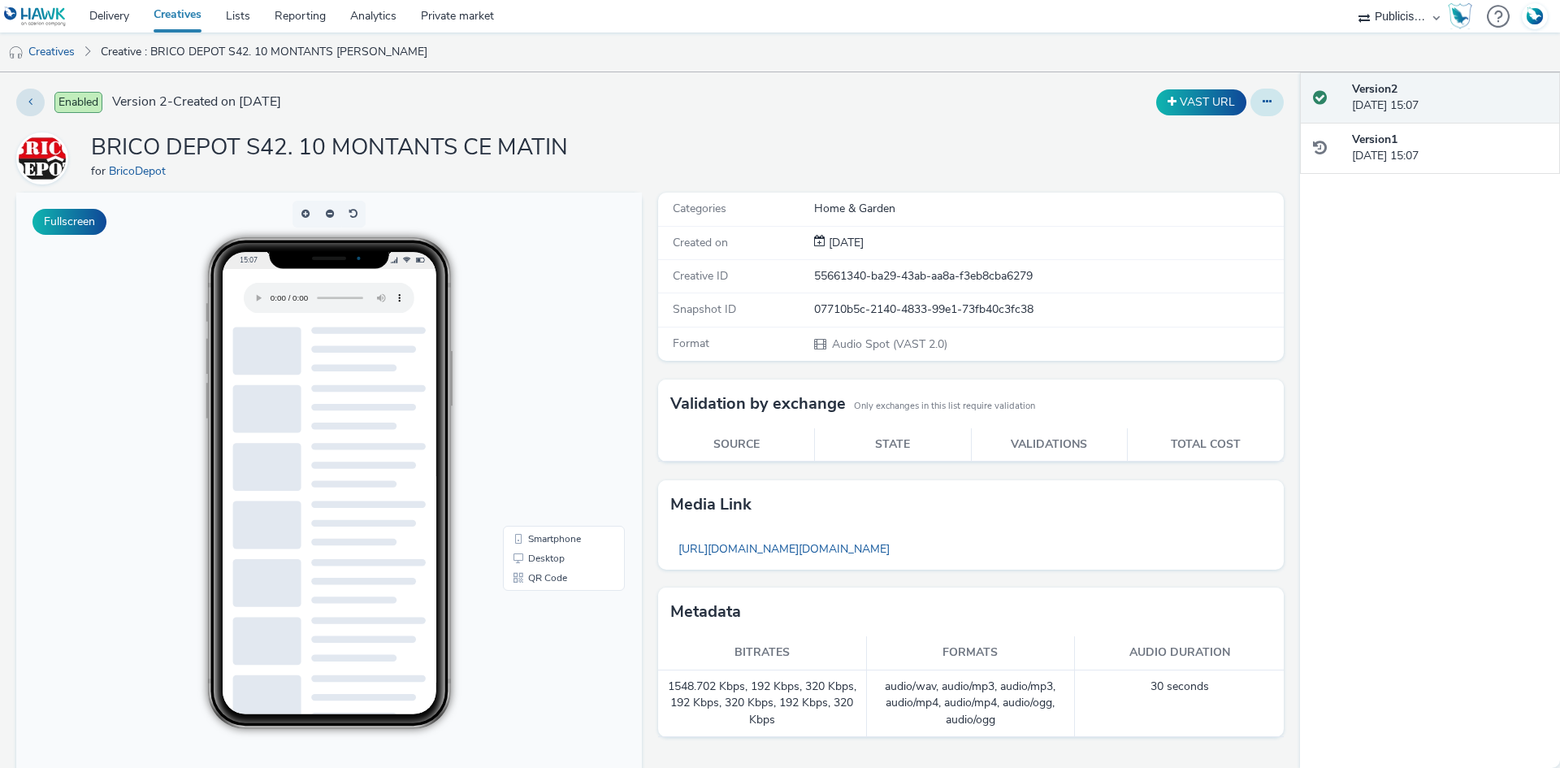
click at [1262, 104] on icon at bounding box center [1266, 101] width 9 height 11
click at [1227, 158] on link "Duplicate" at bounding box center [1223, 167] width 122 height 32
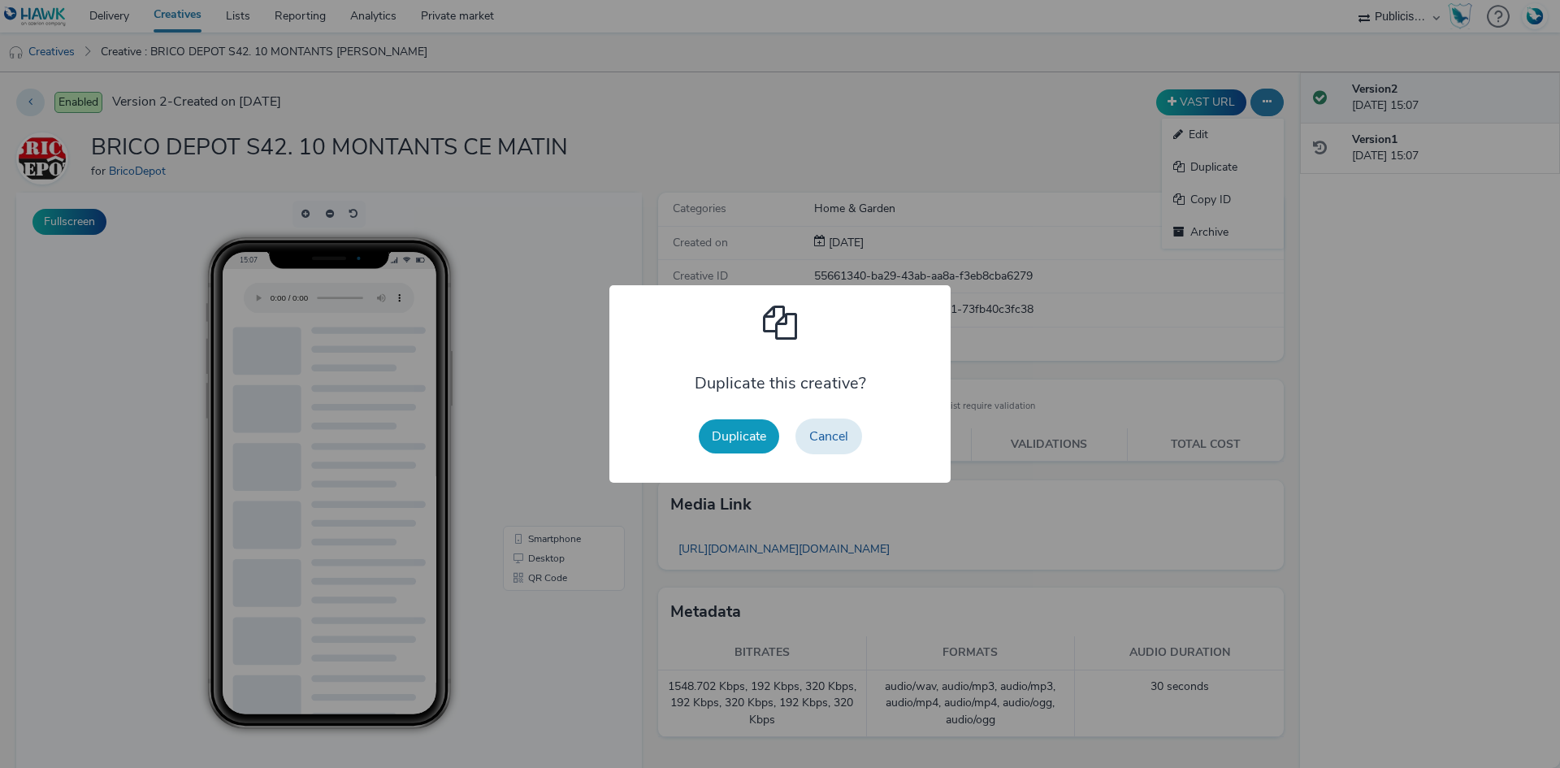
click at [714, 444] on button "Duplicate" at bounding box center [739, 436] width 80 height 34
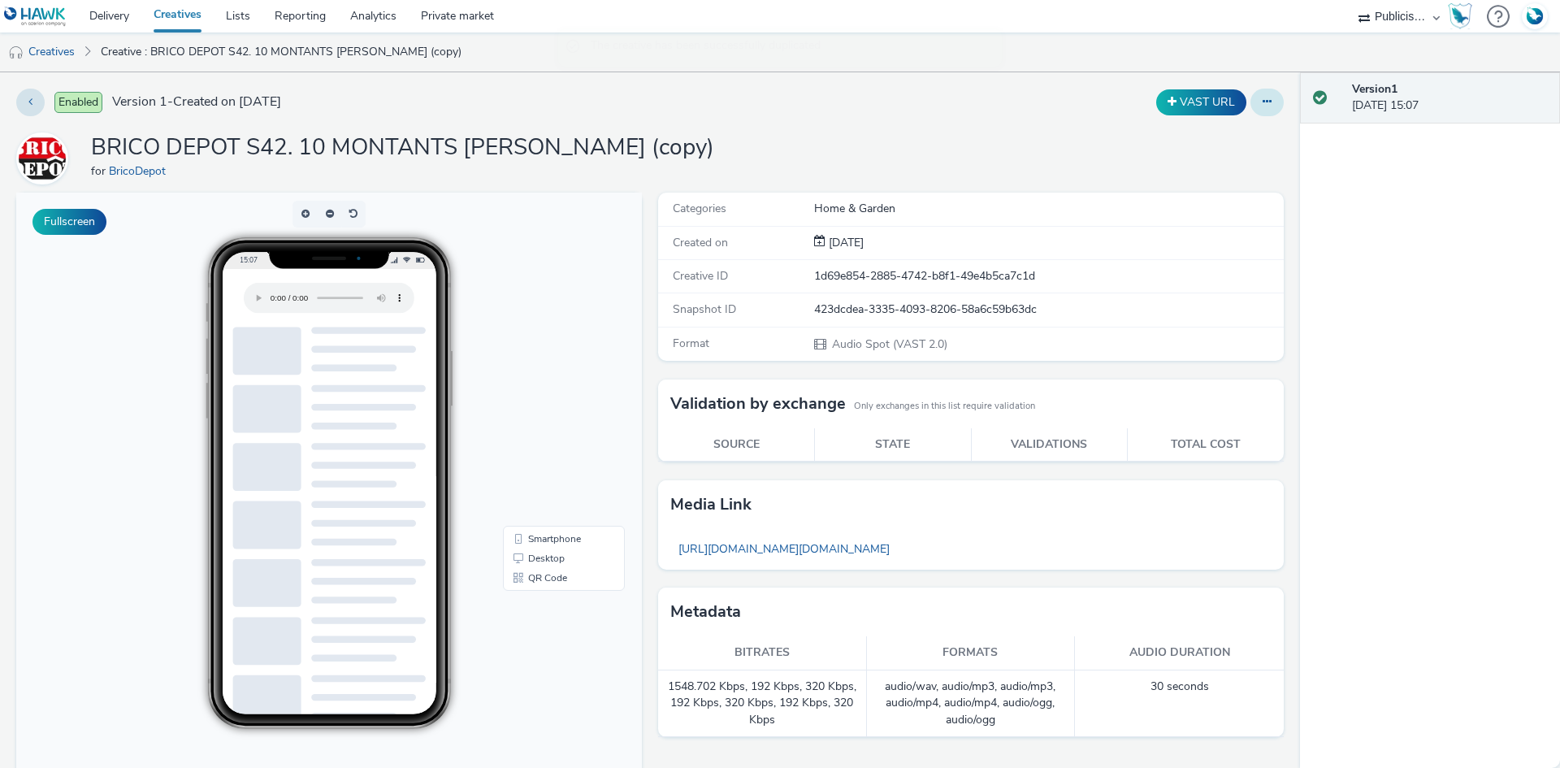
click at [1250, 110] on button at bounding box center [1266, 103] width 33 height 28
click at [1230, 133] on link "Edit" at bounding box center [1223, 135] width 122 height 32
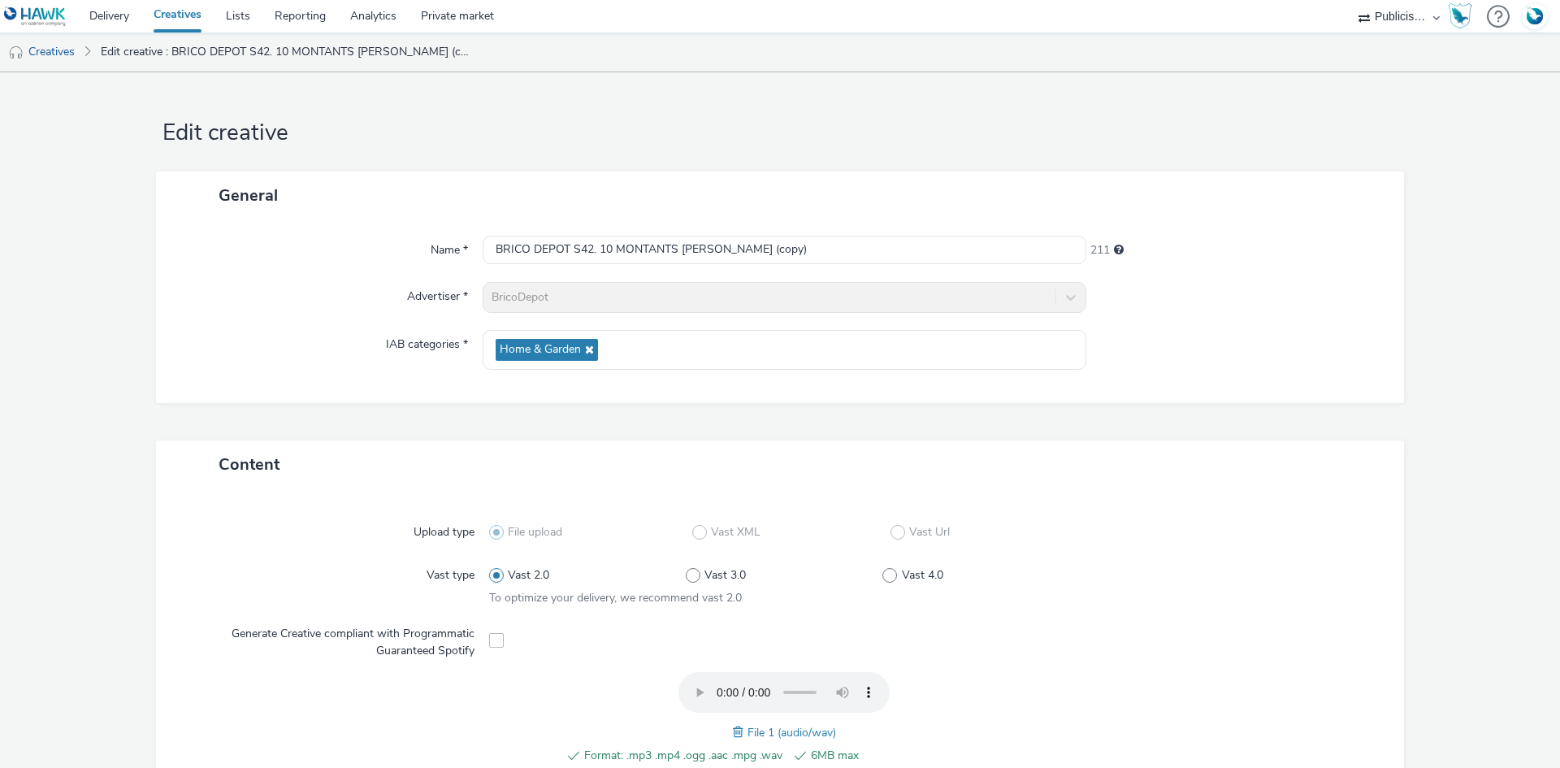
click at [733, 729] on span at bounding box center [740, 732] width 15 height 18
click at [659, 258] on input "BRICO DEPOT S42. 10 MONTANTS CE MATIN (copy)" at bounding box center [785, 250] width 604 height 28
paste input "KIT DRESSING HIER 30ÔÇ£"
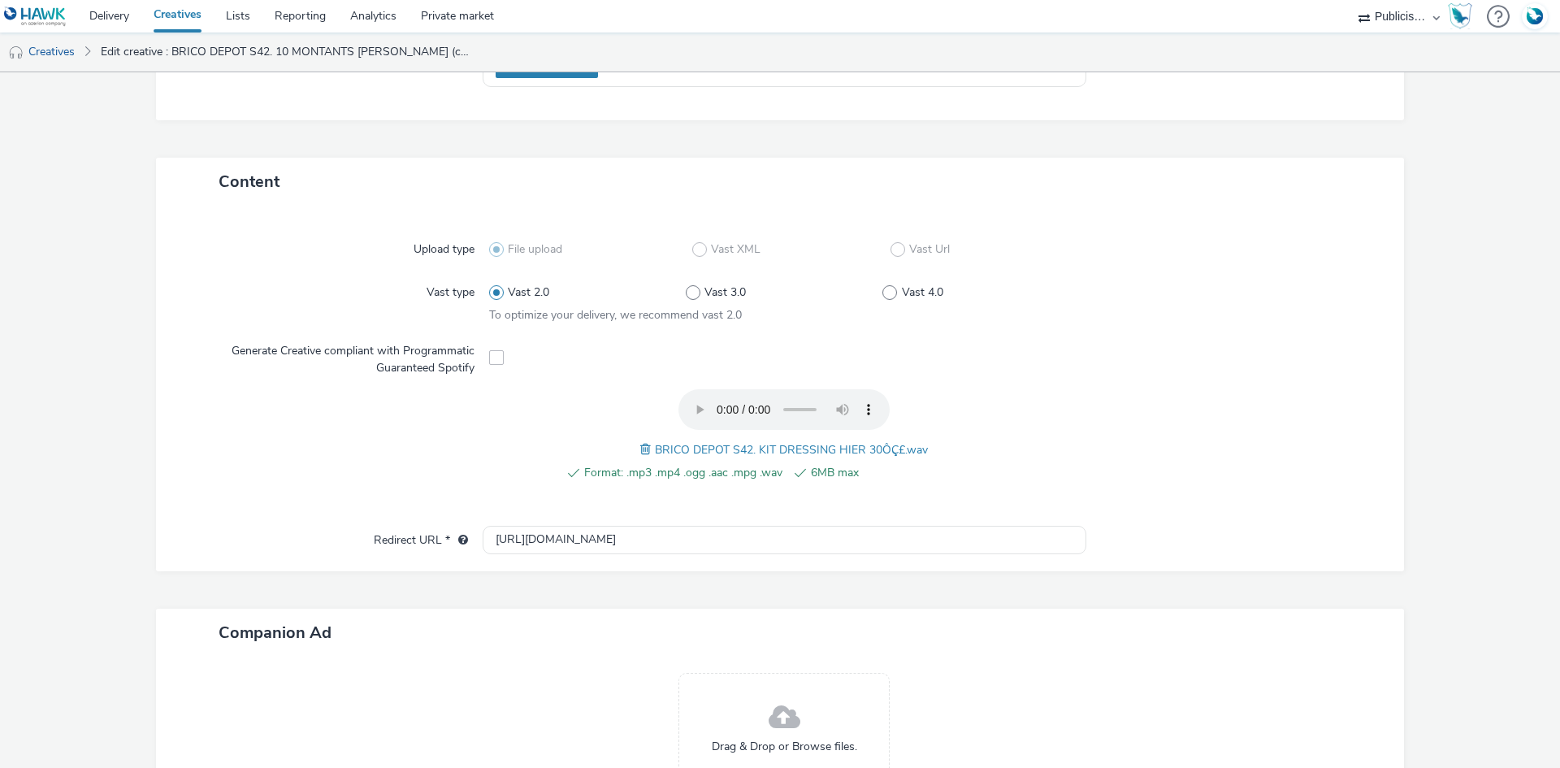
scroll to position [451, 0]
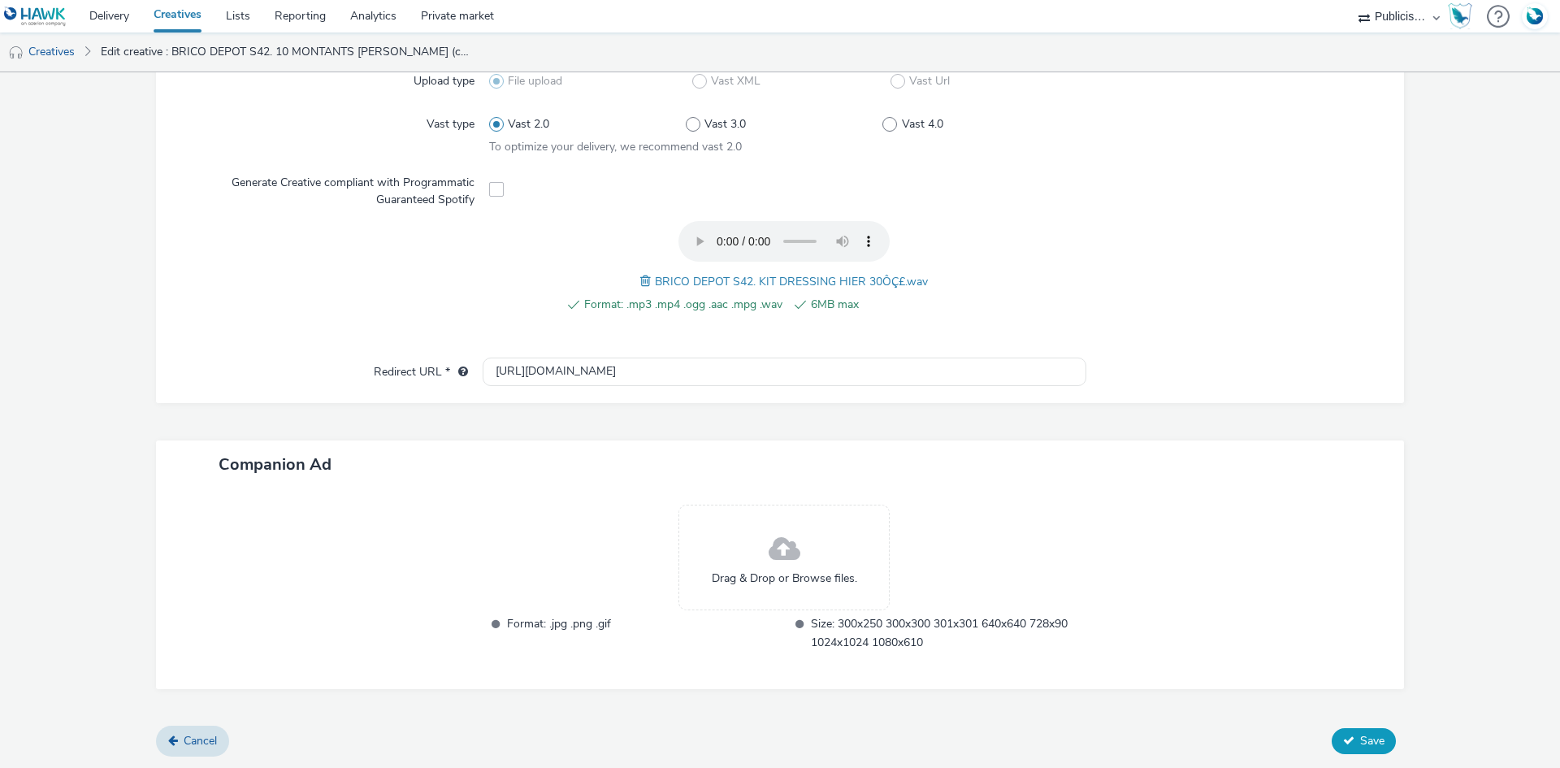
type input "BRICO DEPOT S42. KIT DRESSING HIER"
click at [1364, 740] on span "Save" at bounding box center [1372, 740] width 24 height 15
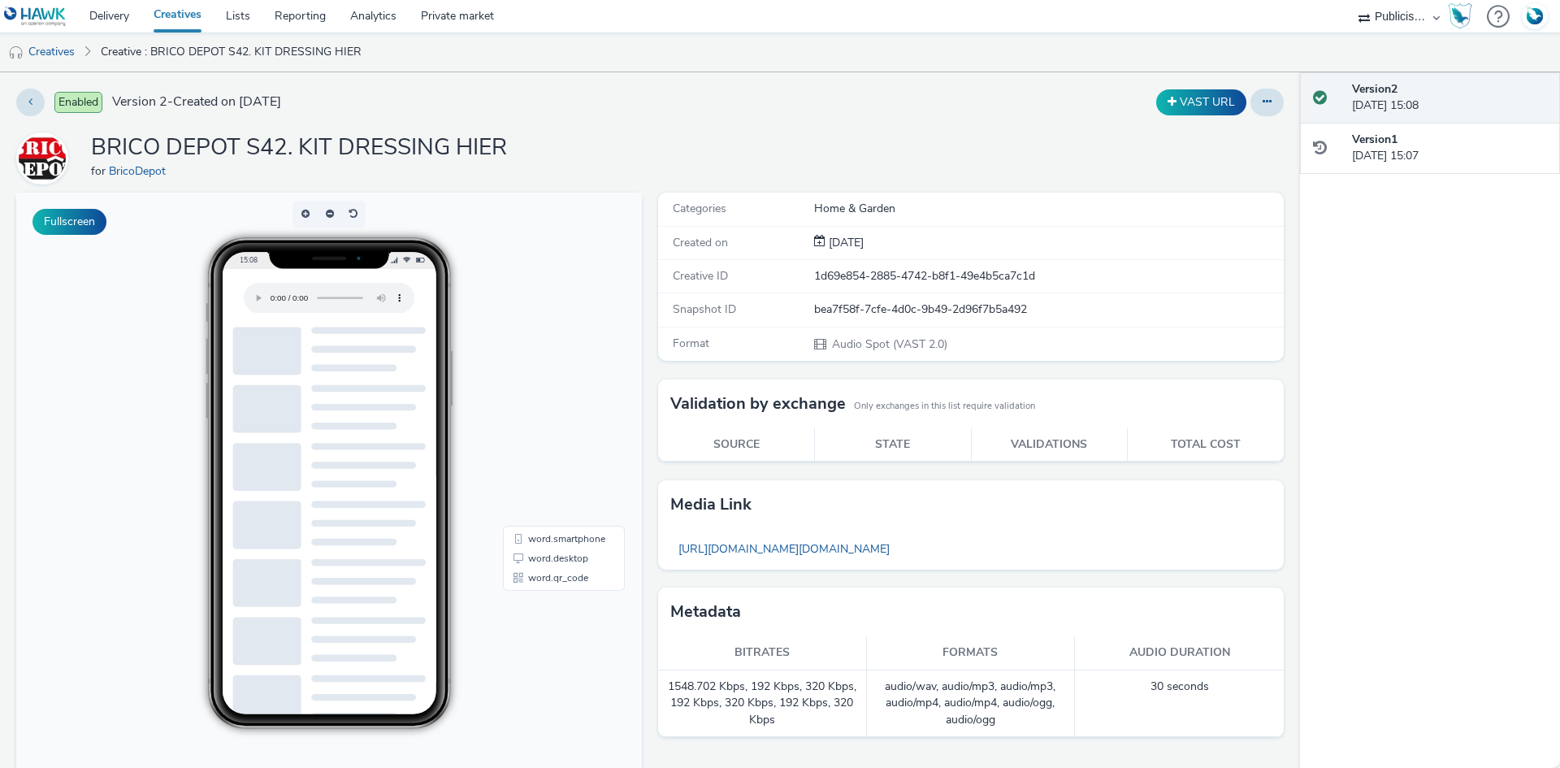
click at [184, 12] on link "Creatives" at bounding box center [177, 16] width 72 height 32
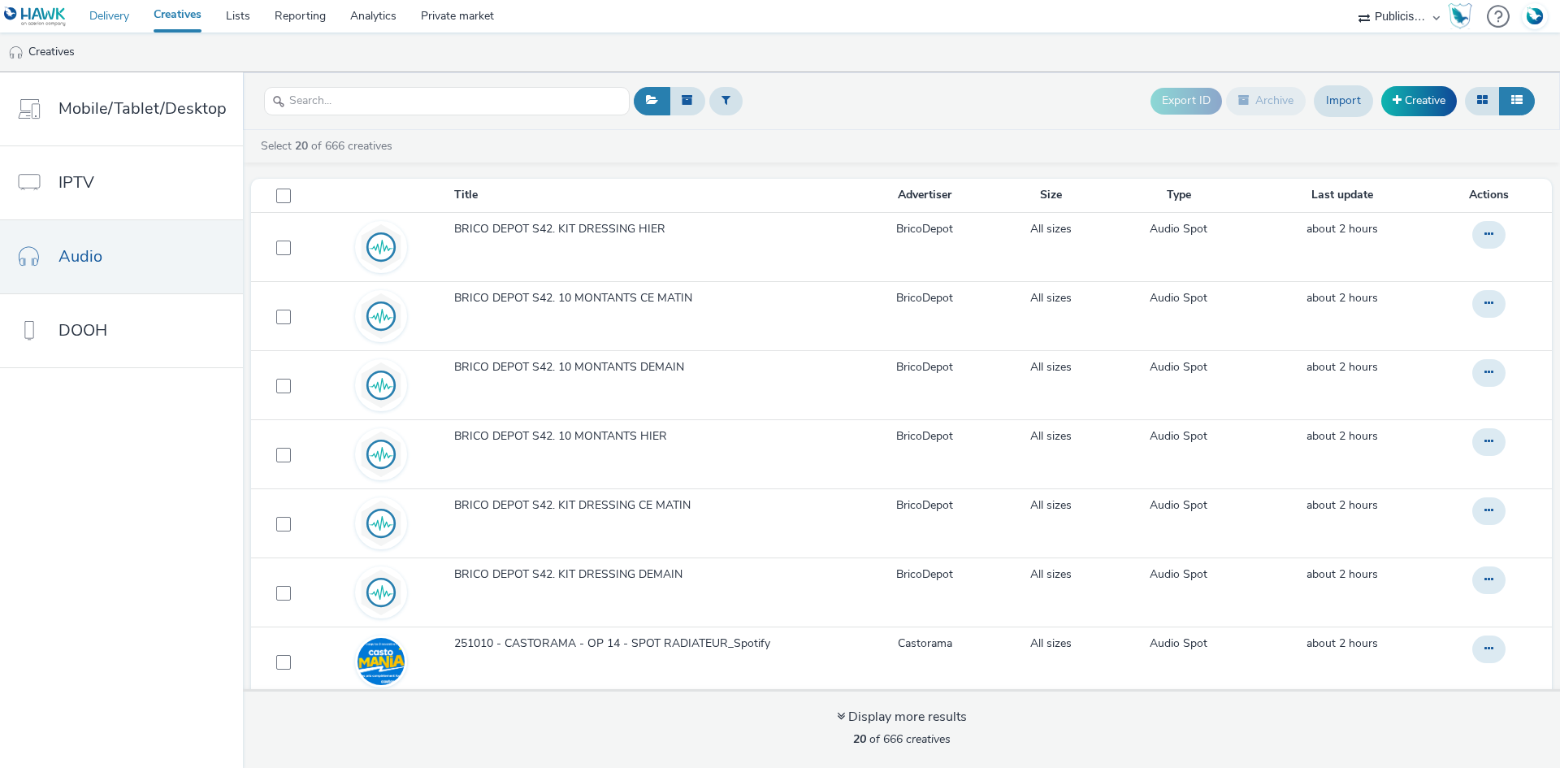
click at [116, 18] on link "Delivery" at bounding box center [109, 16] width 64 height 32
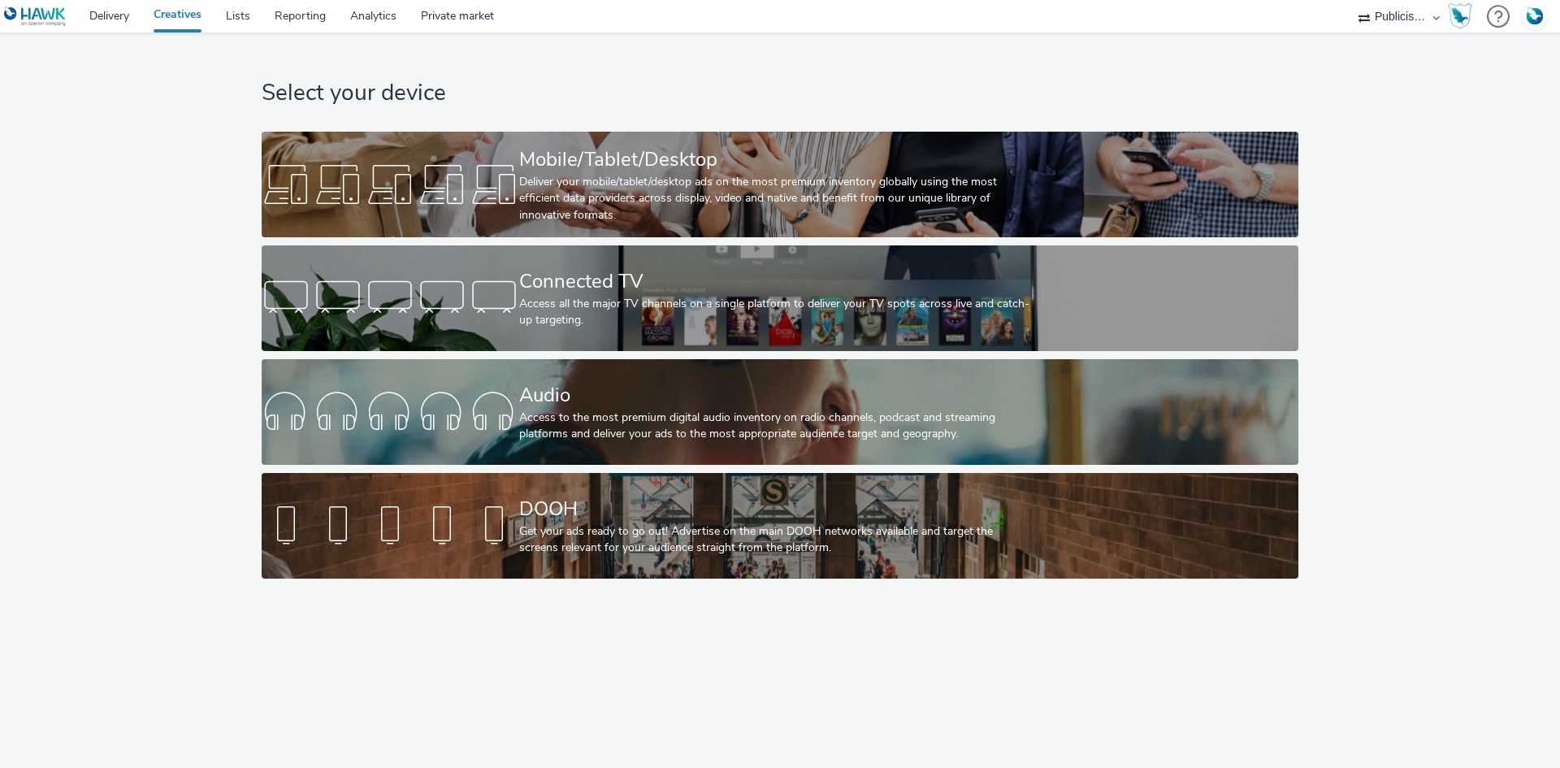
select select "08a58170-7f08-4922-abc8-b2d1eb407230"
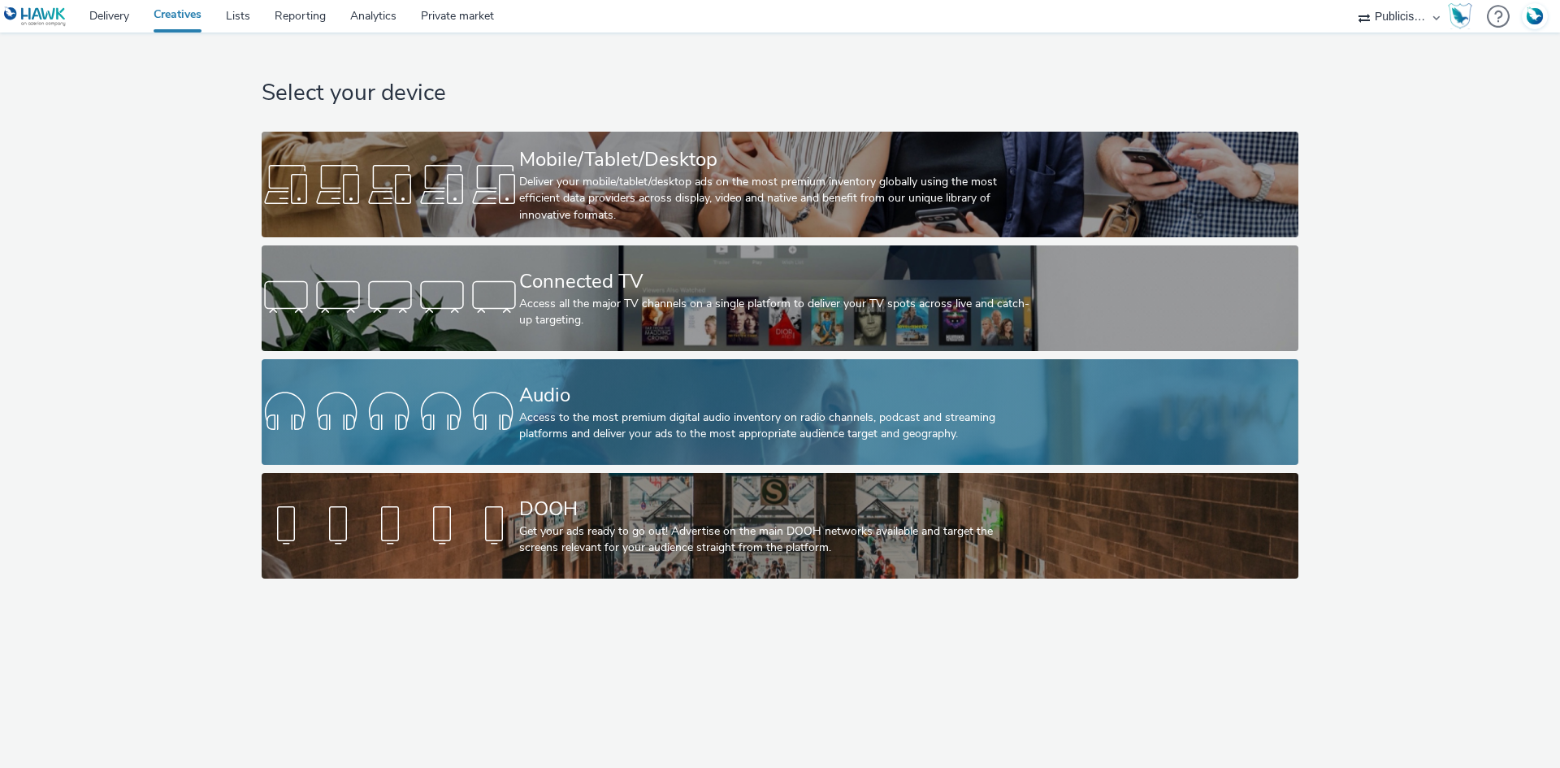
click at [561, 415] on div "Access to the most premium digital audio inventory on radio channels, podcast a…" at bounding box center [776, 425] width 515 height 33
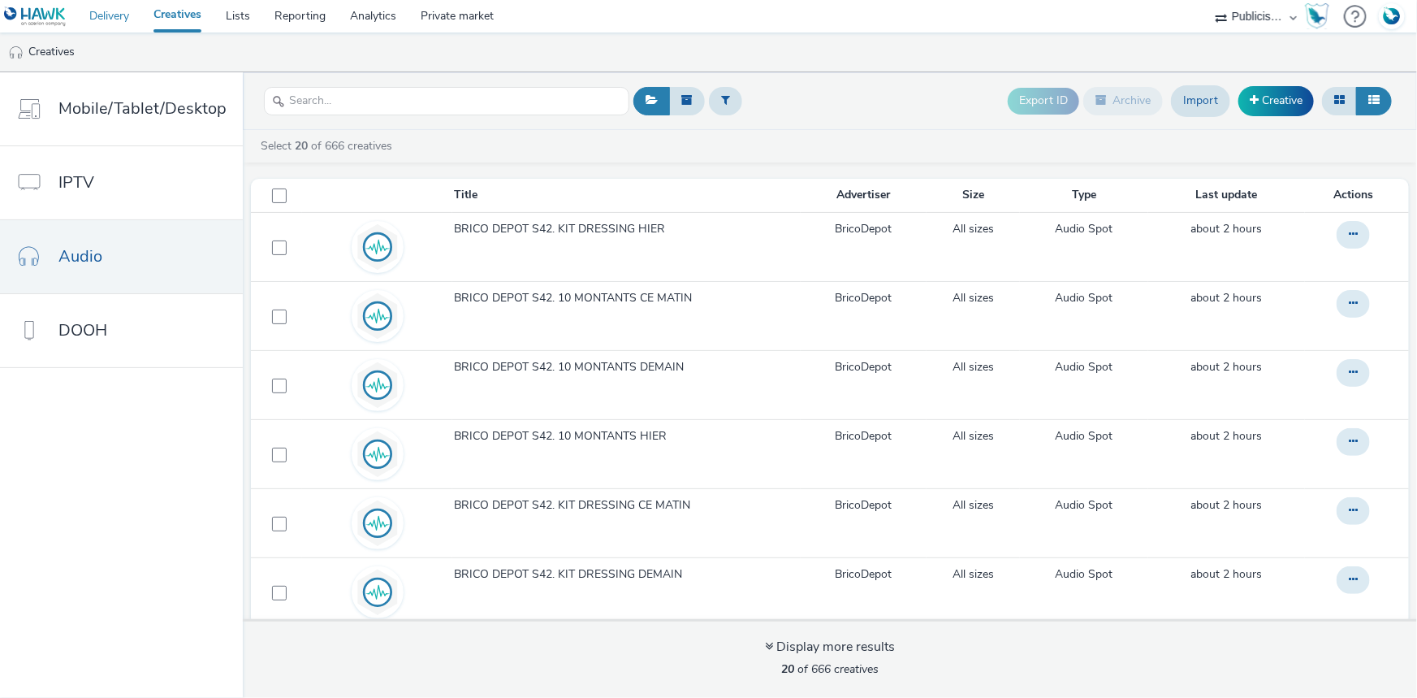
click at [113, 16] on link "Delivery" at bounding box center [109, 16] width 64 height 32
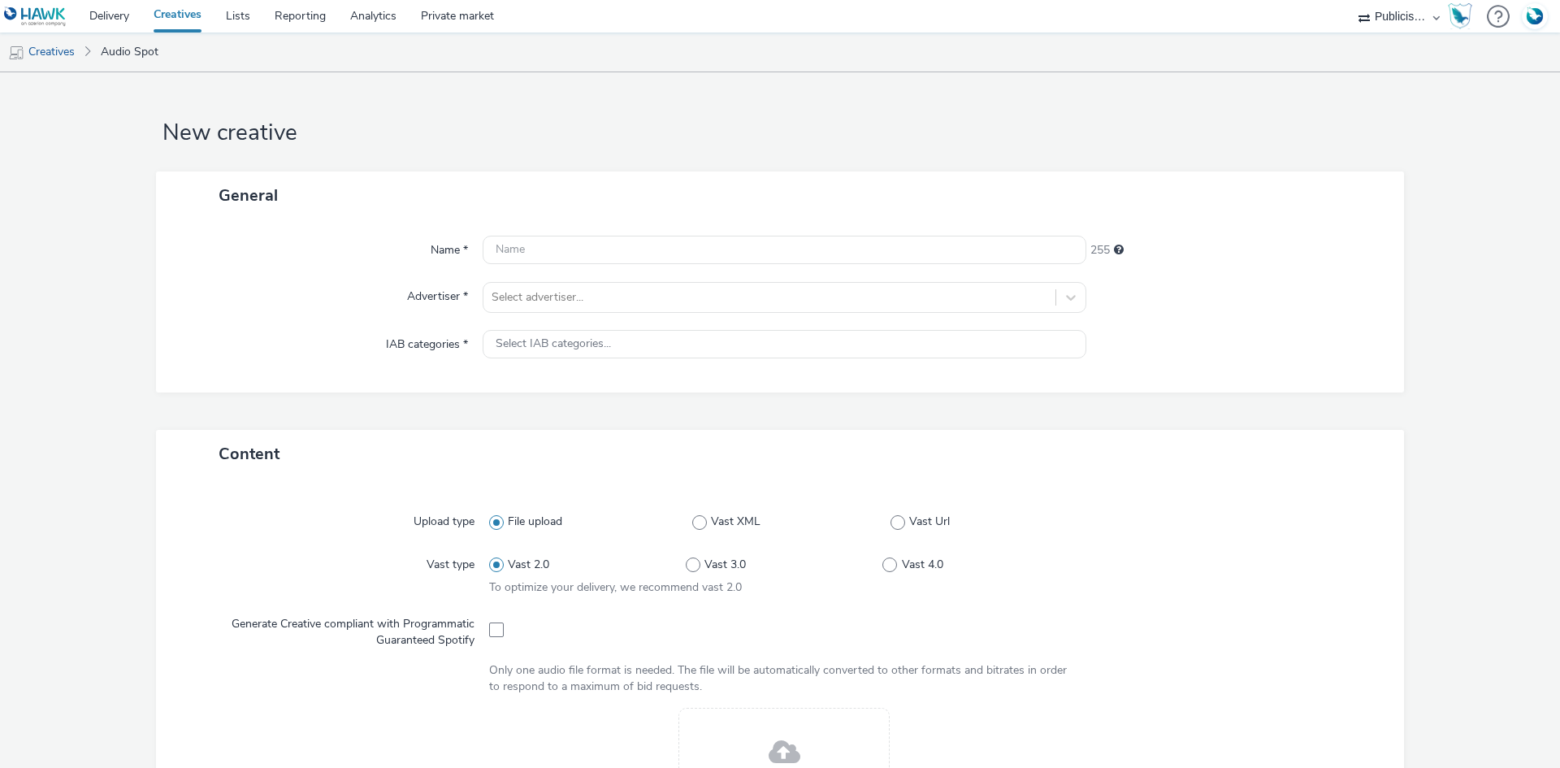
select select "08a58170-7f08-4922-abc8-b2d1eb407230"
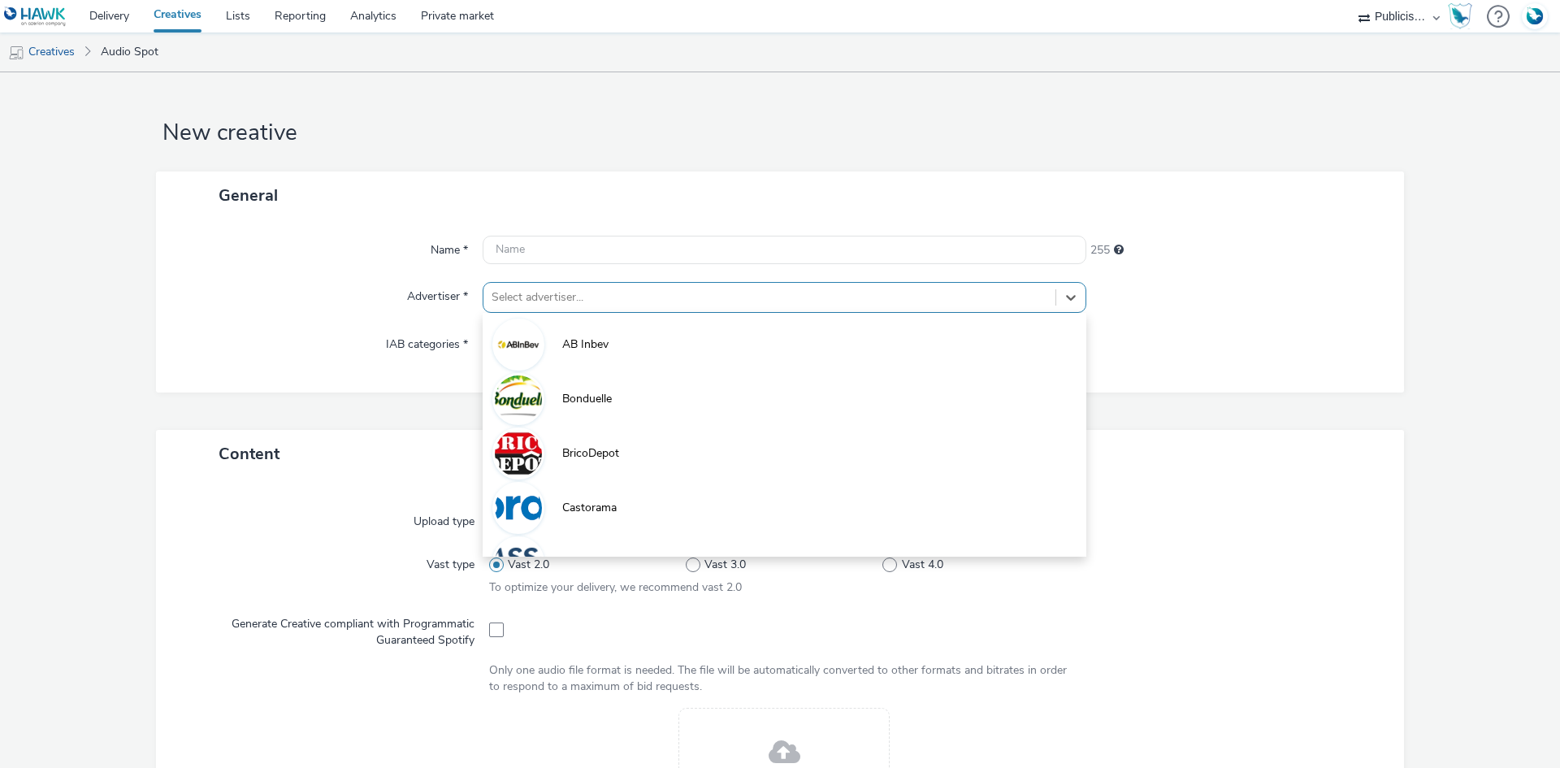
click at [543, 305] on div at bounding box center [769, 297] width 556 height 19
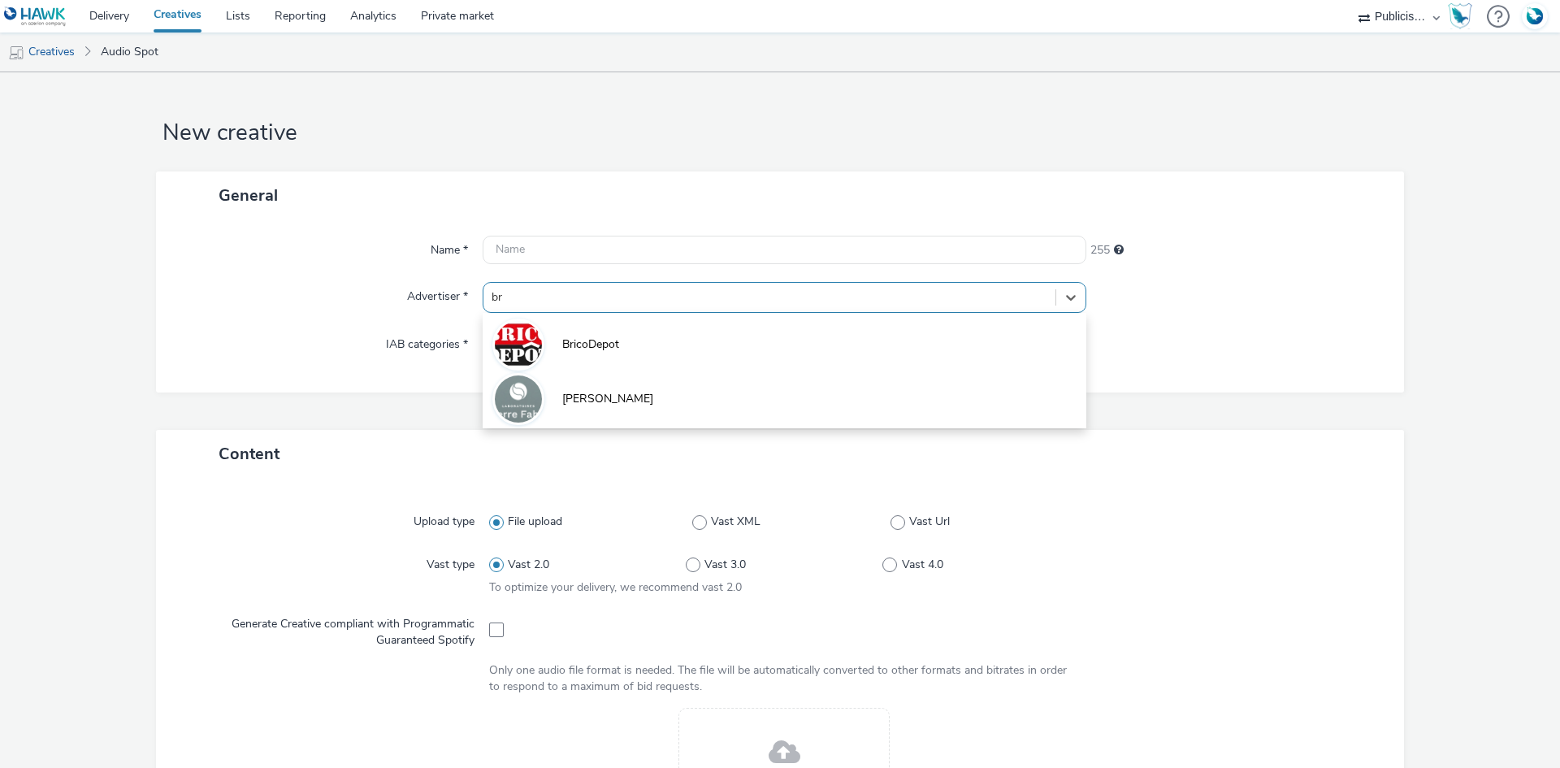
type input "bri"
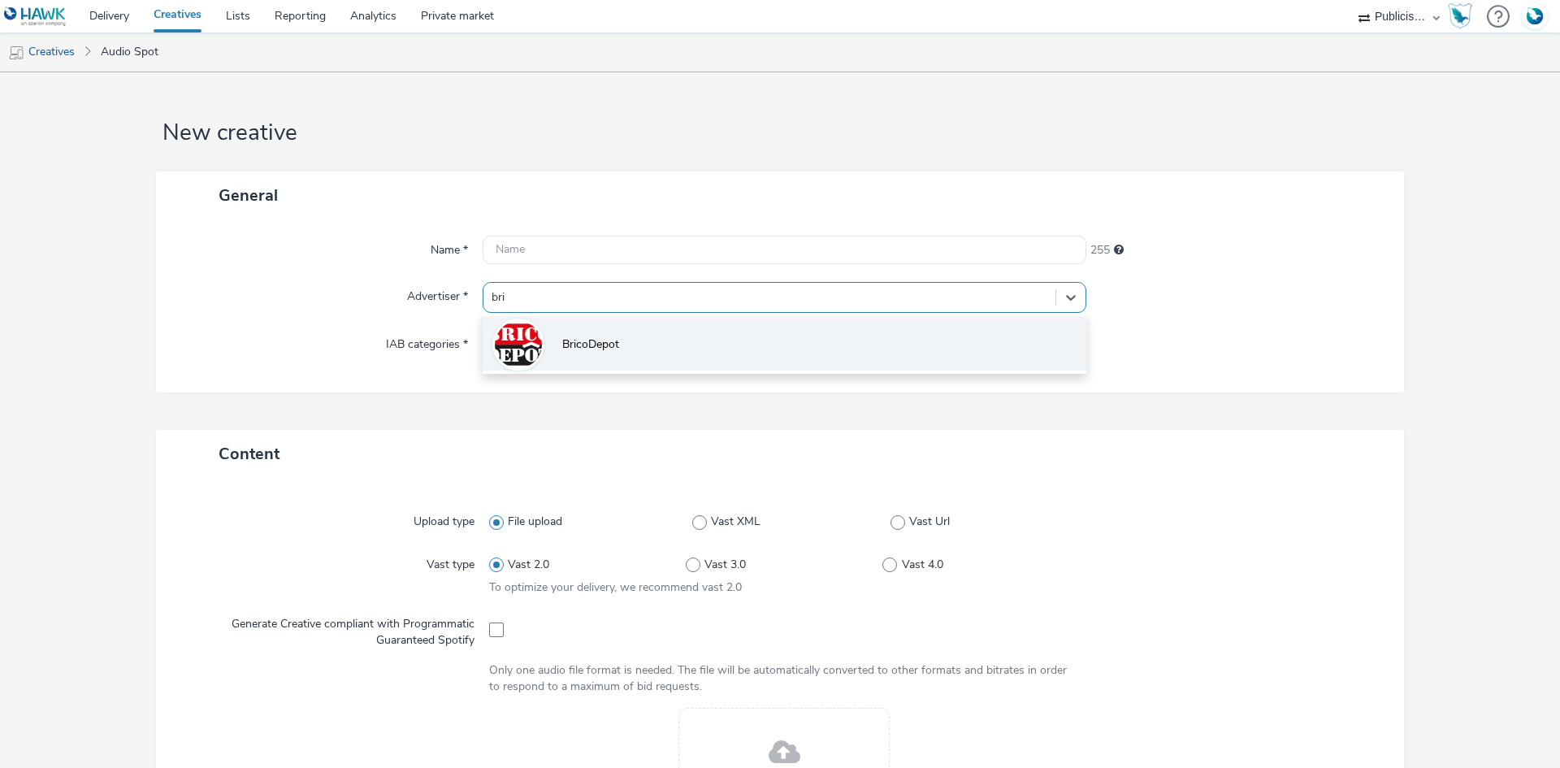
click at [644, 347] on li "BricoDepot" at bounding box center [785, 343] width 604 height 54
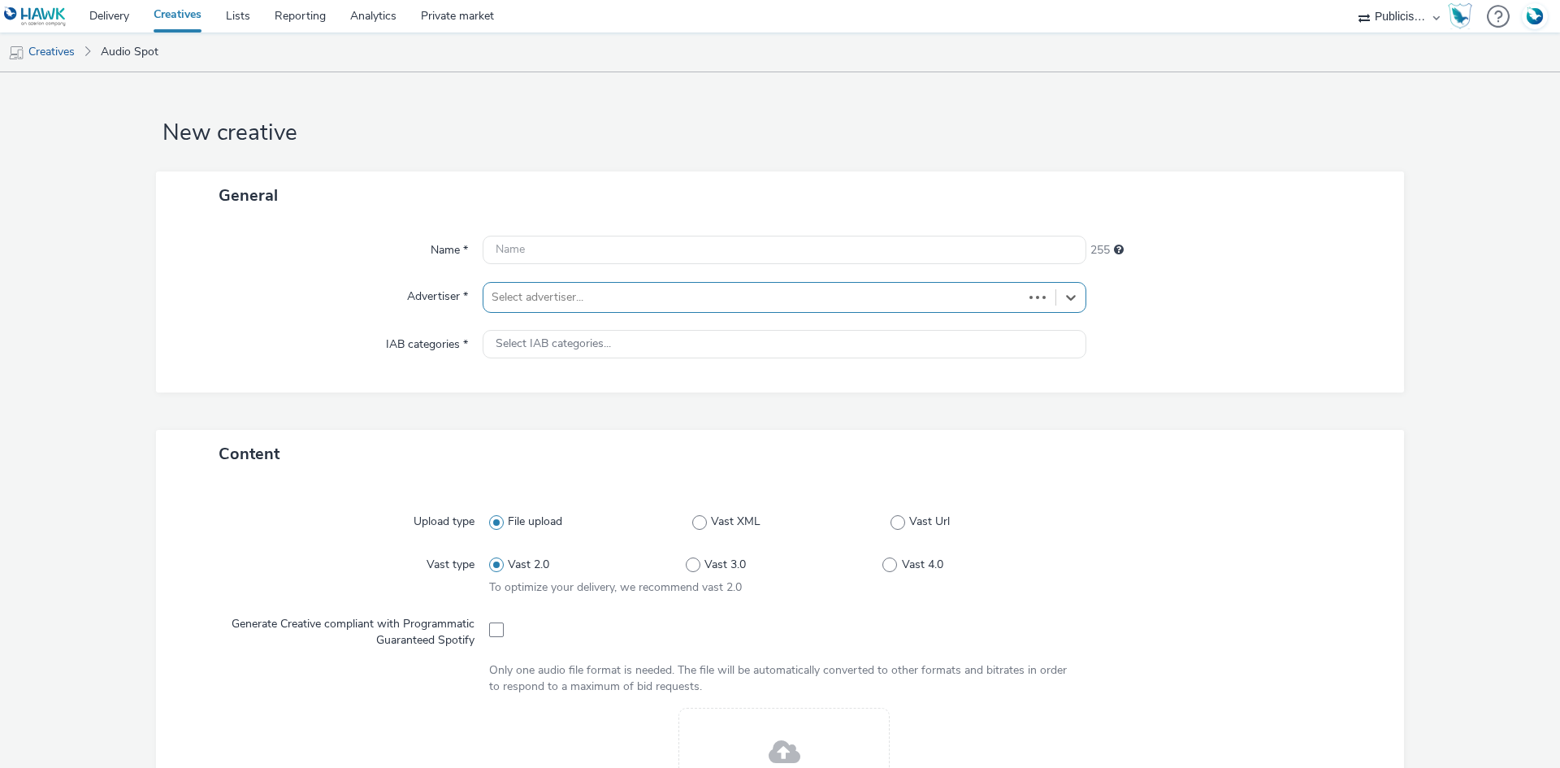
type input "[URL][DOMAIN_NAME]"
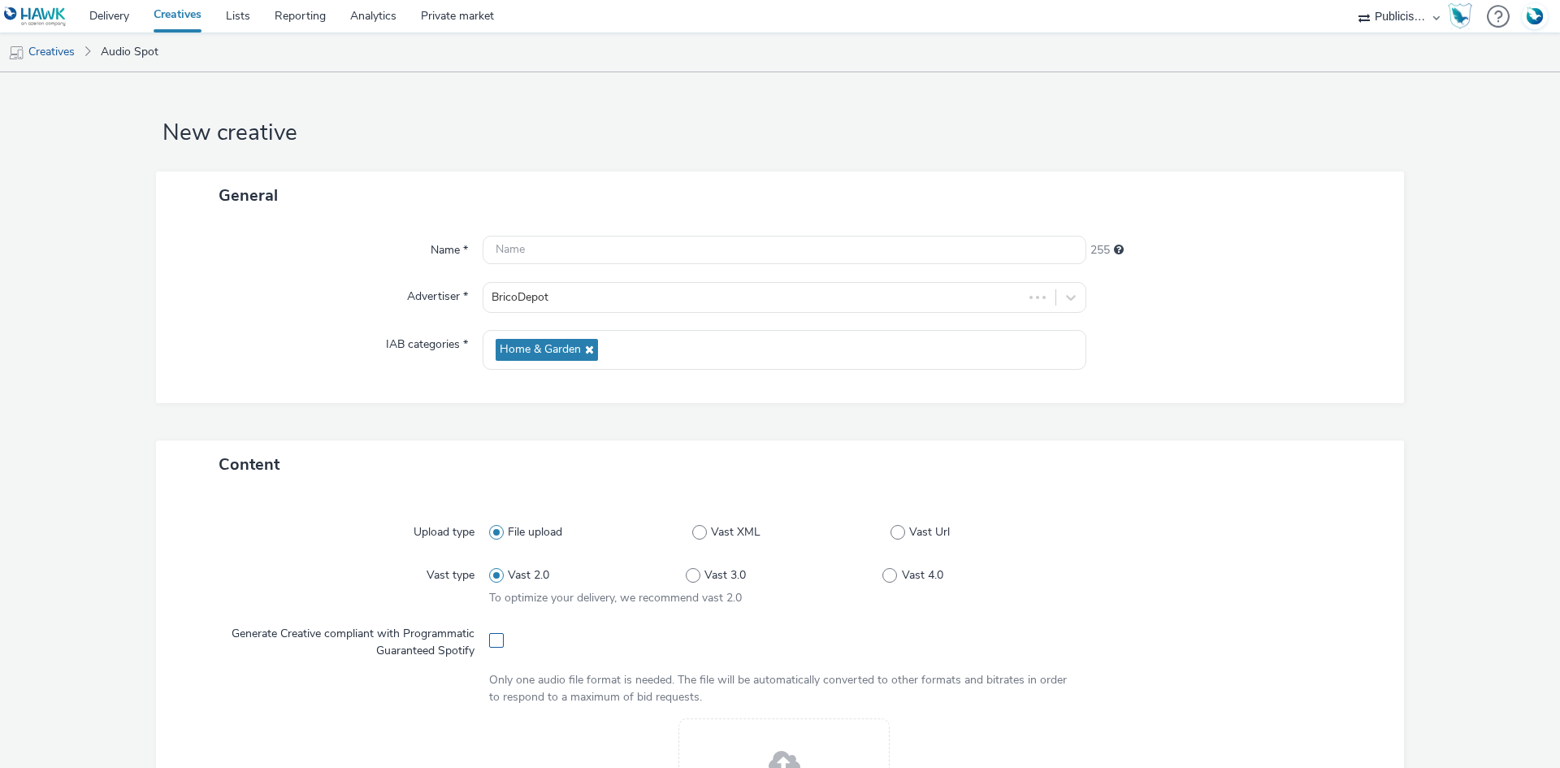
click at [489, 642] on span at bounding box center [496, 640] width 15 height 15
checkbox input "true"
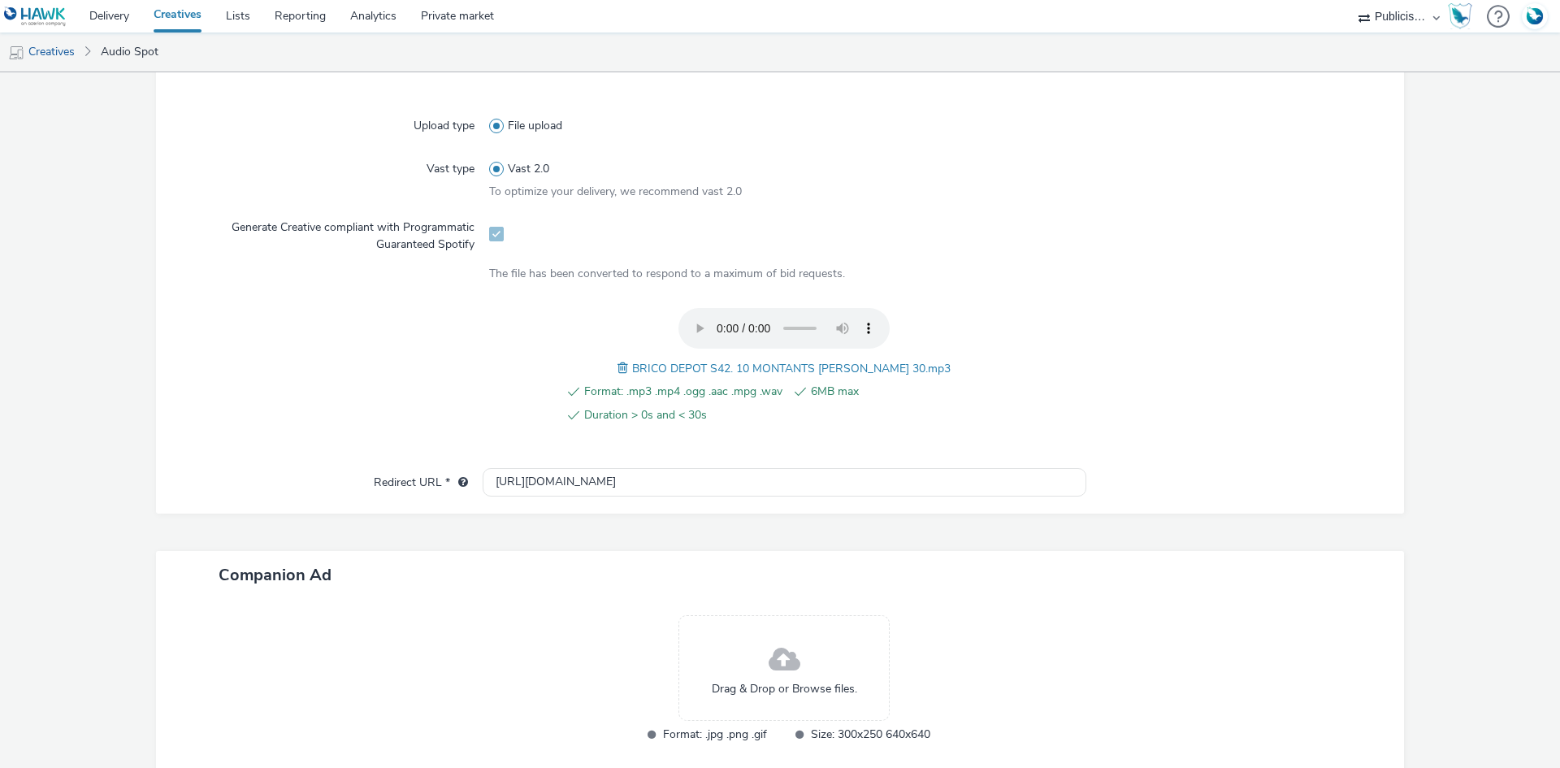
scroll to position [487, 0]
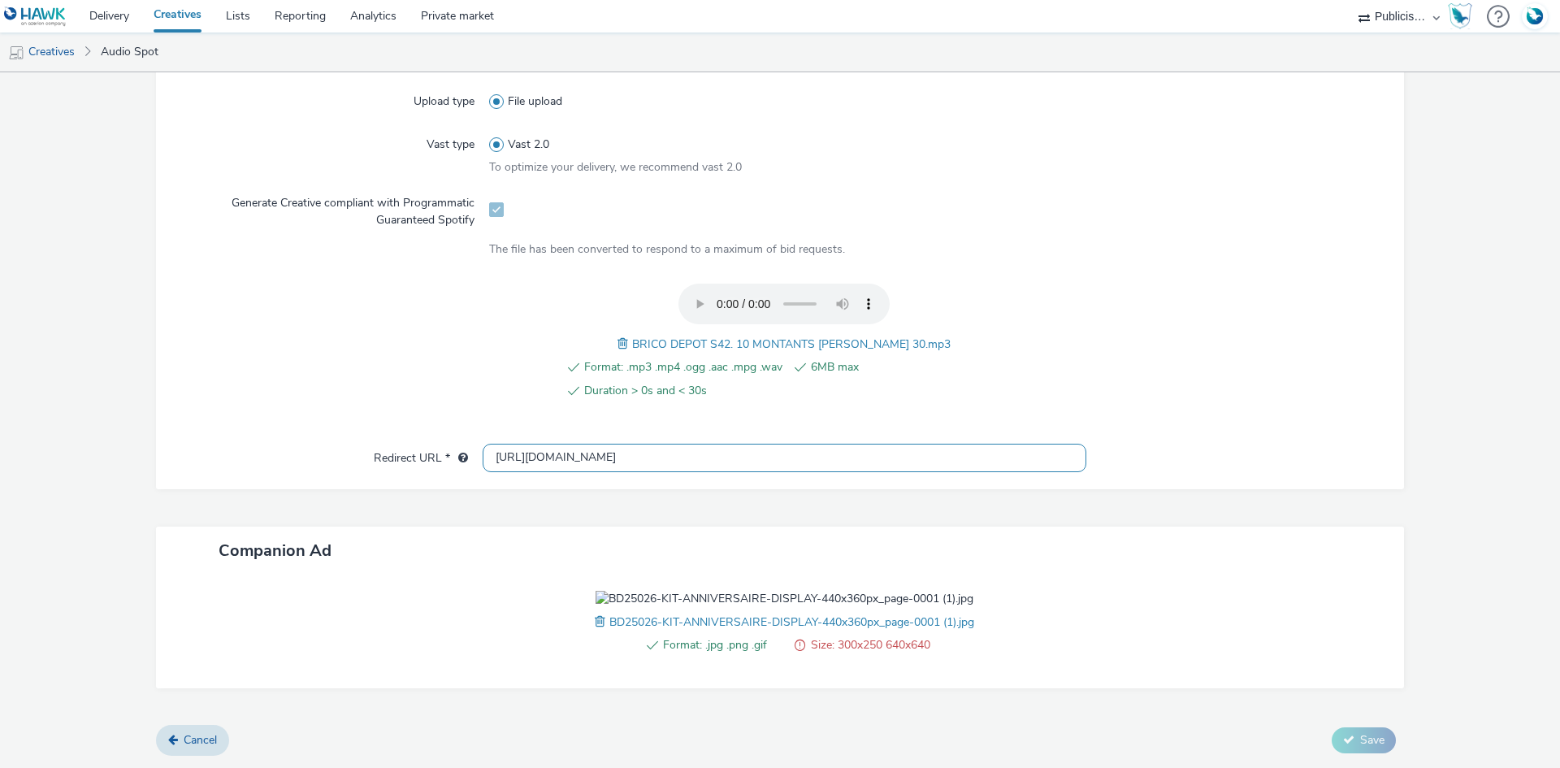
click at [508, 444] on input "[URL][DOMAIN_NAME]" at bounding box center [785, 458] width 604 height 28
paste input "s://[DOMAIN_NAME][URL]"
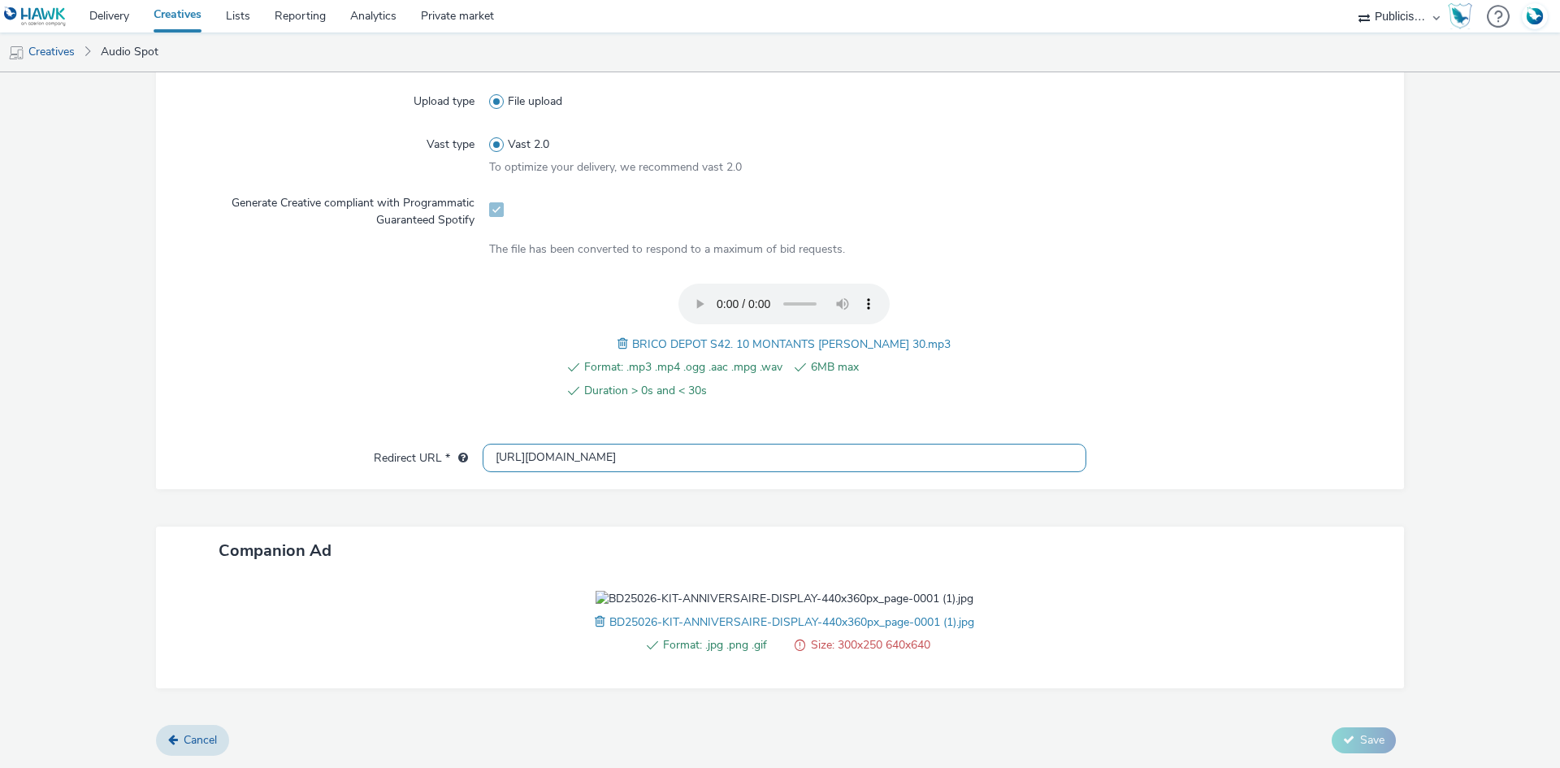
type input "[URL][DOMAIN_NAME]"
click at [379, 334] on div at bounding box center [337, 350] width 304 height 134
click at [762, 334] on div "BRICO DEPOT S42. 10 MONTANTS CE MATIN 30.mp3" at bounding box center [783, 343] width 333 height 19
click at [762, 336] on span "BRICO DEPOT S42. 10 MONTANTS CE MATIN 30.mp3" at bounding box center [791, 343] width 318 height 15
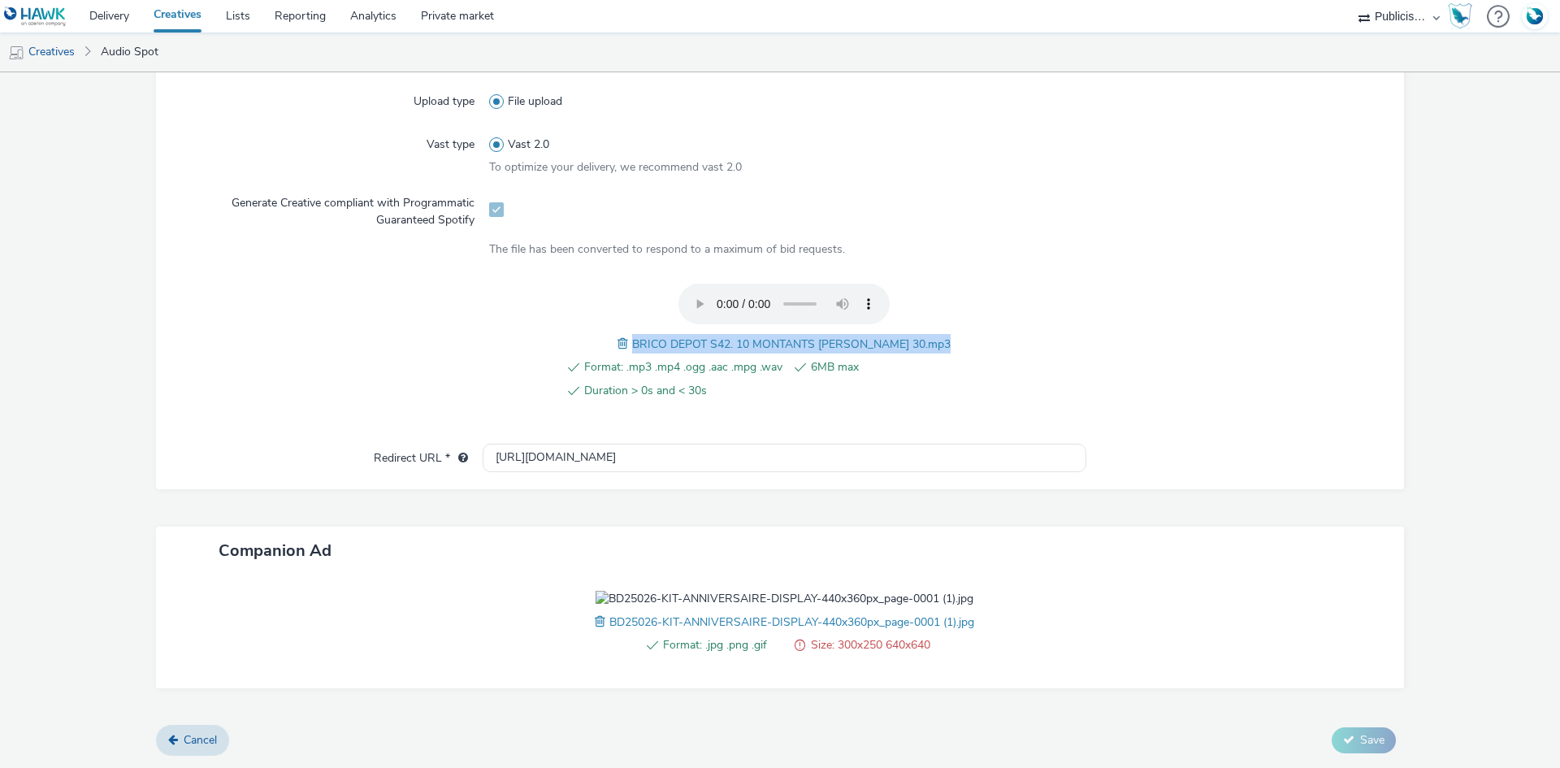
click at [762, 336] on span "BRICO DEPOT S42. 10 MONTANTS CE MATIN 30.mp3" at bounding box center [791, 343] width 318 height 15
copy span "BRICO DEPOT S42. 10 MONTANTS CE MATIN 30.mp3"
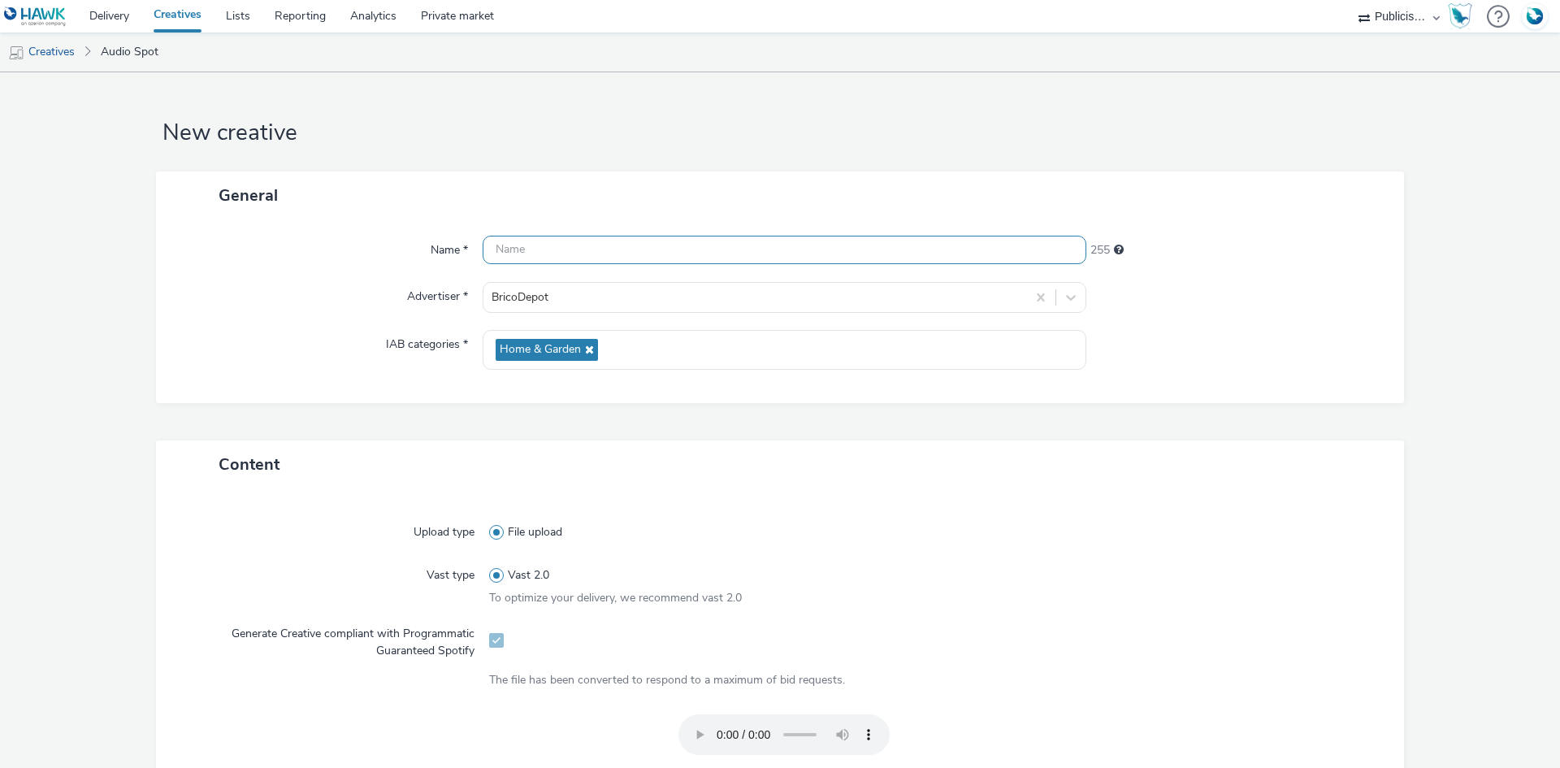
click at [590, 246] on input "text" at bounding box center [785, 250] width 604 height 28
paste input "BRICO DEPOT S42. 10 MONTANTS CE MATIN 30.mp3"
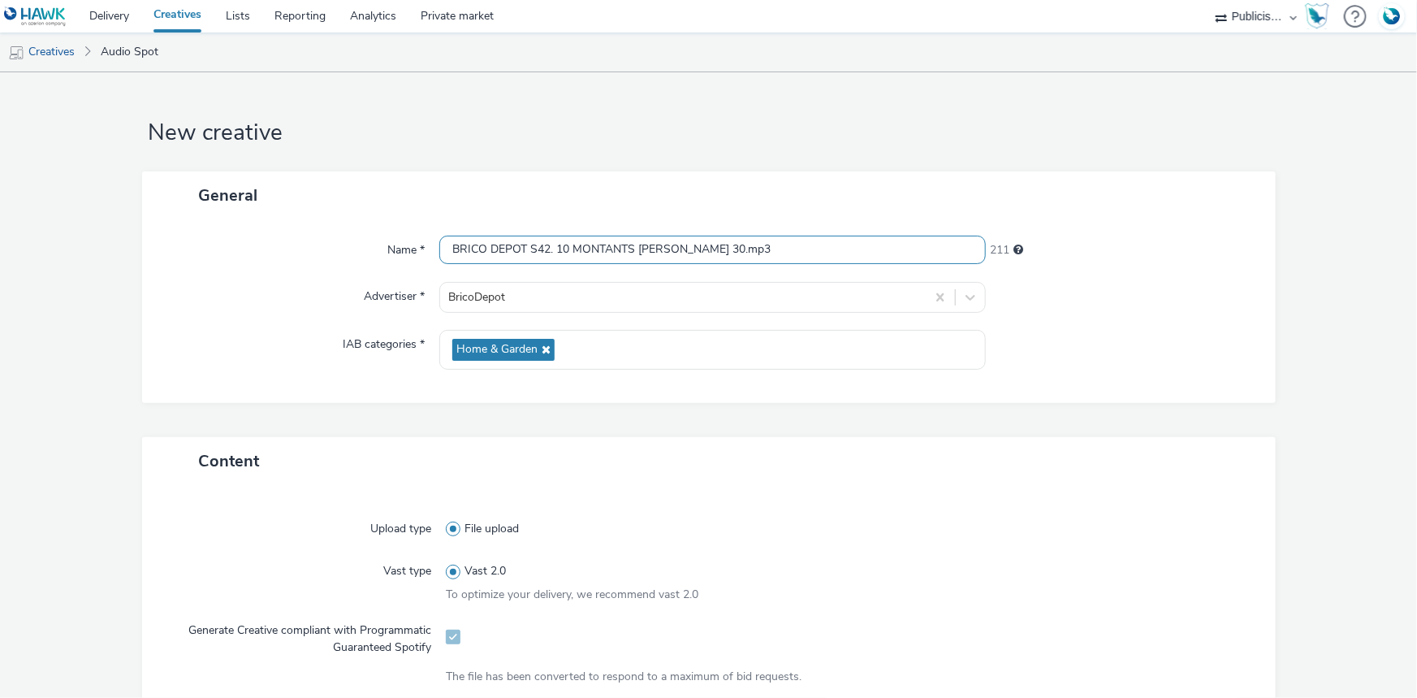
drag, startPoint x: 686, startPoint y: 247, endPoint x: 808, endPoint y: 260, distance: 122.5
click at [807, 261] on input "BRICO DEPOT S42. 10 MONTANTS CE MATIN 30.mp3" at bounding box center [712, 250] width 547 height 28
type input "BRICO DEPOT S42. 10 MONTANTS CE MATIN_Spotify"
click at [1074, 268] on div "Name * BRICO DEPOT S42. 10 MONTANTS CE MATIN_Spotify 210 Advertiser * BricoDepo…" at bounding box center [709, 311] width 1134 height 184
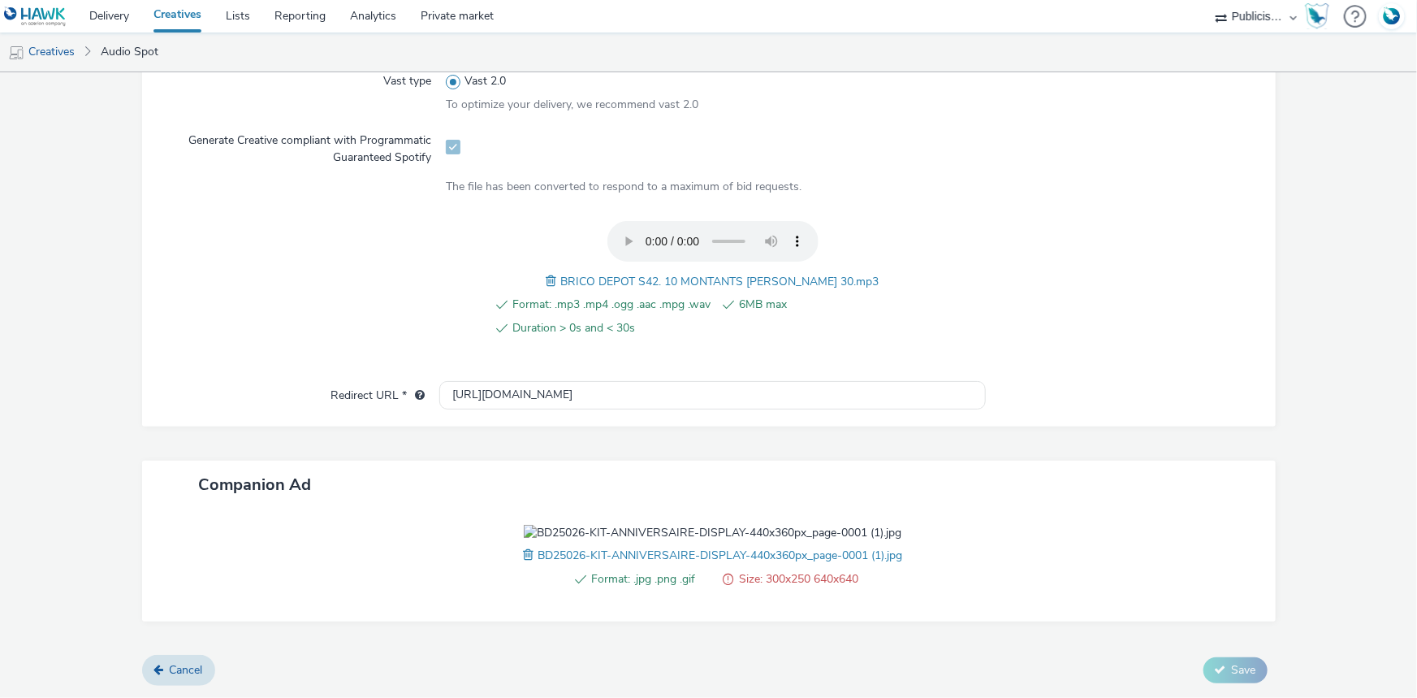
scroll to position [581, 0]
click at [1158, 525] on div at bounding box center [1123, 565] width 274 height 80
click at [523, 553] on span at bounding box center [530, 555] width 15 height 18
click at [1215, 669] on icon at bounding box center [1220, 669] width 11 height 11
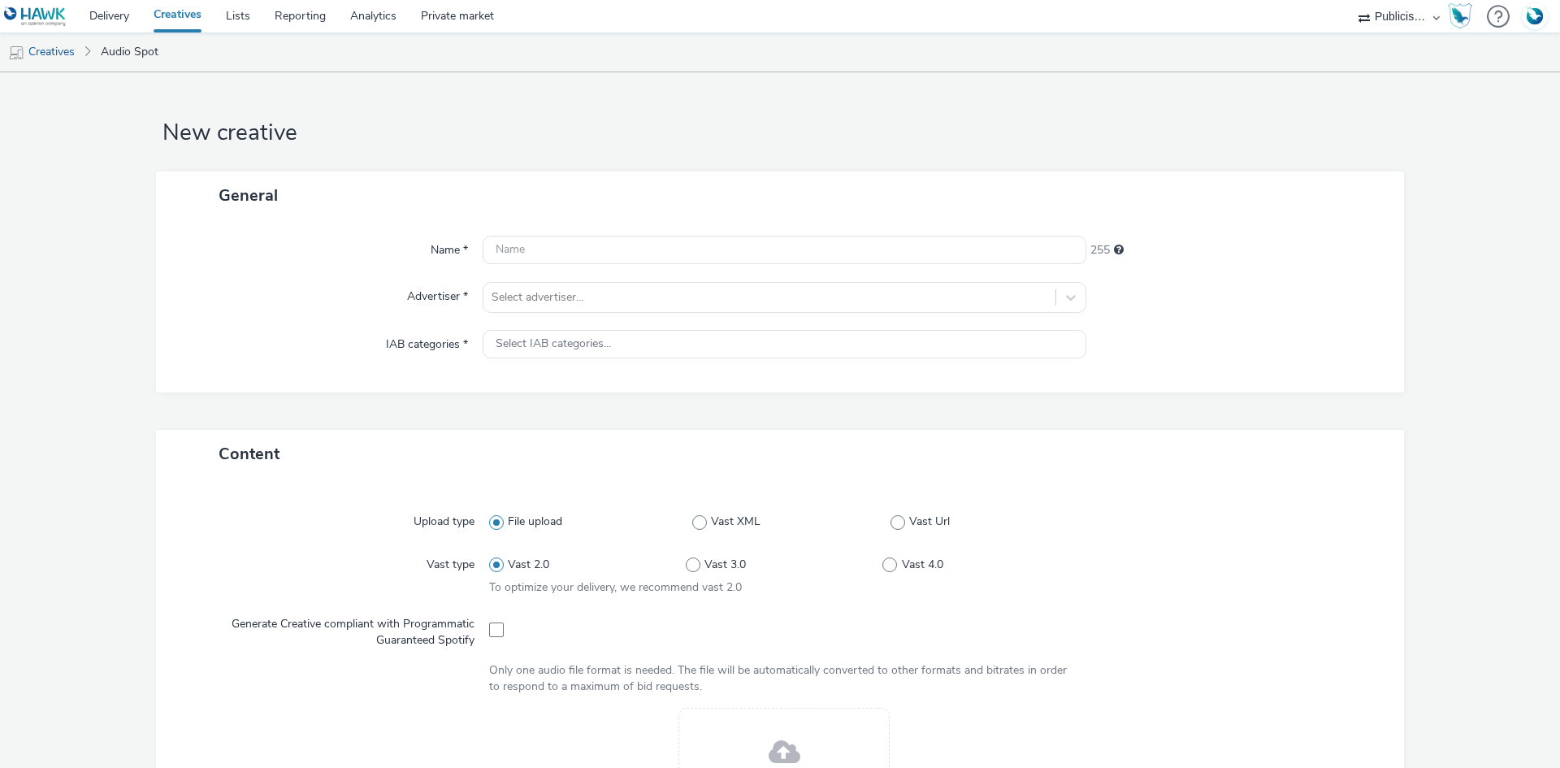
select select "08a58170-7f08-4922-abc8-b2d1eb407230"
click at [556, 309] on div "Select advertiser..." at bounding box center [769, 297] width 572 height 26
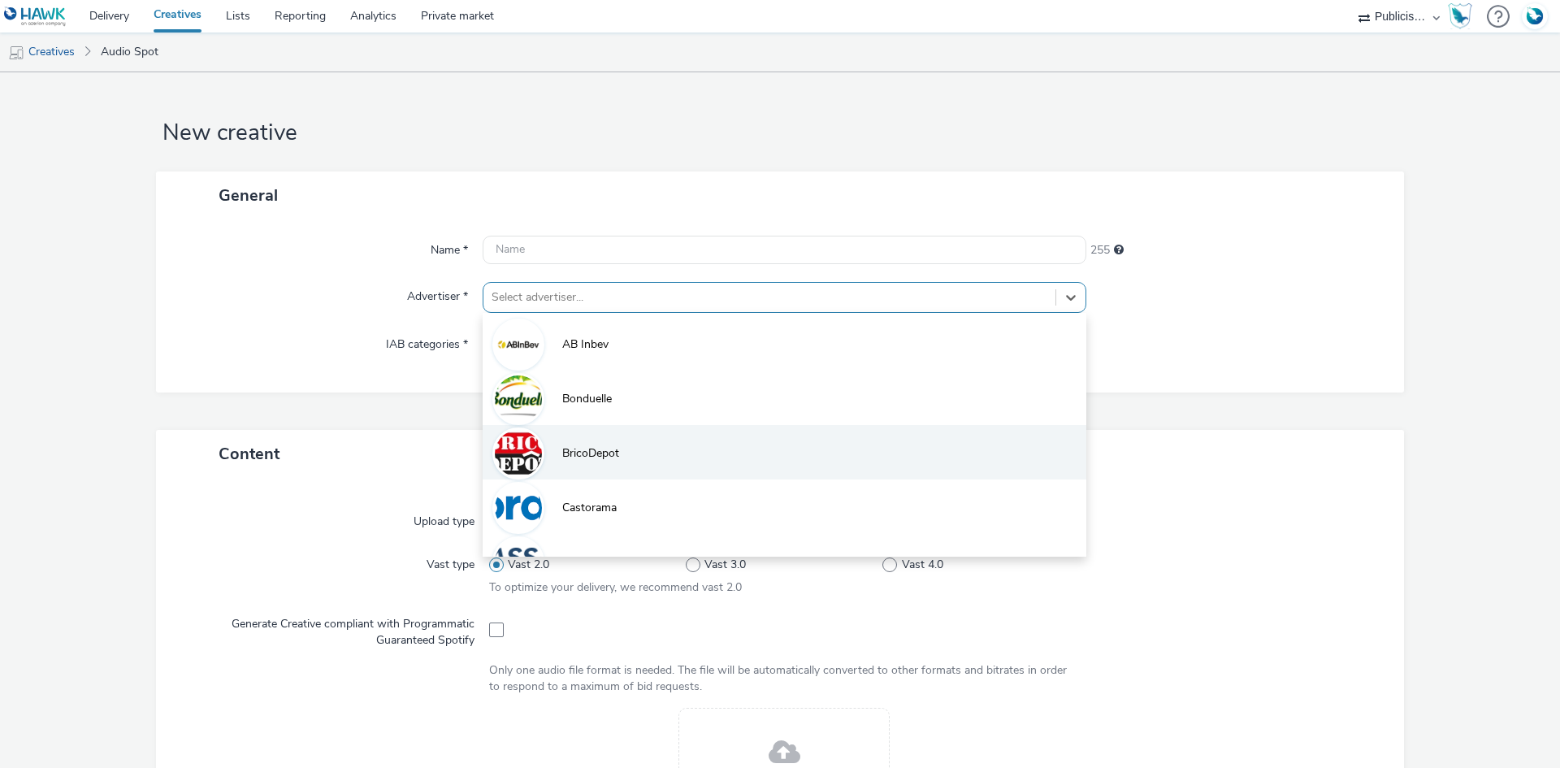
paste input "bri"
type input "bri"
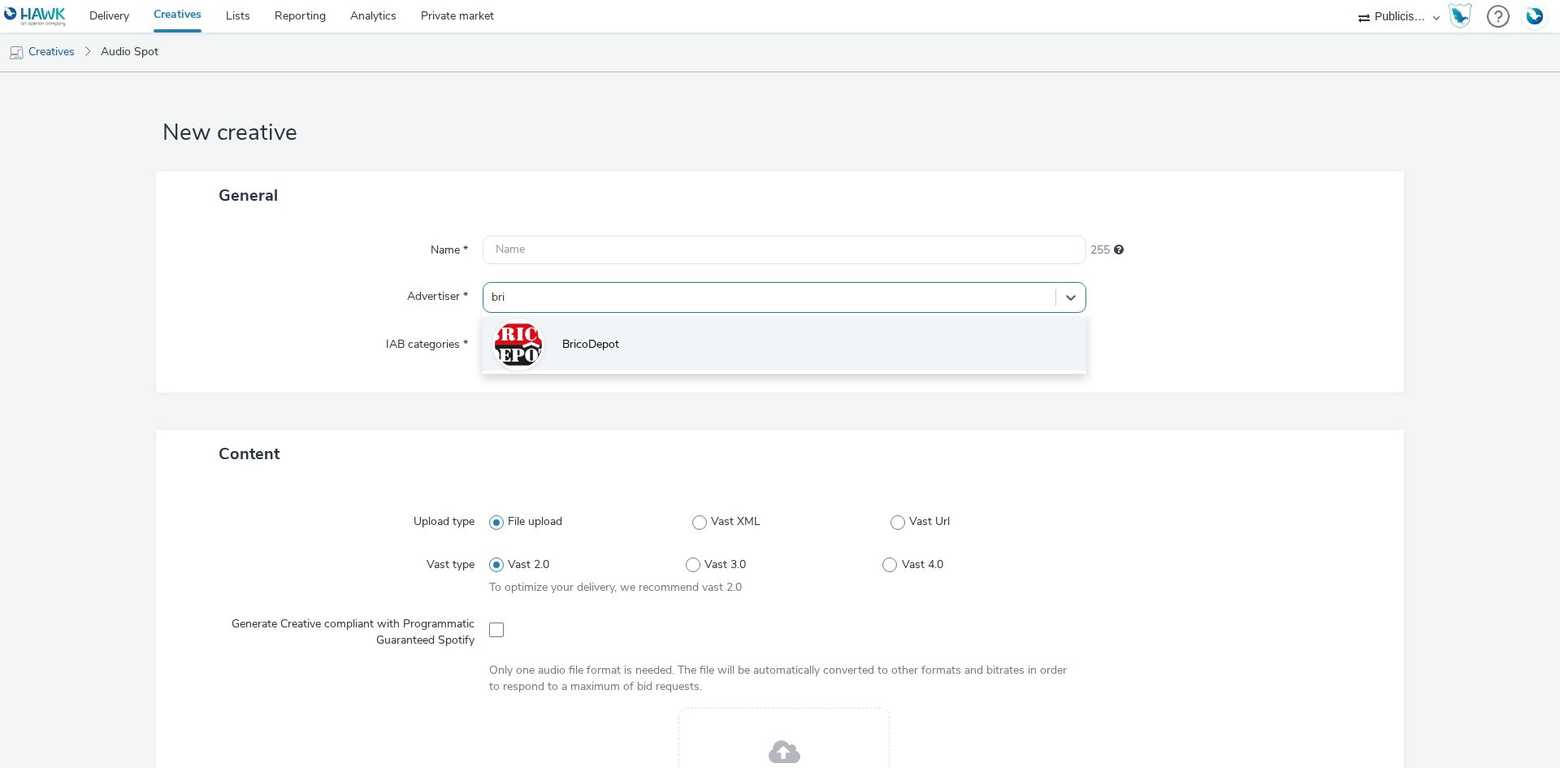
click at [552, 357] on li "BricoDepot" at bounding box center [785, 343] width 604 height 54
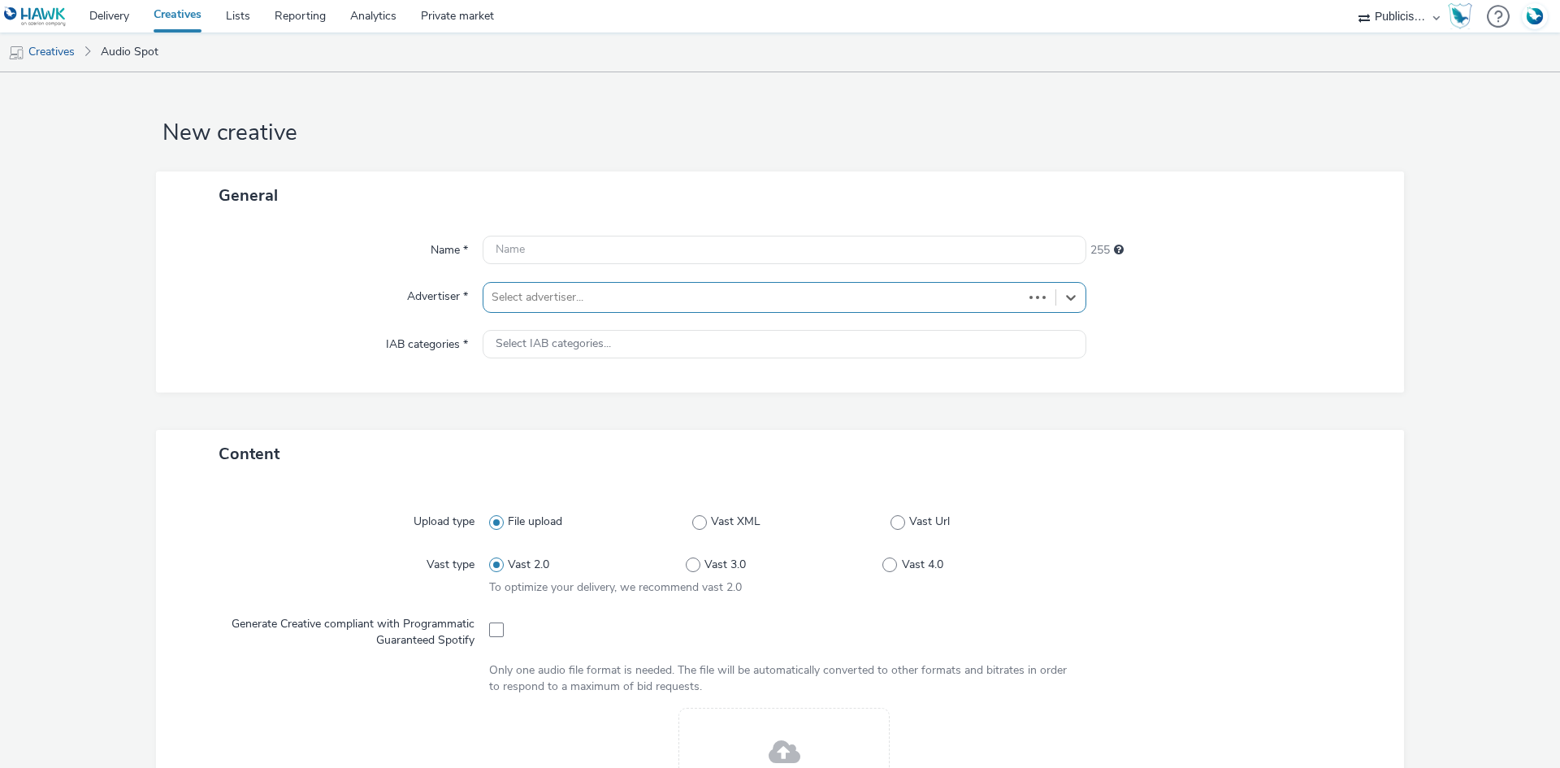
type input "[URL][DOMAIN_NAME]"
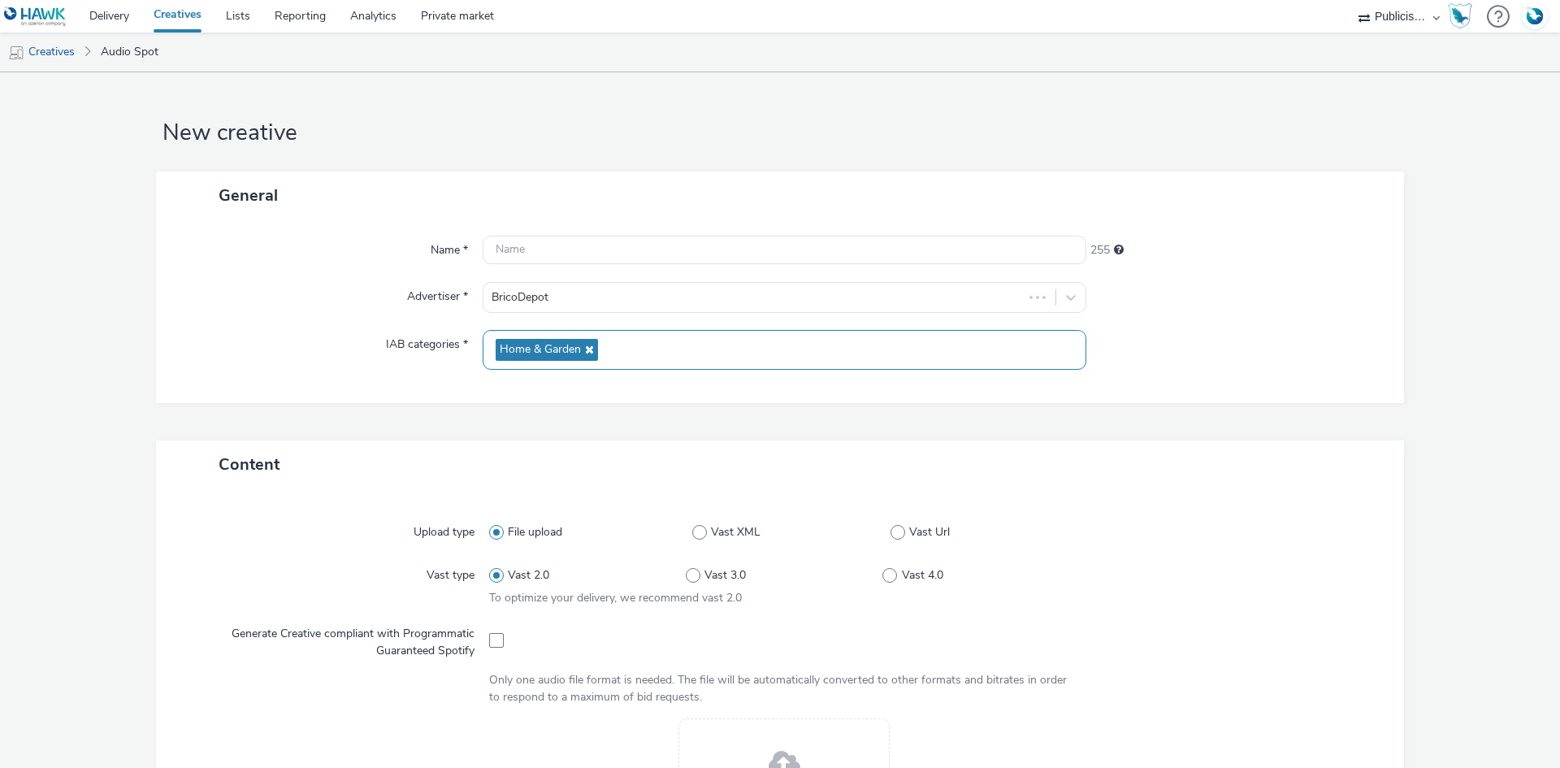
drag, startPoint x: 490, startPoint y: 638, endPoint x: 542, endPoint y: 366, distance: 277.0
click at [490, 638] on span at bounding box center [496, 640] width 15 height 15
checkbox input "true"
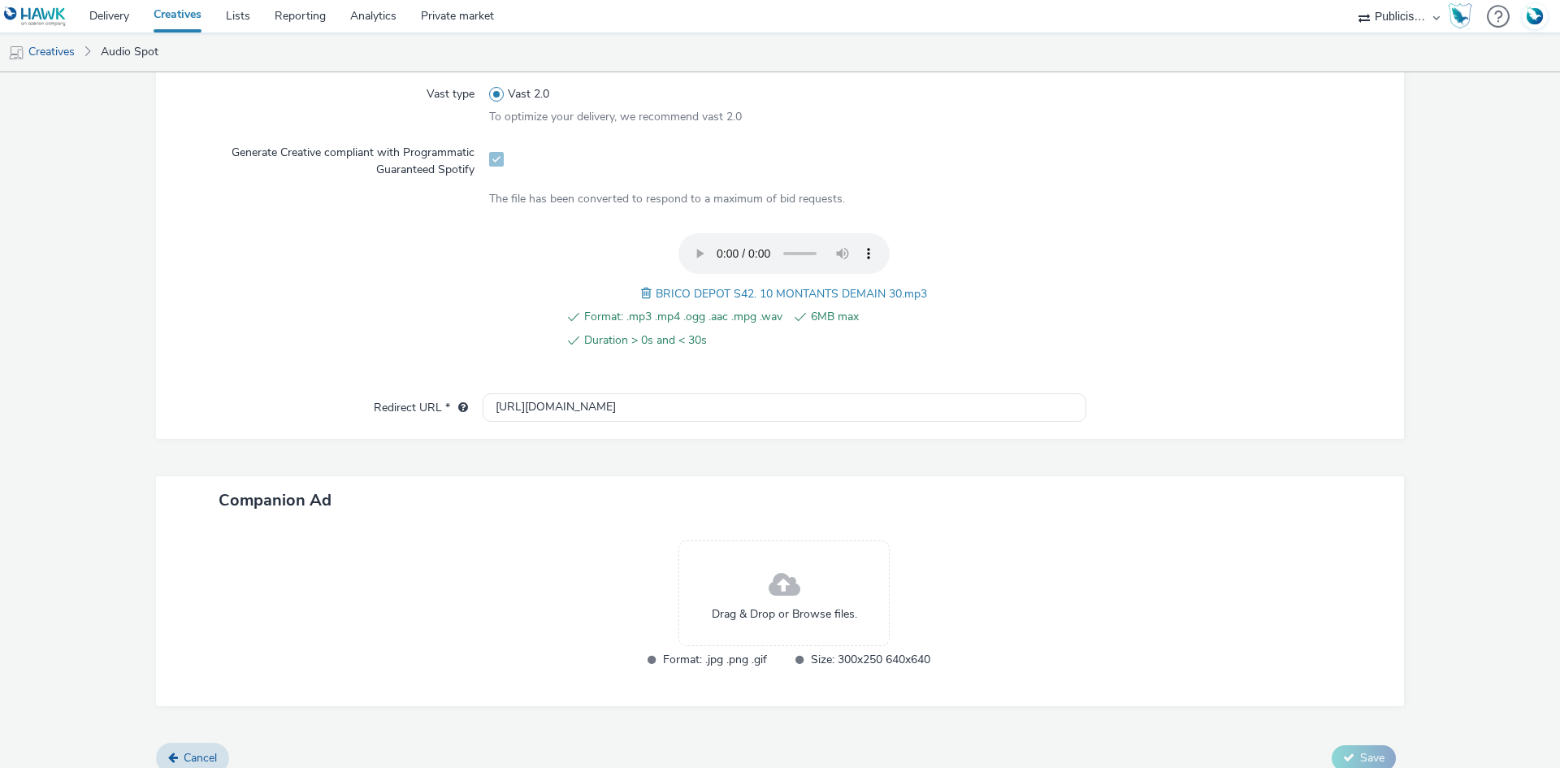
scroll to position [498, 0]
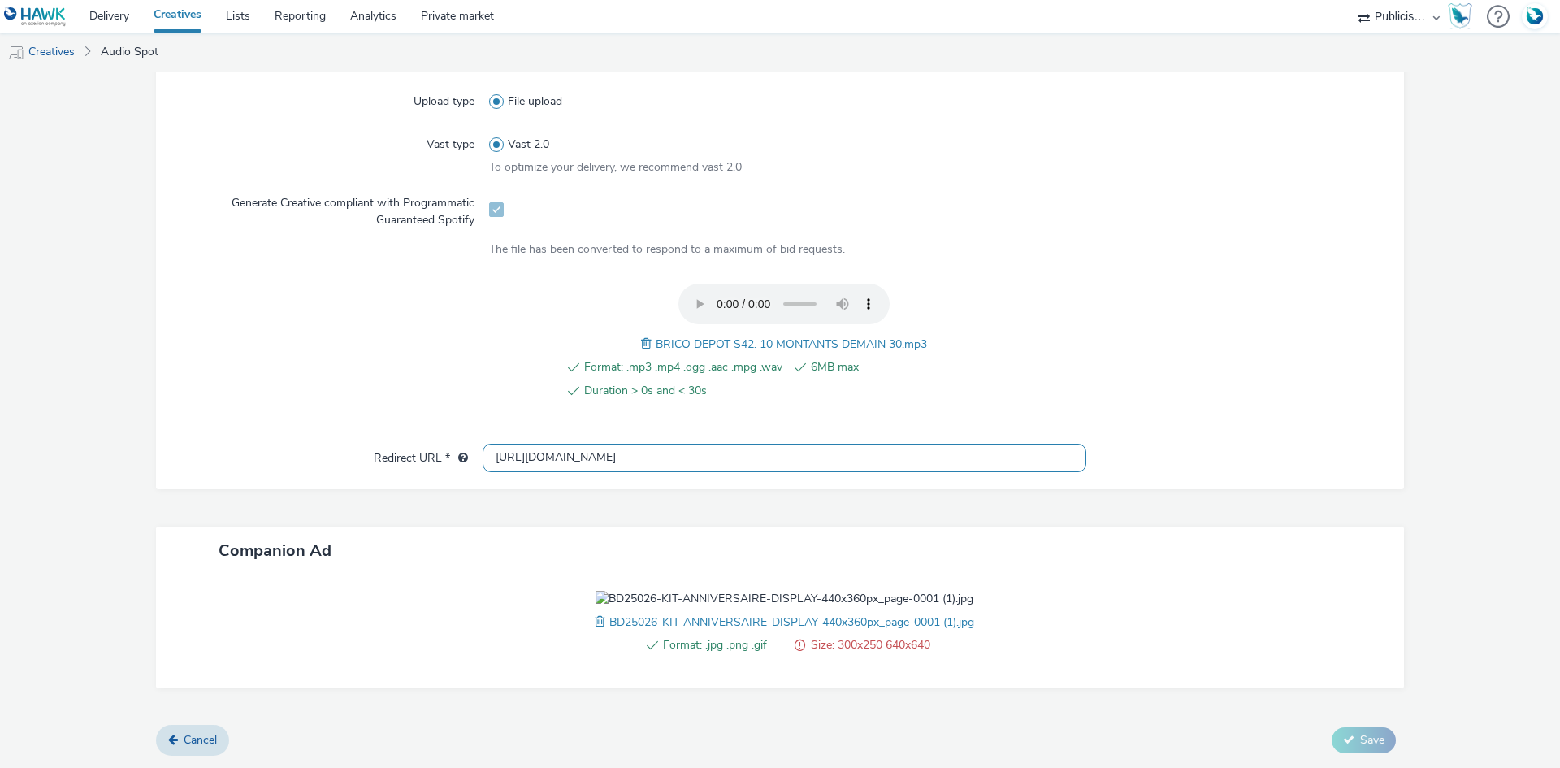
click at [514, 444] on input "[URL][DOMAIN_NAME]" at bounding box center [785, 458] width 604 height 28
paste input "s://[DOMAIN_NAME][URL]"
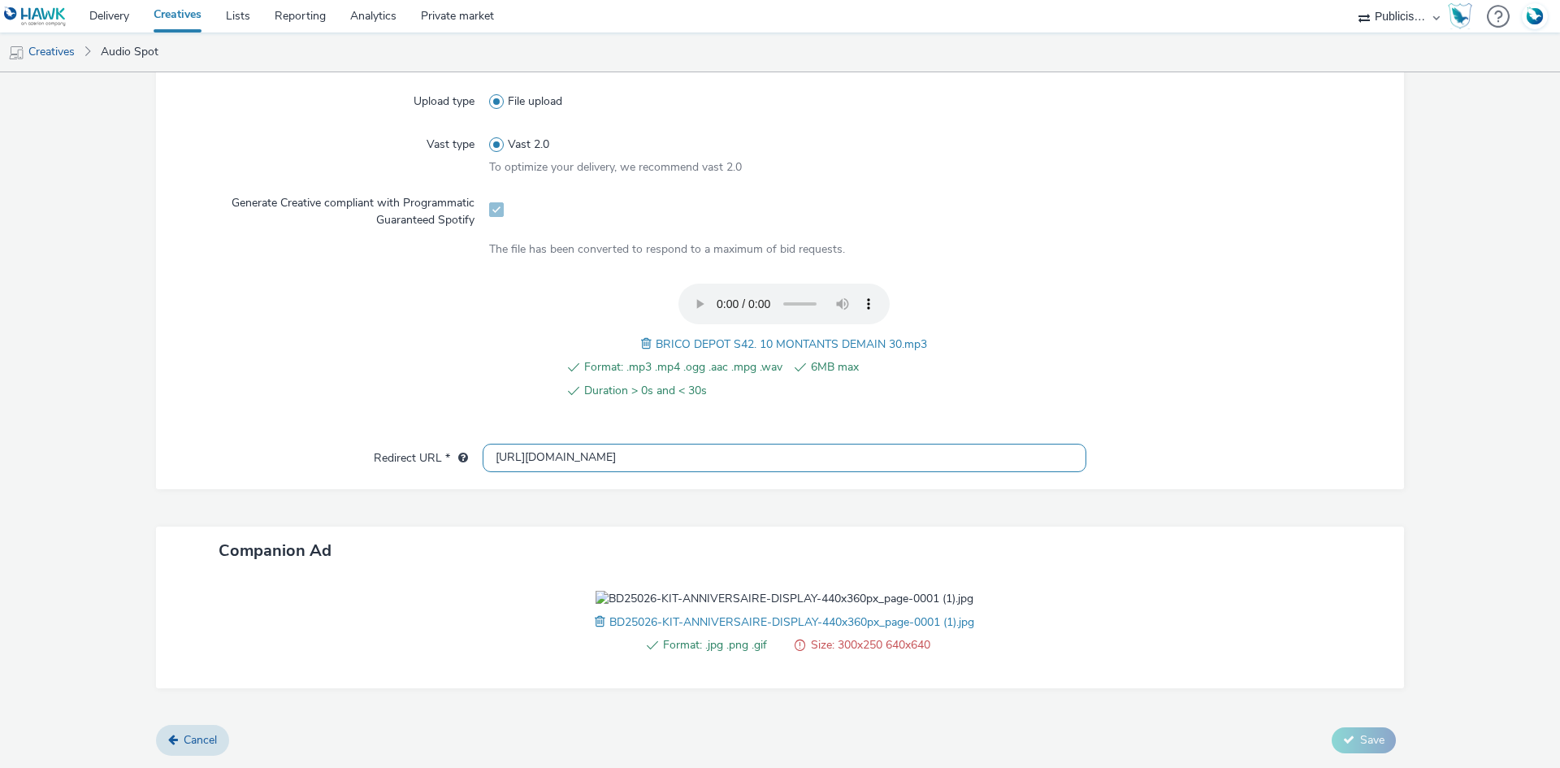
type input "[URL][DOMAIN_NAME]"
click at [723, 336] on span "BRICO DEPOT S42. 10 MONTANTS DEMAIN 30.mp3" at bounding box center [791, 343] width 271 height 15
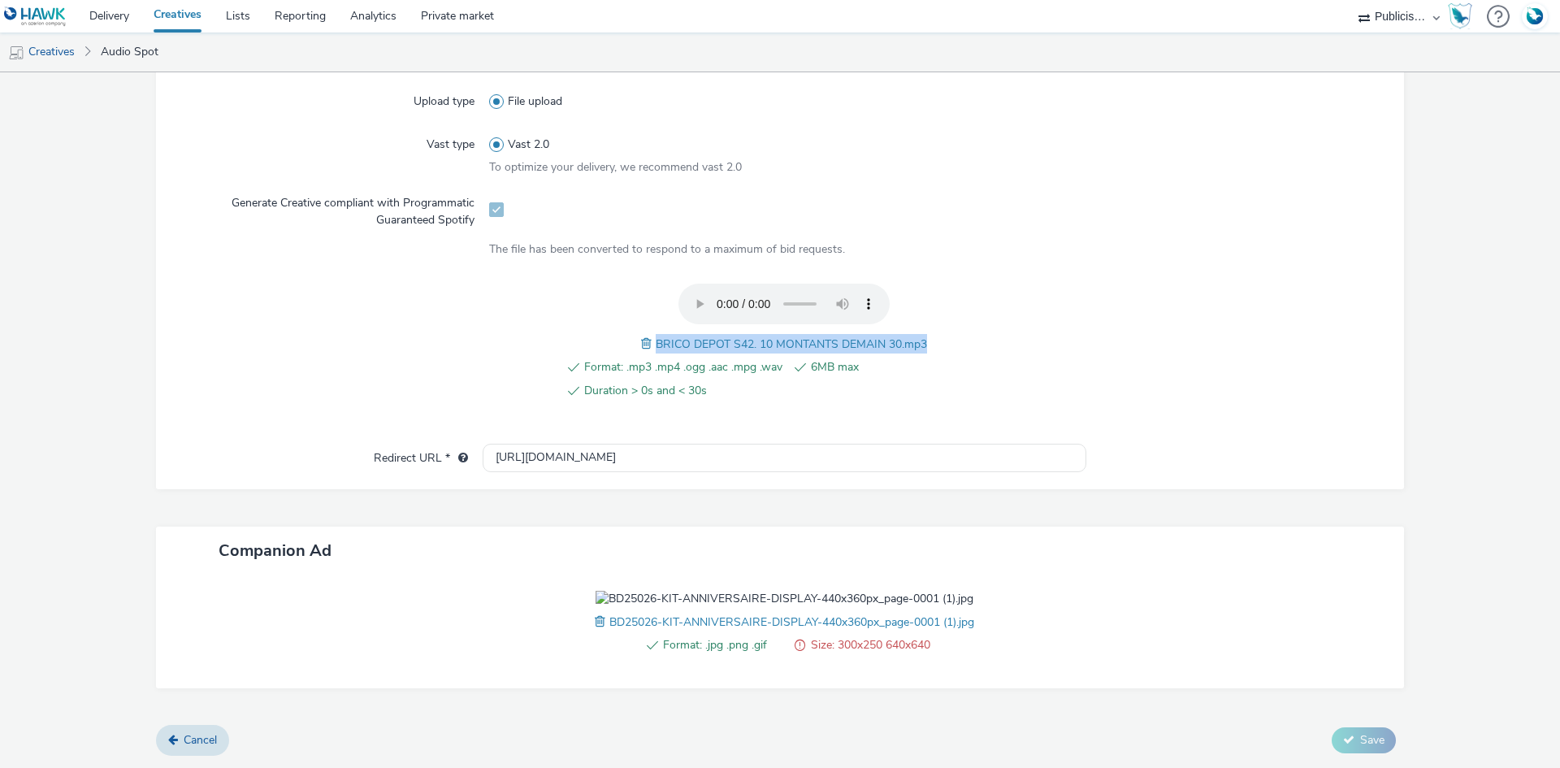
copy span "BRICO DEPOT S42. 10 MONTANTS DEMAIN 30.mp3"
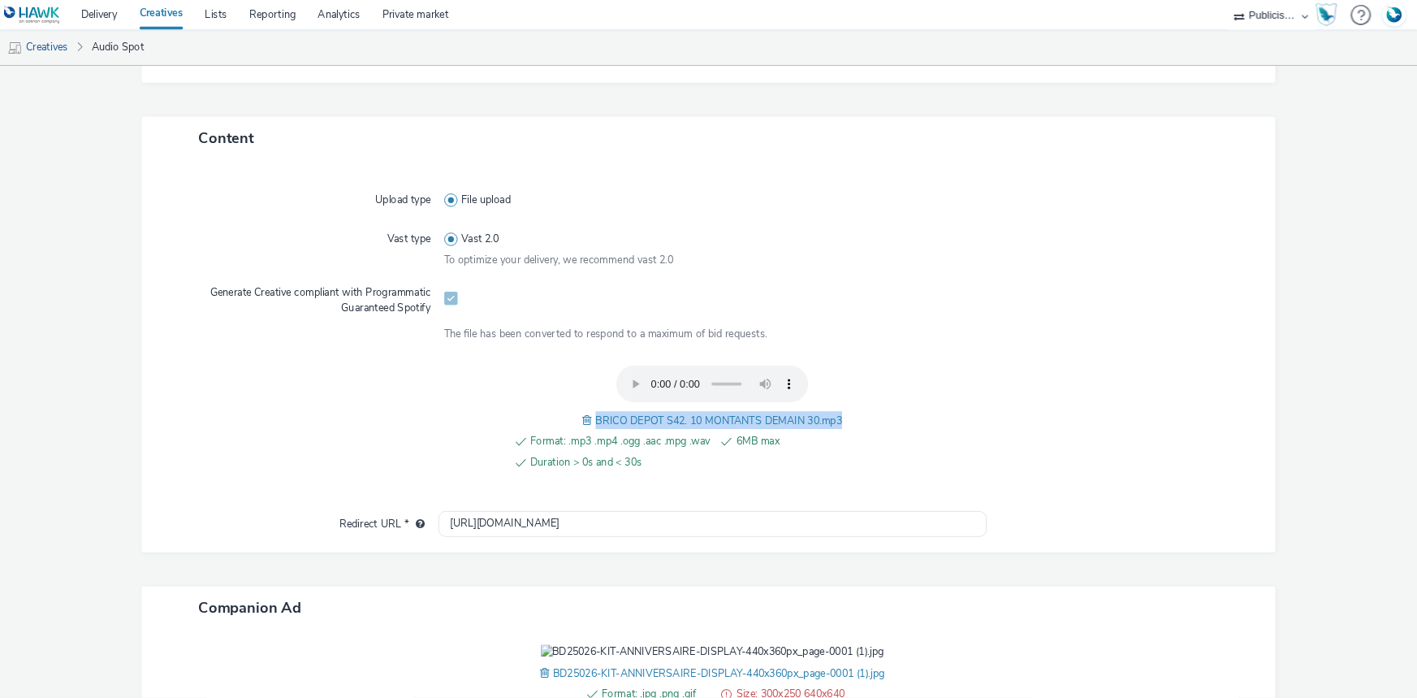
scroll to position [11, 0]
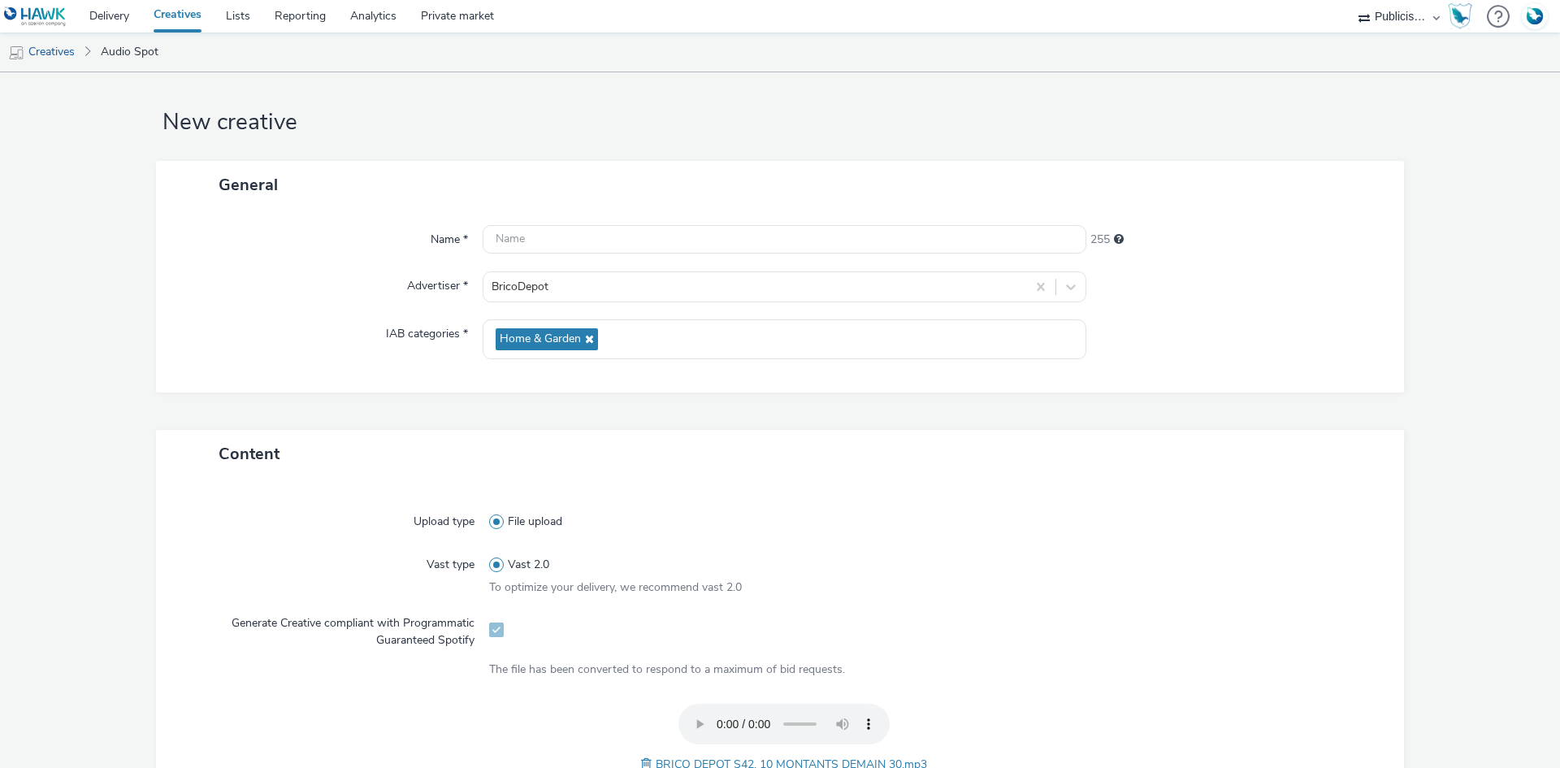
click at [546, 220] on div "Name * 255 Advertiser * BricoDepot IAB categories * Home & Garden" at bounding box center [780, 301] width 1248 height 184
click at [555, 231] on input "text" at bounding box center [785, 239] width 604 height 28
paste input "BRICO DEPOT S42. 10 MONTANTS DEMAIN 30.mp3"
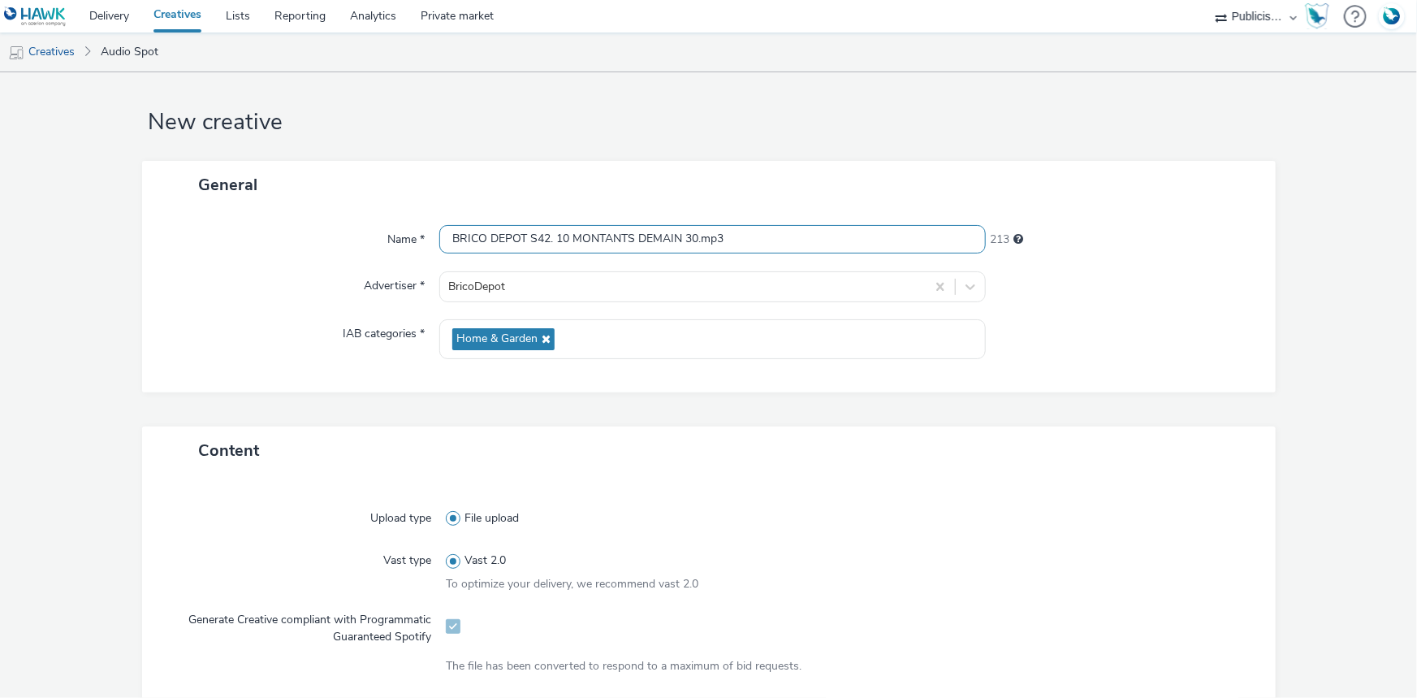
scroll to position [10, 0]
paste input "_Spotify"
type input "BRICO DEPOT S42. 10 MONTANTS DEMAIN_Spotify"
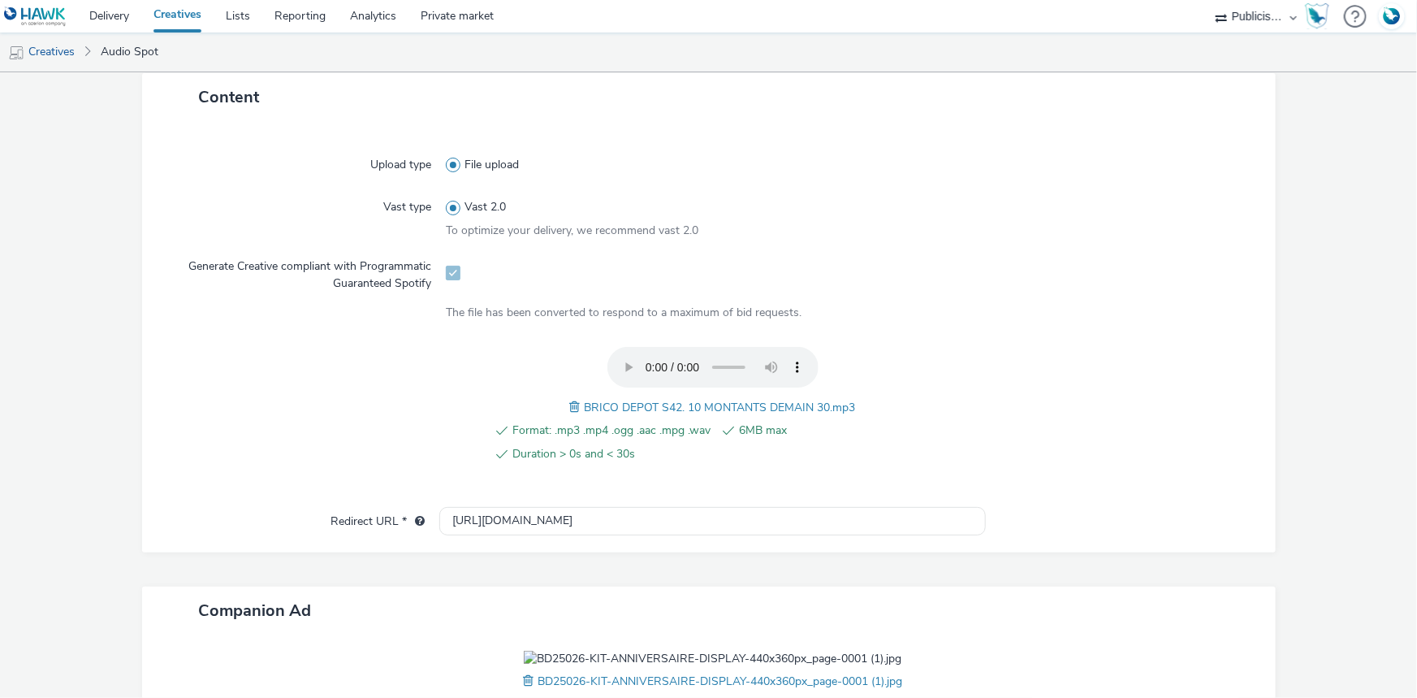
scroll to position [581, 0]
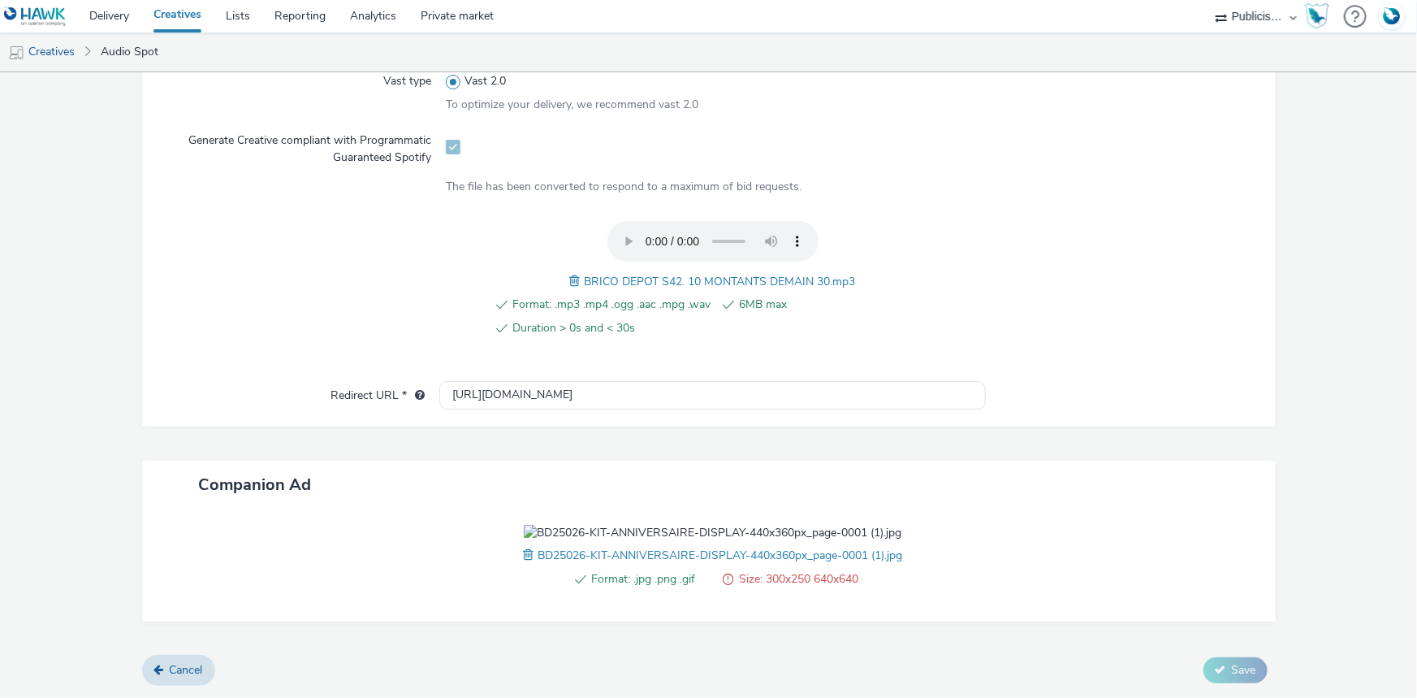
click at [523, 556] on div "BD25026-KIT-ANNIVERSAIRE-DISPLAY-440x360px_page-0001 (1).jpg" at bounding box center [712, 554] width 379 height 19
click at [538, 555] on span "BD25026-KIT-ANNIVERSAIRE-DISPLAY-440x360px_page-0001 (1).jpg" at bounding box center [720, 554] width 365 height 15
click at [512, 555] on div "Format: .jpg .png .gif Size: 300x250 640x640 BD25026-KIT-ANNIVERSAIRE-DISPLAY-4…" at bounding box center [712, 565] width 547 height 80
click at [523, 555] on span at bounding box center [530, 555] width 15 height 18
click at [1223, 682] on button "Save" at bounding box center [1236, 670] width 64 height 26
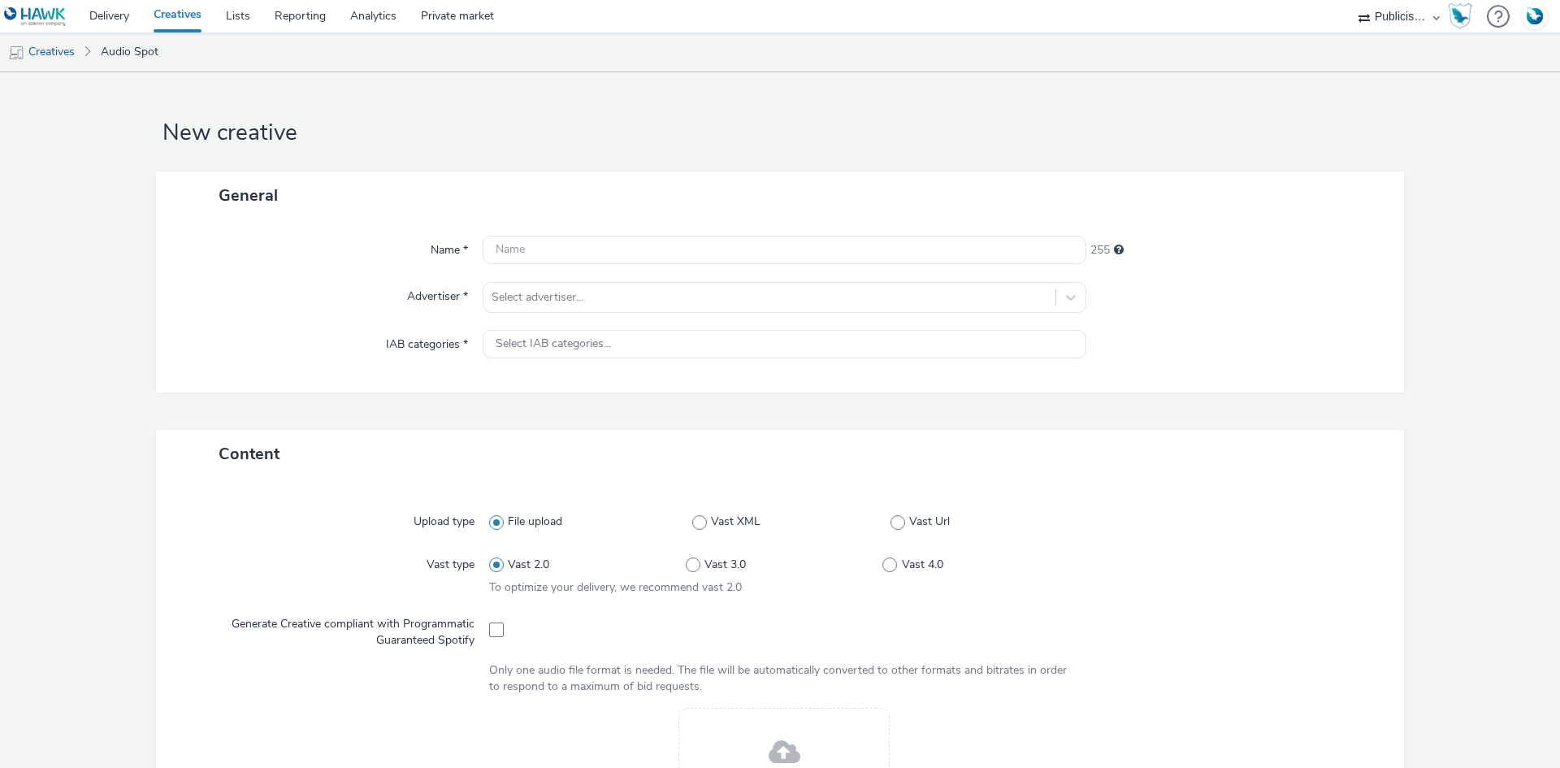
select select "08a58170-7f08-4922-abc8-b2d1eb407230"
click at [561, 275] on div "Name * 255 Advertiser * Select advertiser... IAB categories * Select IAB catego…" at bounding box center [780, 305] width 1248 height 173
click at [562, 291] on div at bounding box center [769, 297] width 556 height 19
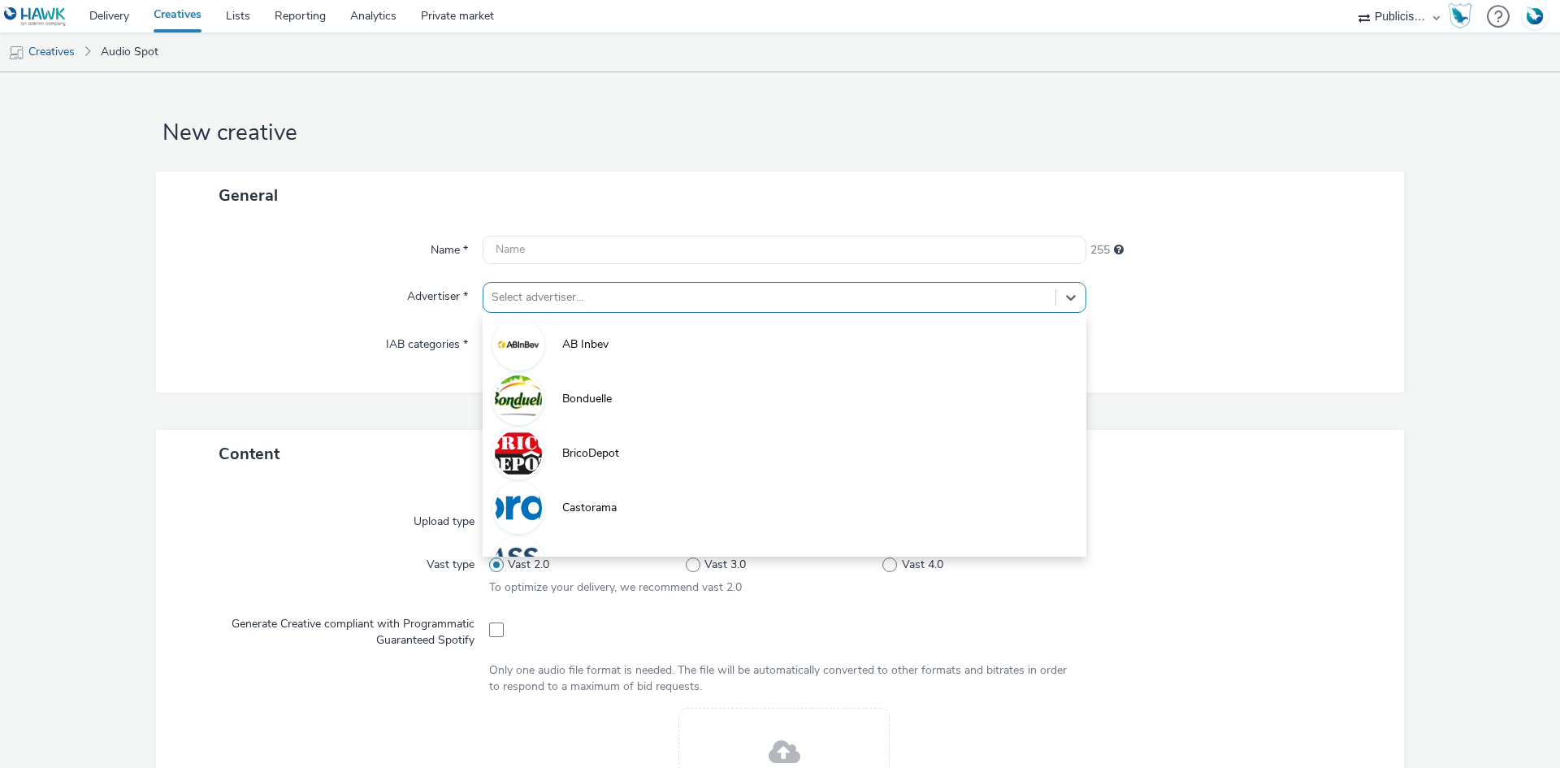
paste input "bri"
type input "bri"
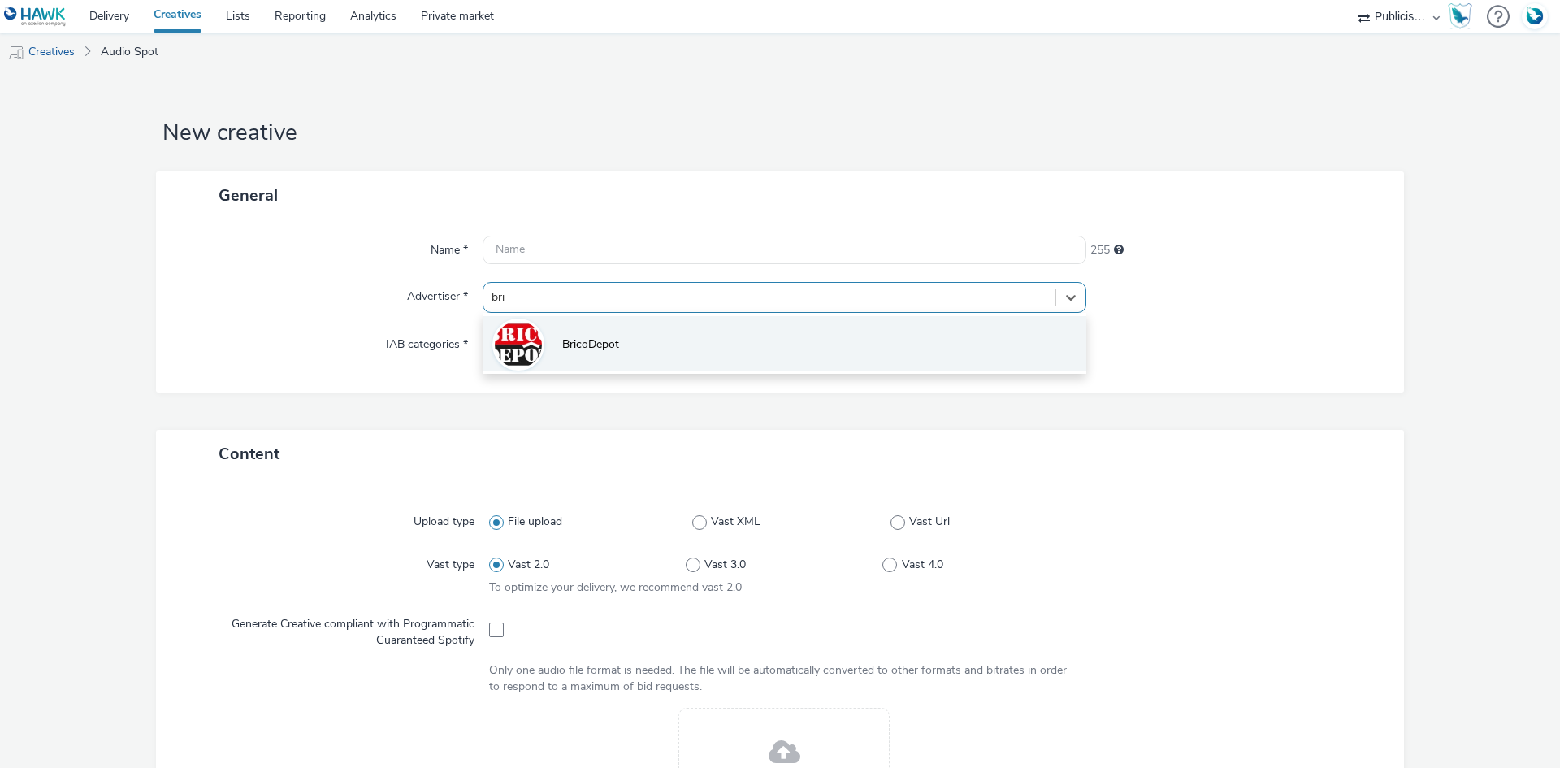
click at [556, 352] on li "BricoDepot" at bounding box center [785, 343] width 604 height 54
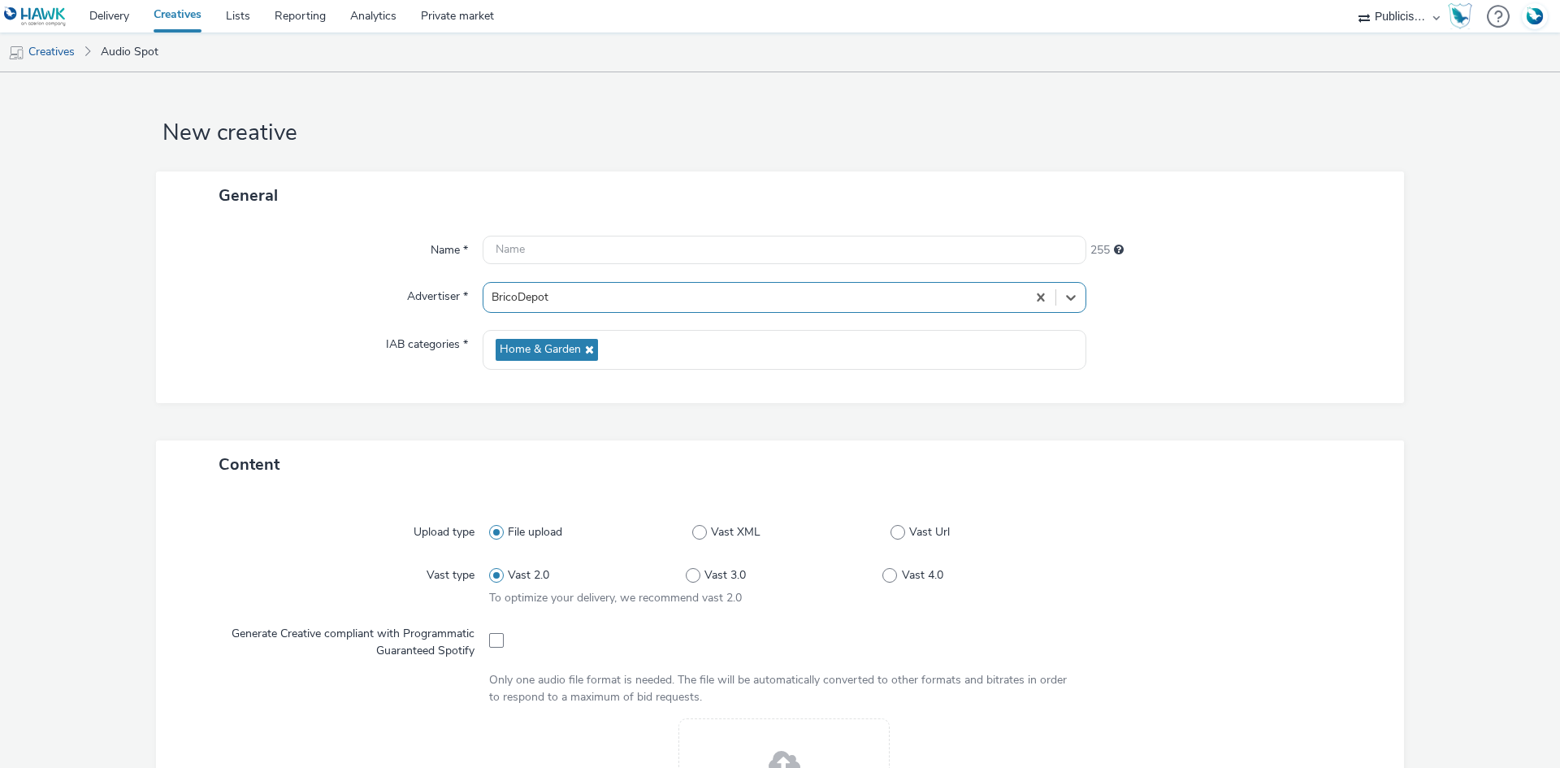
type input "[URL][DOMAIN_NAME]"
click at [491, 647] on div at bounding box center [784, 639] width 591 height 40
click at [491, 644] on span at bounding box center [496, 640] width 15 height 15
checkbox input "true"
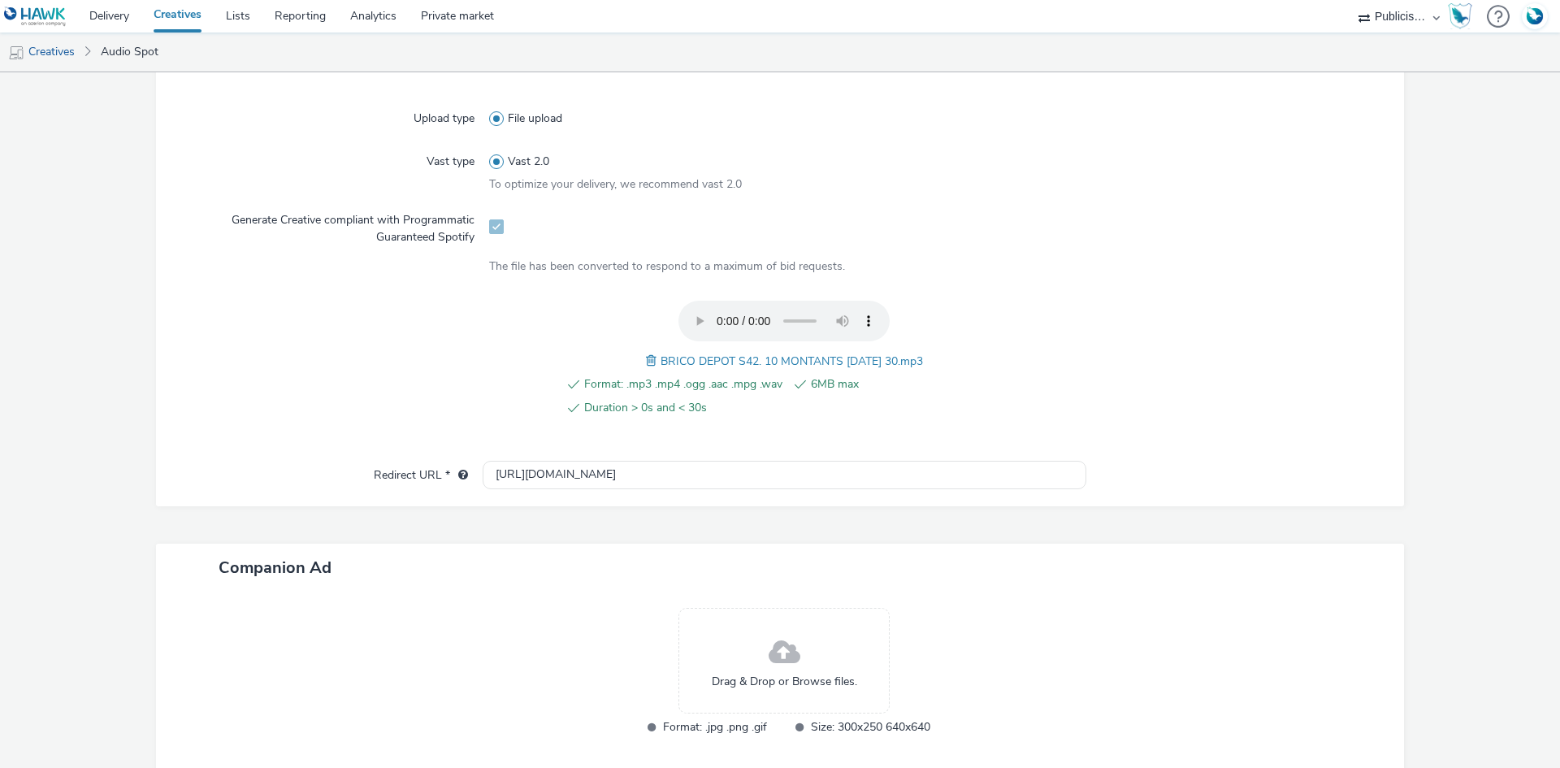
scroll to position [498, 0]
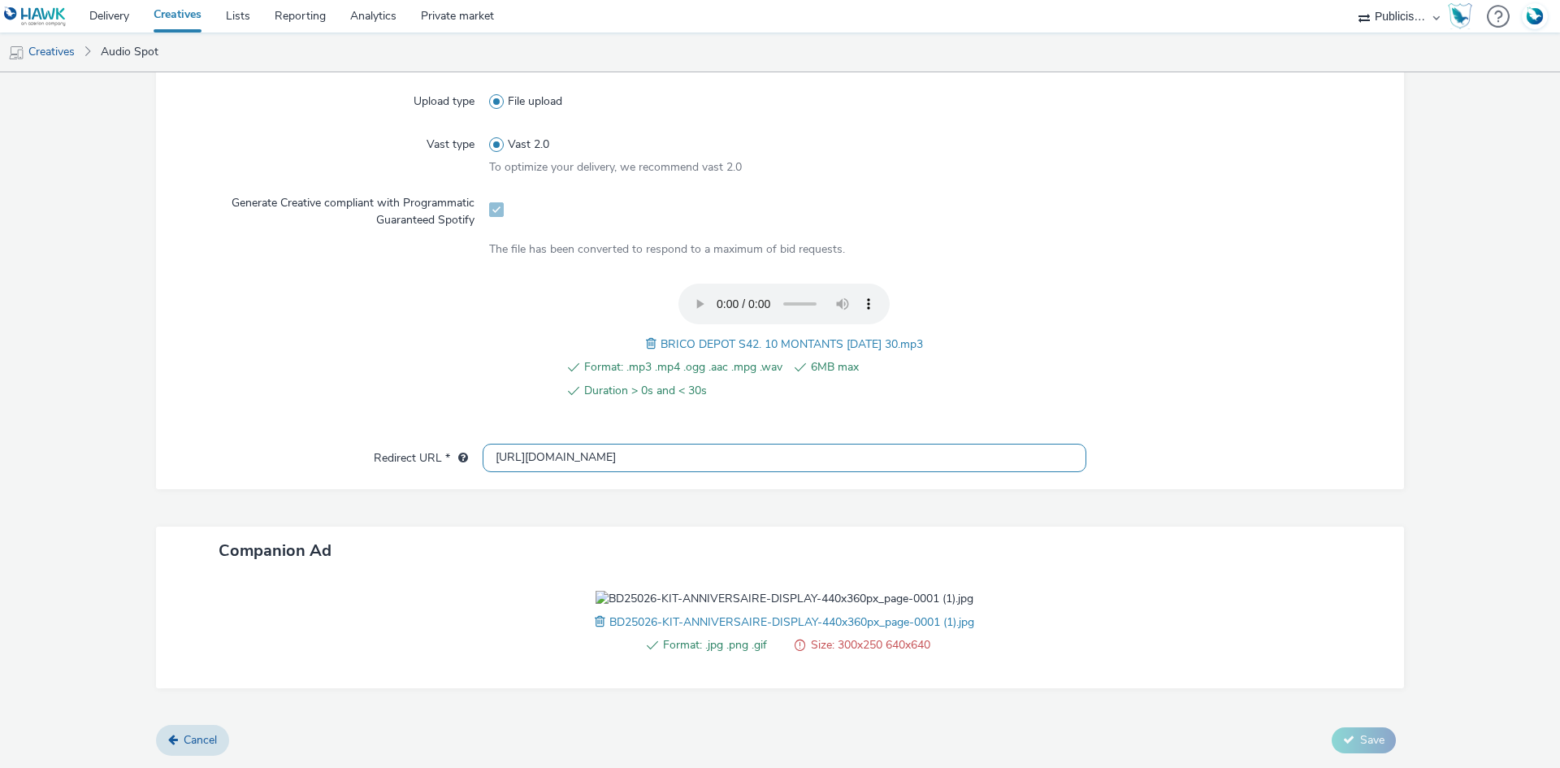
click at [571, 444] on input "[URL][DOMAIN_NAME]" at bounding box center [785, 458] width 604 height 28
click at [570, 444] on input "[URL][DOMAIN_NAME]" at bounding box center [785, 458] width 604 height 28
paste input "s://[DOMAIN_NAME][URL]"
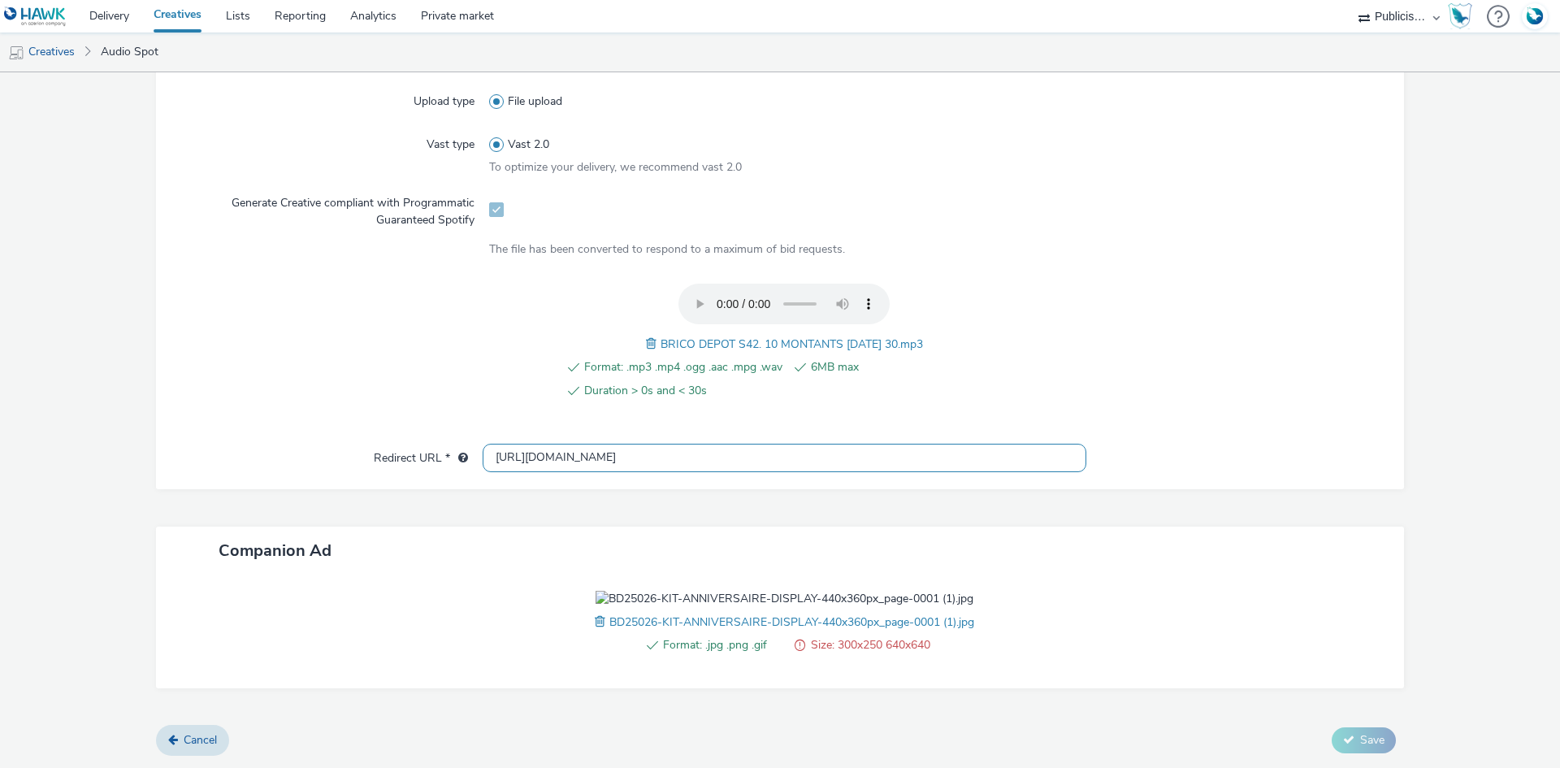
type input "[URL][DOMAIN_NAME]"
click at [374, 444] on label "Redirect URL *" at bounding box center [420, 455] width 107 height 23
click at [748, 336] on span "BRICO DEPOT S42. 10 MONTANTS [DATE] 30.mp3" at bounding box center [791, 343] width 262 height 15
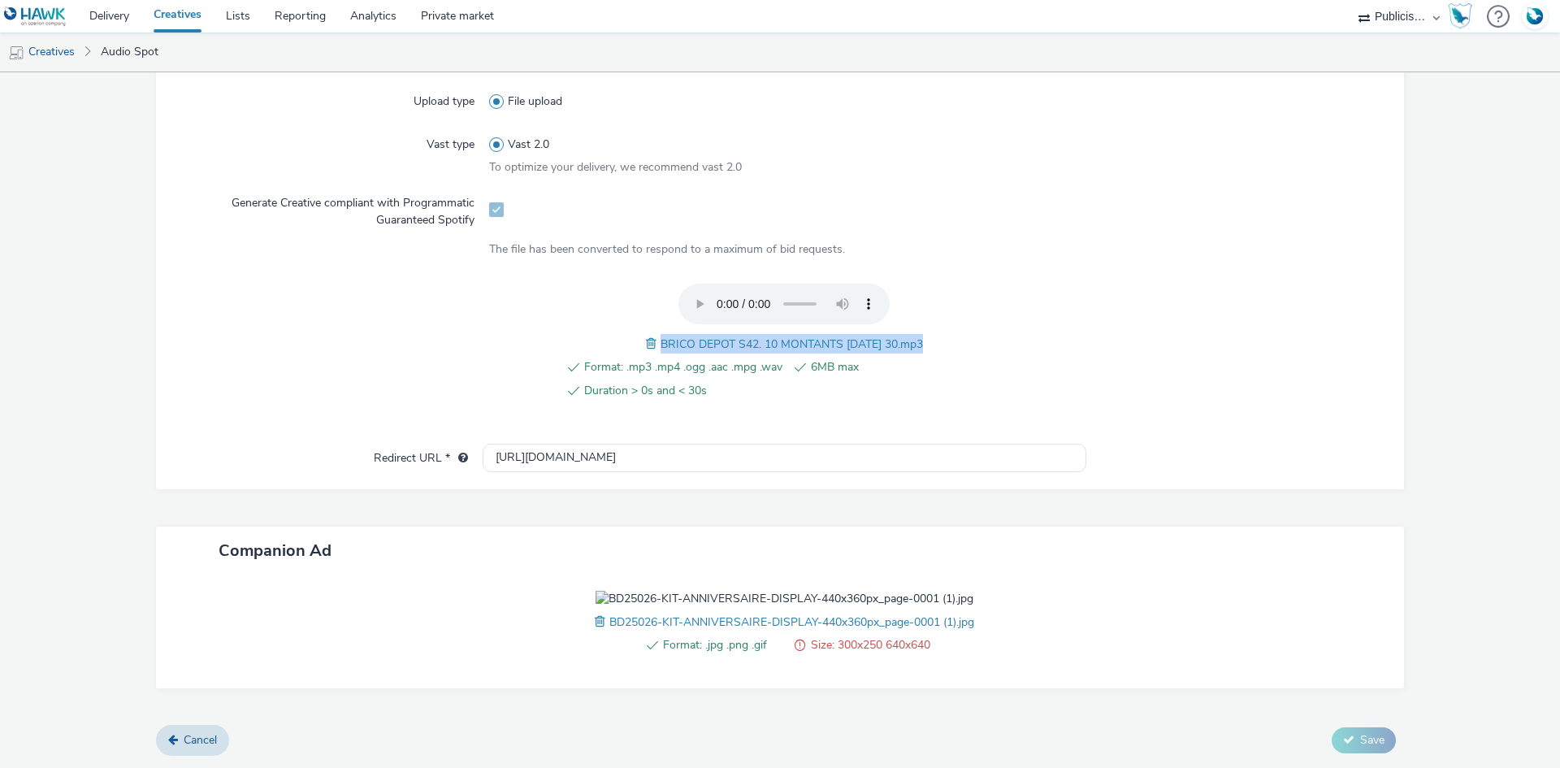
click at [748, 336] on span "BRICO DEPOT S42. 10 MONTANTS [DATE] 30.mp3" at bounding box center [791, 343] width 262 height 15
copy span "BRICO DEPOT S42. 10 MONTANTS [DATE] 30.mp3"
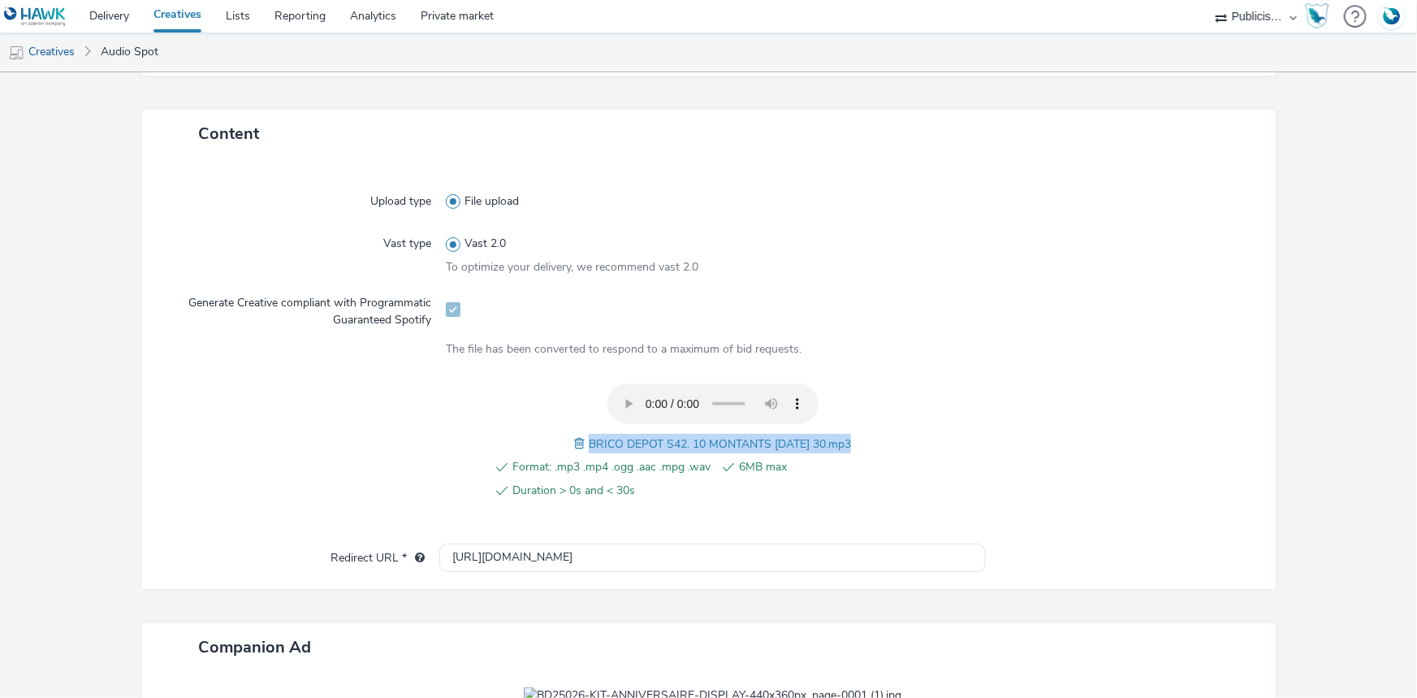
scroll to position [128, 0]
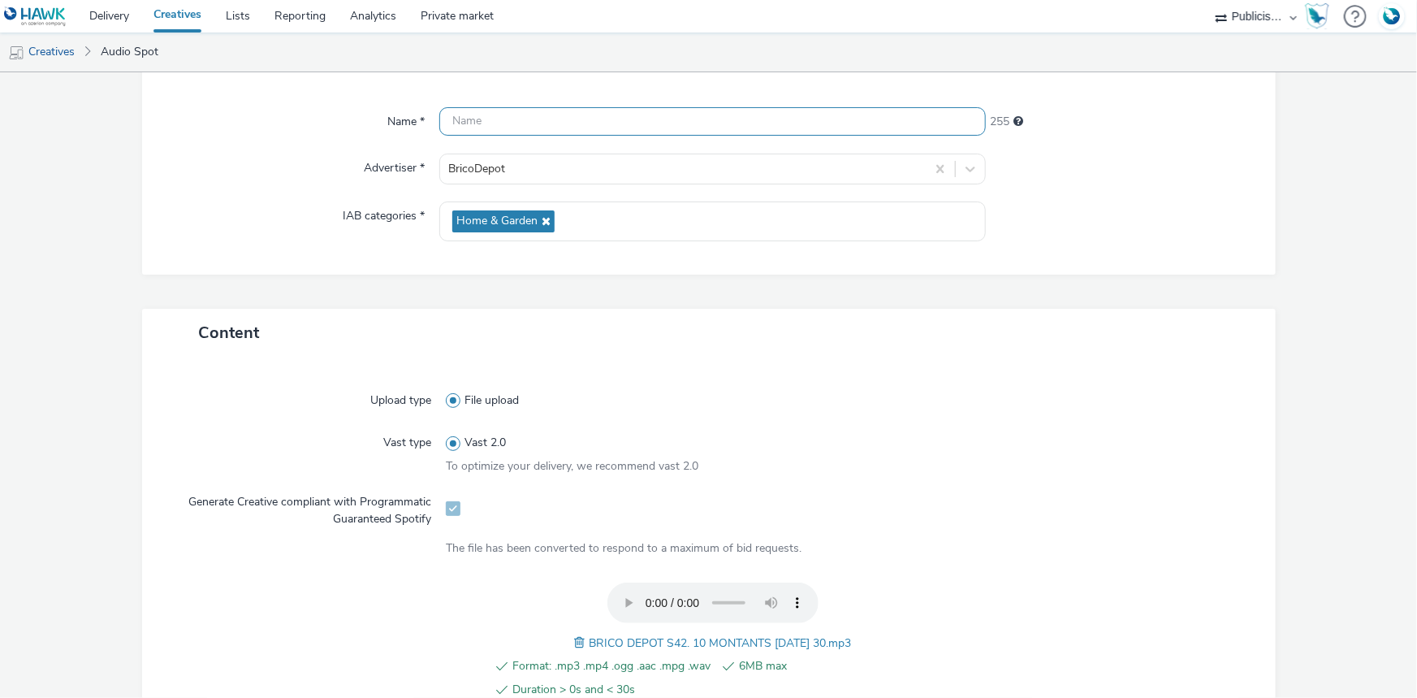
click at [496, 113] on input "text" at bounding box center [712, 121] width 547 height 28
paste input "BRICO DEPOT S42. 10 MONTANTS [DATE] 30.mp3"
paste input "_Spotify"
type input "BRICO DEPOT S42. 10 MONTANTS HIER_Spotify"
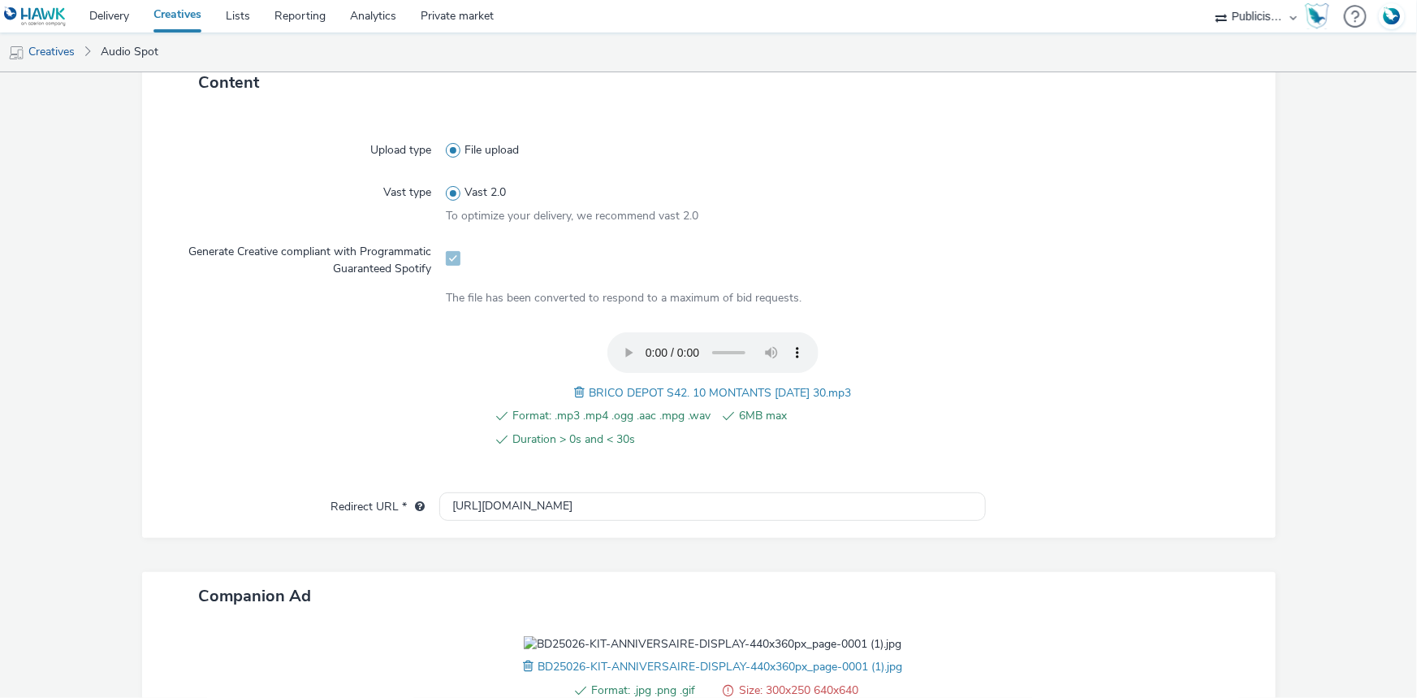
scroll to position [581, 0]
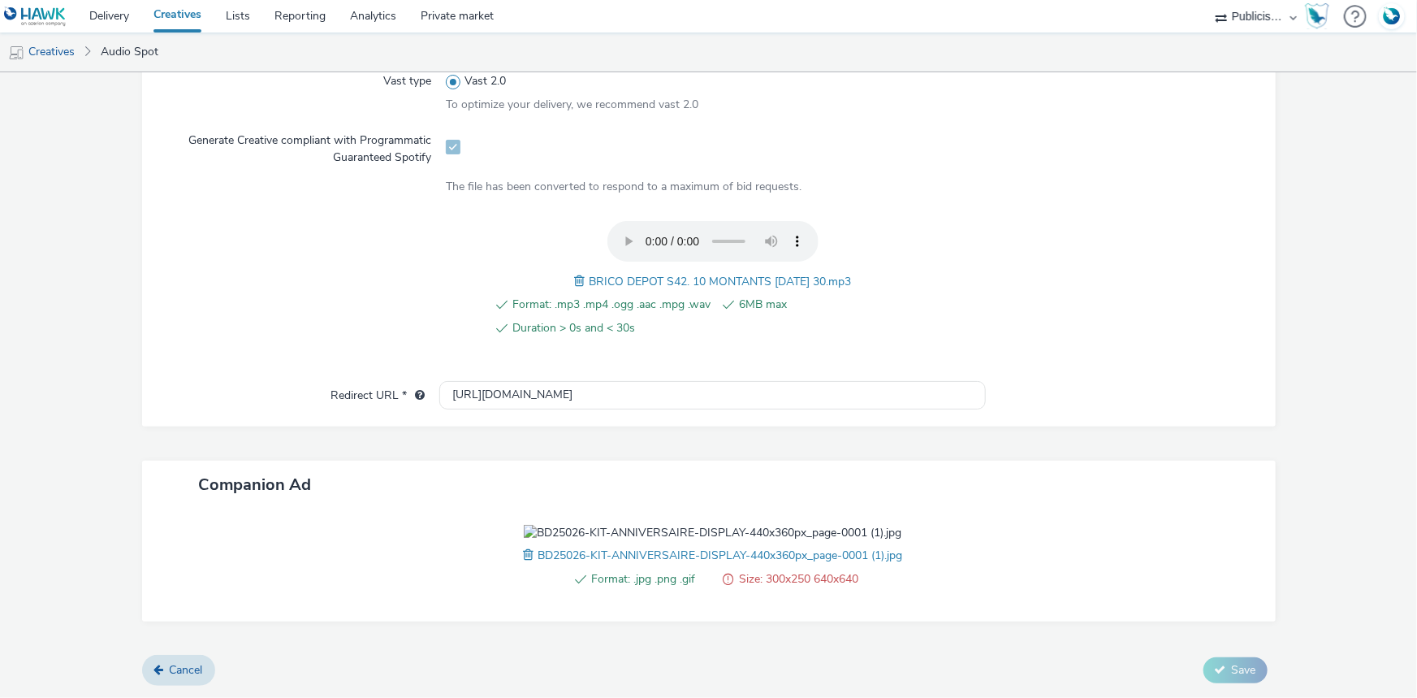
click at [523, 553] on span at bounding box center [530, 555] width 15 height 18
click at [1222, 661] on button "Save" at bounding box center [1236, 670] width 64 height 26
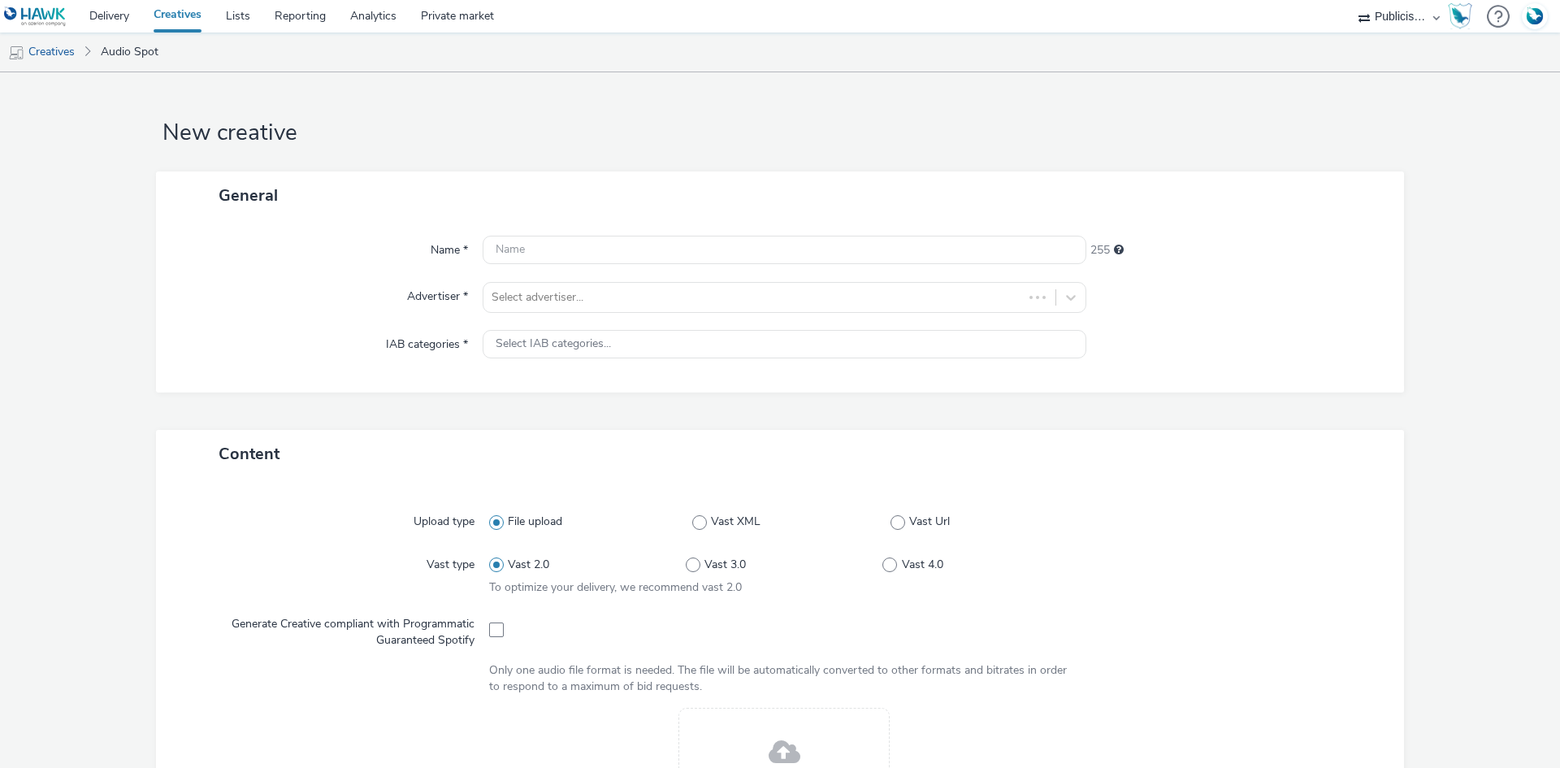
select select "08a58170-7f08-4922-abc8-b2d1eb407230"
click at [549, 280] on div "Name * 255 Advertiser * Select advertiser... IAB categories * Select IAB catego…" at bounding box center [780, 305] width 1248 height 173
click at [547, 301] on div at bounding box center [769, 297] width 556 height 19
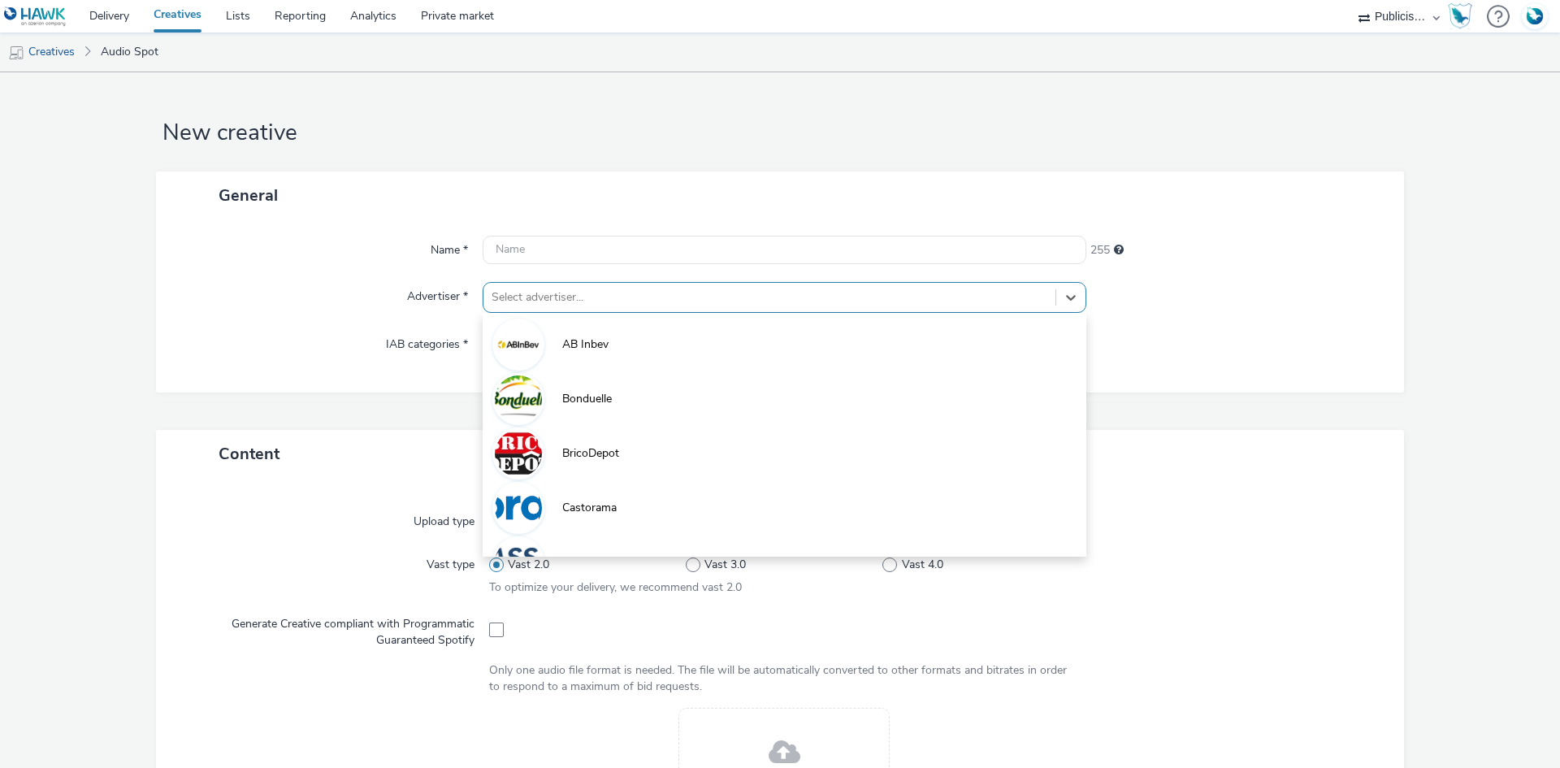
paste input "bri"
type input "bri"
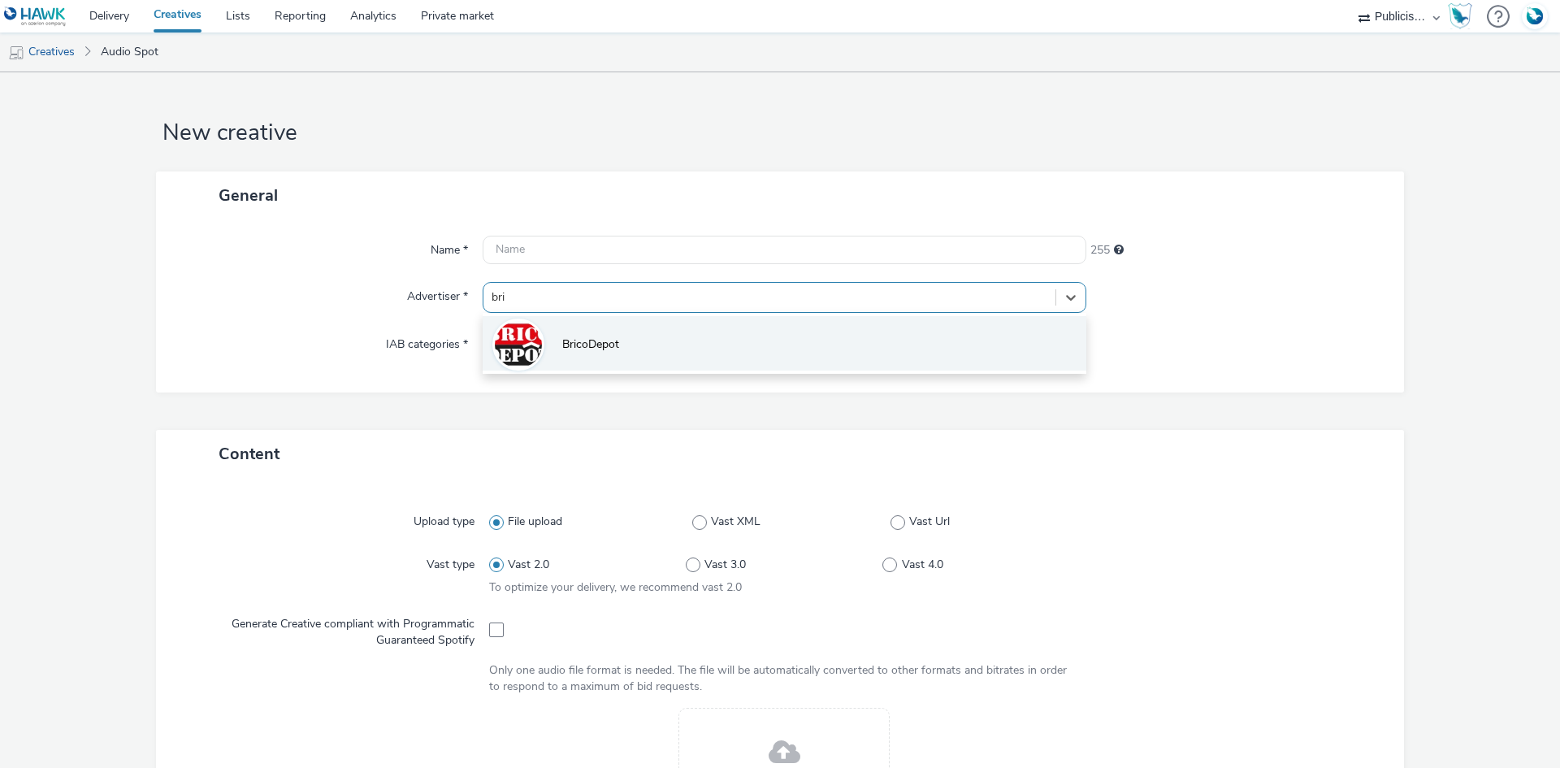
click at [553, 337] on li "BricoDepot" at bounding box center [785, 343] width 604 height 54
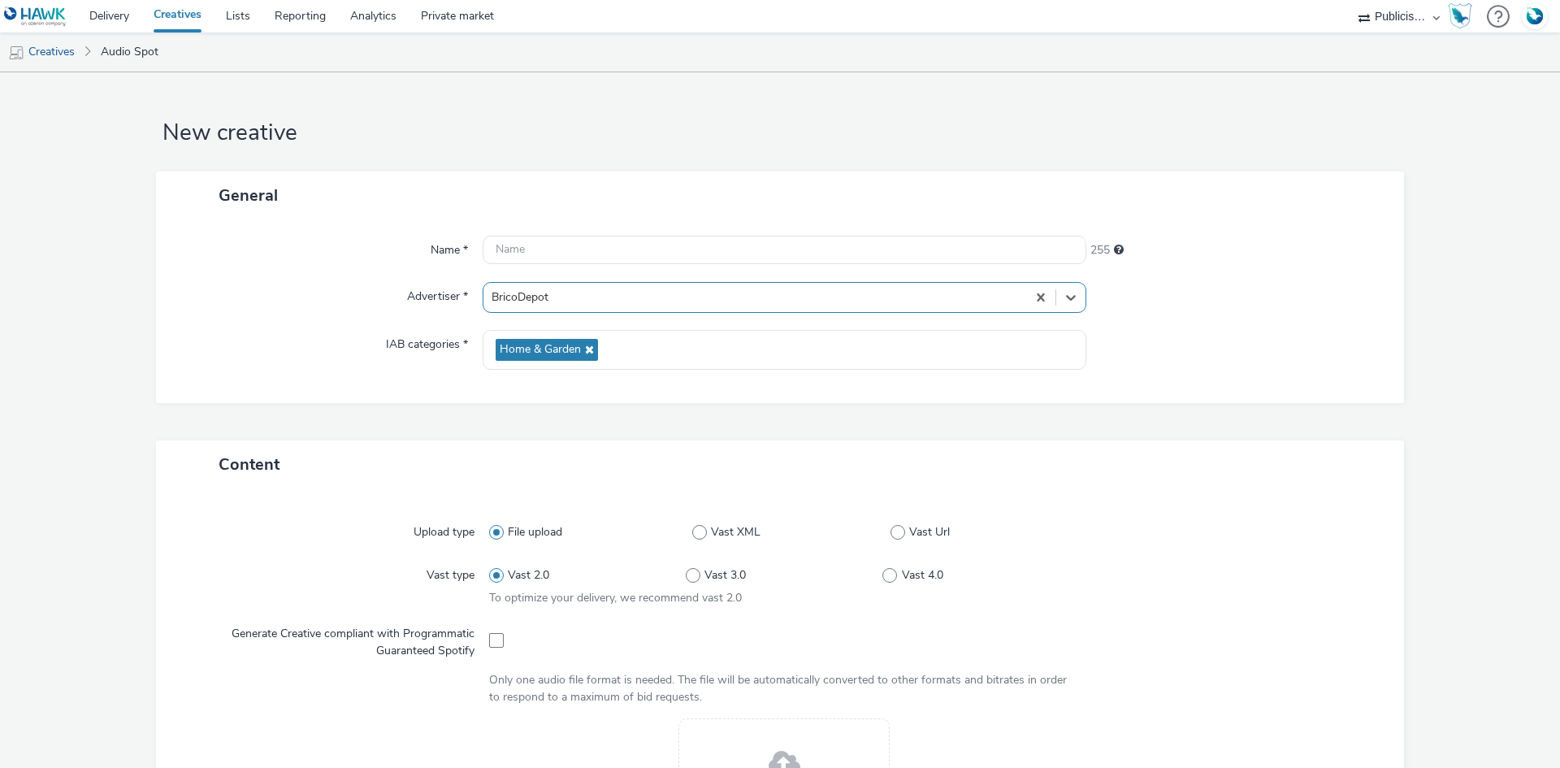
type input "[URL][DOMAIN_NAME]"
click at [494, 636] on span at bounding box center [496, 640] width 15 height 15
checkbox input "true"
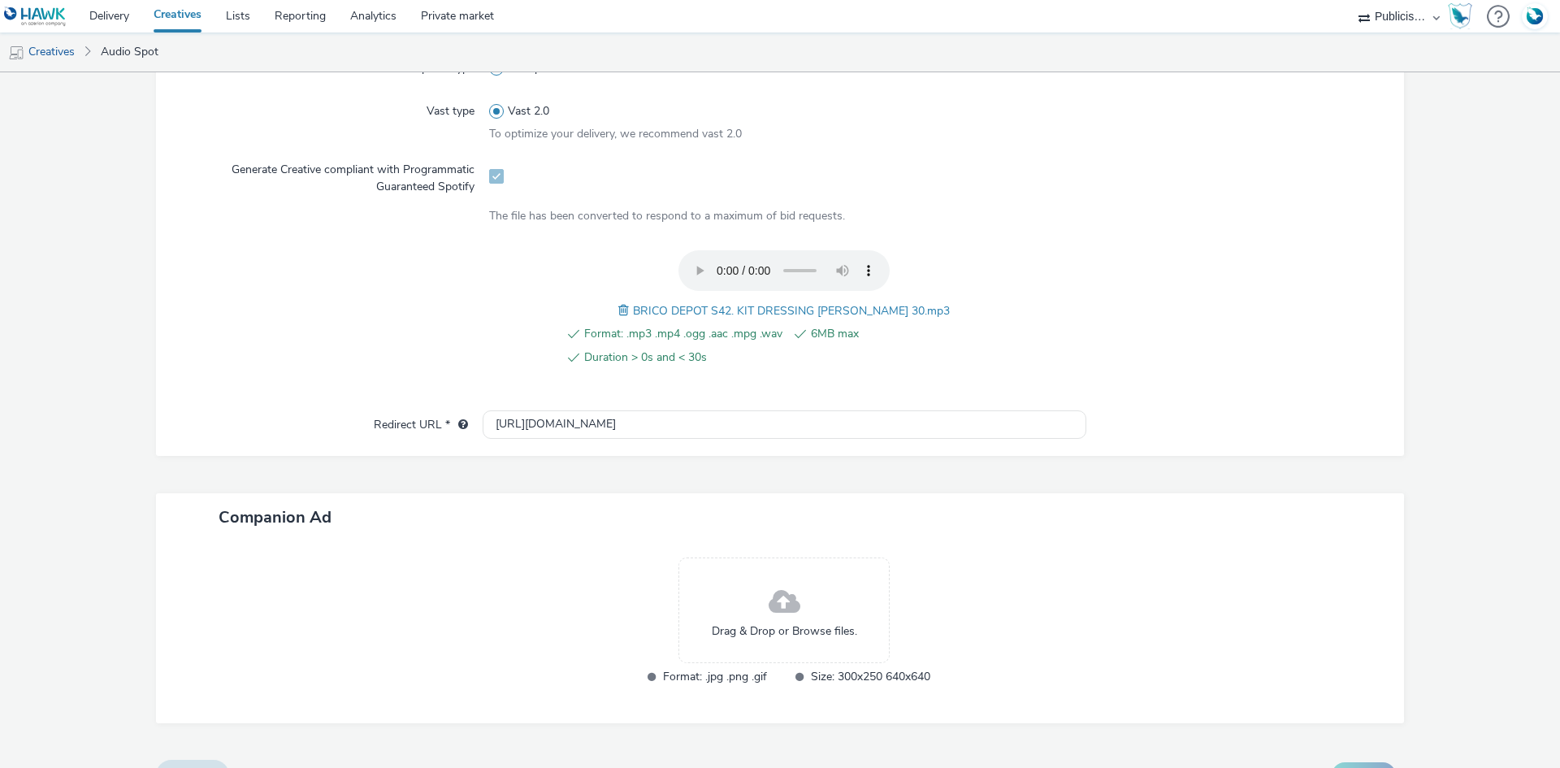
scroll to position [487, 0]
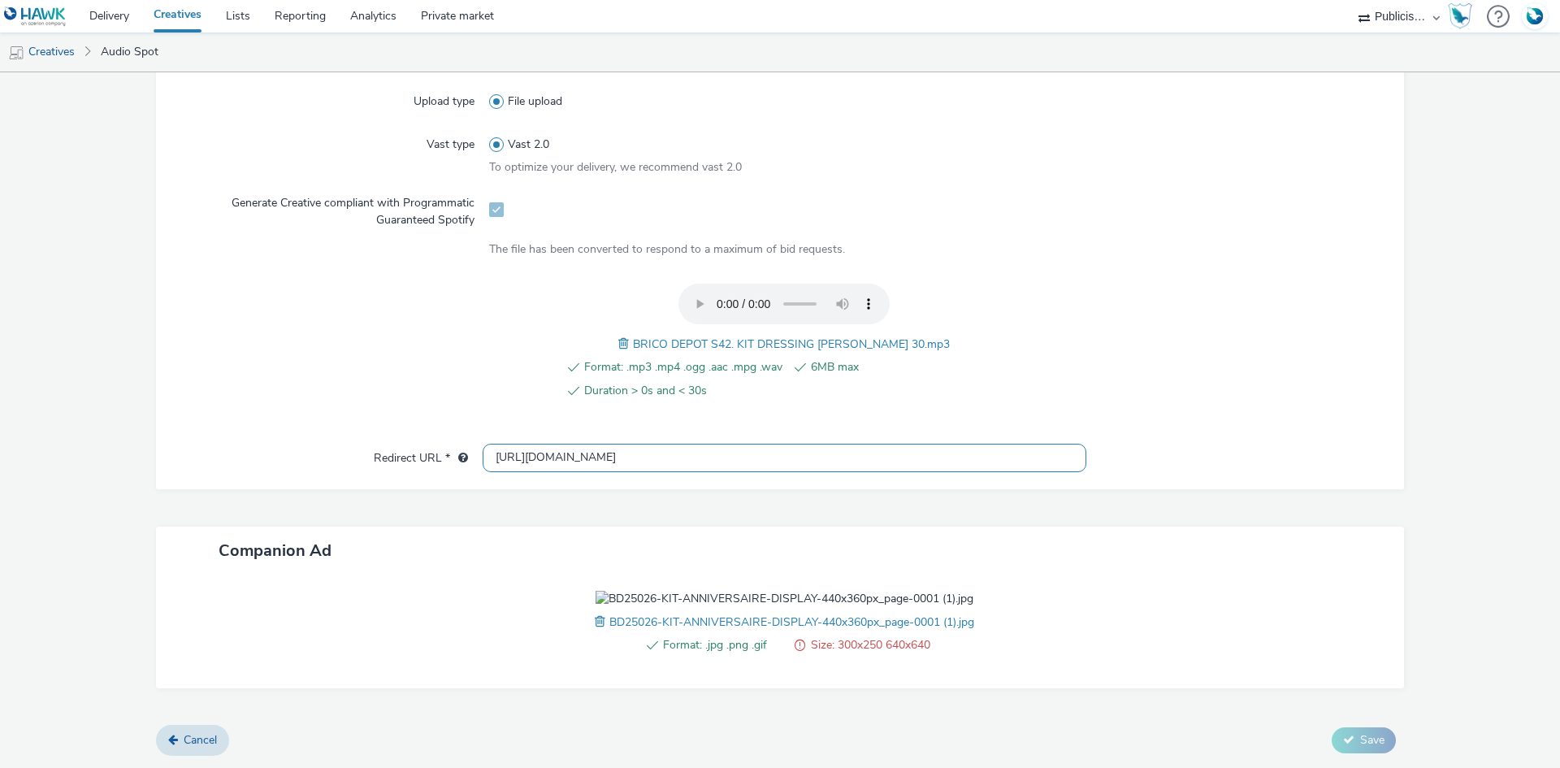
click at [549, 444] on input "[URL][DOMAIN_NAME]" at bounding box center [785, 458] width 604 height 28
paste input "s://[DOMAIN_NAME][URL]"
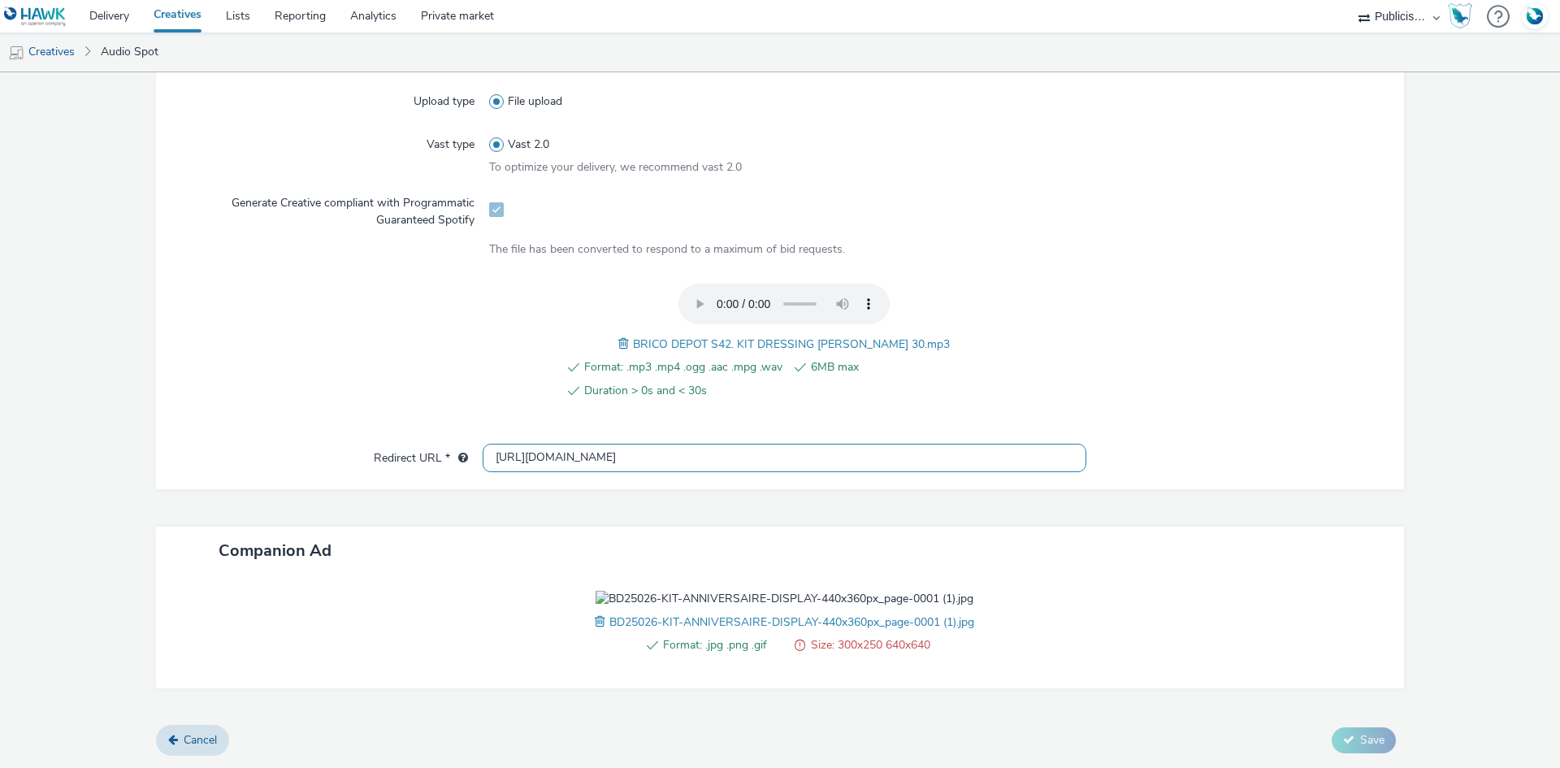
type input "[URL][DOMAIN_NAME]"
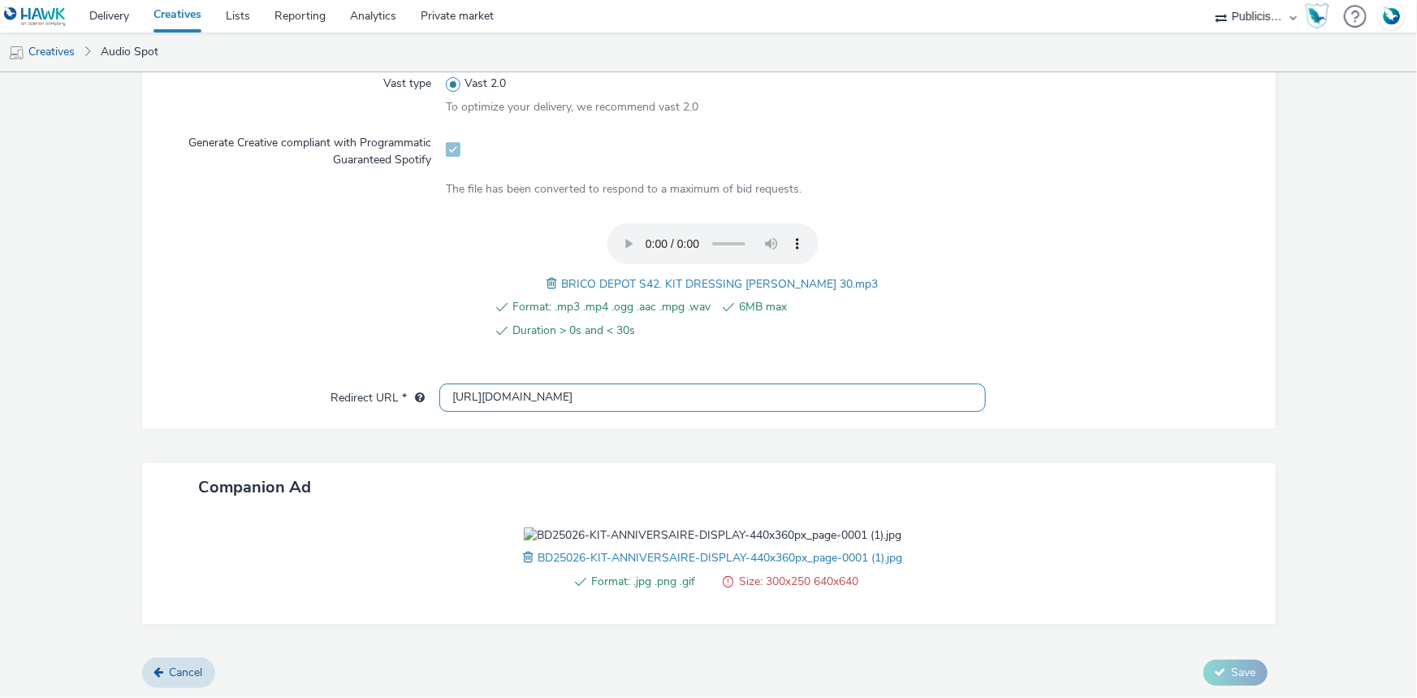
scroll to position [487, 0]
click at [685, 284] on span "BRICO DEPOT S42. KIT DRESSING CE MATIN 30.mp3" at bounding box center [720, 283] width 317 height 15
copy span "BRICO DEPOT S42. KIT DRESSING CE MATIN 30.mp3"
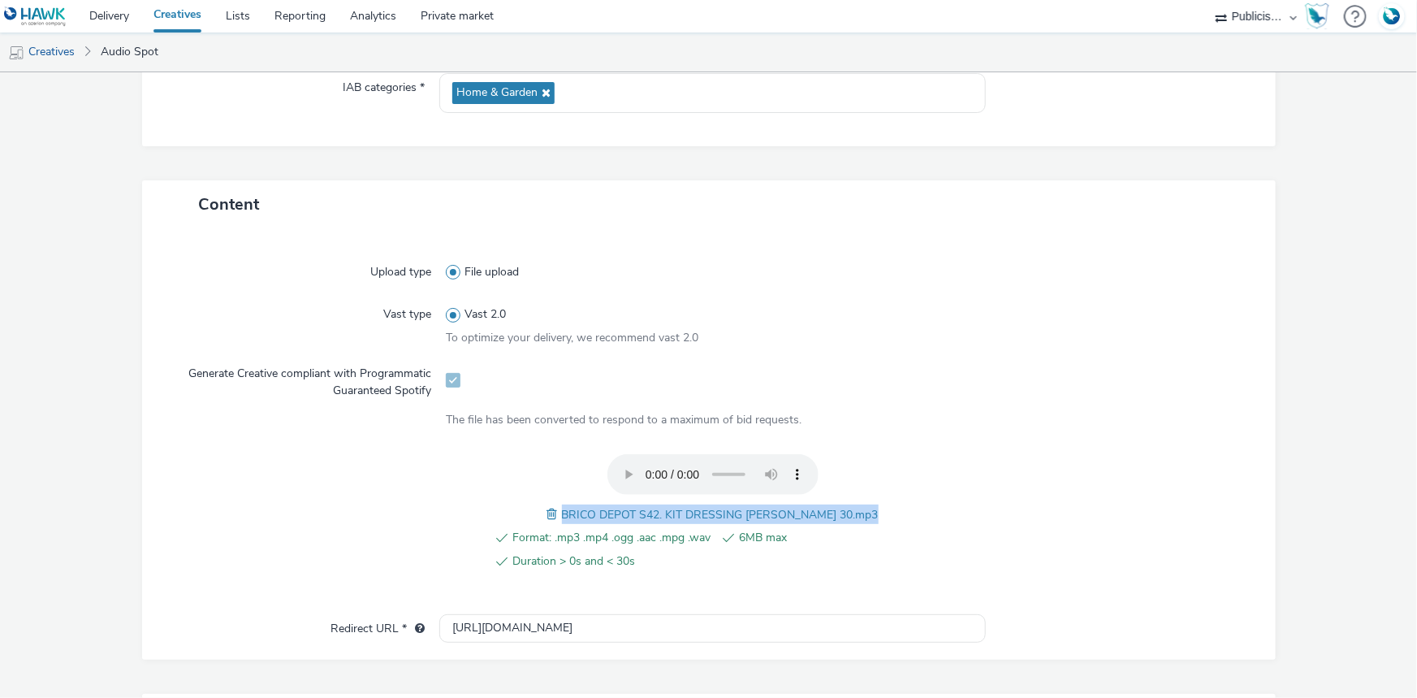
scroll to position [0, 0]
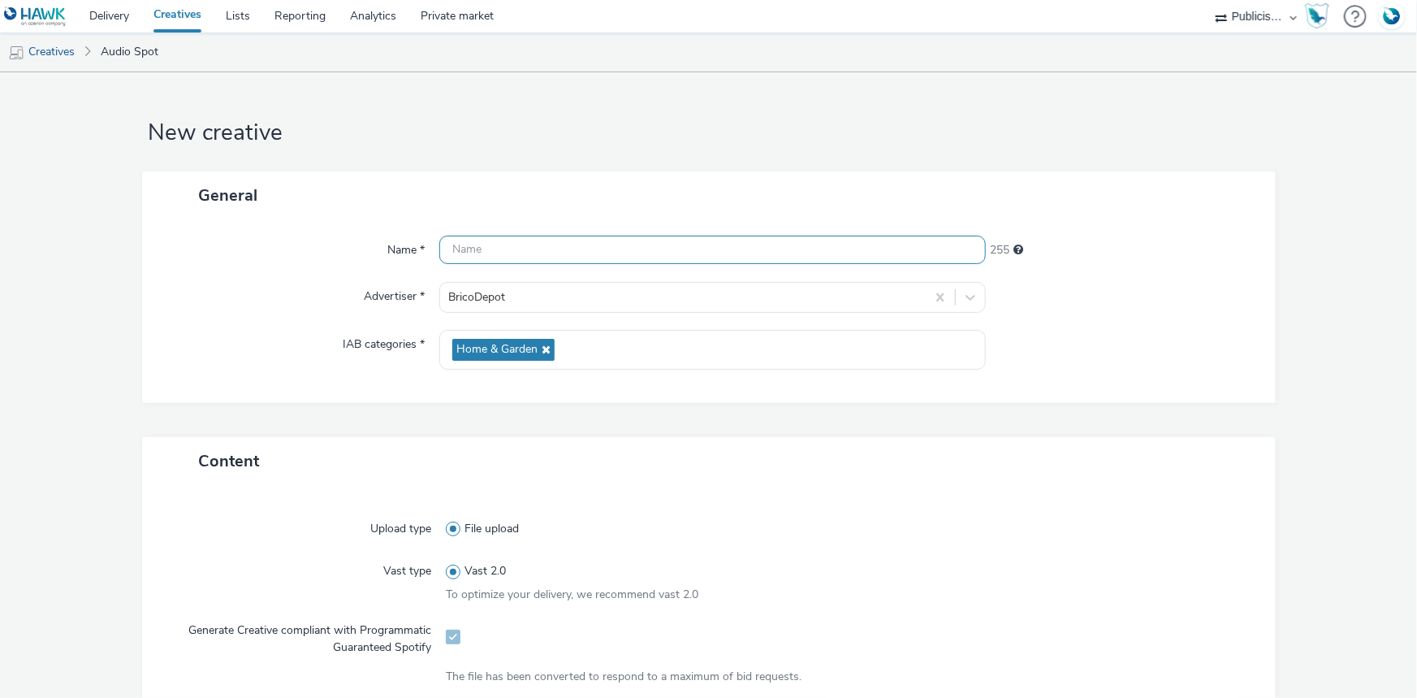
click at [556, 257] on input "text" at bounding box center [712, 250] width 547 height 28
paste input "BRICO DEPOT S42. KIT DRESSING CE MATIN 30.mp3"
paste input "_Spotify"
type input "BRICO DEPOT S42. KIT DRESSING CE MATIN_Spotify"
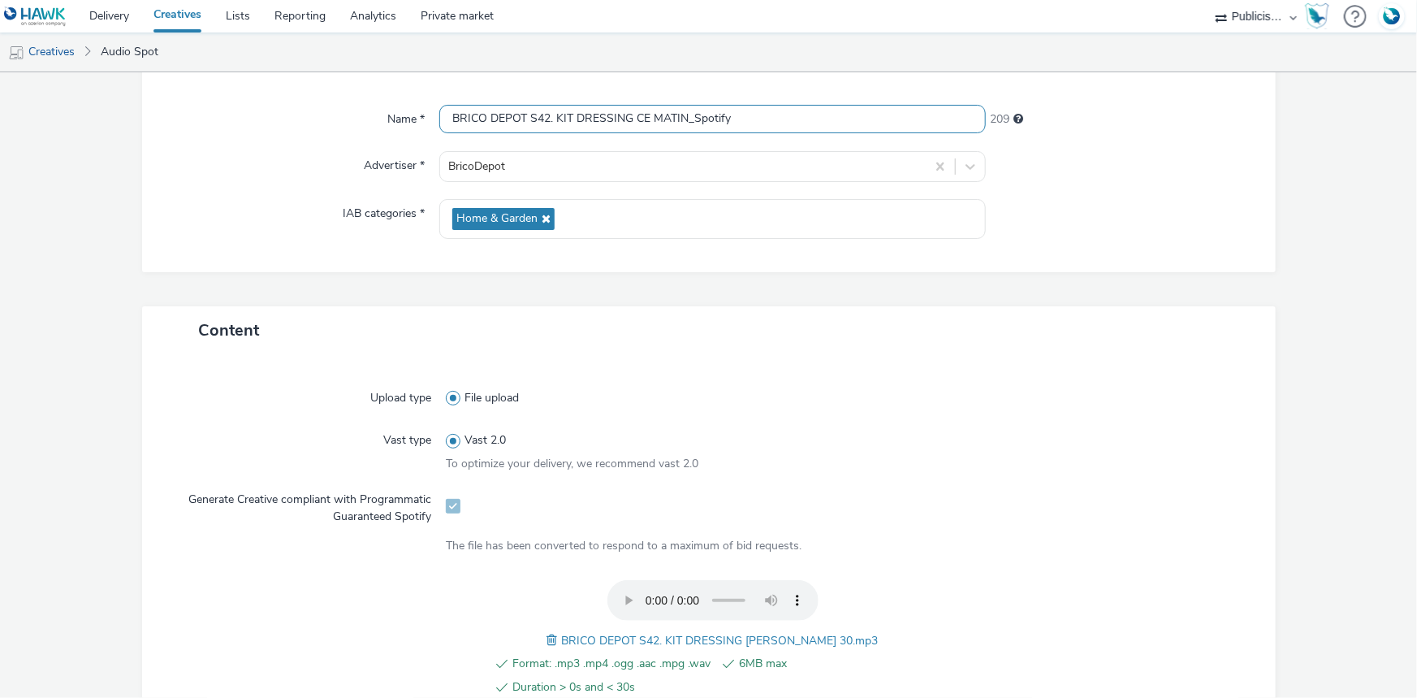
scroll to position [517, 0]
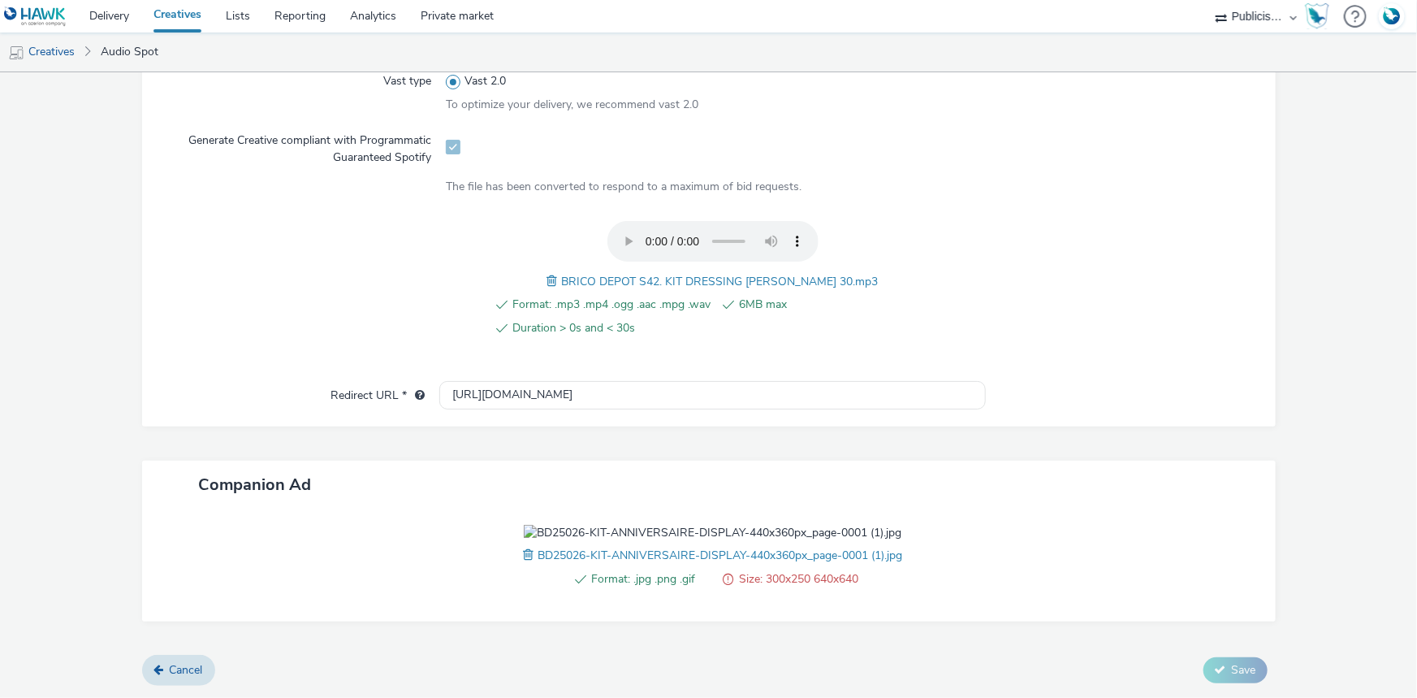
click at [507, 605] on div "Format: .jpg .png .gif Size: 300x250 640x640 BD25026-KIT-ANNIVERSAIRE-DISPLAY-4…" at bounding box center [712, 565] width 547 height 80
click at [523, 564] on span at bounding box center [530, 555] width 15 height 18
click at [1217, 675] on button "Save" at bounding box center [1236, 670] width 64 height 26
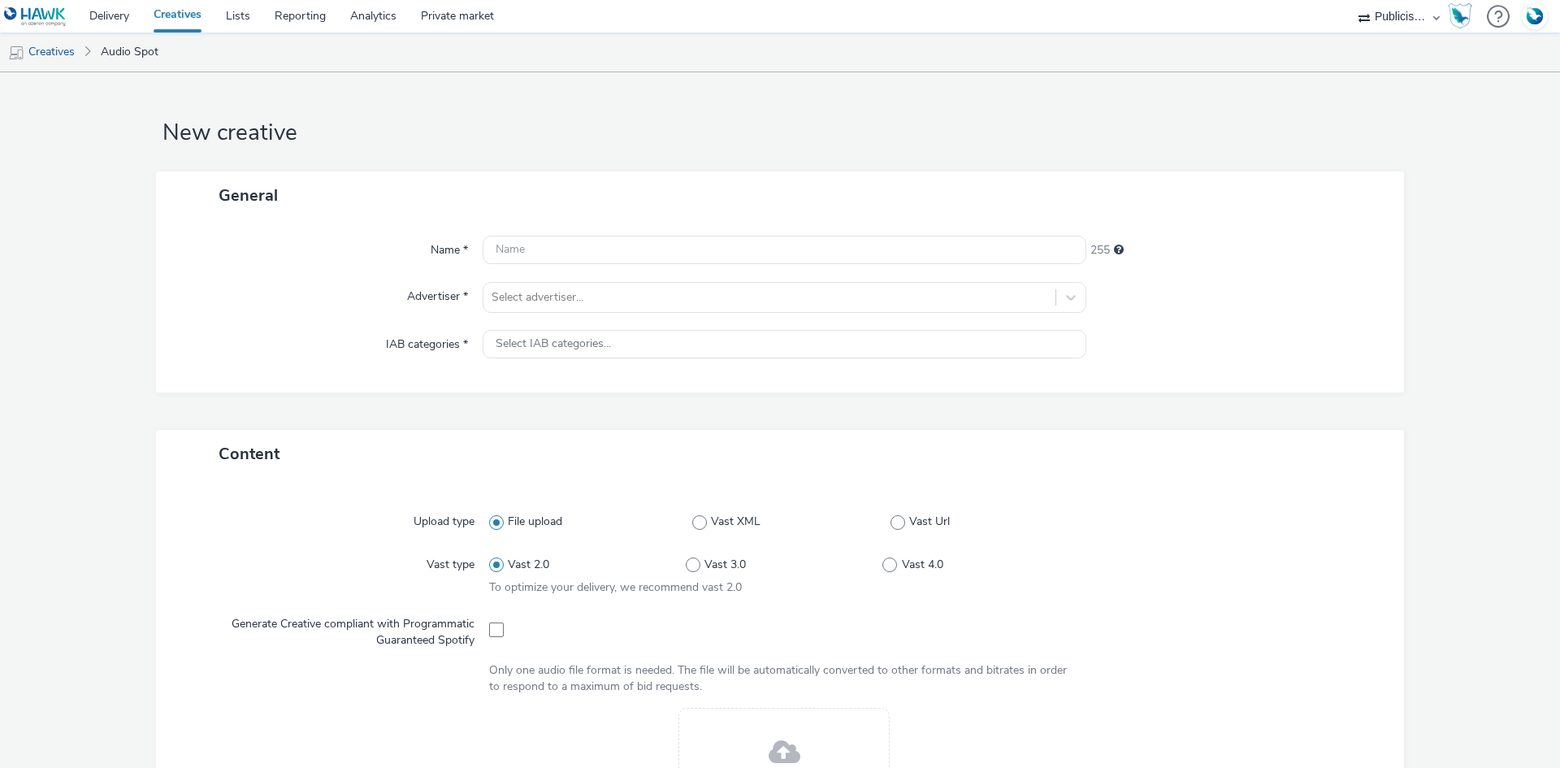
select select "08a58170-7f08-4922-abc8-b2d1eb407230"
click at [561, 284] on div "Select advertiser..." at bounding box center [769, 297] width 572 height 26
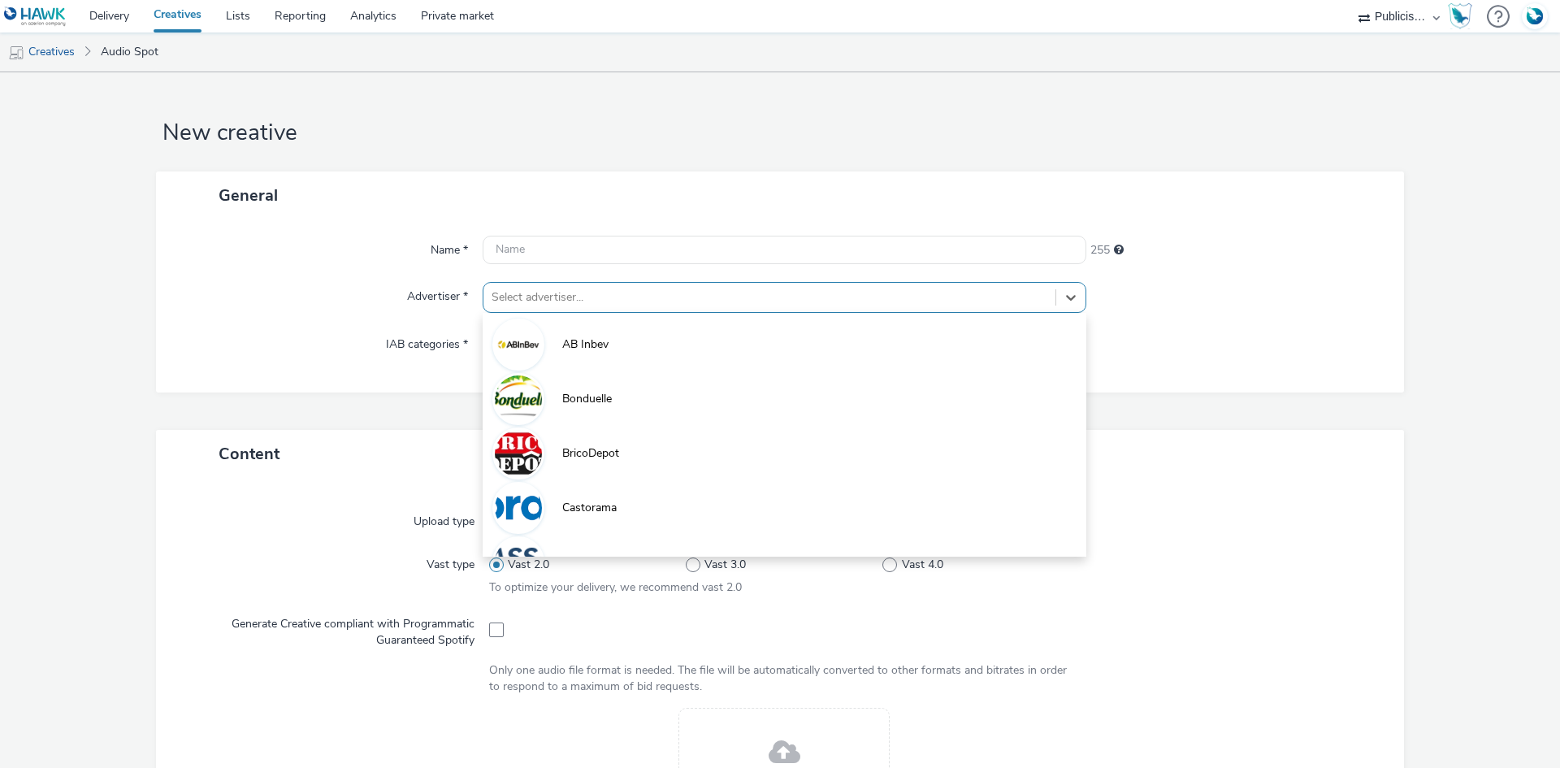
paste input "bri"
type input "bri"
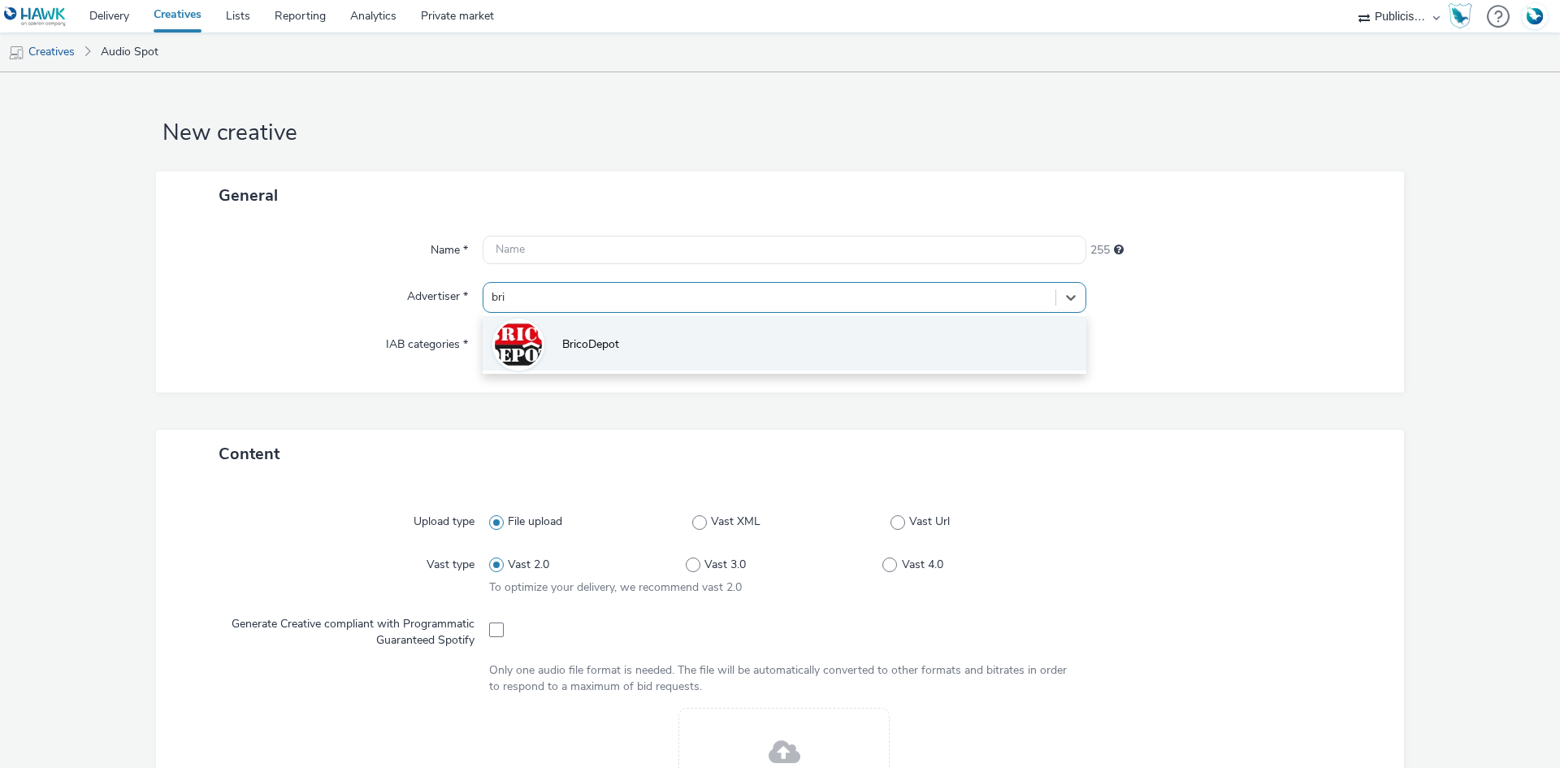
click at [552, 353] on li "BricoDepot" at bounding box center [785, 343] width 604 height 54
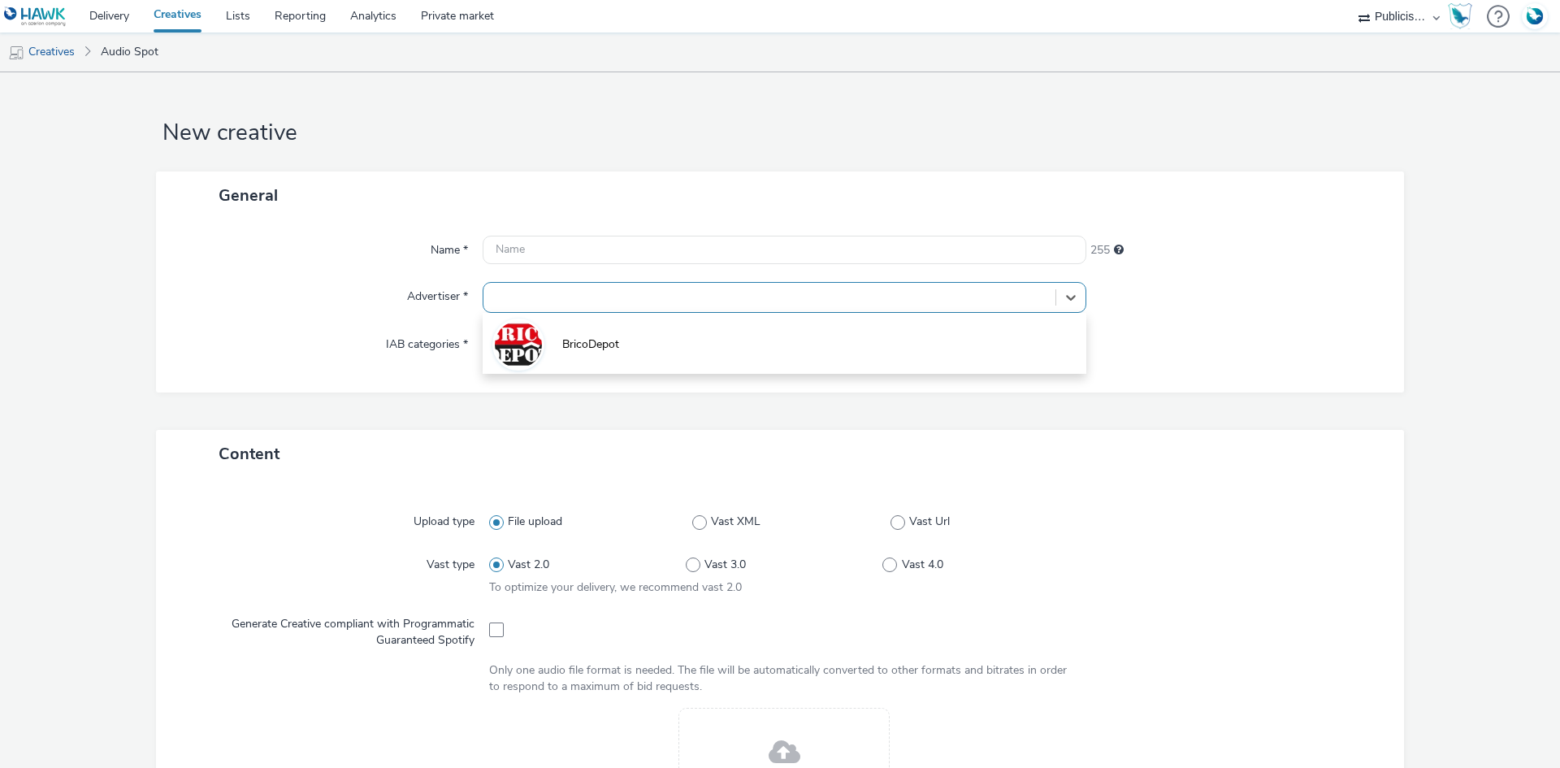
type input "[URL][DOMAIN_NAME]"
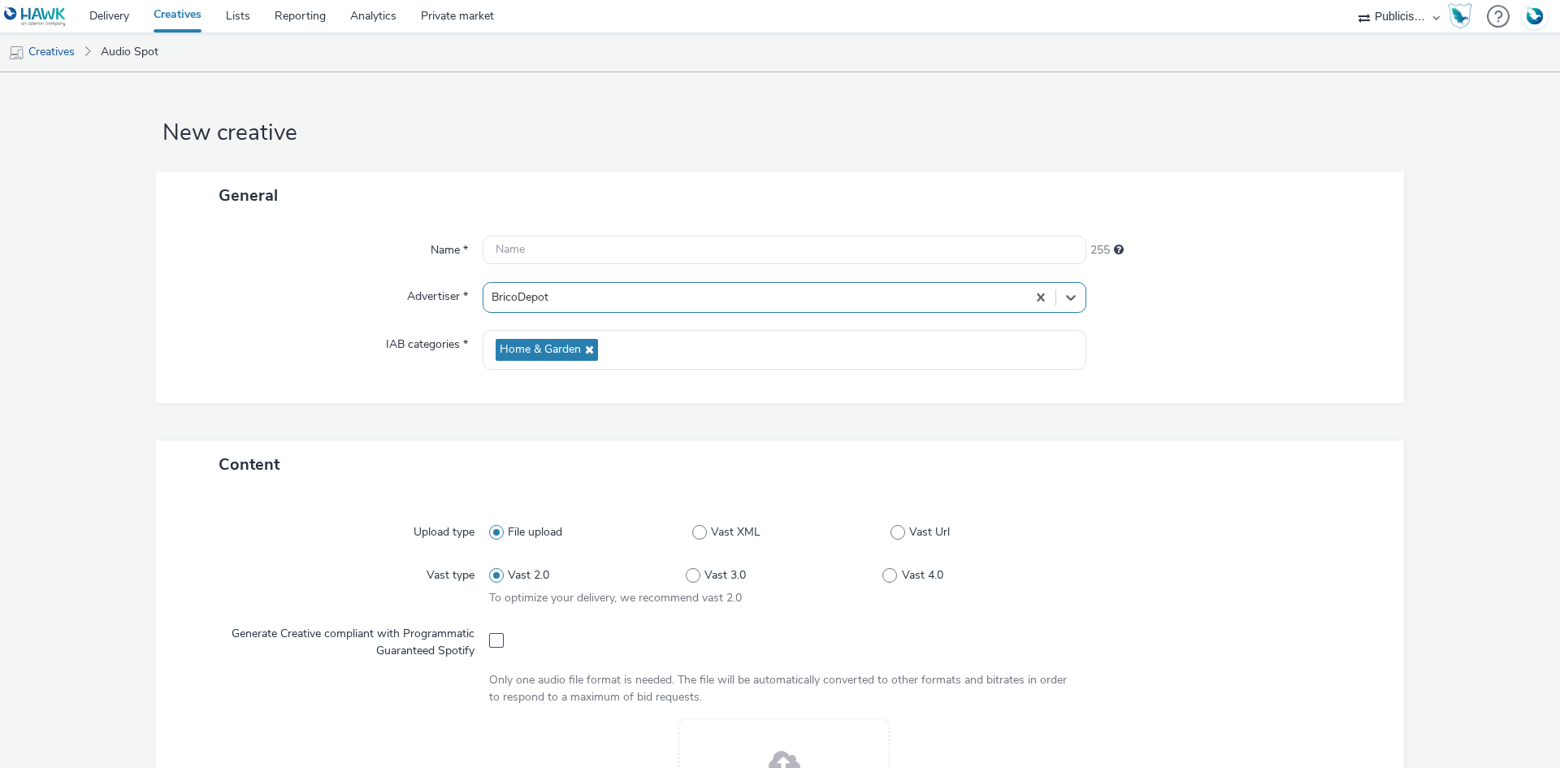
click at [496, 638] on span at bounding box center [496, 640] width 15 height 15
checkbox input "true"
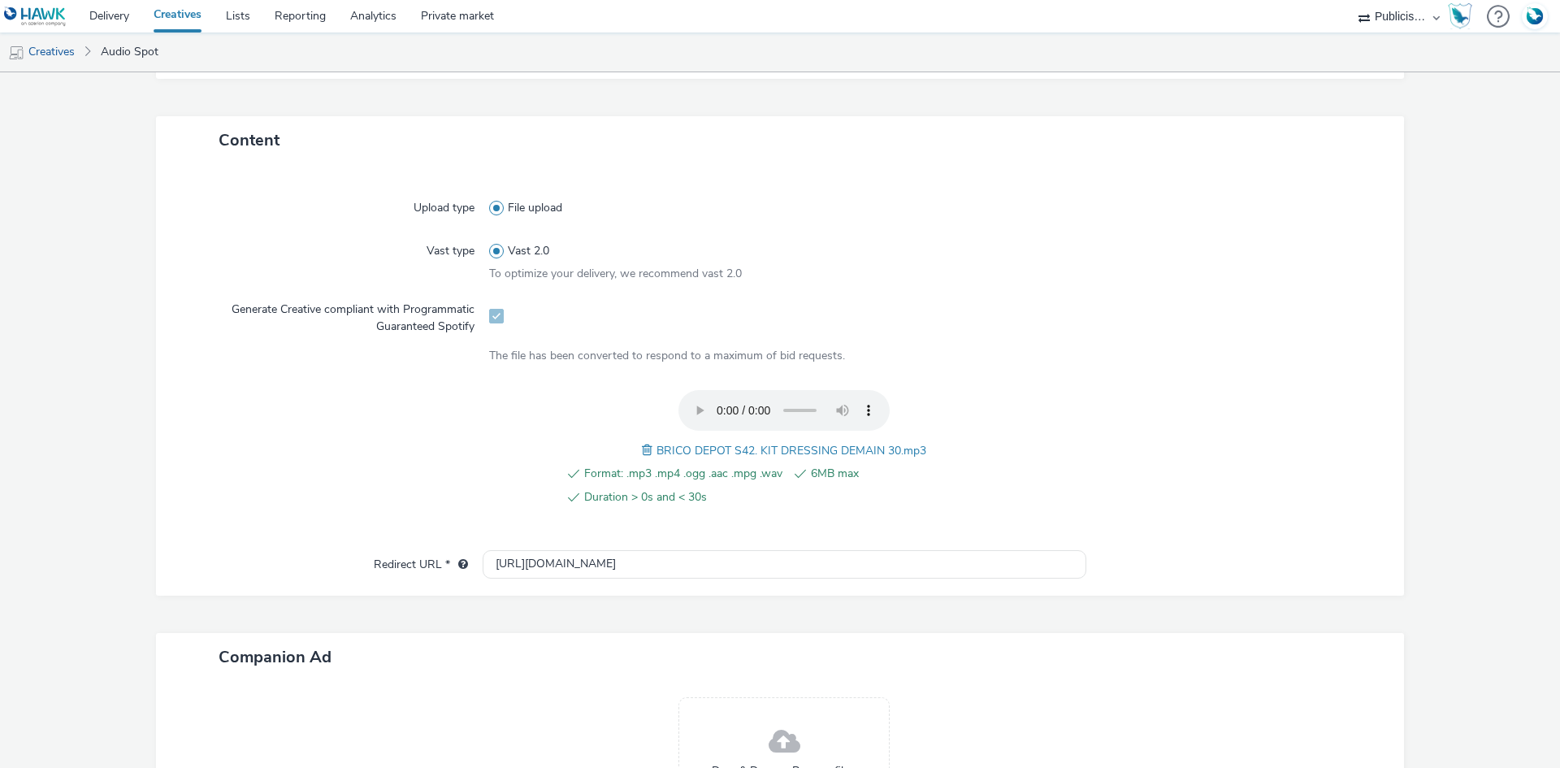
scroll to position [487, 0]
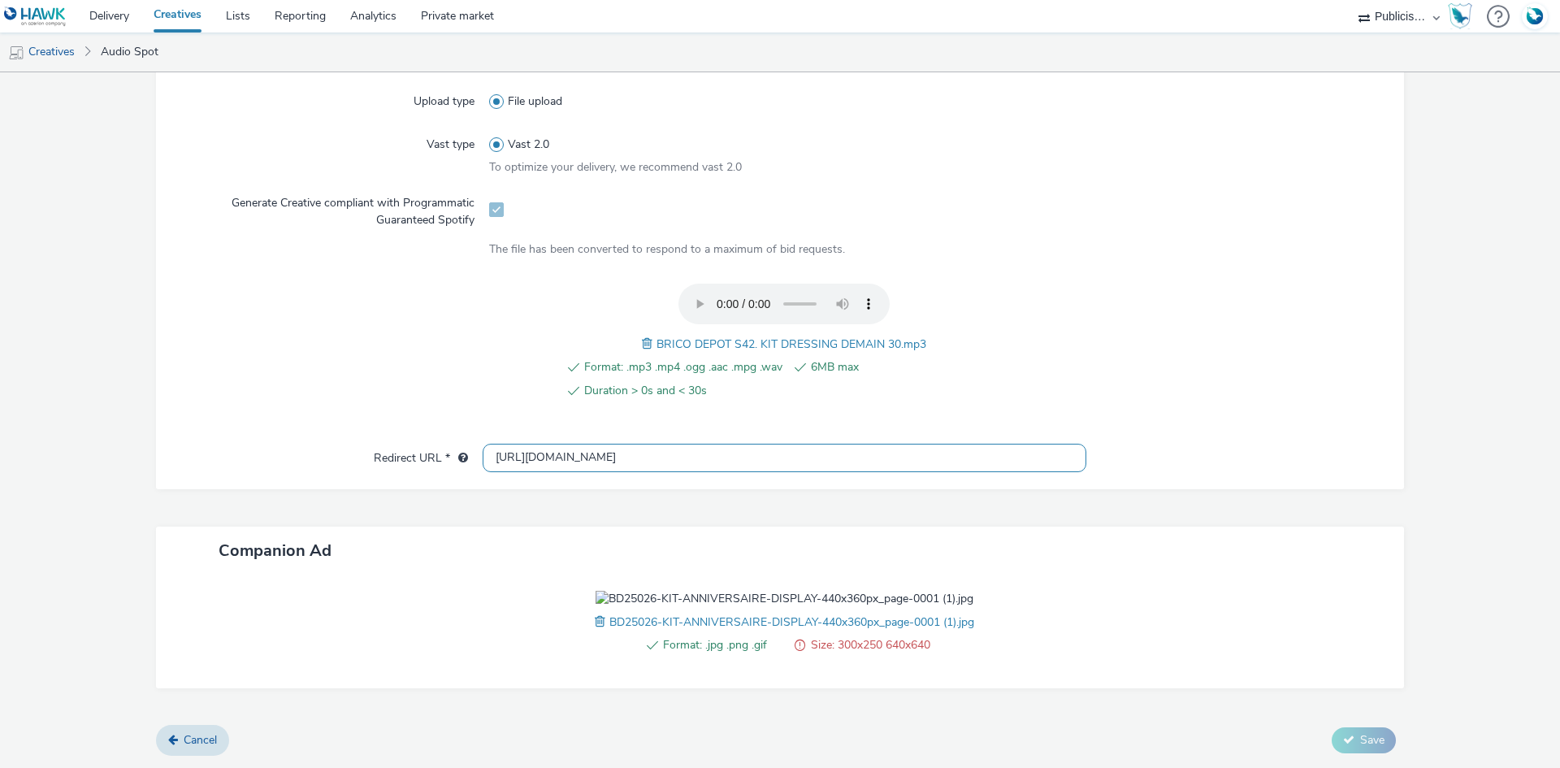
click at [538, 444] on input "[URL][DOMAIN_NAME]" at bounding box center [785, 458] width 604 height 28
paste input "s://[DOMAIN_NAME][URL]"
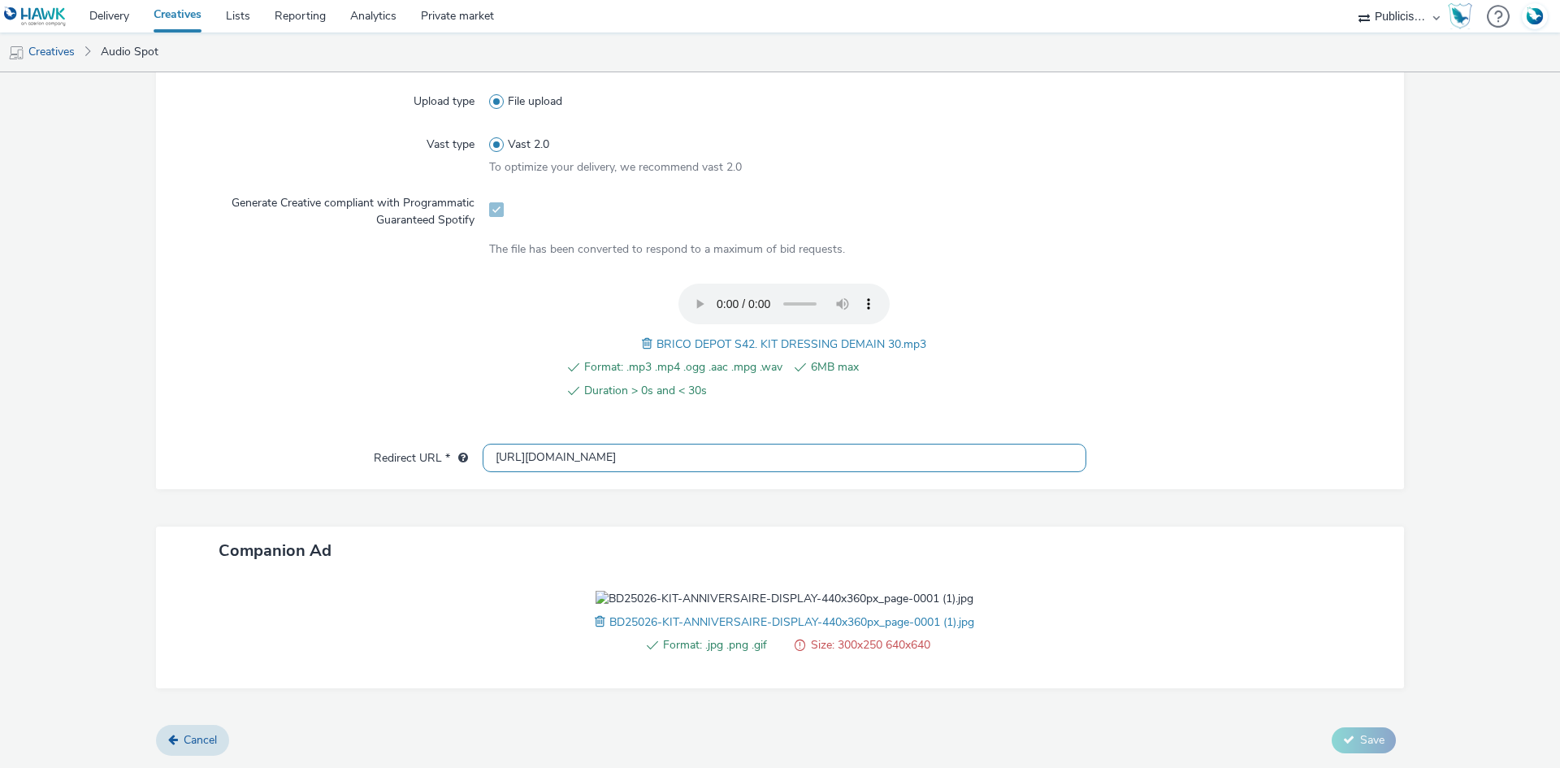
type input "[URL][DOMAIN_NAME]"
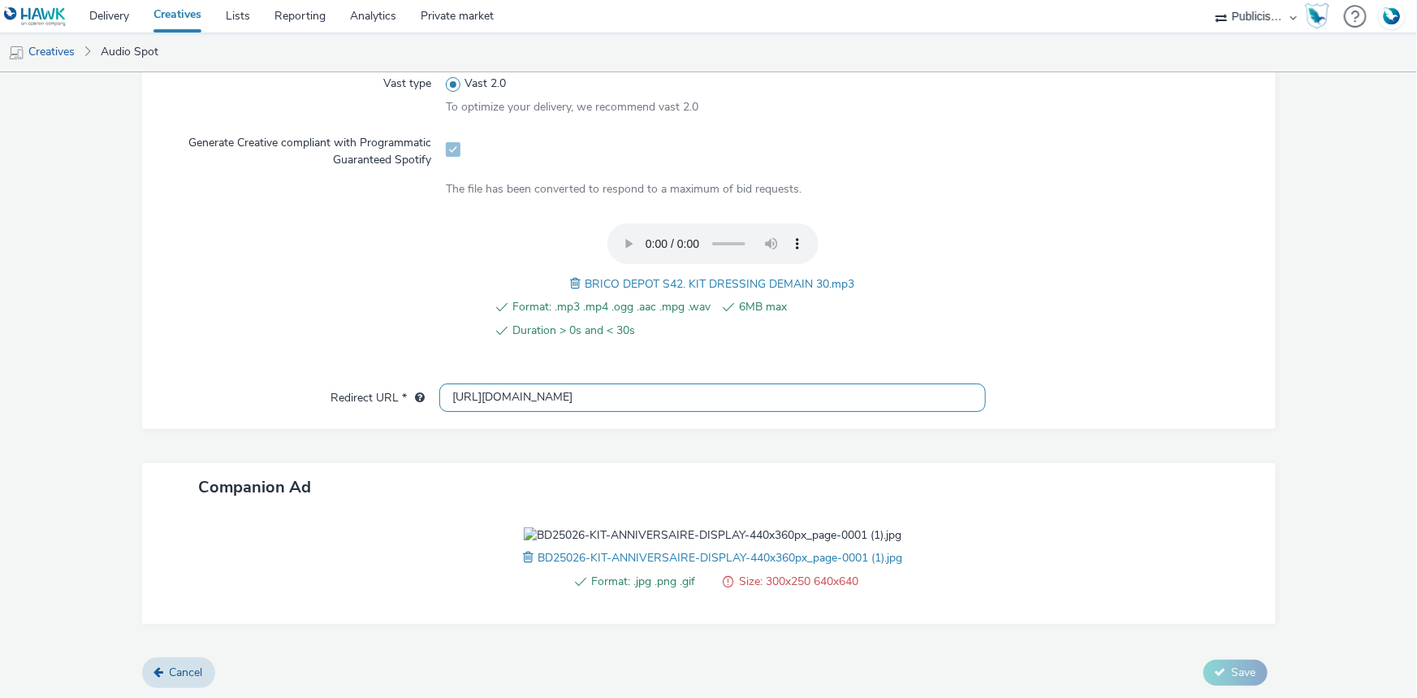
scroll to position [487, 0]
click at [693, 280] on span "BRICO DEPOT S42. KIT DRESSING DEMAIN 30.mp3" at bounding box center [721, 283] width 270 height 15
copy span "BRICO DEPOT S42. KIT DRESSING DEMAIN 30.mp3"
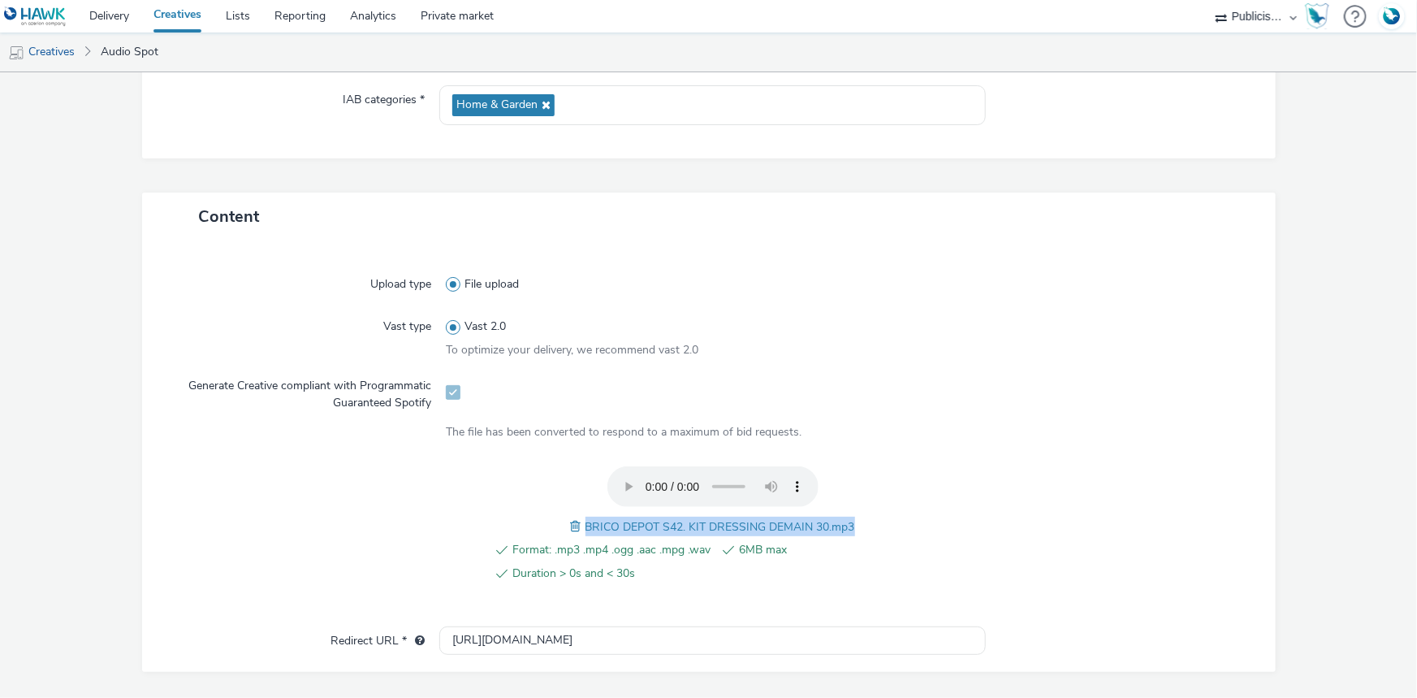
scroll to position [44, 0]
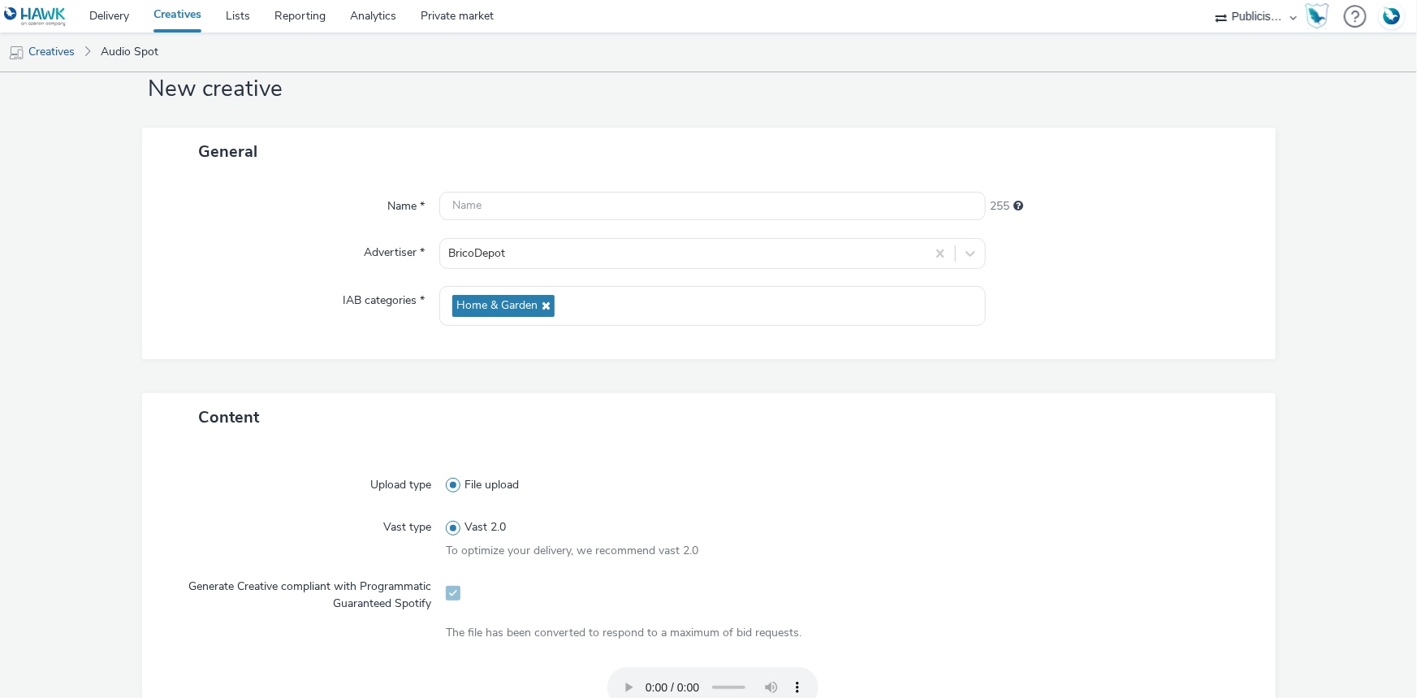
click at [516, 230] on div "Name * 255 Advertiser * BricoDepot IAB categories * Home & Garden" at bounding box center [709, 267] width 1134 height 184
click at [512, 197] on input "text" at bounding box center [712, 206] width 547 height 28
paste input "BRICO DEPOT S42. KIT DRESSING DEMAIN 30.mp3"
paste input "_Spotify"
type input "BRICO DEPOT S42. KIT DRESSING DEMAIN_Spotify"
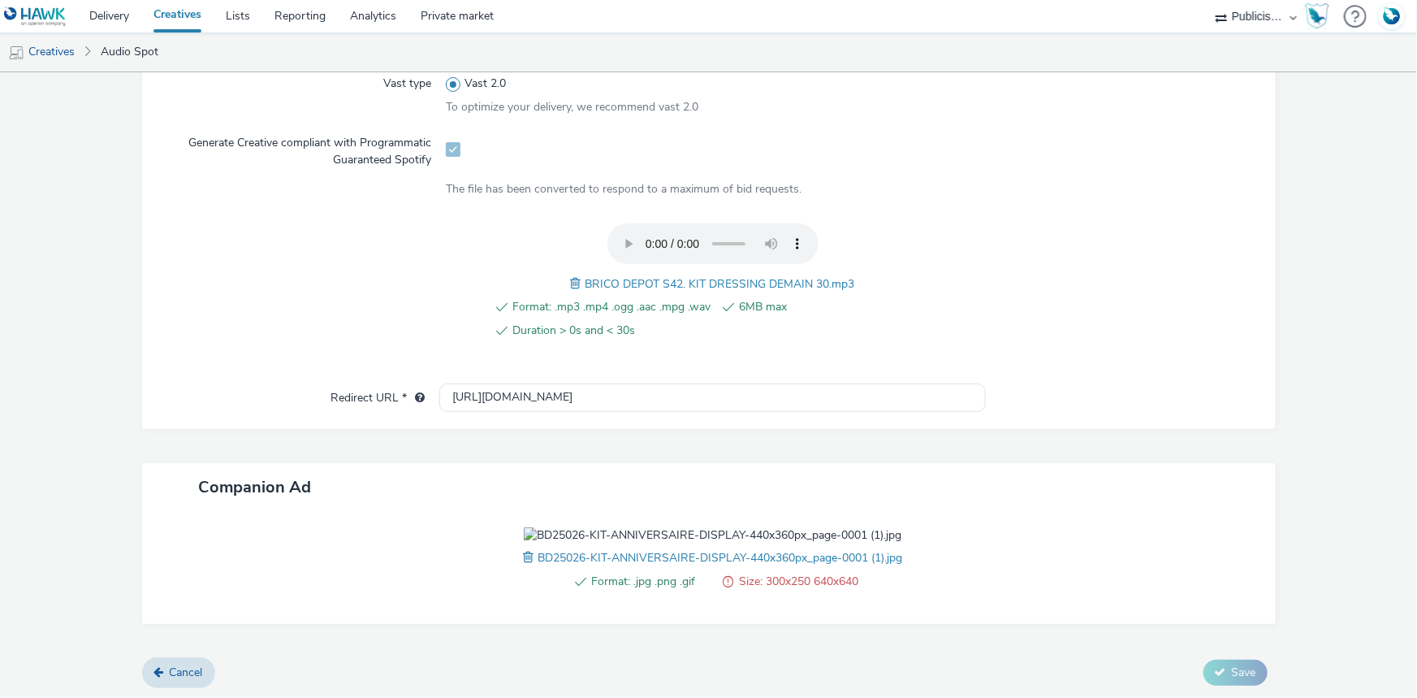
click at [523, 566] on span at bounding box center [530, 557] width 15 height 18
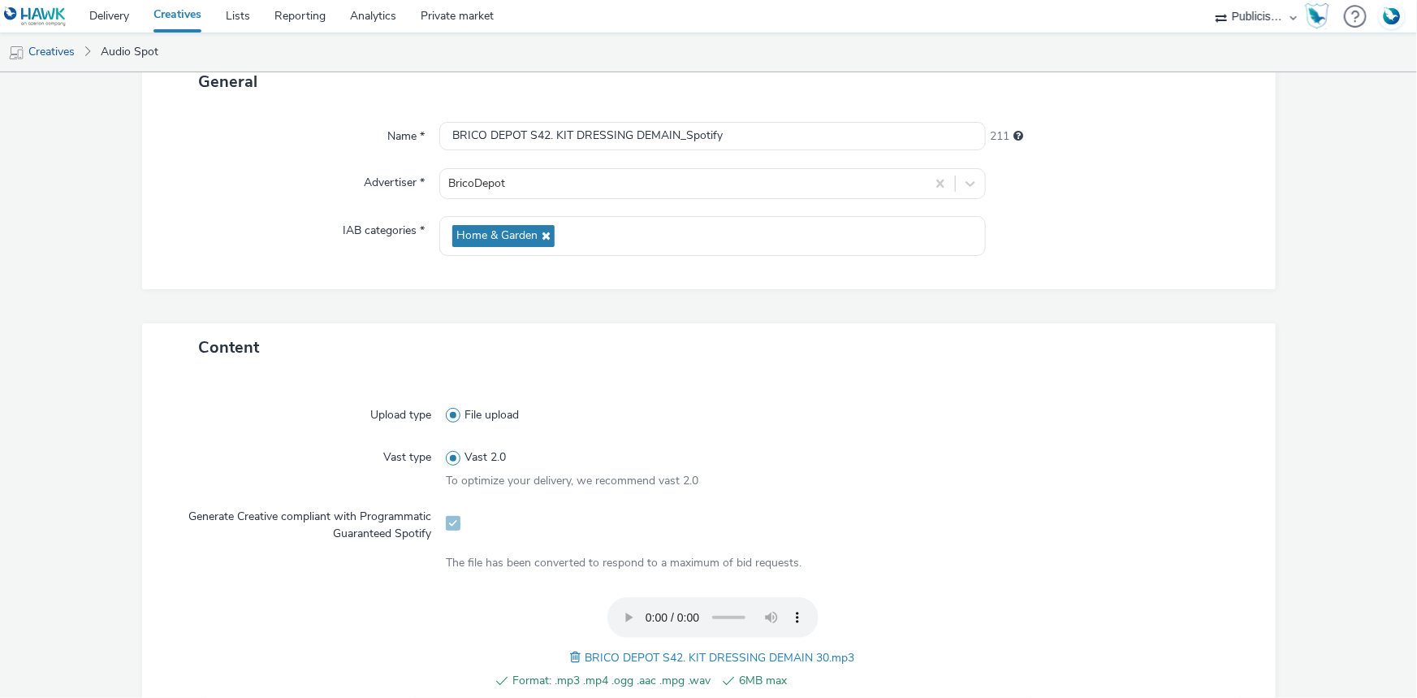
scroll to position [581, 0]
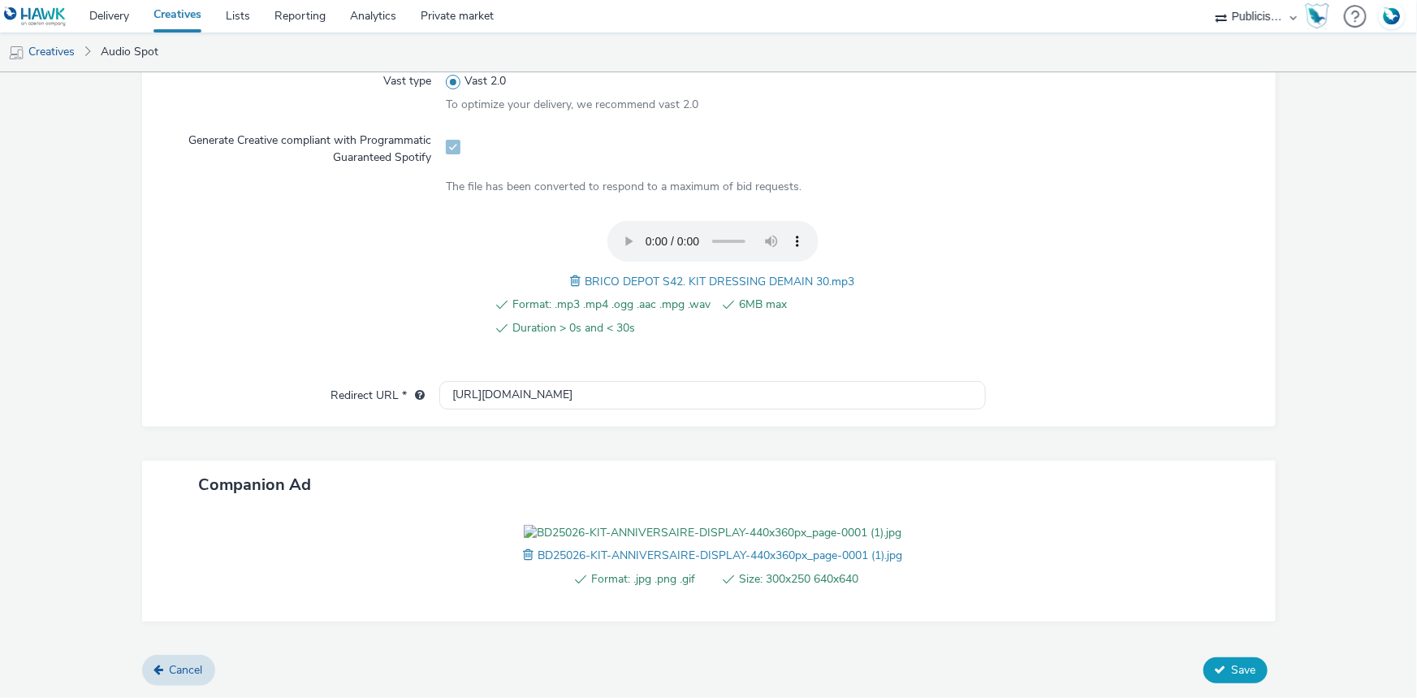
click at [1218, 671] on button "Save" at bounding box center [1236, 670] width 64 height 26
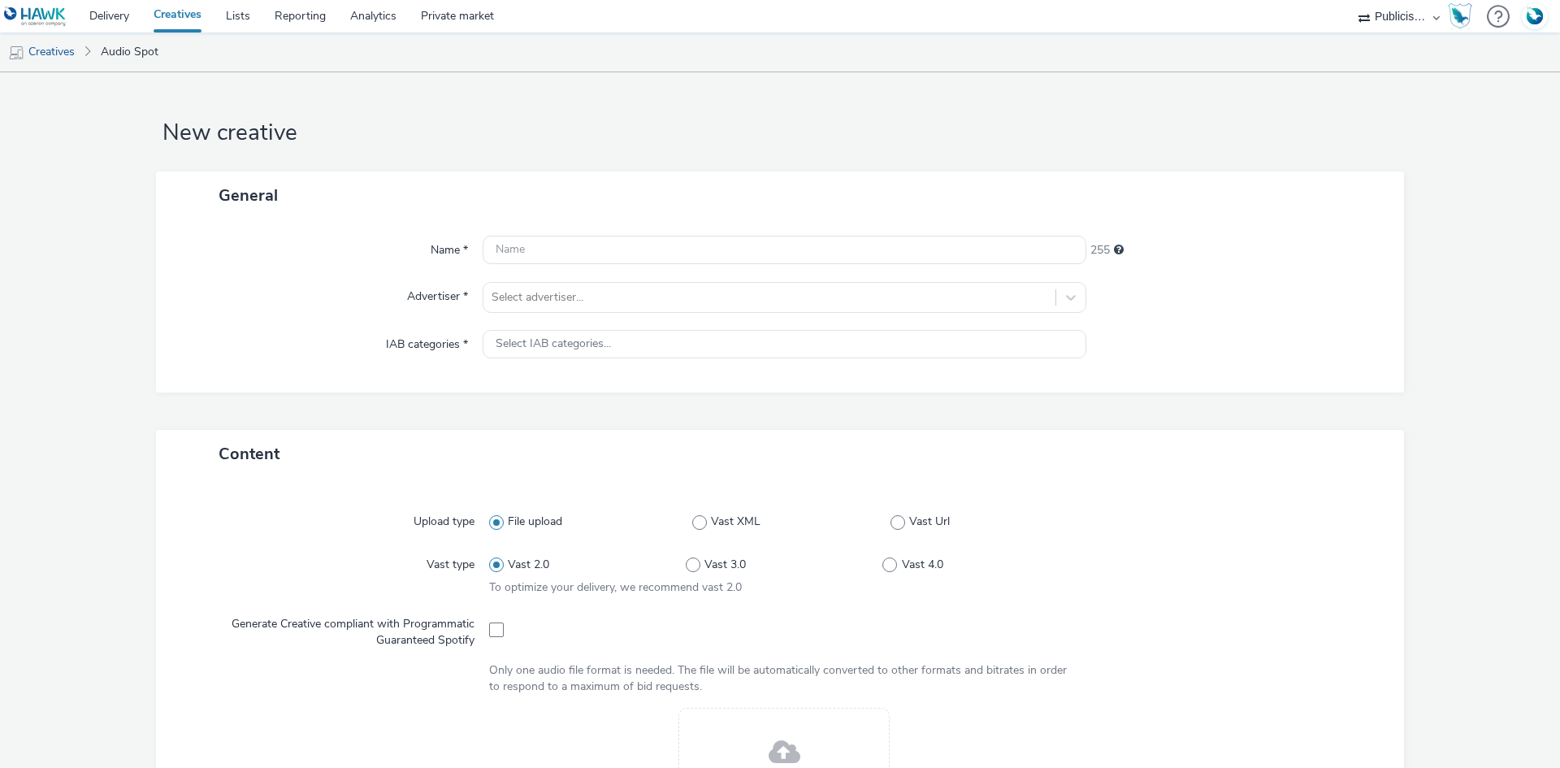
select select "08a58170-7f08-4922-abc8-b2d1eb407230"
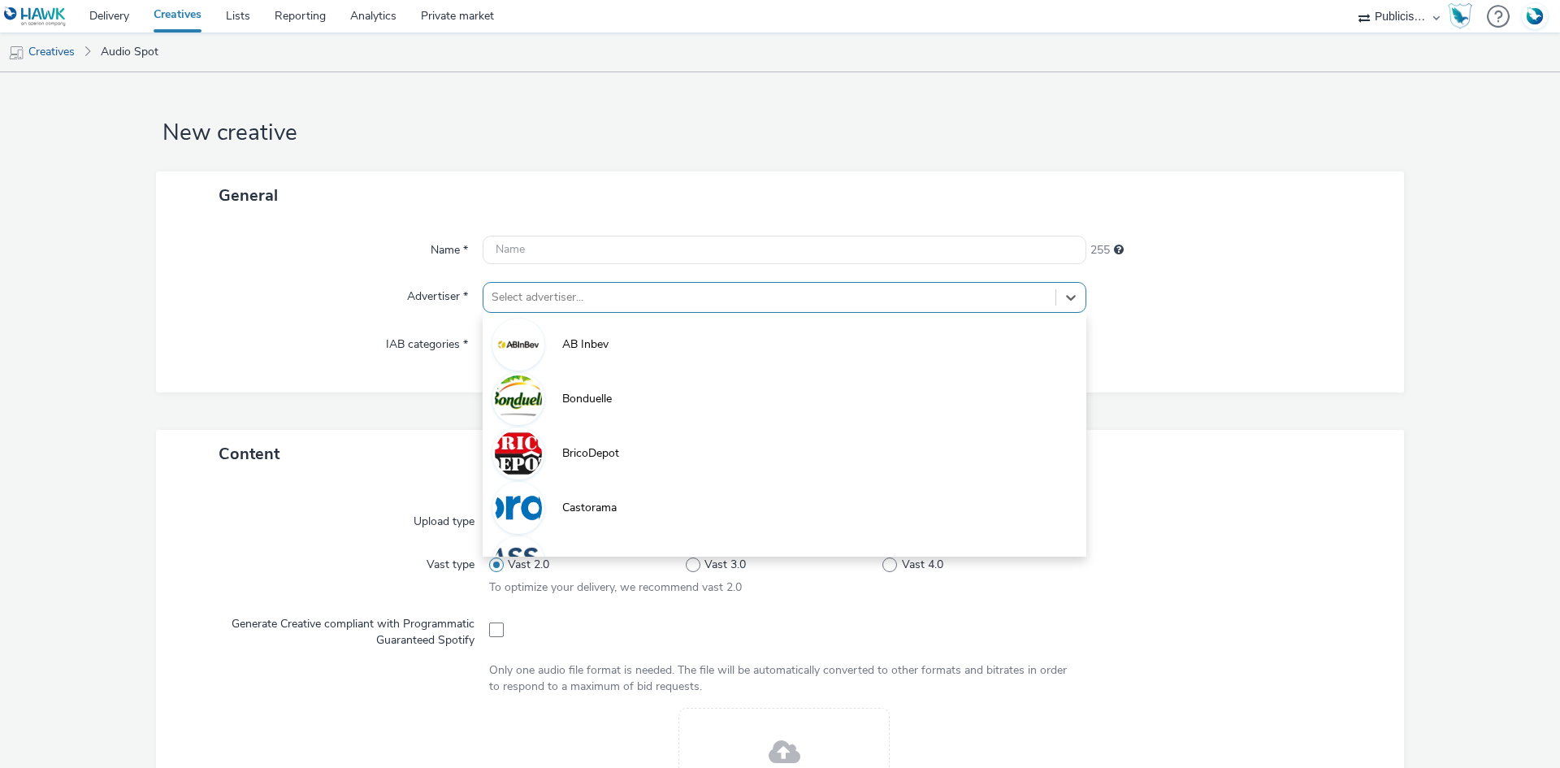
click at [547, 299] on div at bounding box center [769, 297] width 556 height 19
paste input "bri"
type input "bri"
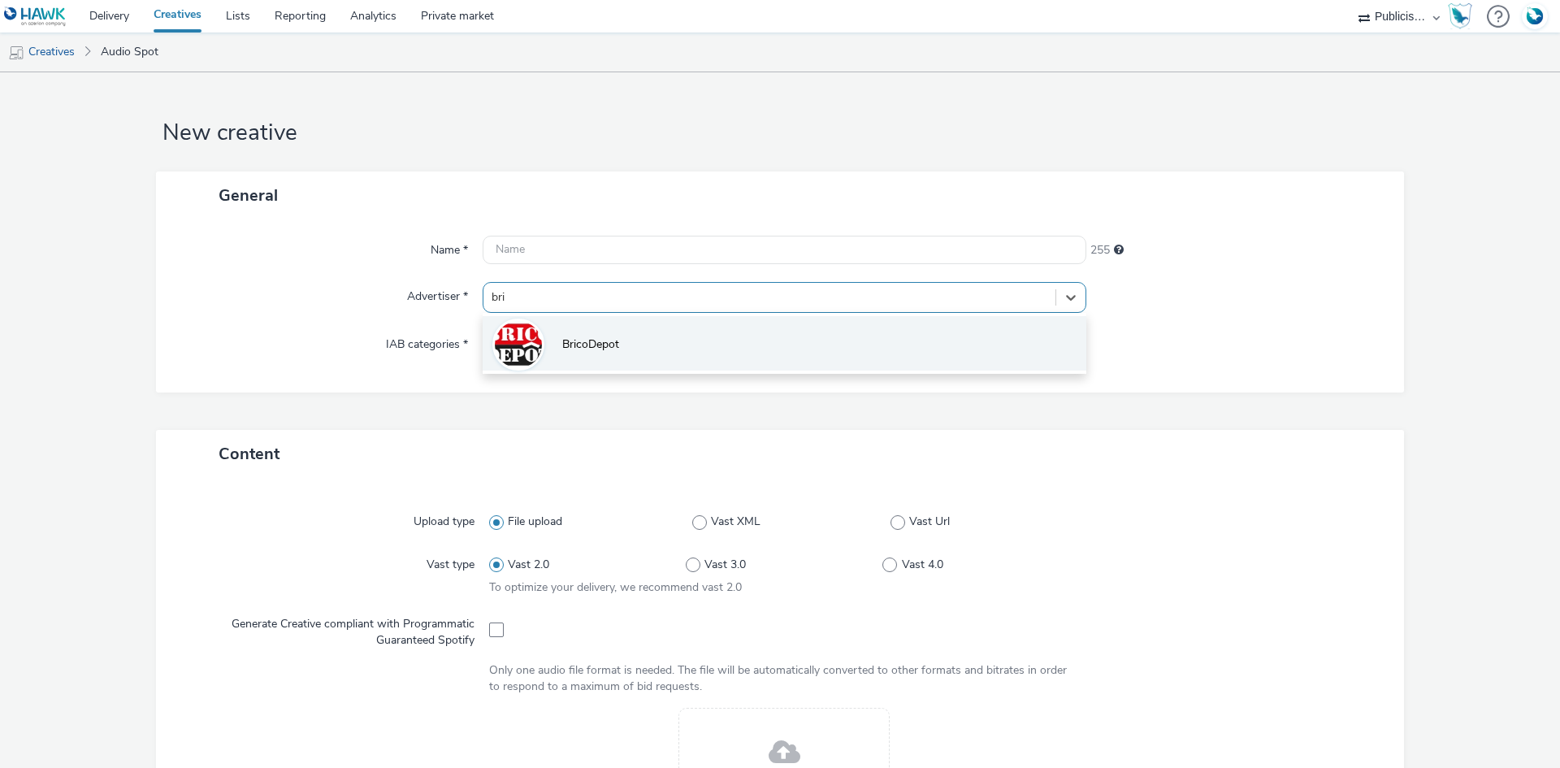
click at [532, 340] on img at bounding box center [518, 344] width 47 height 47
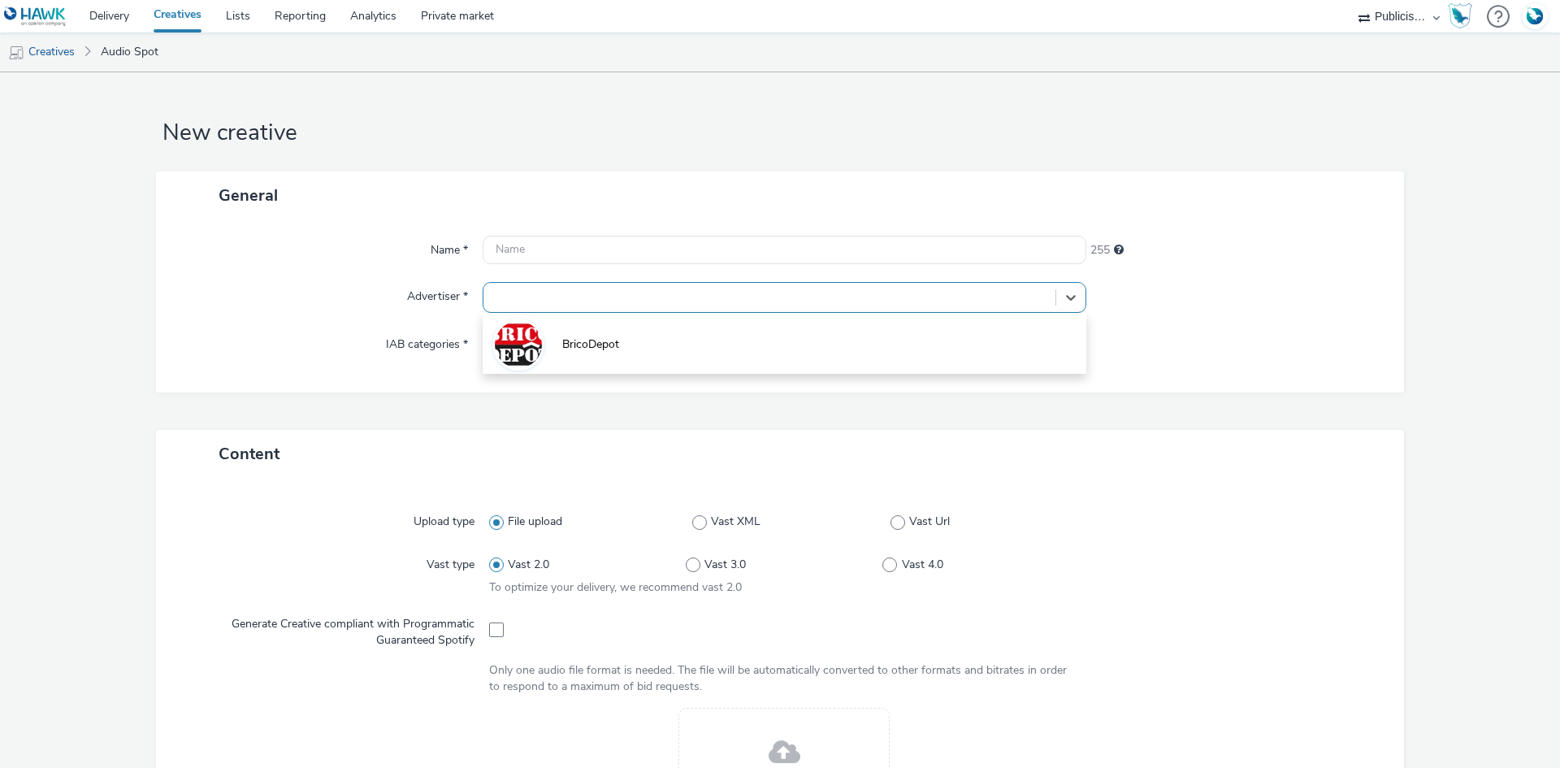
type input "[URL][DOMAIN_NAME]"
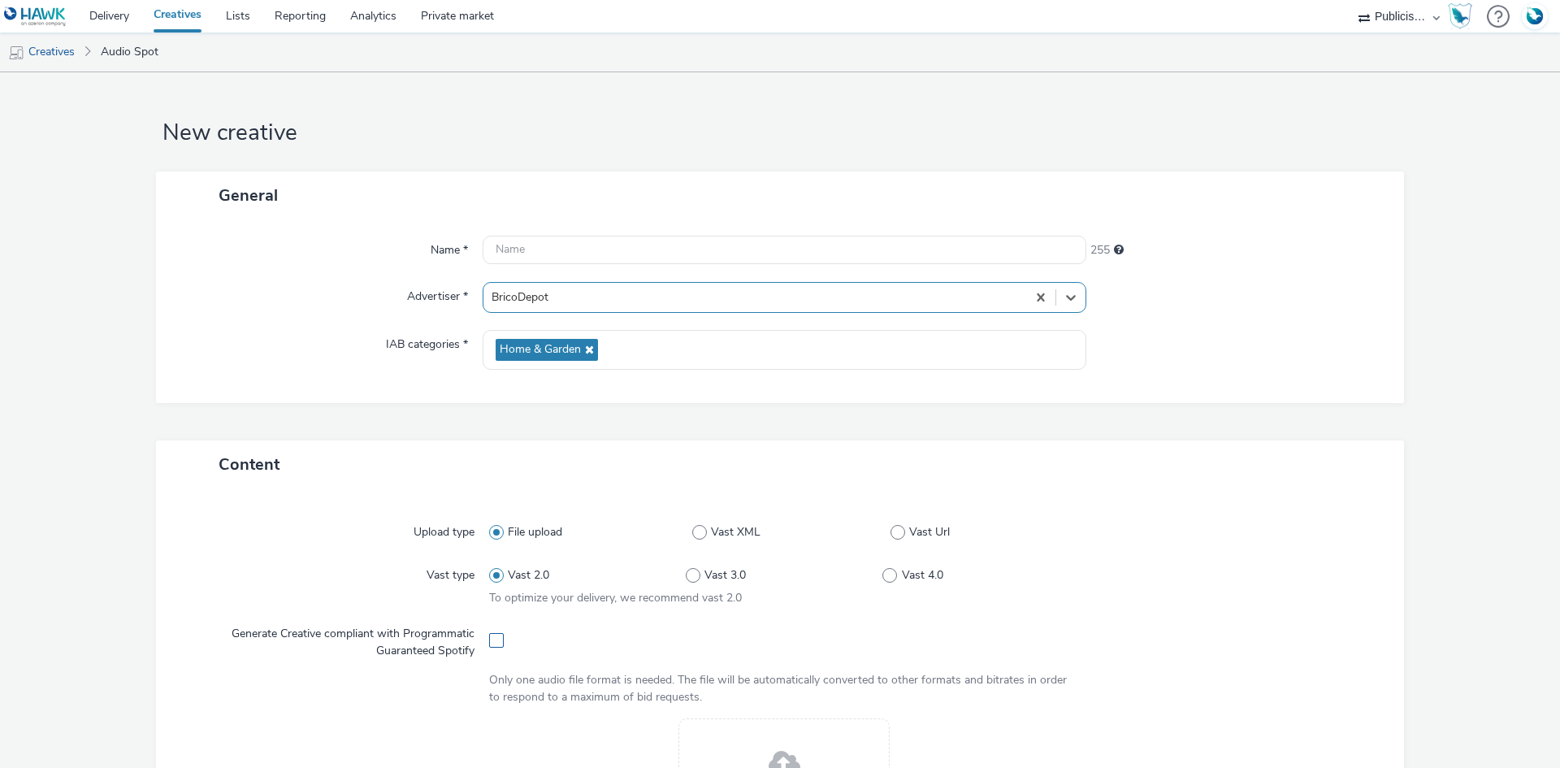
click at [491, 646] on span at bounding box center [496, 640] width 15 height 15
checkbox input "true"
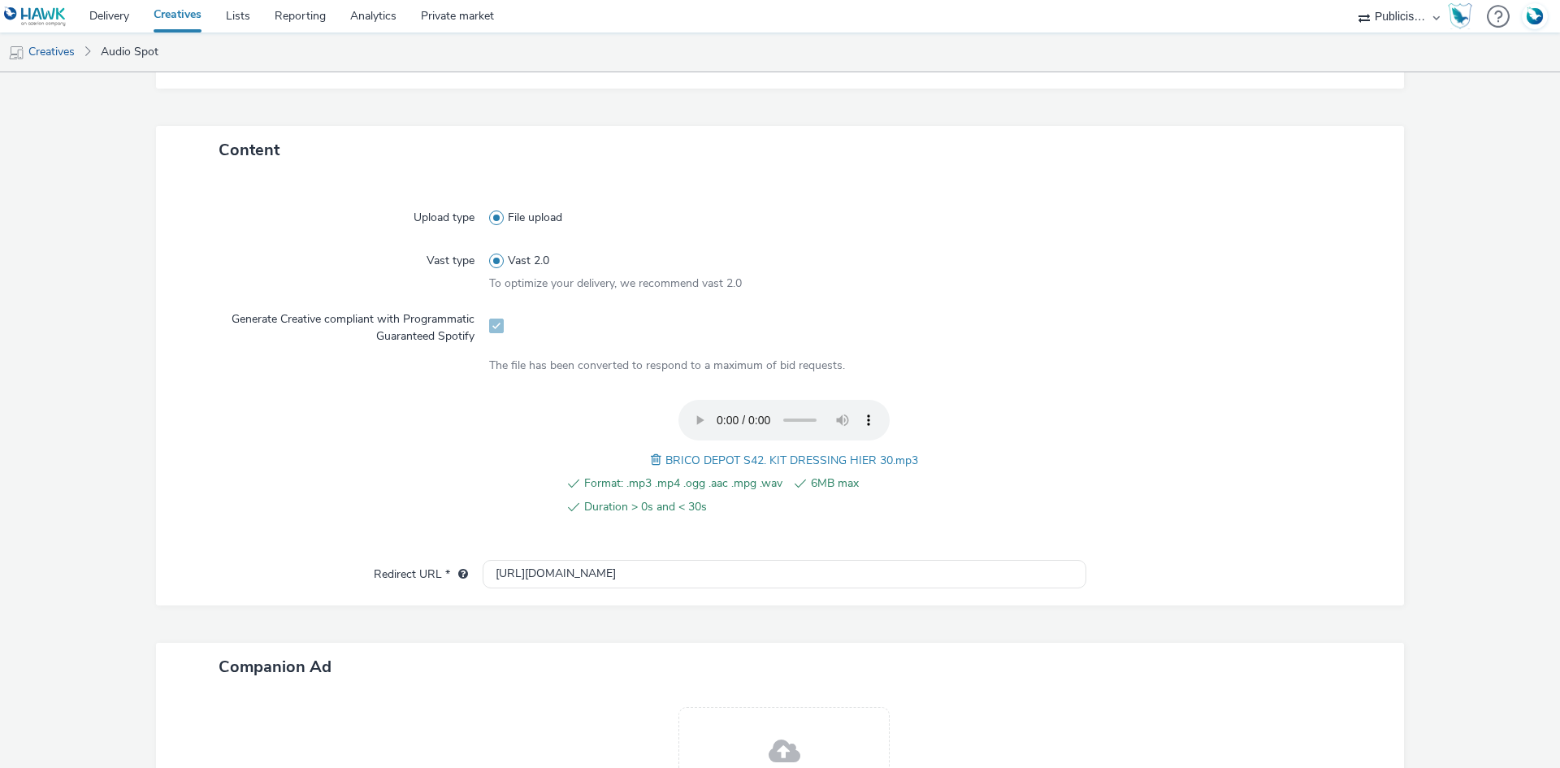
scroll to position [487, 0]
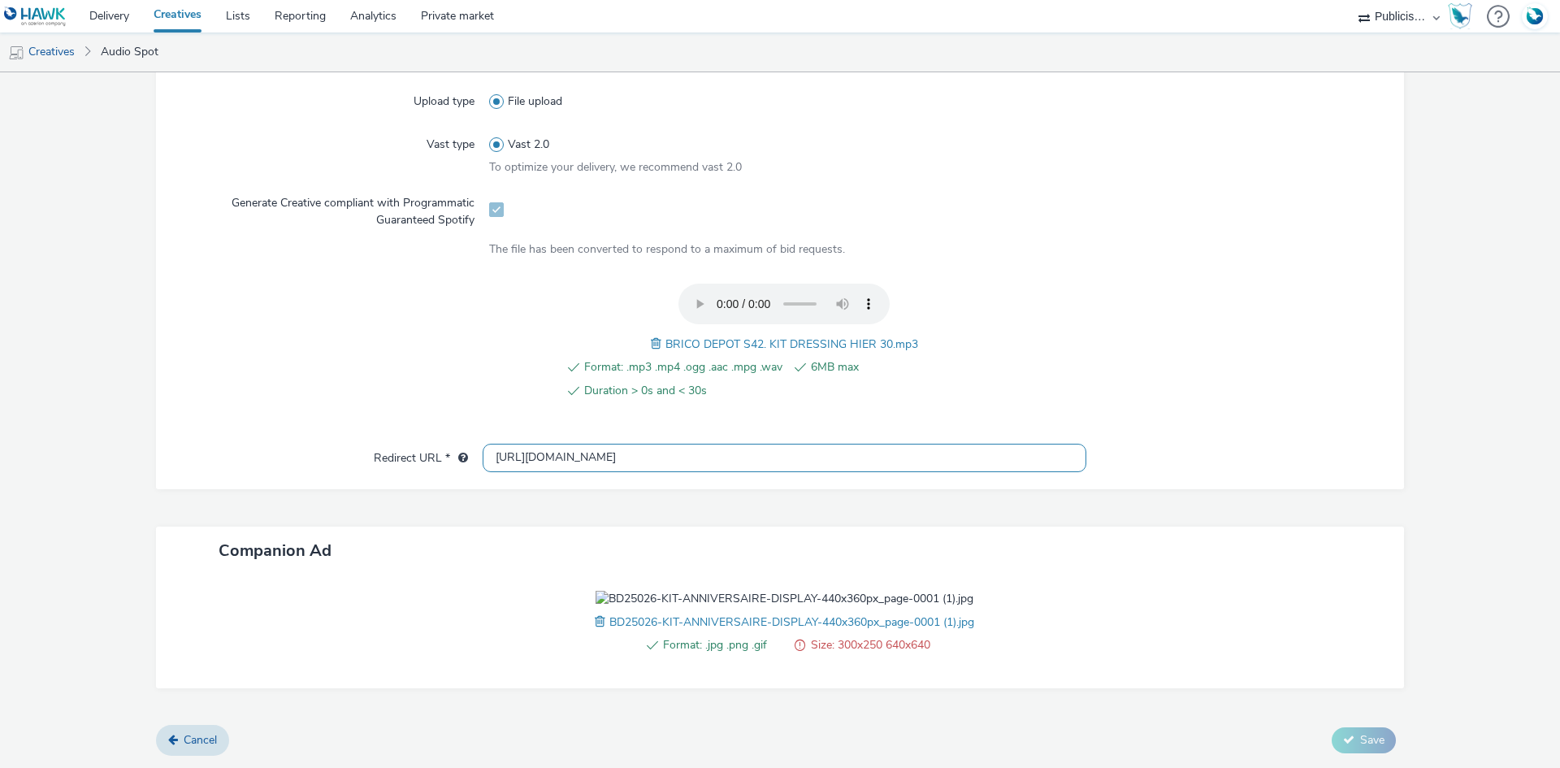
click at [548, 444] on input "[URL][DOMAIN_NAME]" at bounding box center [785, 458] width 604 height 28
paste input "s://[DOMAIN_NAME][URL]"
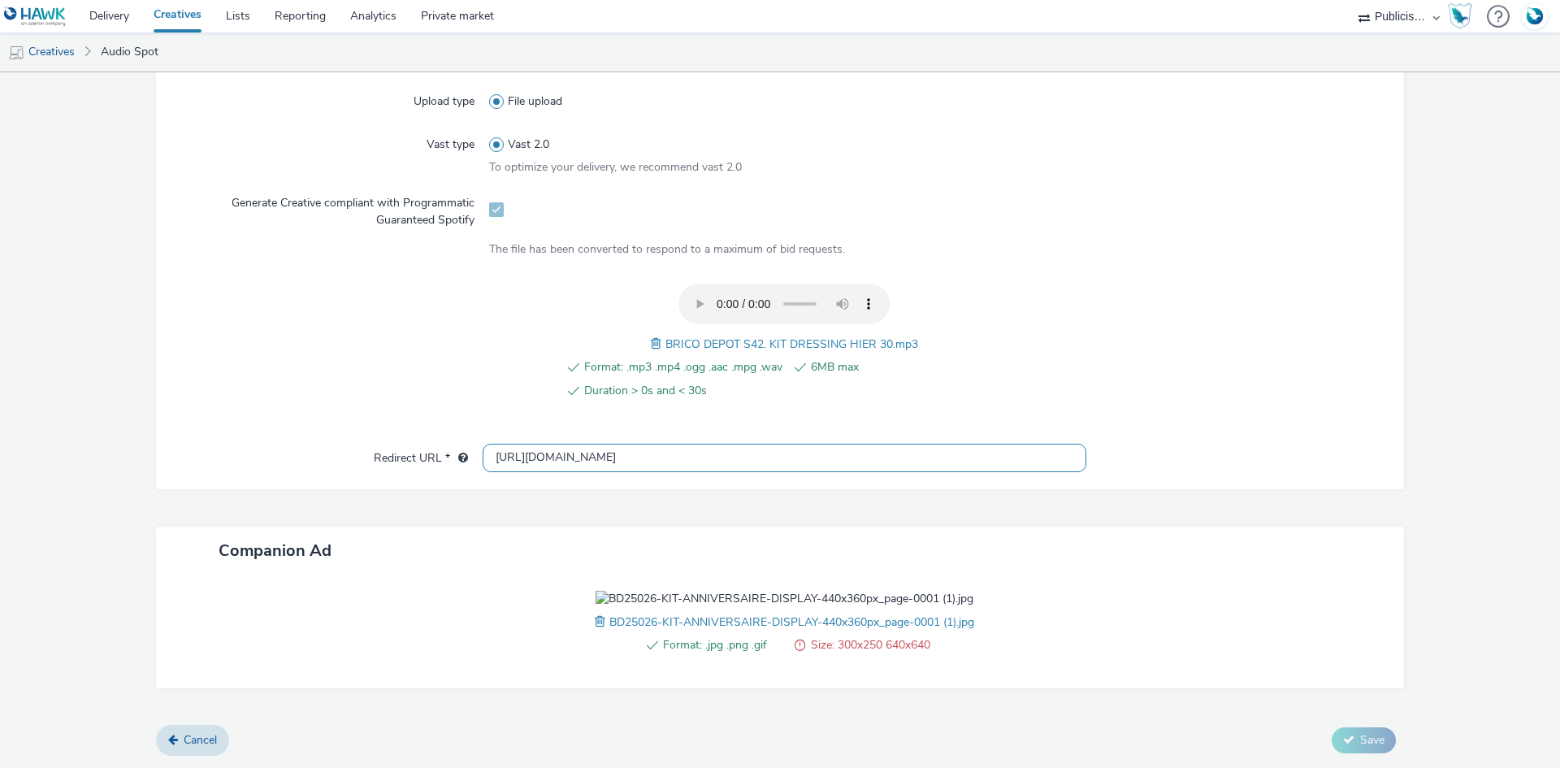
type input "[URL][DOMAIN_NAME]"
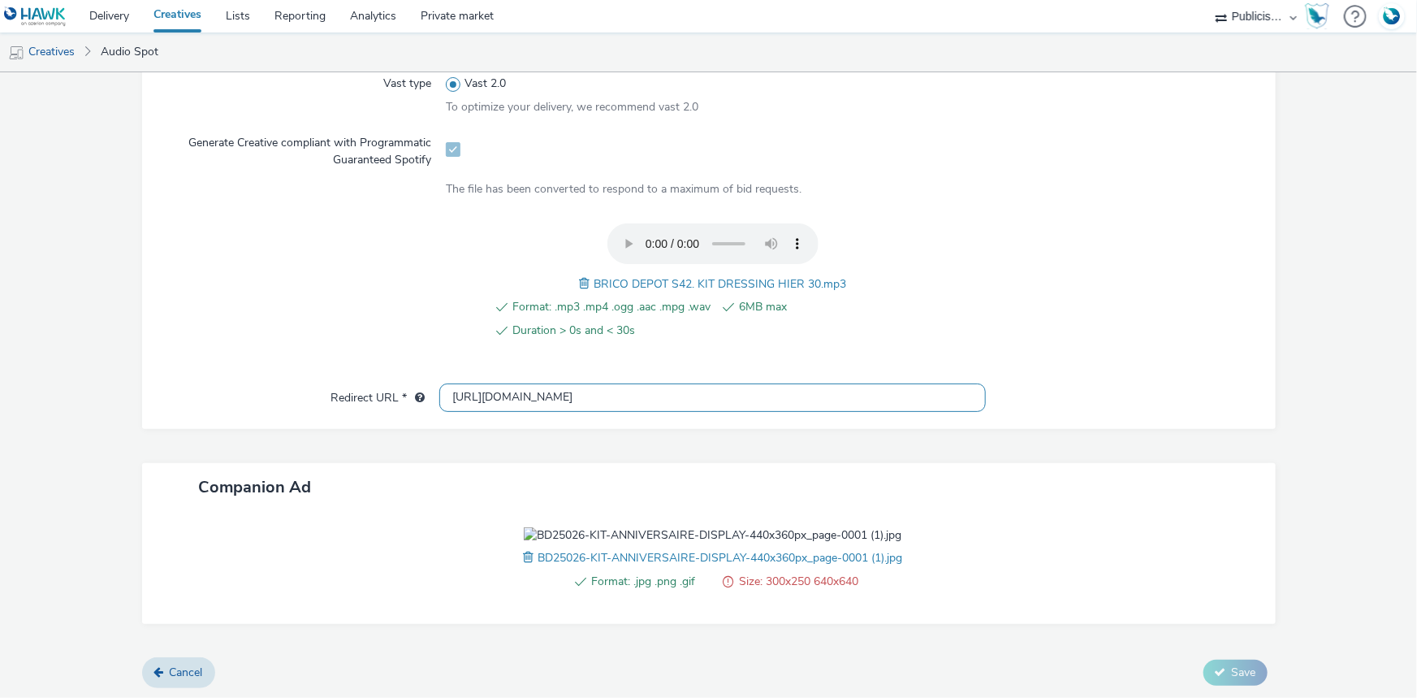
scroll to position [487, 0]
click at [703, 283] on span "BRICO DEPOT S42. KIT DRESSING HIER 30.mp3" at bounding box center [720, 283] width 253 height 15
copy span "BRICO DEPOT S42. KIT DRESSING HIER 30.mp3"
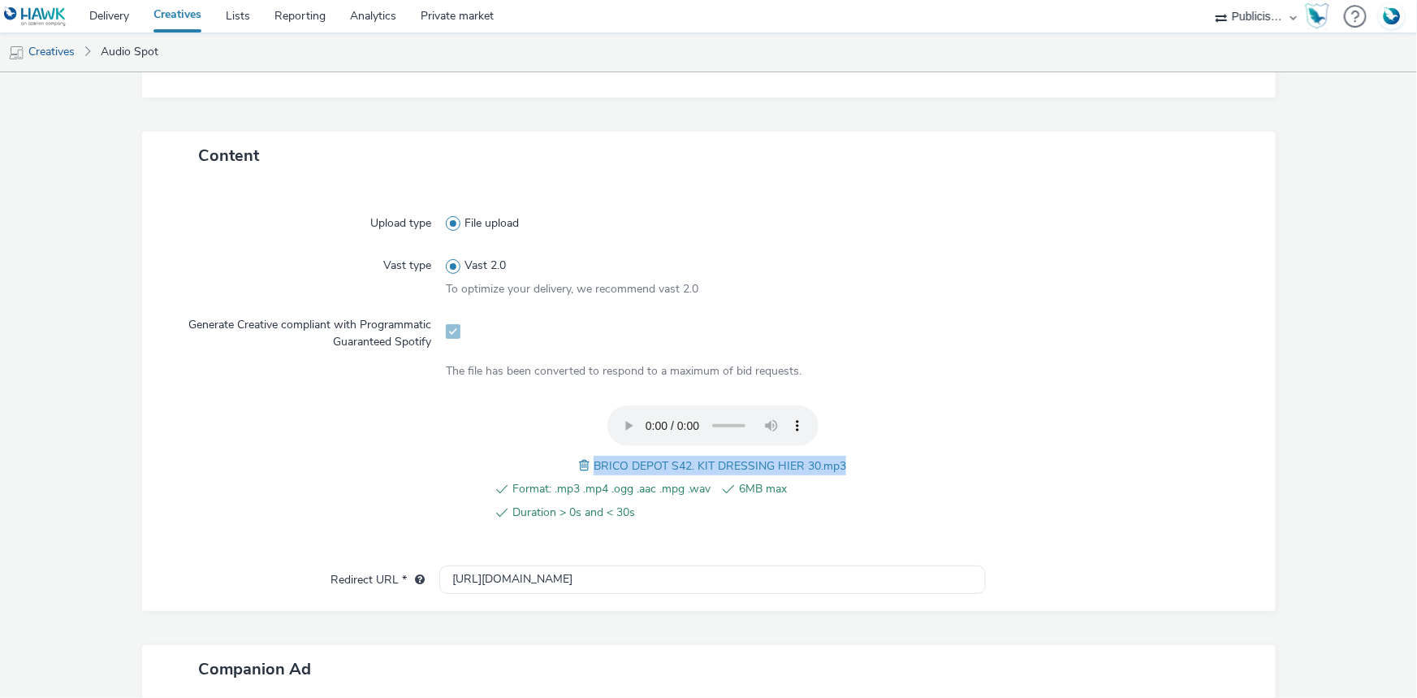
scroll to position [44, 0]
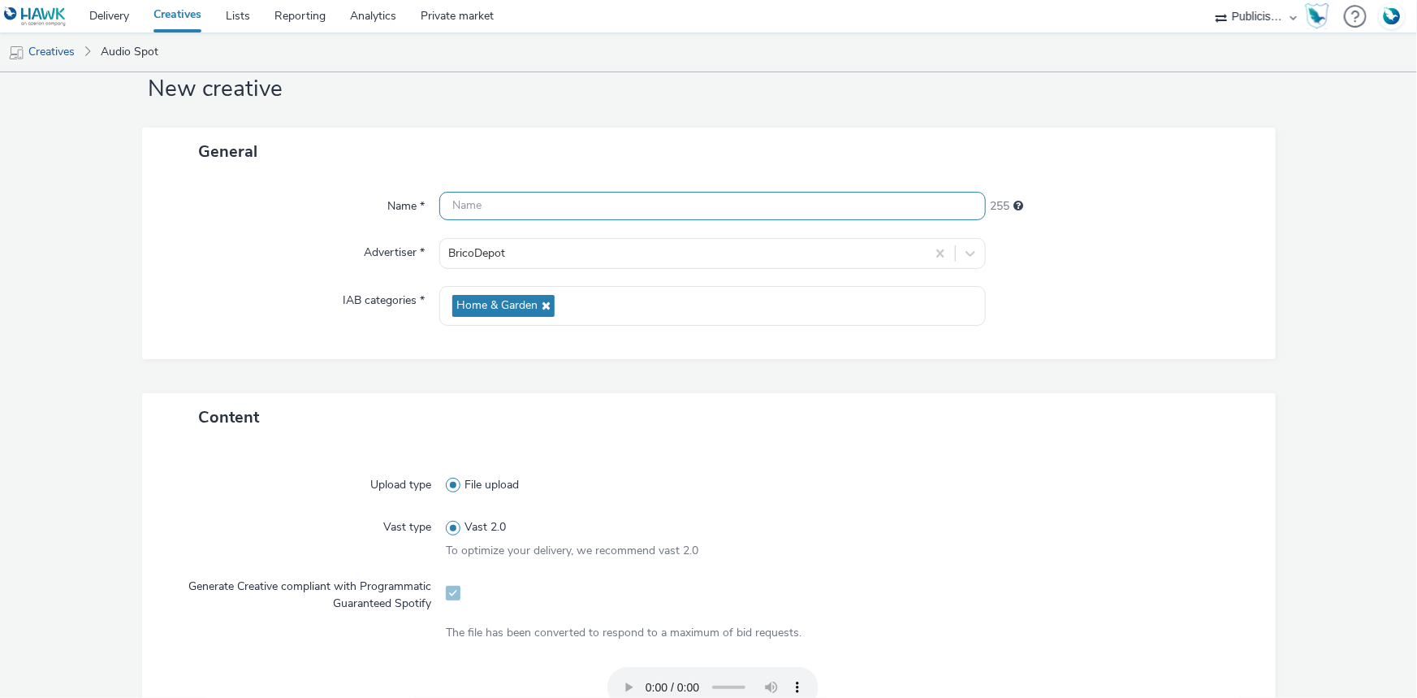
click at [522, 201] on input "text" at bounding box center [712, 206] width 547 height 28
paste input "BRICO DEPOT S42. KIT DRESSING HIER 30.mp3"
paste input "_Spotify"
type input "BRICO DEPOT S42. KIT DRESSING HIER_Spotify"
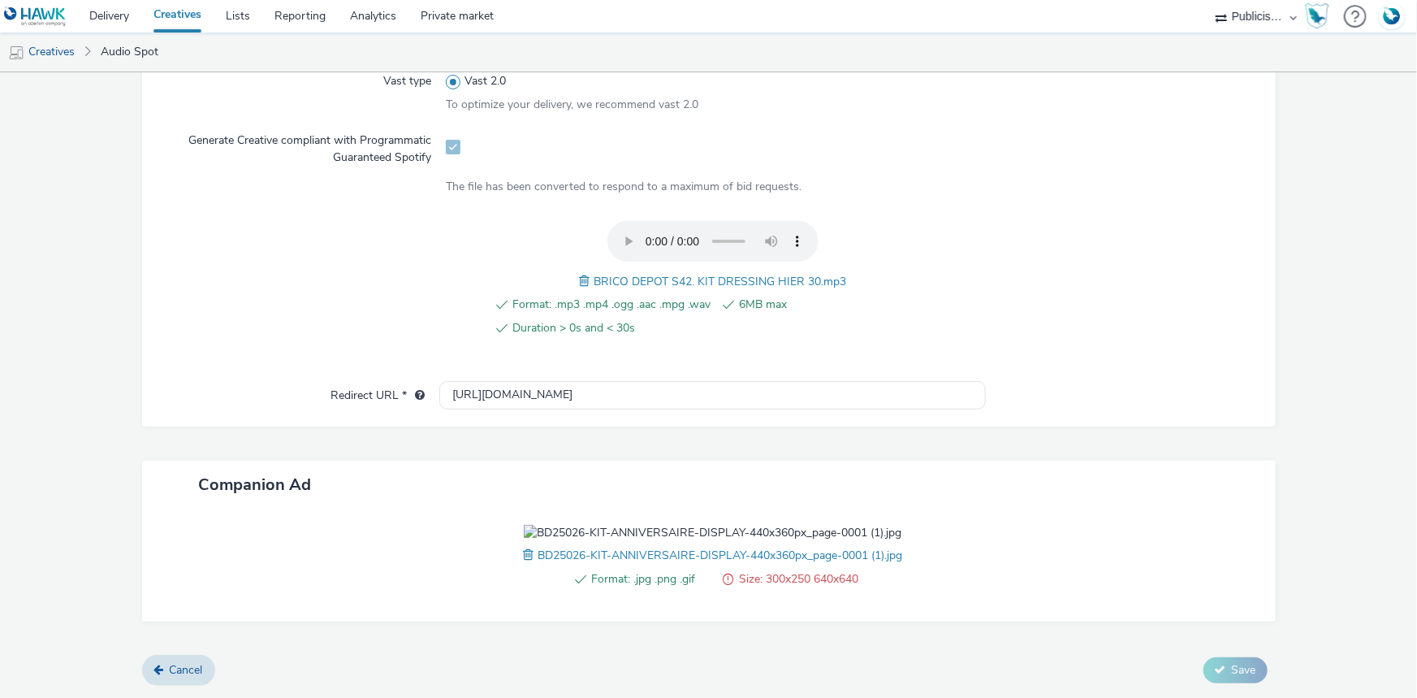
click at [523, 564] on span at bounding box center [530, 555] width 15 height 18
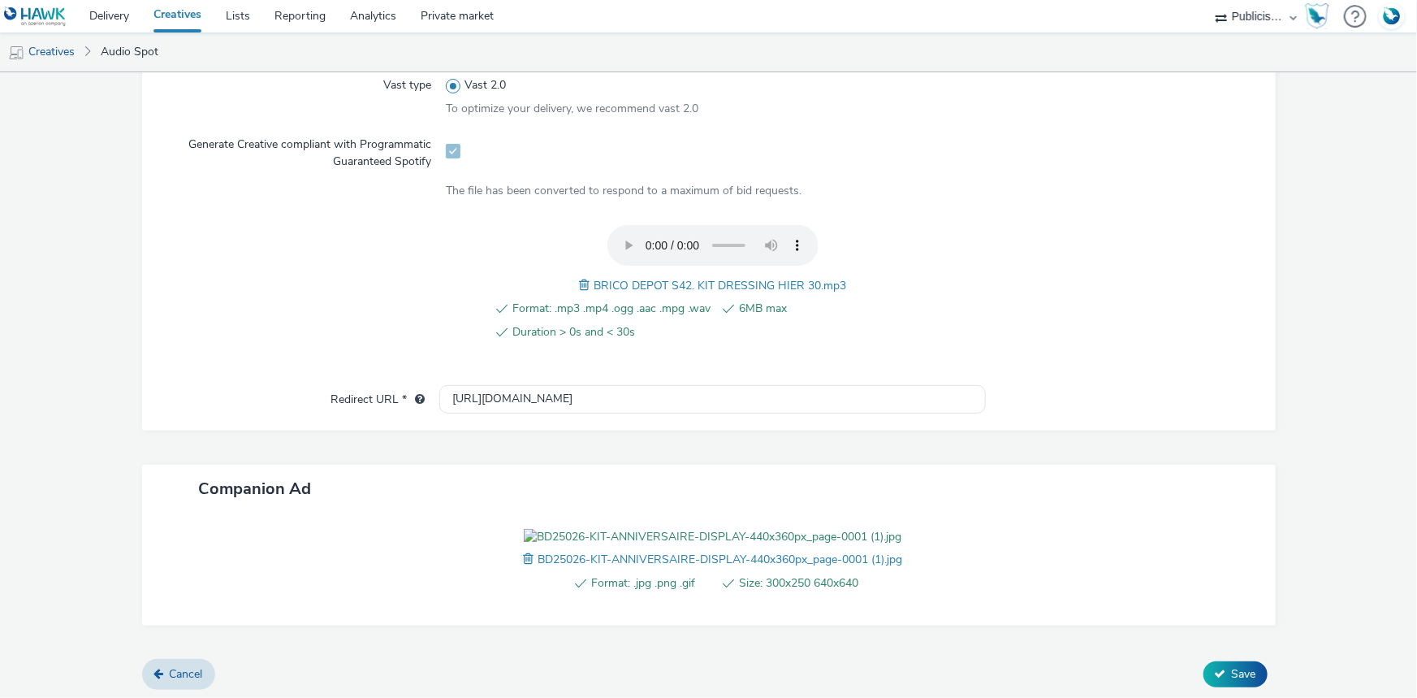
scroll to position [581, 0]
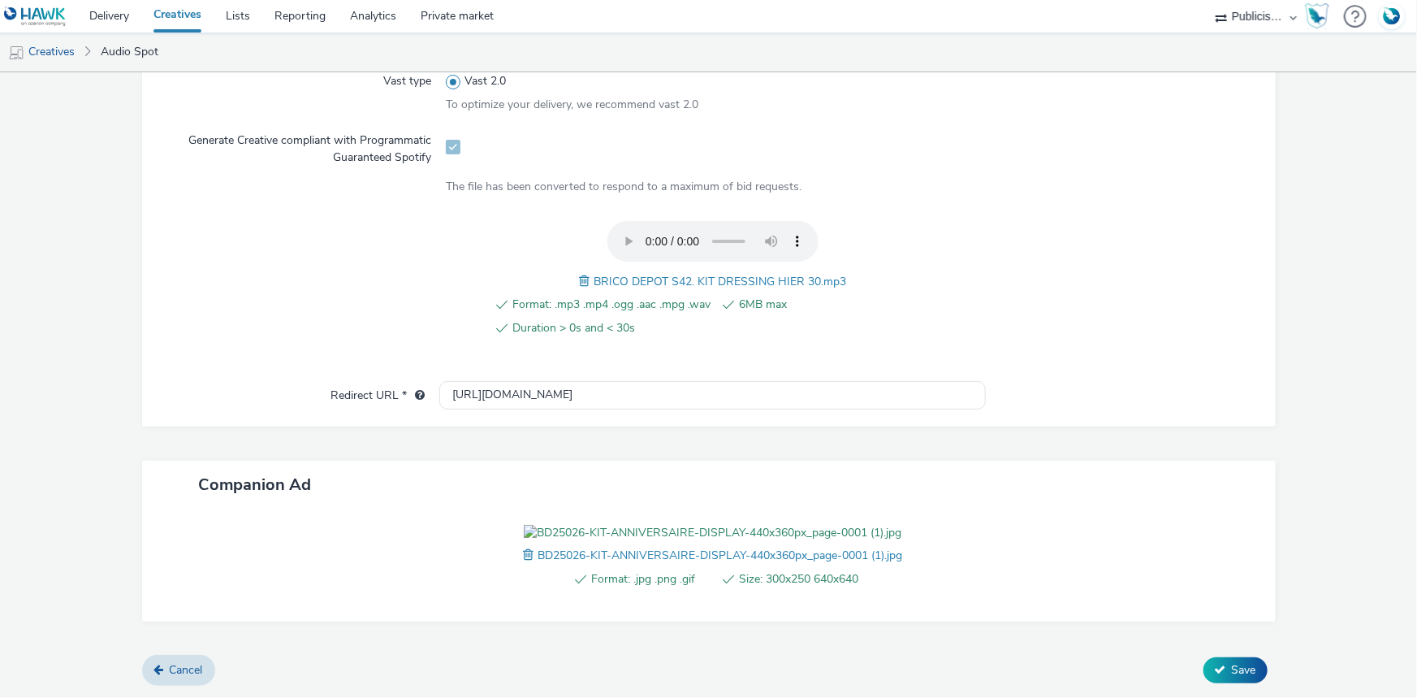
drag, startPoint x: 1218, startPoint y: 691, endPoint x: 1230, endPoint y: 673, distance: 21.6
click at [1218, 690] on form "New creative General Name * BRICO DEPOT S42. KIT DRESSING HIER_Spotify 213 Adve…" at bounding box center [708, 139] width 1417 height 1115
click at [1232, 673] on span "Save" at bounding box center [1244, 669] width 24 height 15
